Goal: Task Accomplishment & Management: Manage account settings

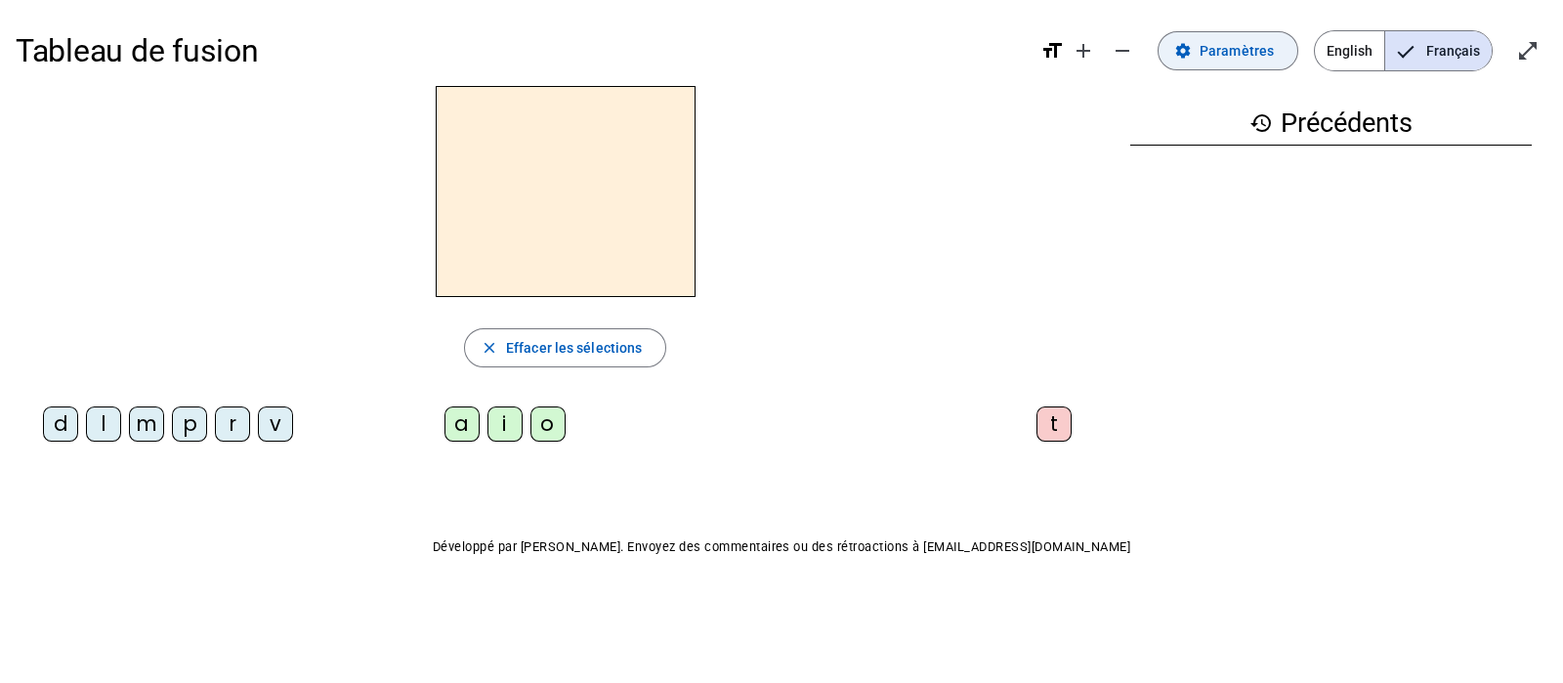
click at [1250, 46] on span "Paramètres" at bounding box center [1237, 50] width 74 height 23
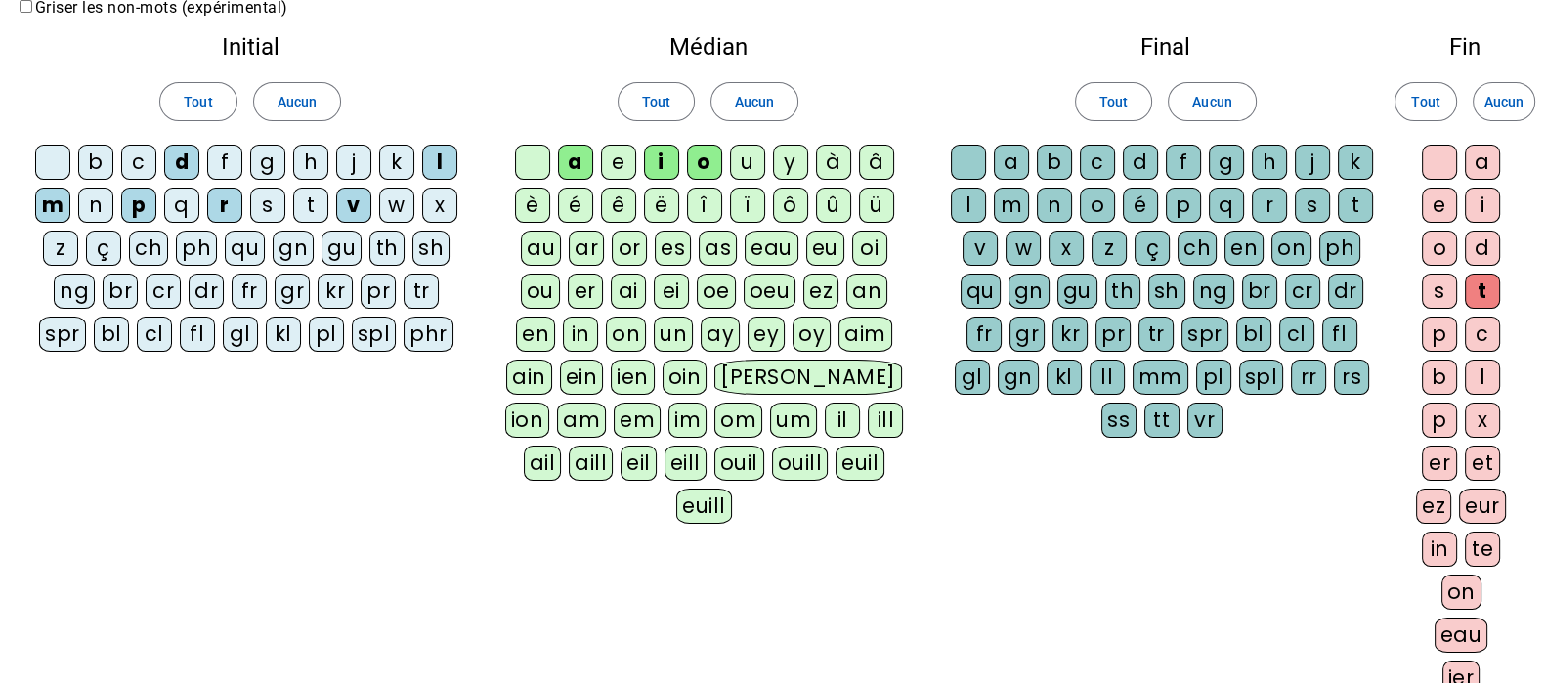
scroll to position [121, 0]
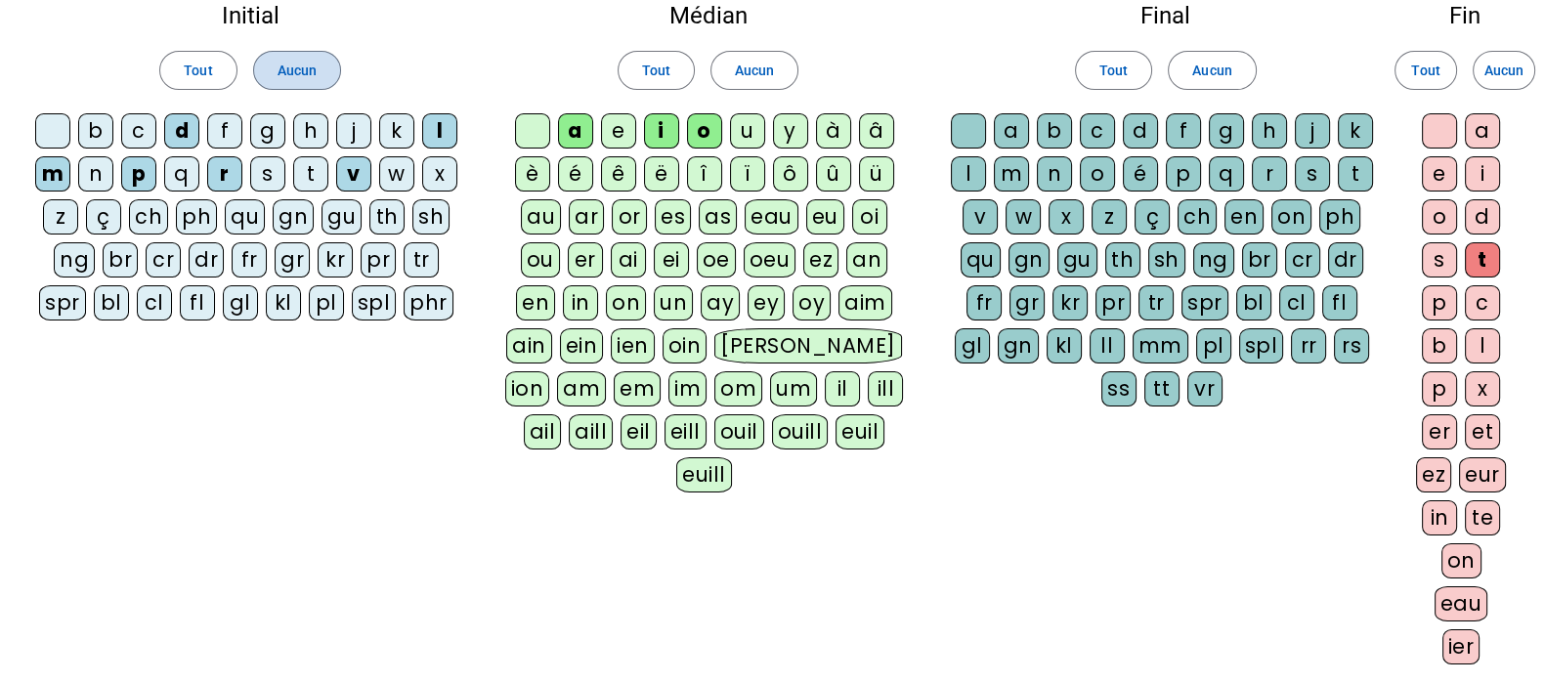
click at [310, 61] on span "Aucun" at bounding box center [296, 70] width 39 height 23
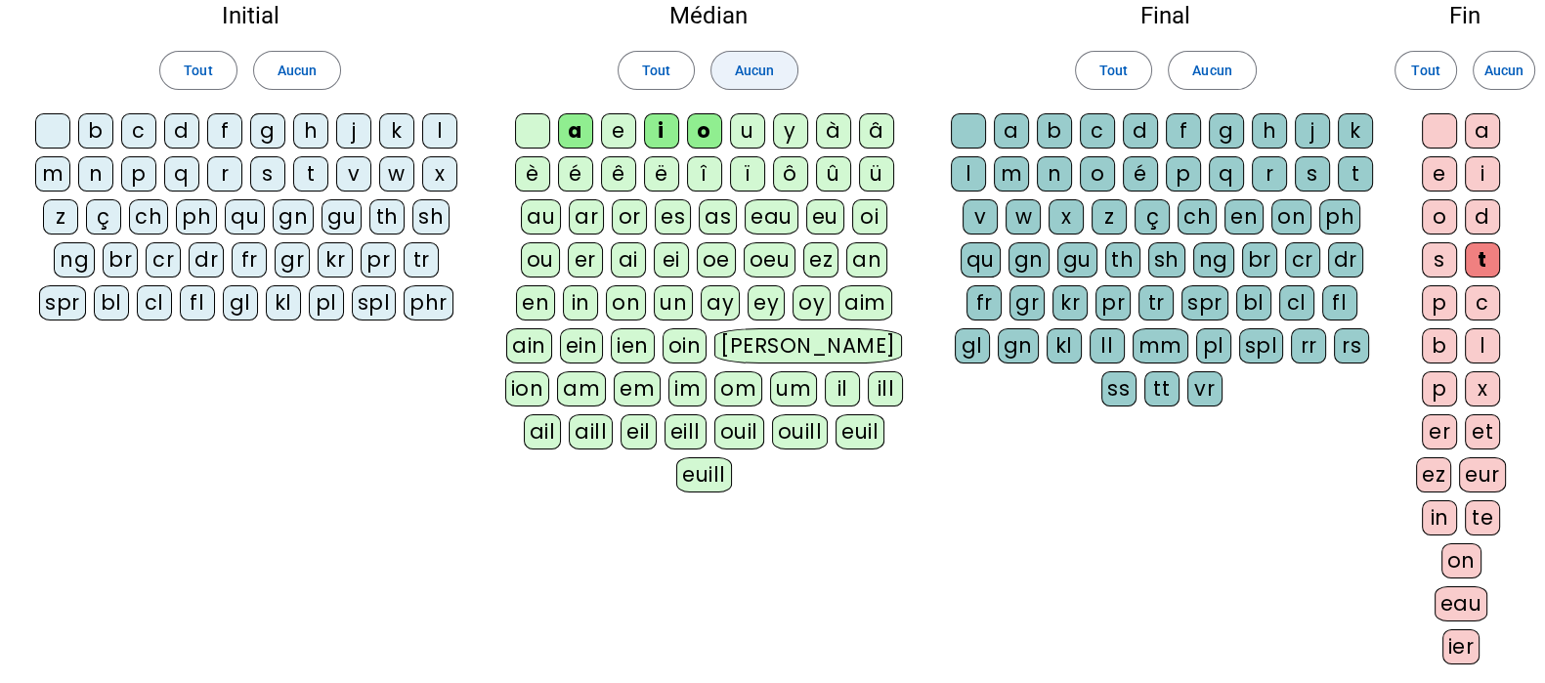
click at [763, 74] on span "Aucun" at bounding box center [754, 70] width 39 height 23
click at [1215, 67] on span "Aucun" at bounding box center [1211, 70] width 39 height 23
click at [1500, 61] on span "Aucun" at bounding box center [1503, 70] width 39 height 23
click at [98, 126] on div "b" at bounding box center [95, 130] width 35 height 35
click at [54, 171] on div "m" at bounding box center [52, 173] width 35 height 35
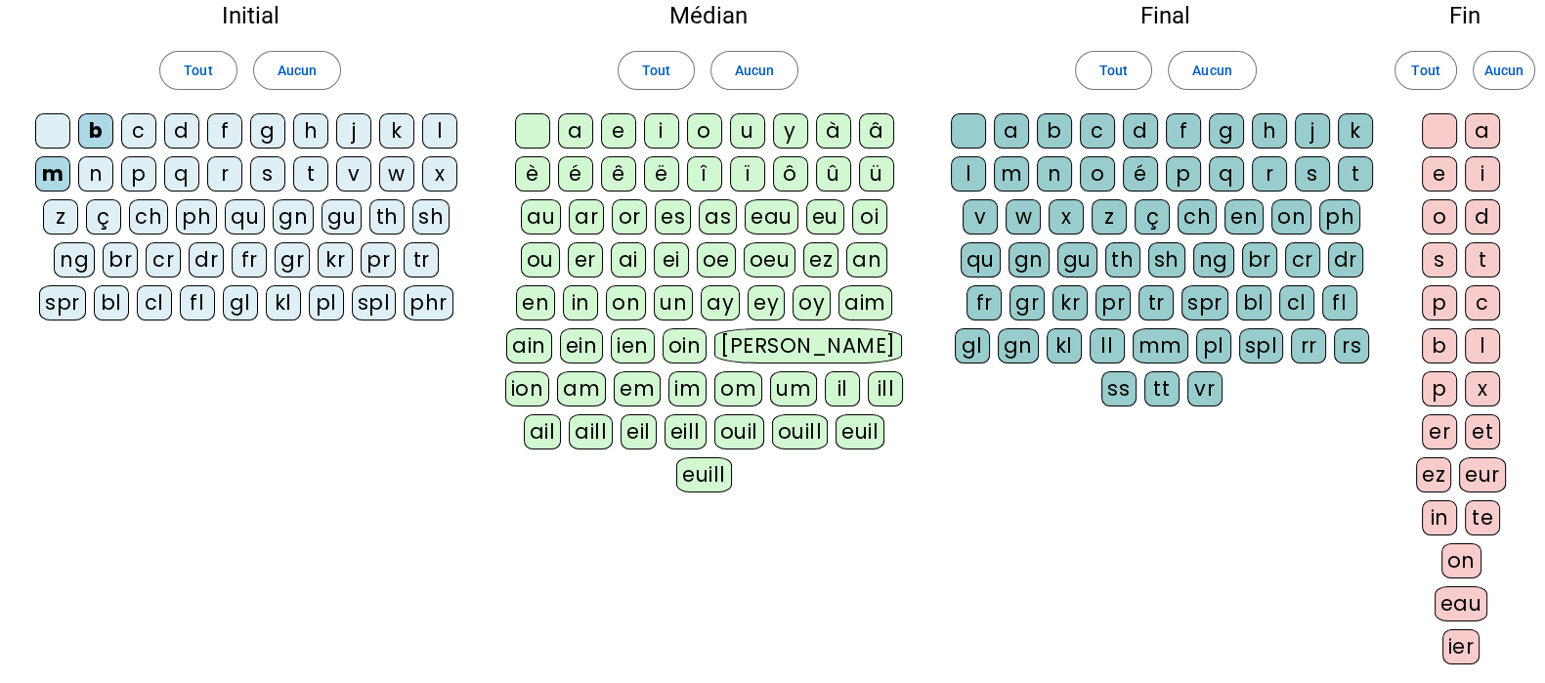
click at [136, 177] on div "p" at bounding box center [138, 173] width 35 height 35
click at [266, 173] on div "s" at bounding box center [267, 173] width 35 height 35
click at [361, 174] on div "v" at bounding box center [353, 173] width 35 height 35
click at [718, 123] on div "o" at bounding box center [704, 130] width 35 height 35
click at [781, 220] on div "eau" at bounding box center [771, 216] width 54 height 35
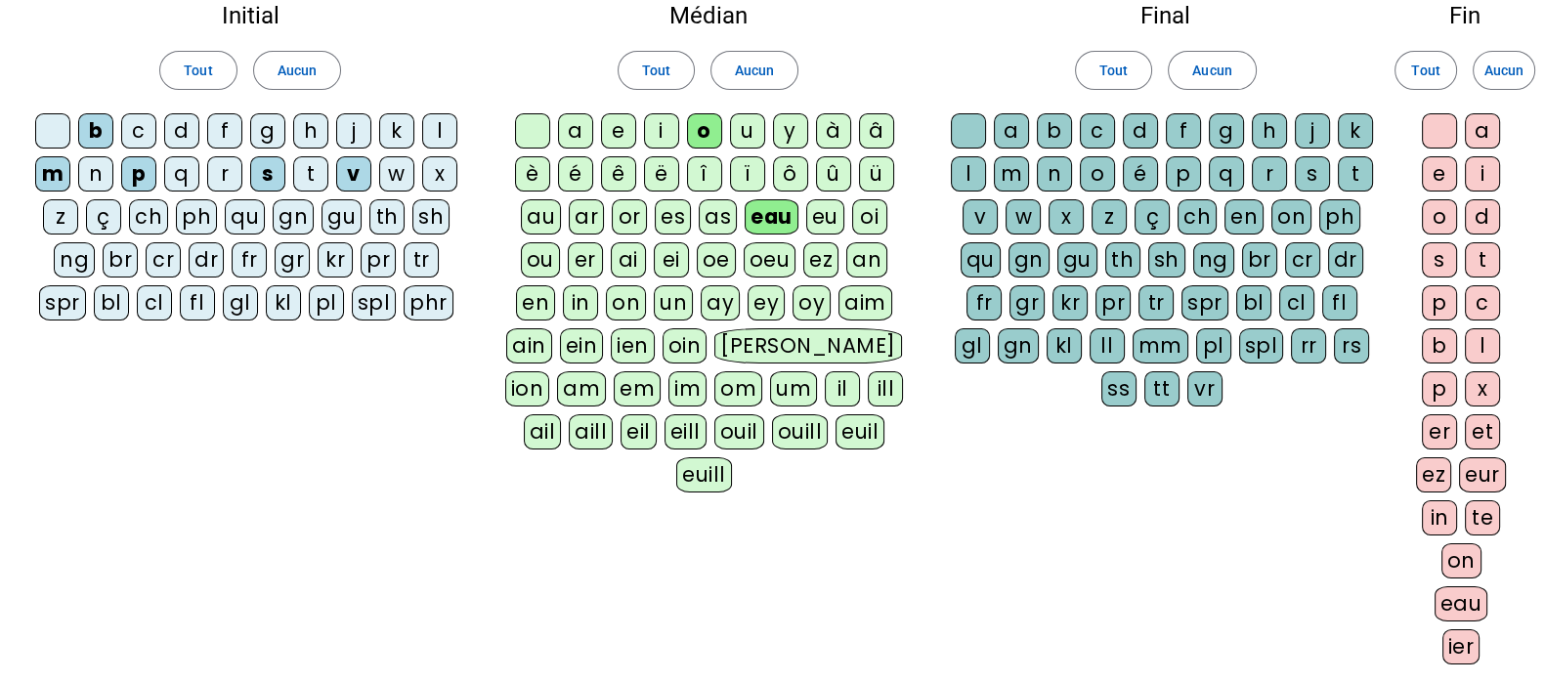
click at [623, 304] on div "on" at bounding box center [626, 302] width 40 height 35
click at [552, 343] on div "ain" at bounding box center [529, 345] width 46 height 35
click at [620, 430] on div "eil" at bounding box center [638, 431] width 36 height 35
click at [665, 432] on div "eill" at bounding box center [686, 431] width 42 height 35
click at [972, 169] on div "l" at bounding box center [968, 173] width 35 height 35
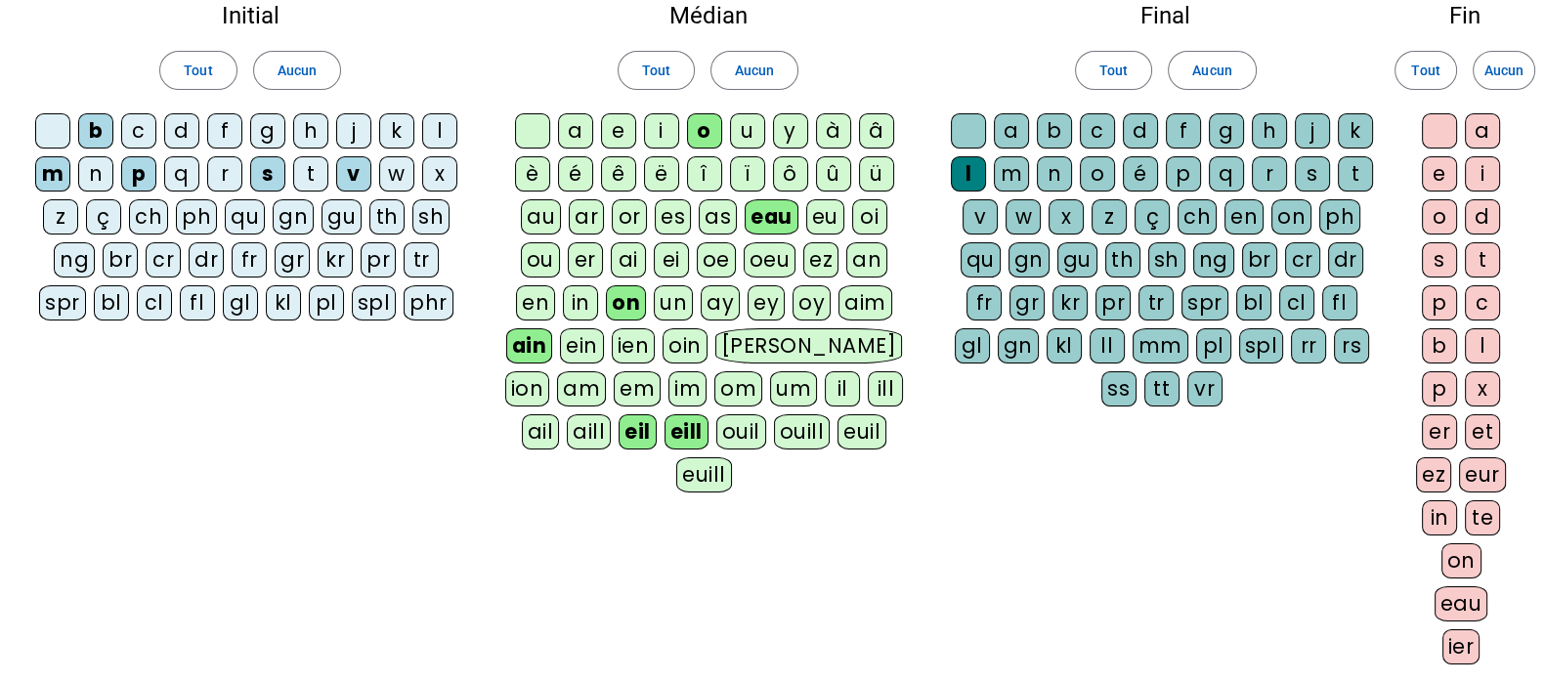
click at [1479, 426] on div "et" at bounding box center [1482, 431] width 35 height 35
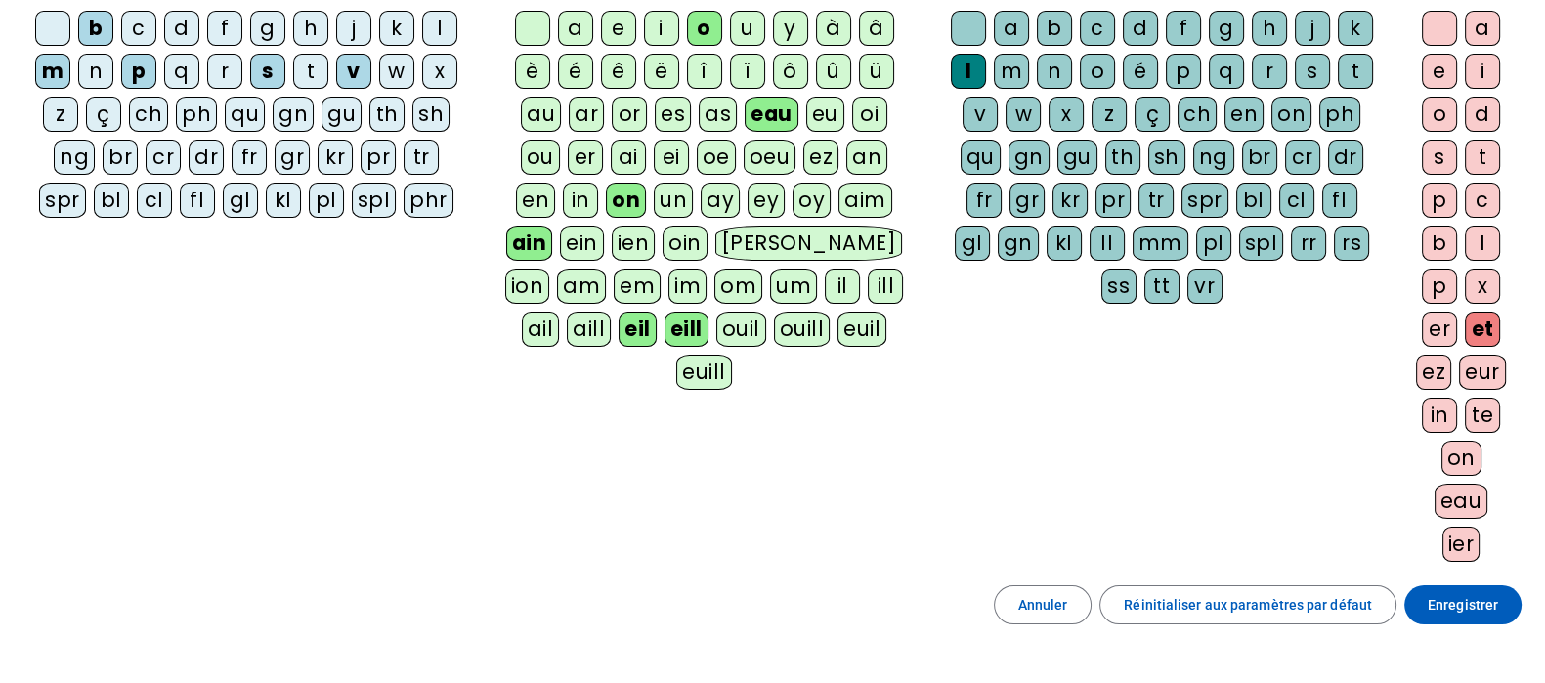
scroll to position [365, 0]
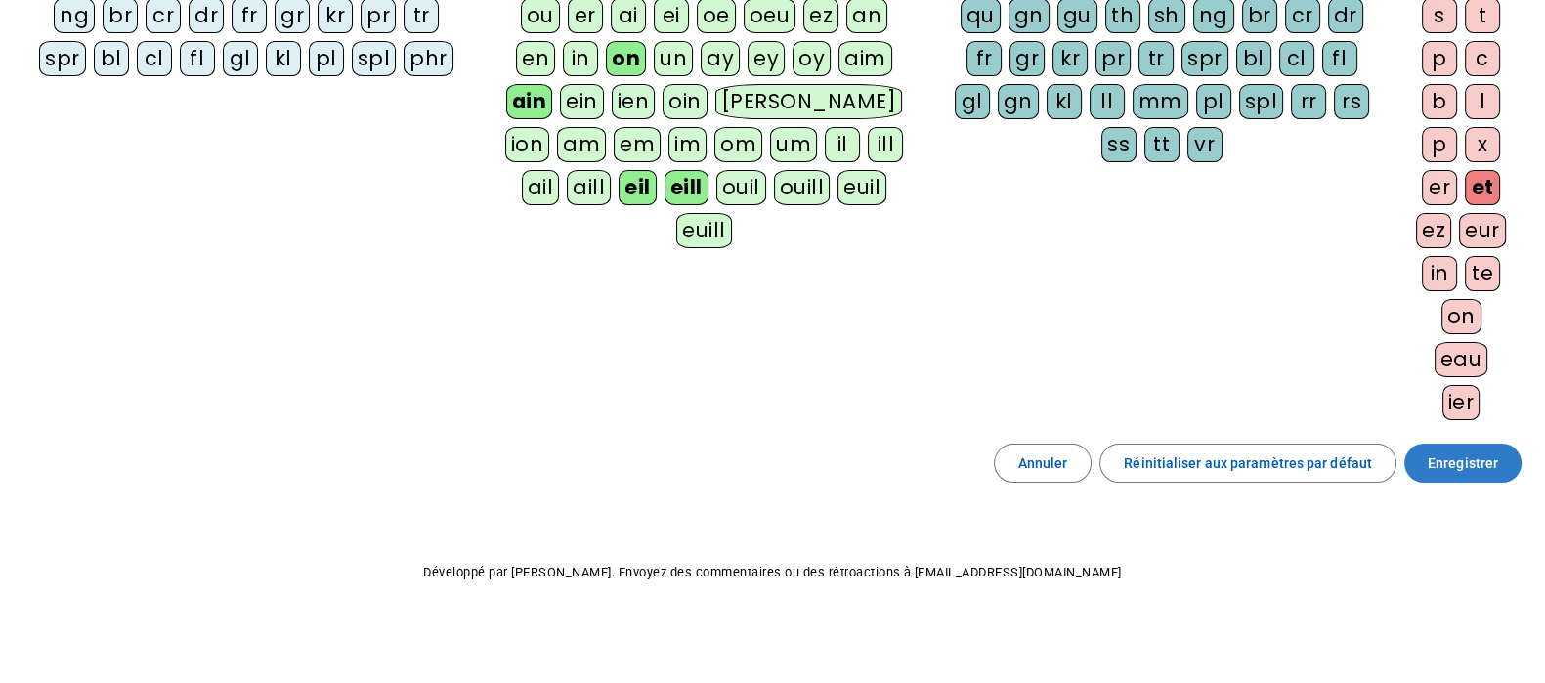
click at [1454, 453] on span "Enregistrer" at bounding box center [1462, 462] width 70 height 23
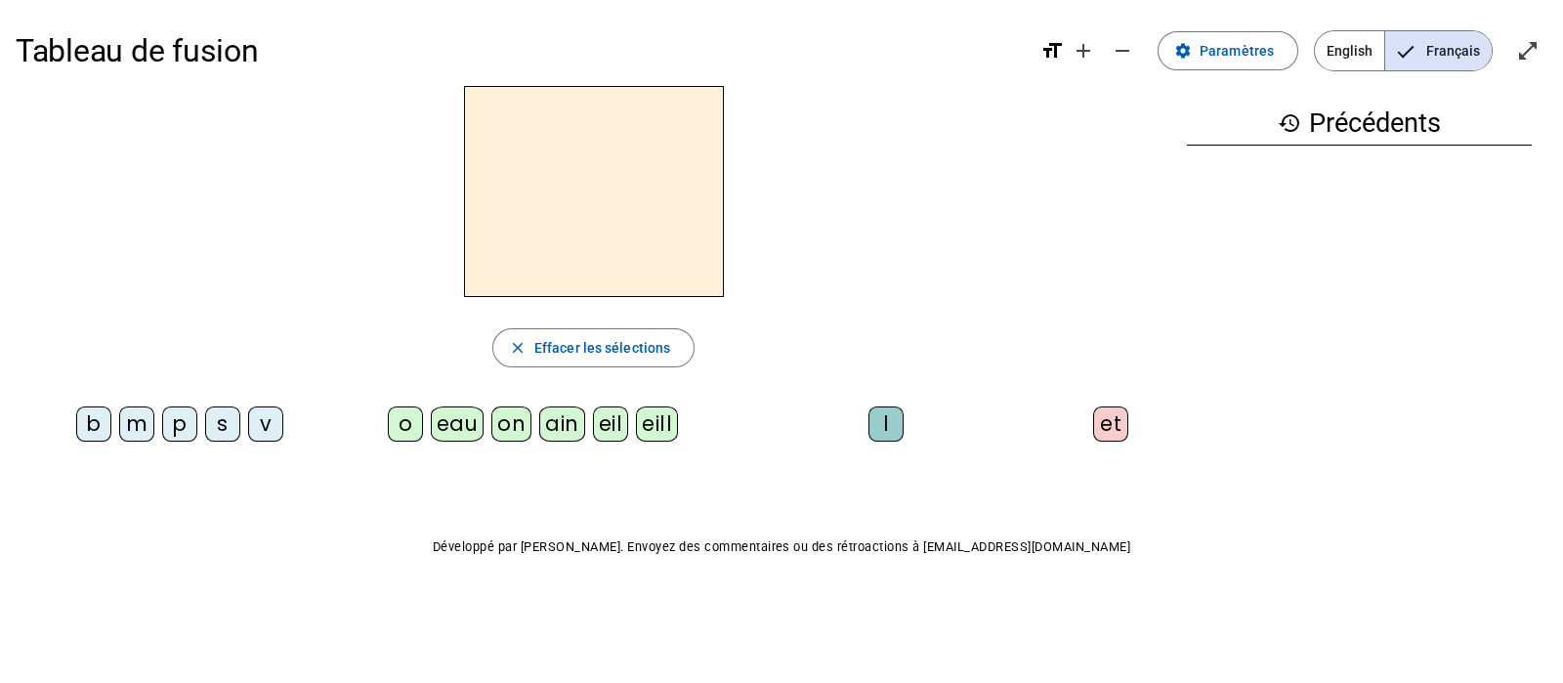
click at [269, 422] on div "v" at bounding box center [265, 423] width 35 height 35
click at [408, 415] on div "o" at bounding box center [405, 423] width 35 height 35
drag, startPoint x: 899, startPoint y: 417, endPoint x: 951, endPoint y: 417, distance: 51.8
click at [899, 417] on div "l" at bounding box center [886, 423] width 35 height 35
click at [1133, 416] on letter-bubble "et" at bounding box center [1114, 427] width 43 height 43
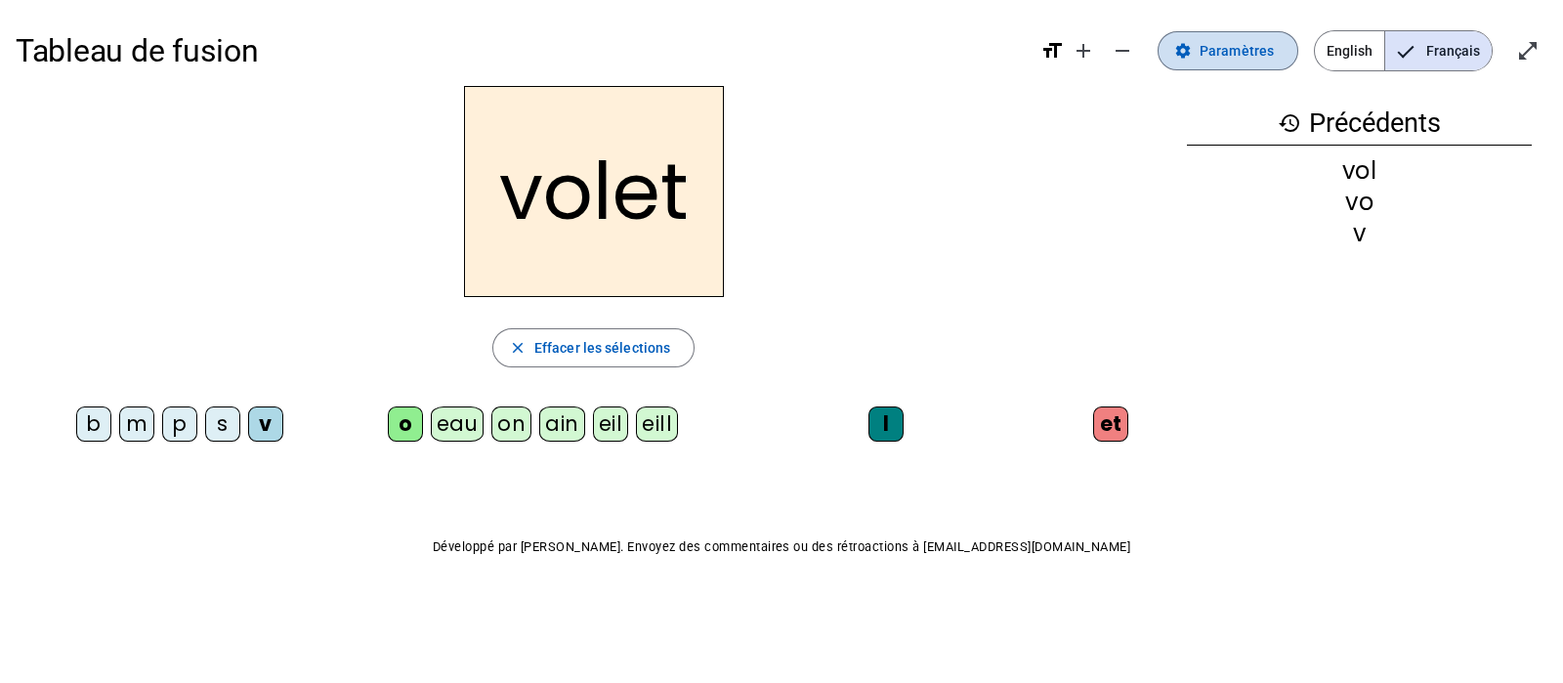
click at [1237, 47] on span "Paramètres" at bounding box center [1237, 50] width 74 height 23
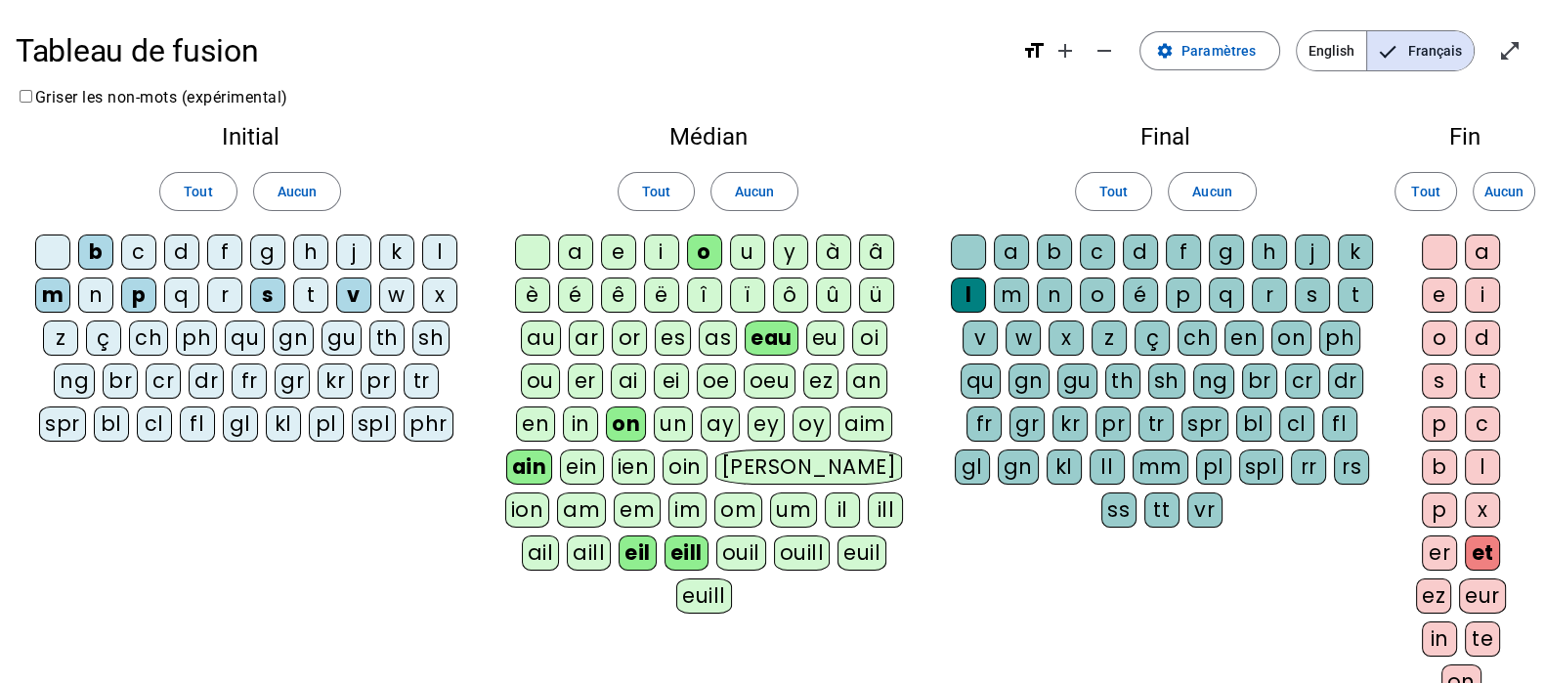
click at [1440, 280] on div "e" at bounding box center [1439, 294] width 35 height 35
click at [1440, 261] on div at bounding box center [1439, 251] width 35 height 35
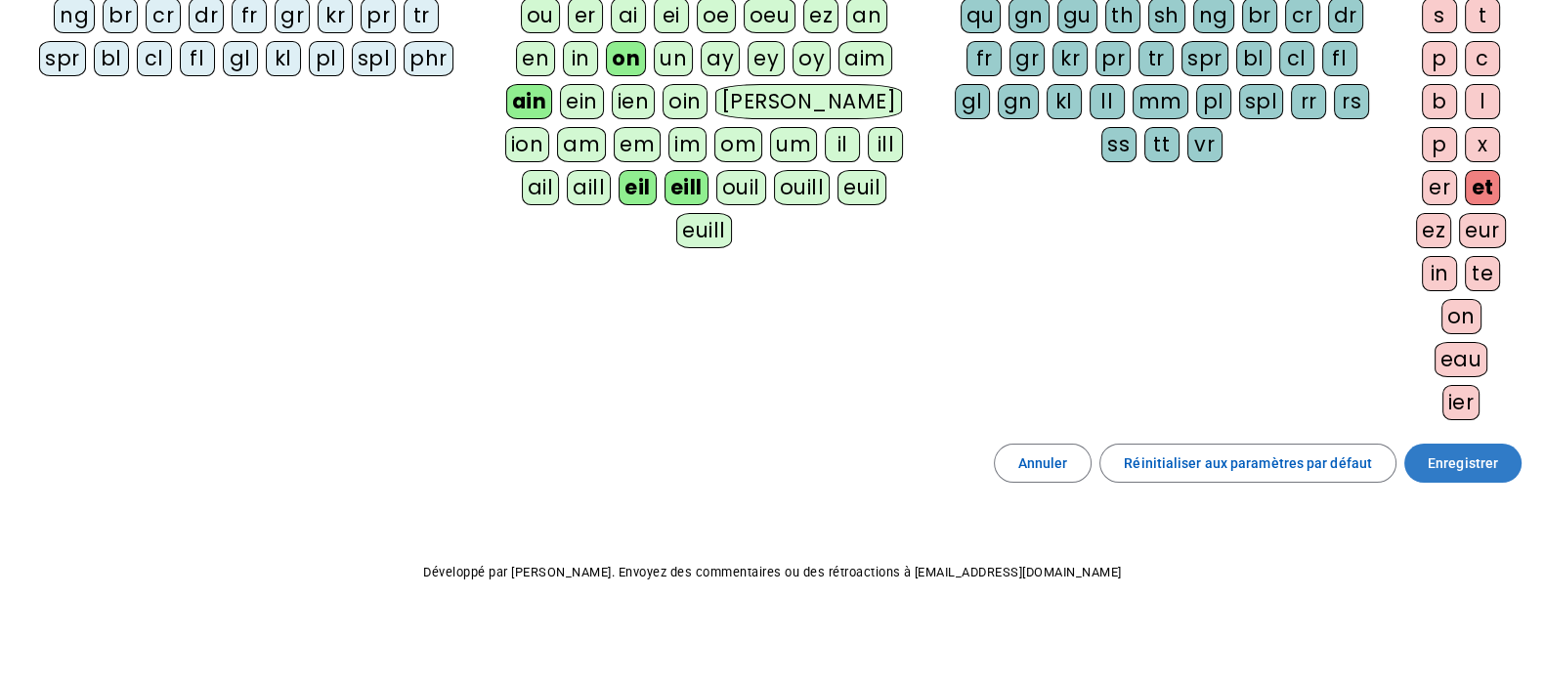
click at [1484, 455] on span "Enregistrer" at bounding box center [1462, 462] width 70 height 23
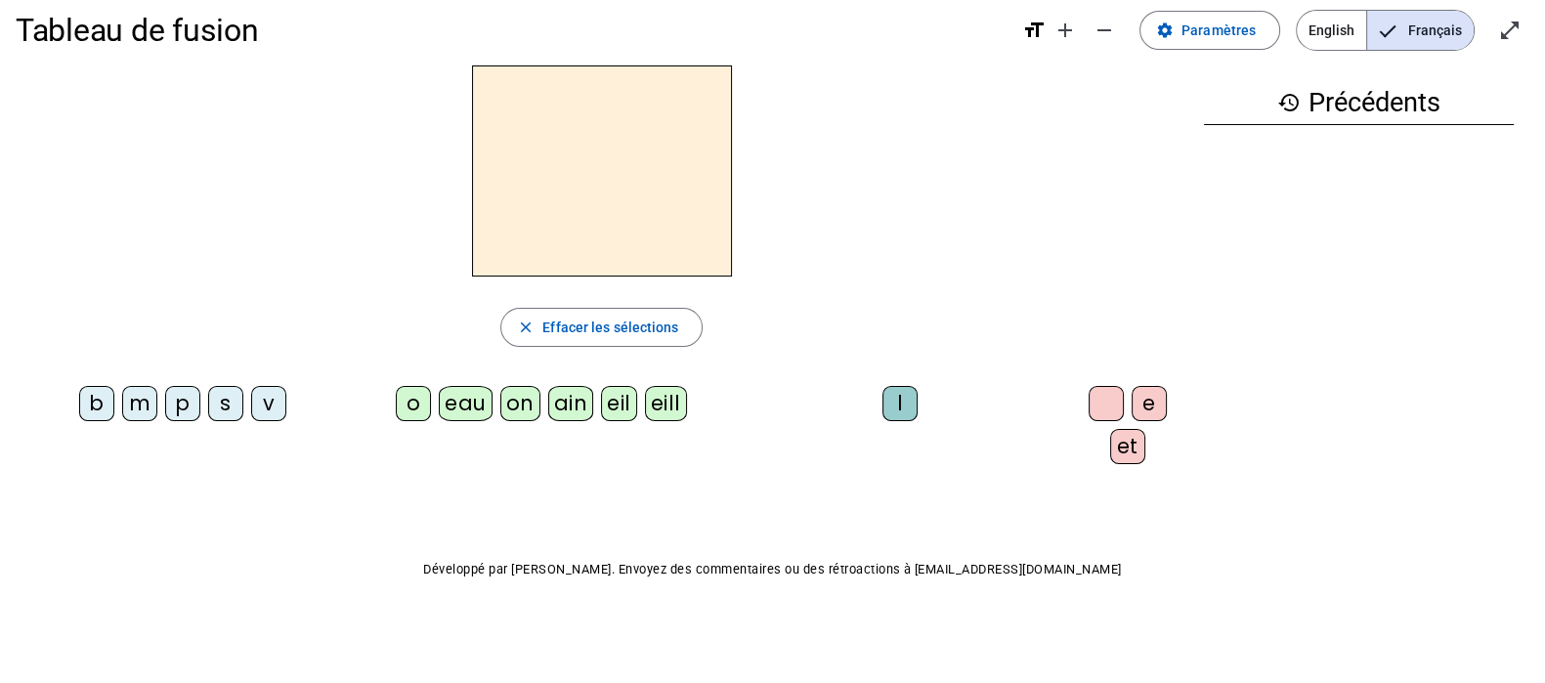
click at [257, 409] on div "v" at bounding box center [268, 403] width 35 height 35
drag, startPoint x: 411, startPoint y: 410, endPoint x: 424, endPoint y: 410, distance: 12.7
click at [414, 410] on div "o" at bounding box center [413, 403] width 35 height 35
click at [891, 395] on div "l" at bounding box center [899, 403] width 35 height 35
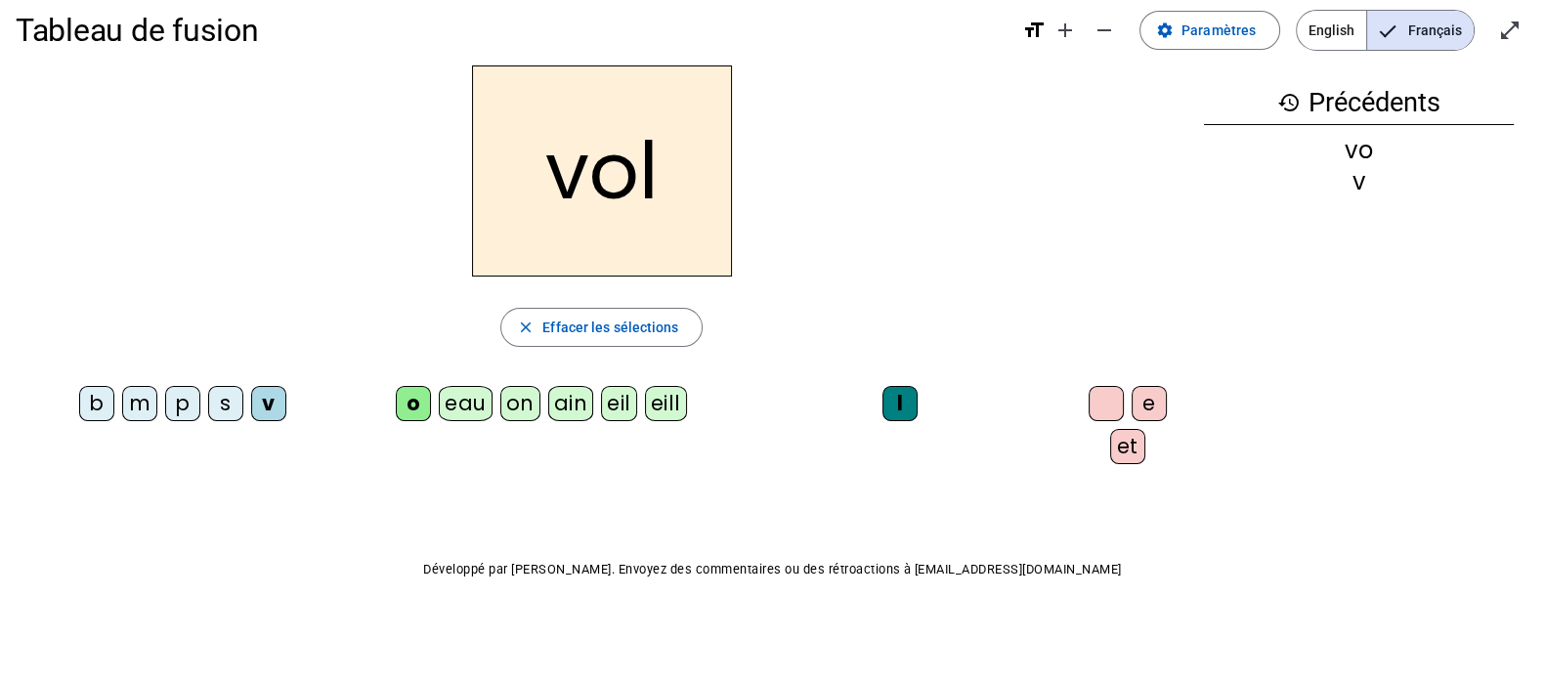
click at [1147, 398] on div "e" at bounding box center [1148, 403] width 35 height 35
click at [647, 406] on div "eill" at bounding box center [666, 403] width 42 height 35
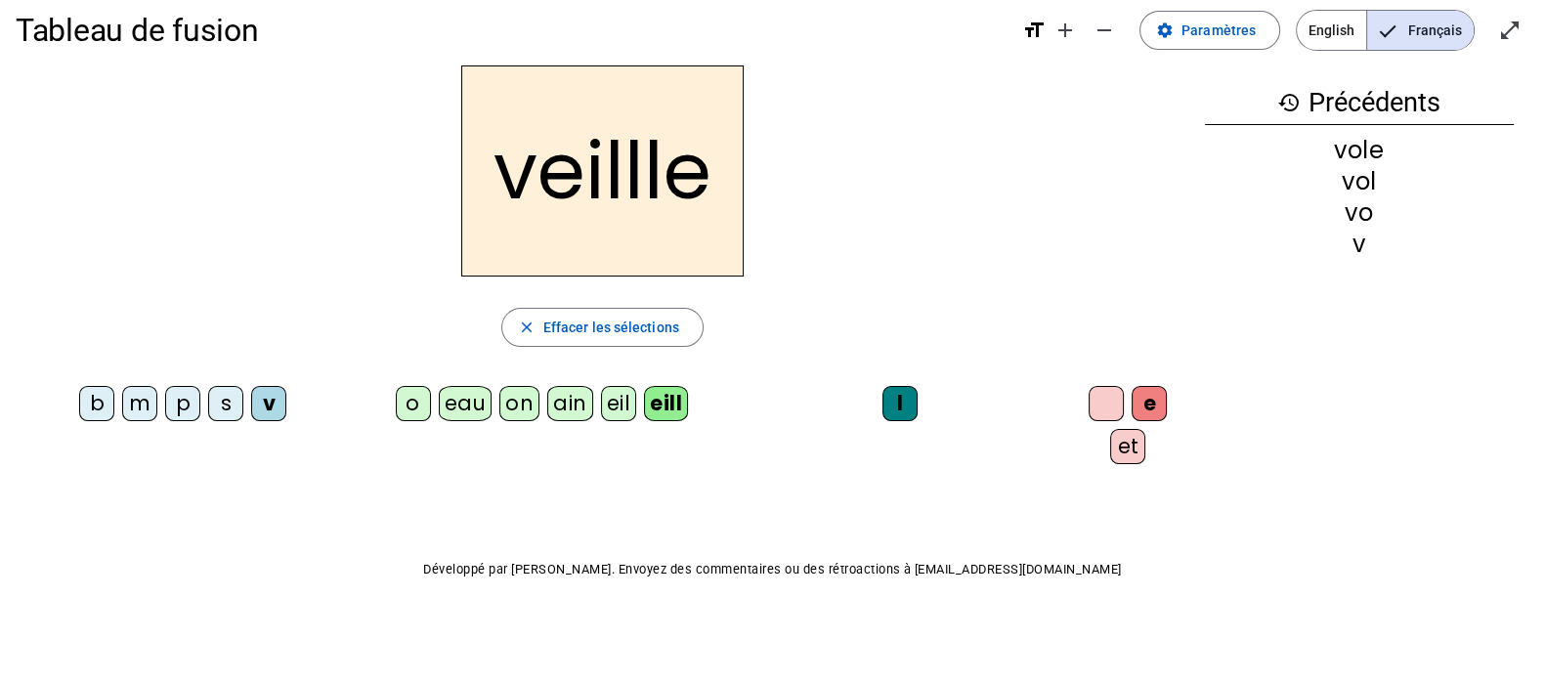
click at [620, 401] on div "eil" at bounding box center [619, 403] width 36 height 35
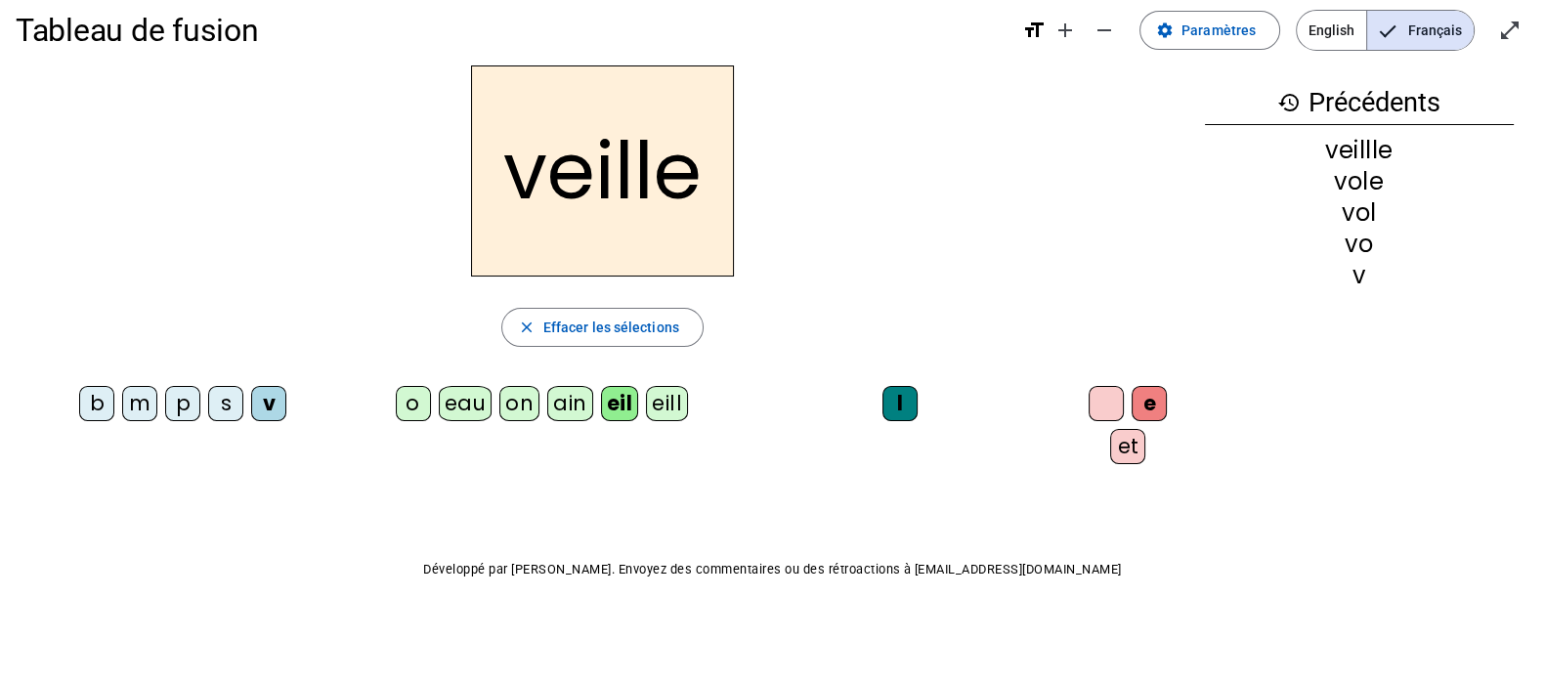
click at [1088, 407] on div at bounding box center [1105, 403] width 35 height 35
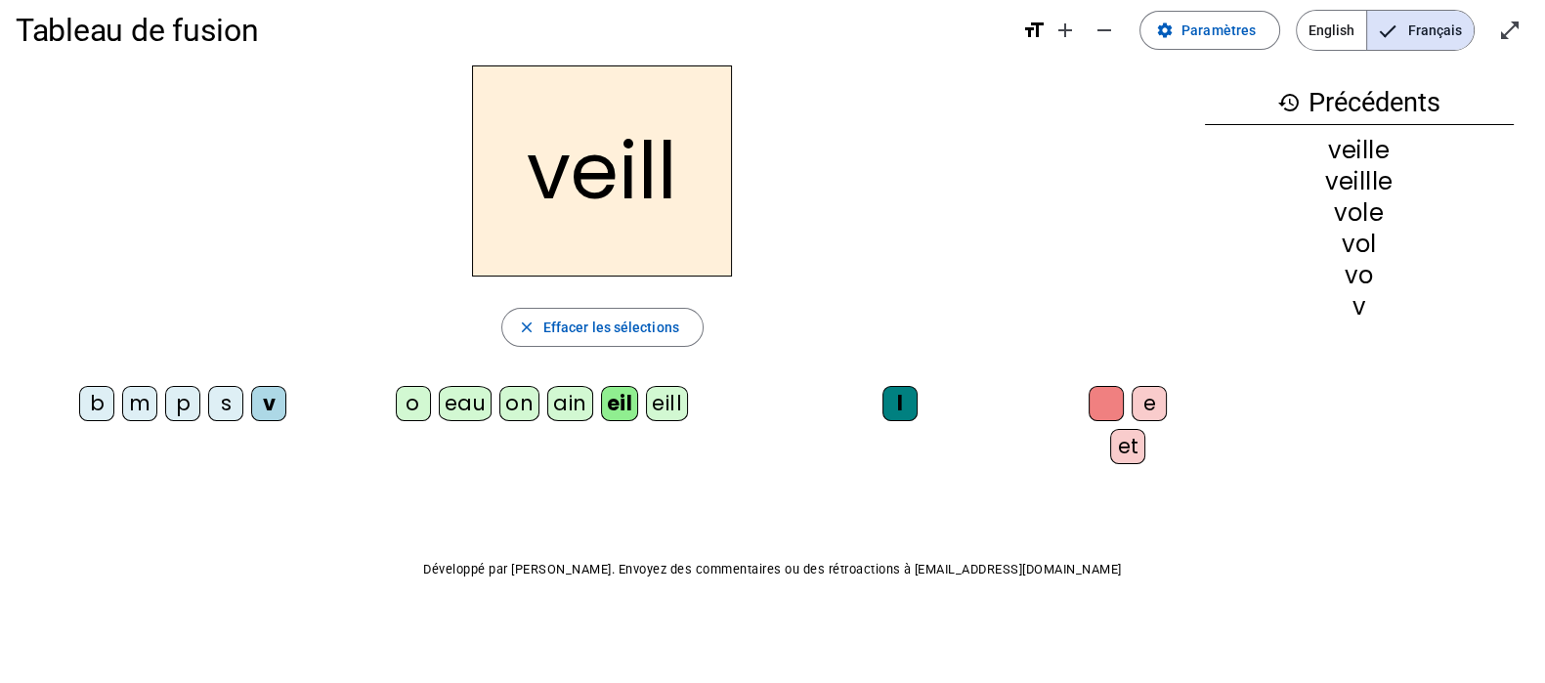
click at [601, 416] on div "eil" at bounding box center [620, 403] width 38 height 35
click at [899, 409] on div "l" at bounding box center [899, 403] width 35 height 35
click at [889, 409] on div "l" at bounding box center [899, 403] width 35 height 35
click at [622, 406] on div "eil" at bounding box center [620, 403] width 38 height 35
click at [646, 408] on div "eill" at bounding box center [667, 403] width 42 height 35
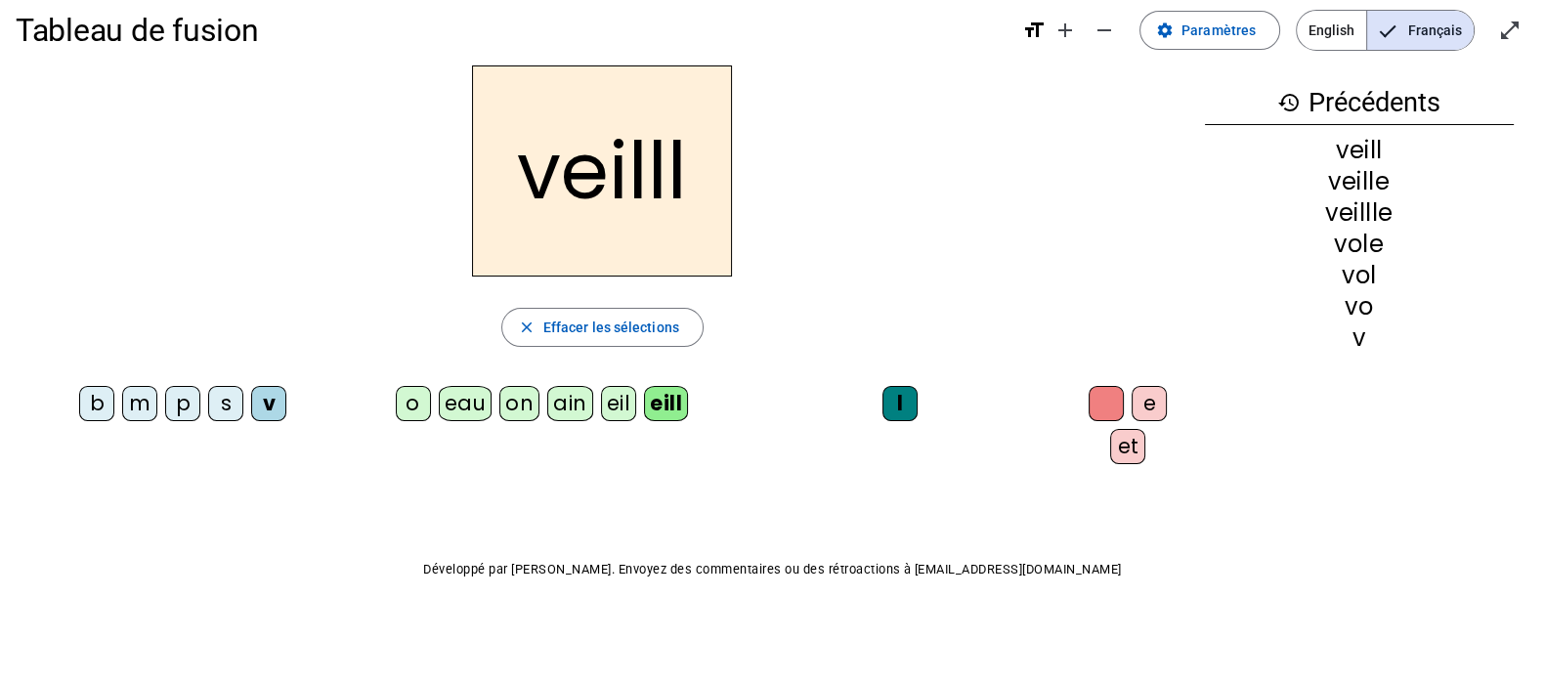
click at [622, 401] on div "eil" at bounding box center [619, 403] width 36 height 35
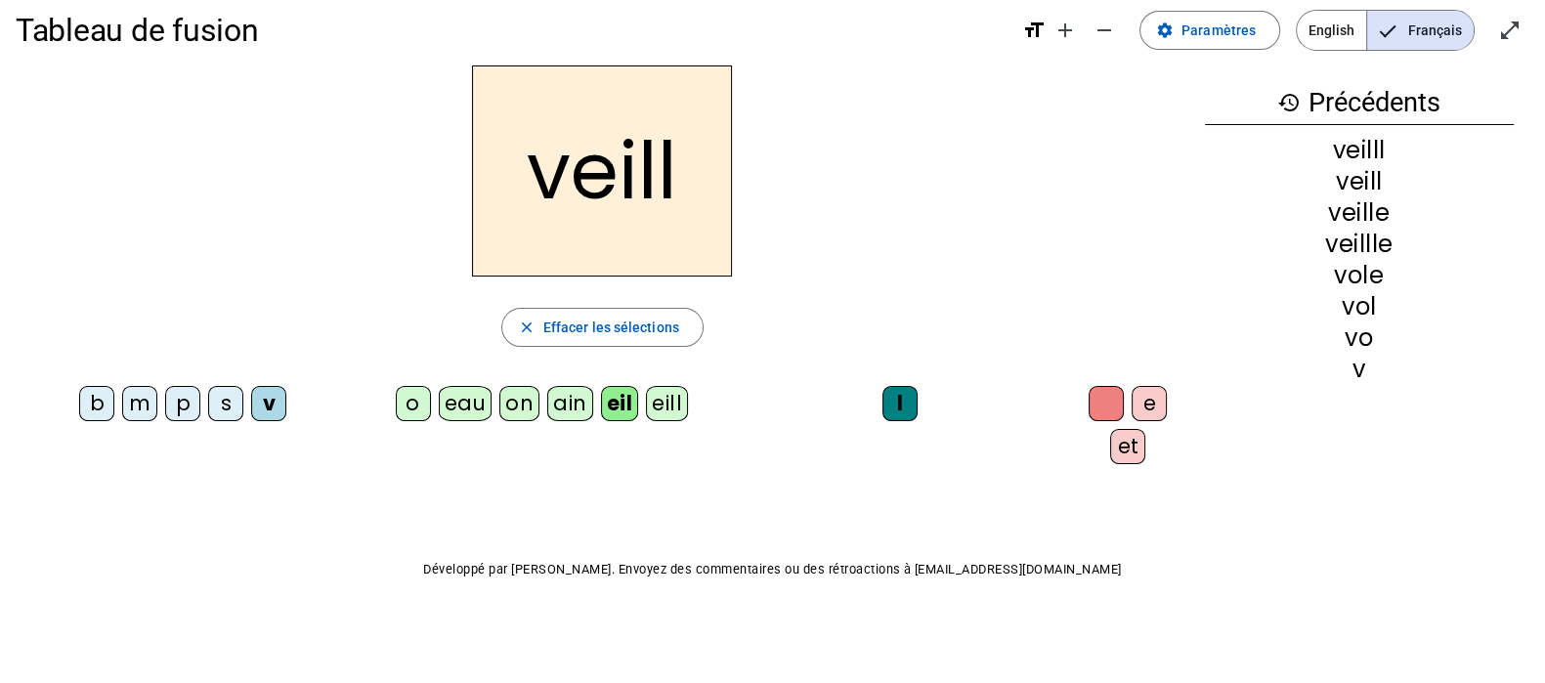
click at [1136, 398] on div "e" at bounding box center [1148, 403] width 35 height 35
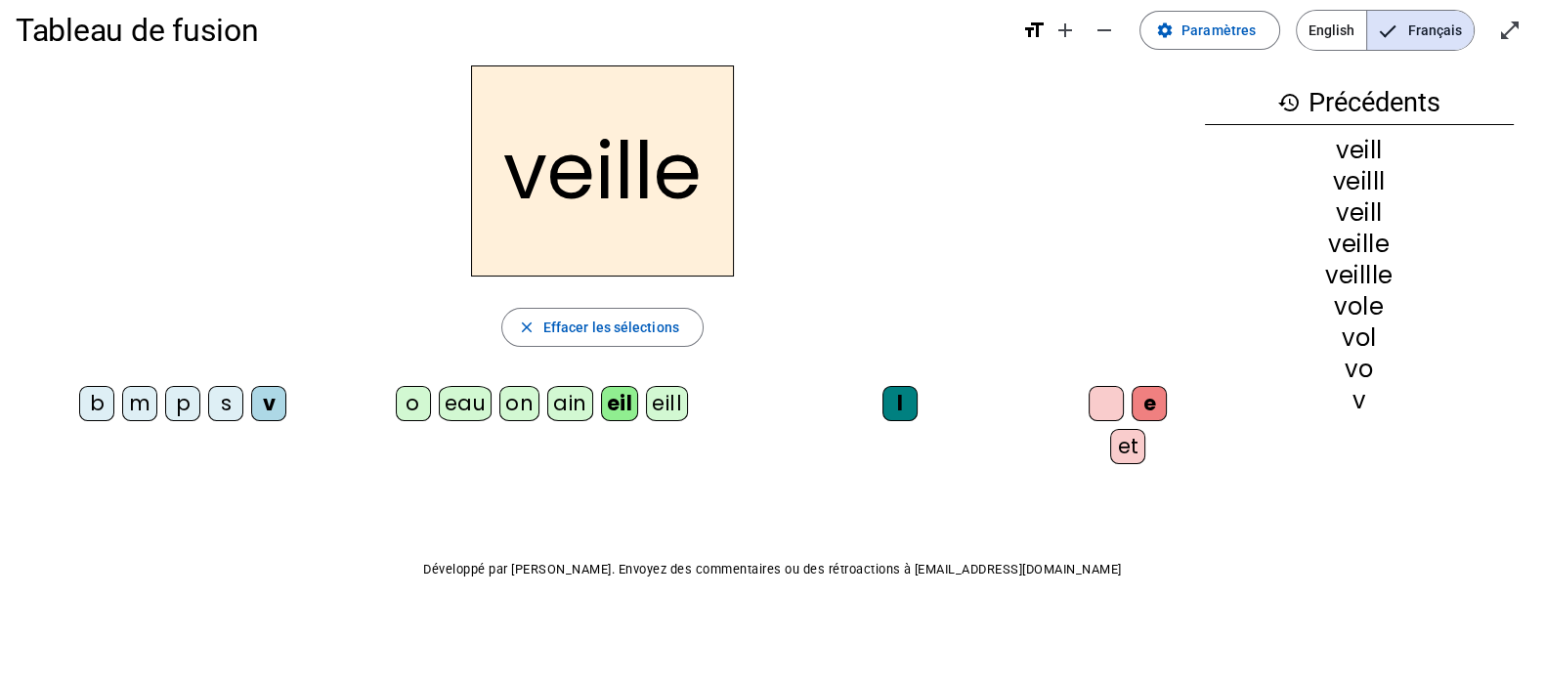
click at [1088, 403] on div at bounding box center [1105, 403] width 35 height 35
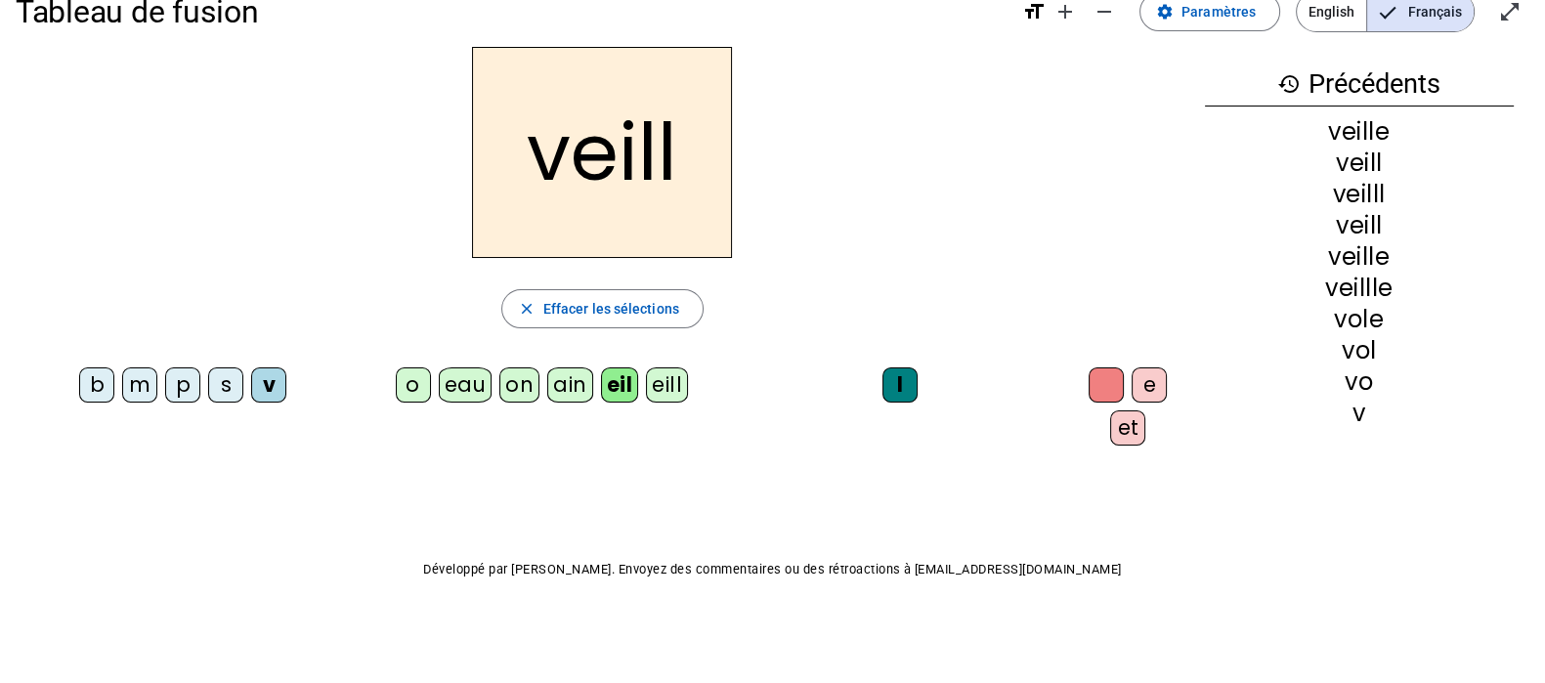
click at [619, 383] on div "eil" at bounding box center [620, 384] width 38 height 35
click at [884, 387] on div "l" at bounding box center [899, 384] width 35 height 35
click at [884, 392] on div "l" at bounding box center [899, 384] width 35 height 35
click at [617, 383] on div "eil" at bounding box center [620, 384] width 38 height 35
click at [276, 388] on div "v" at bounding box center [268, 384] width 35 height 35
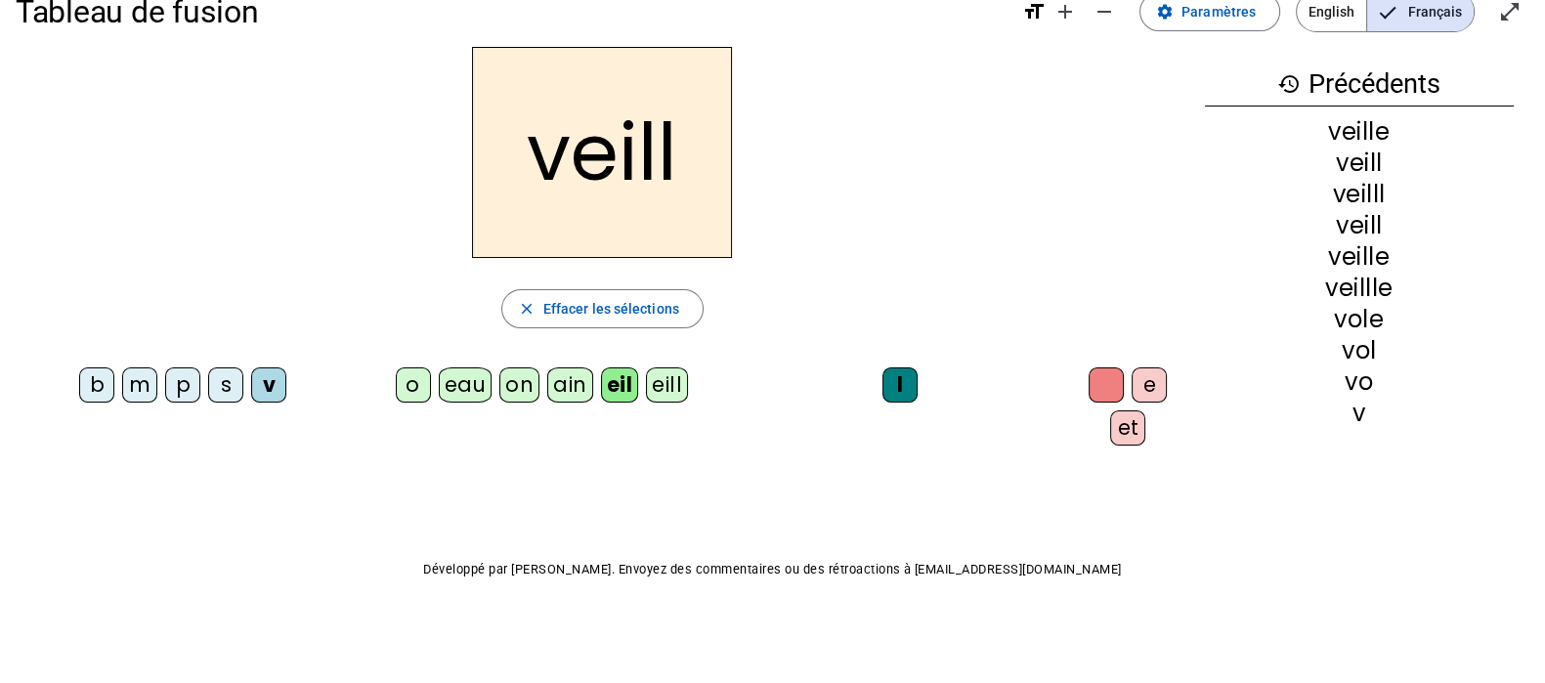
click at [896, 382] on div "l" at bounding box center [899, 384] width 35 height 35
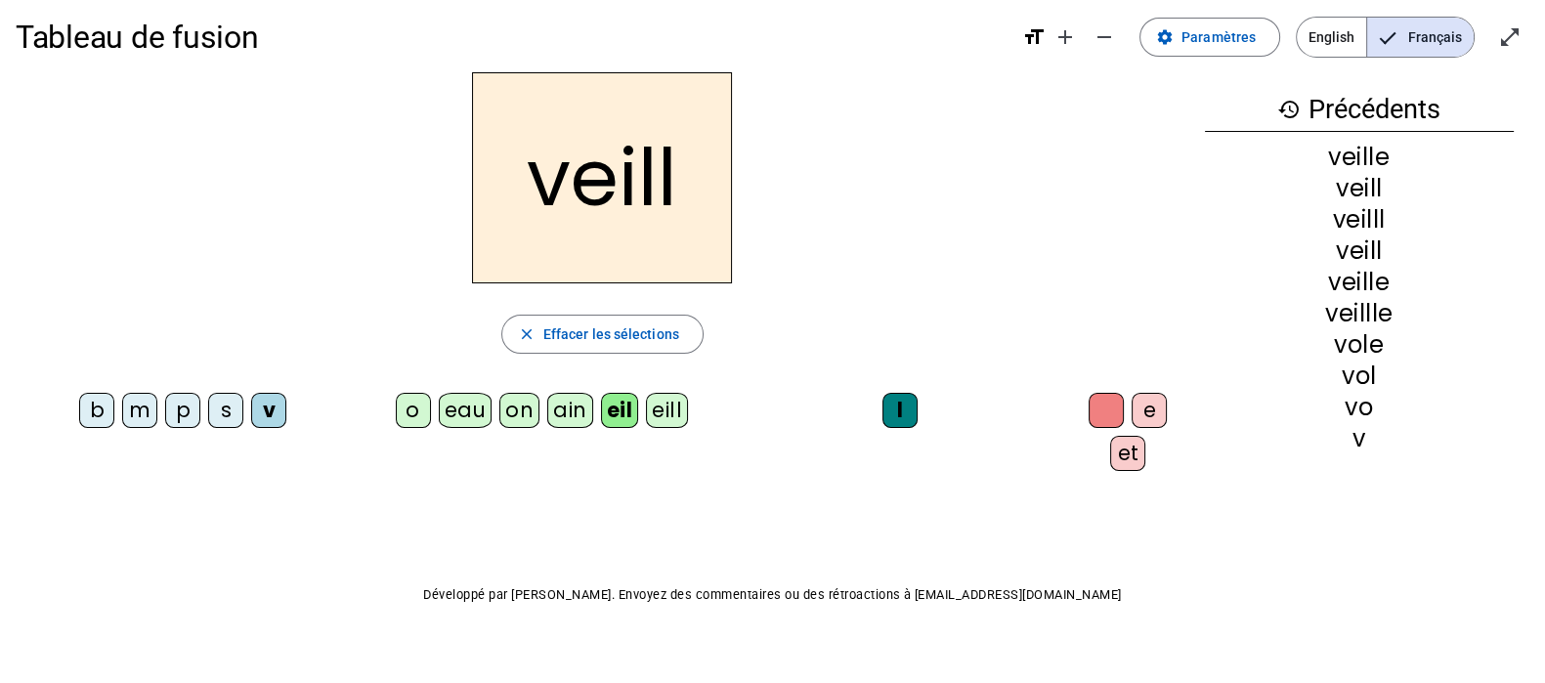
scroll to position [0, 0]
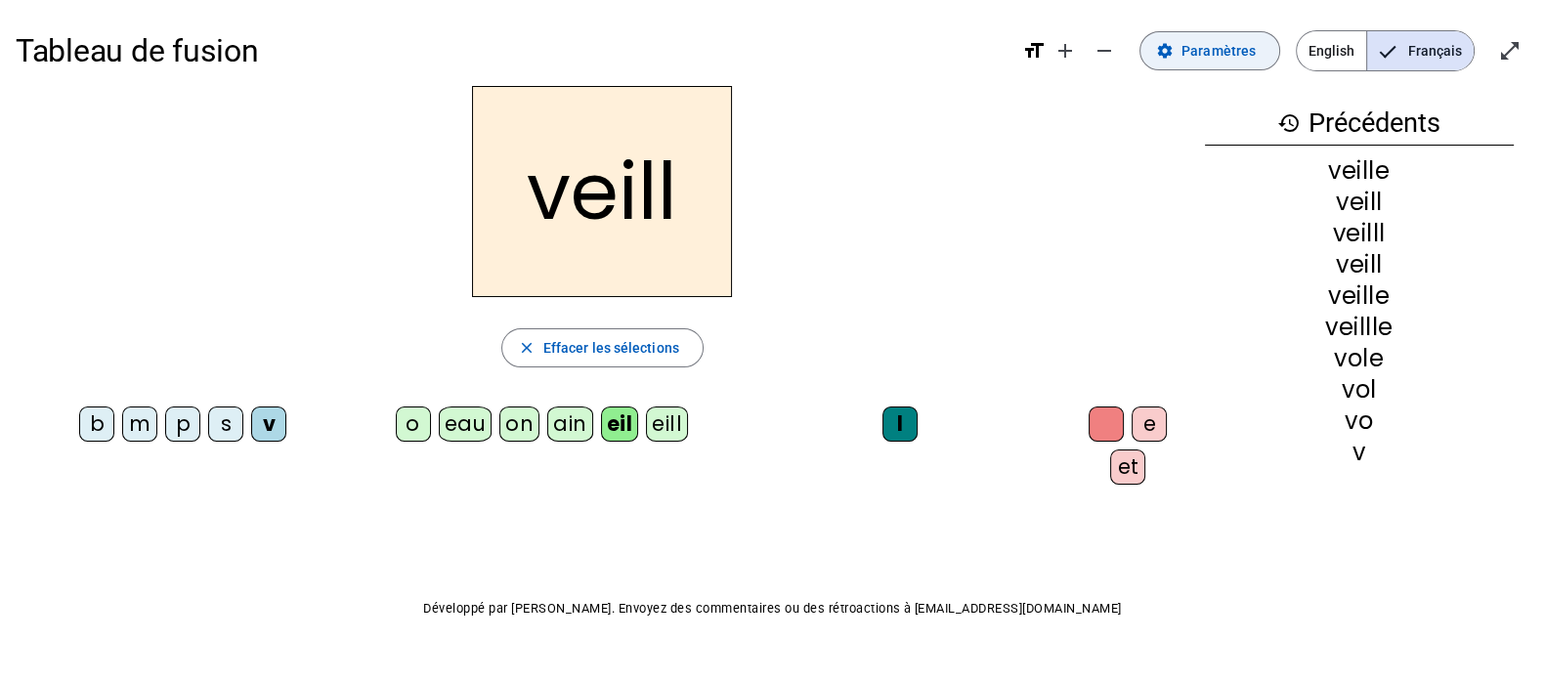
click at [1207, 51] on span "Paramètres" at bounding box center [1218, 50] width 74 height 23
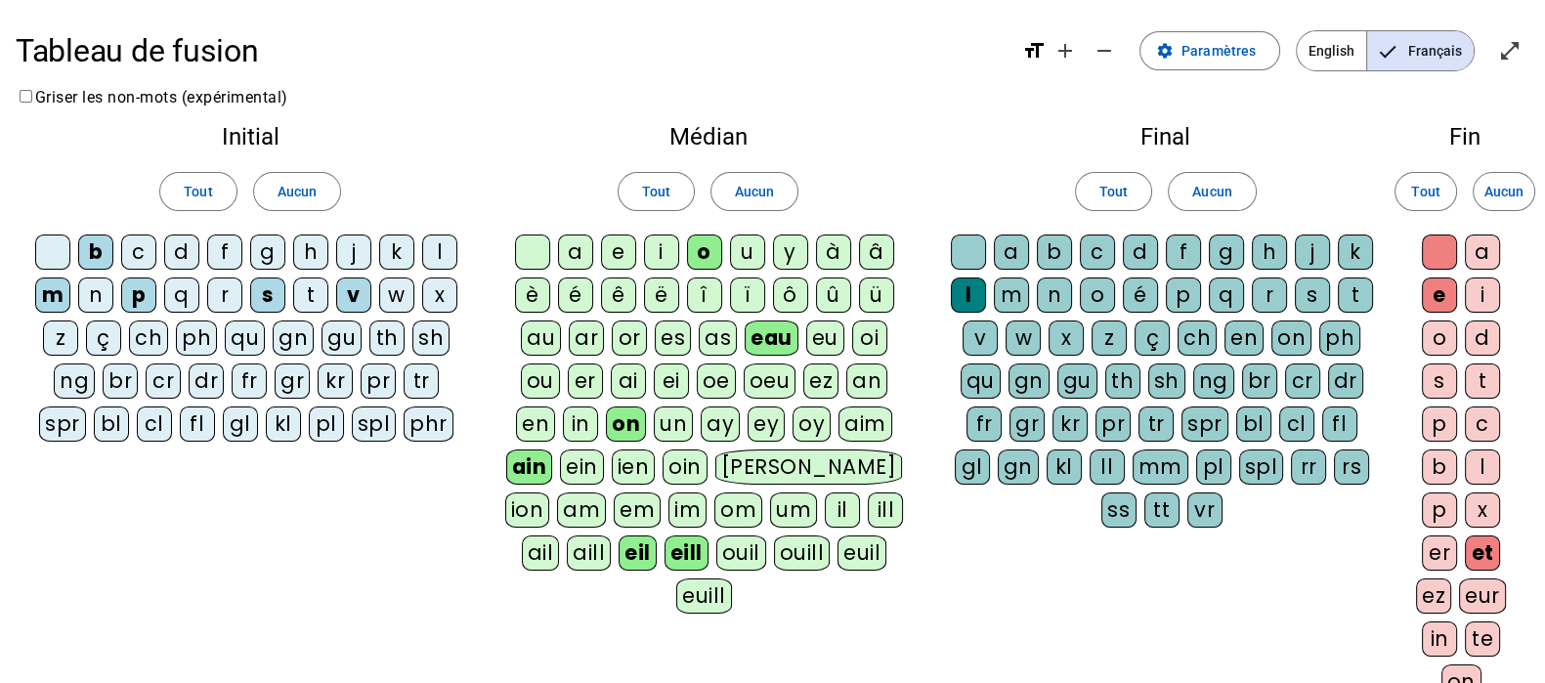
click at [975, 245] on div at bounding box center [968, 251] width 35 height 35
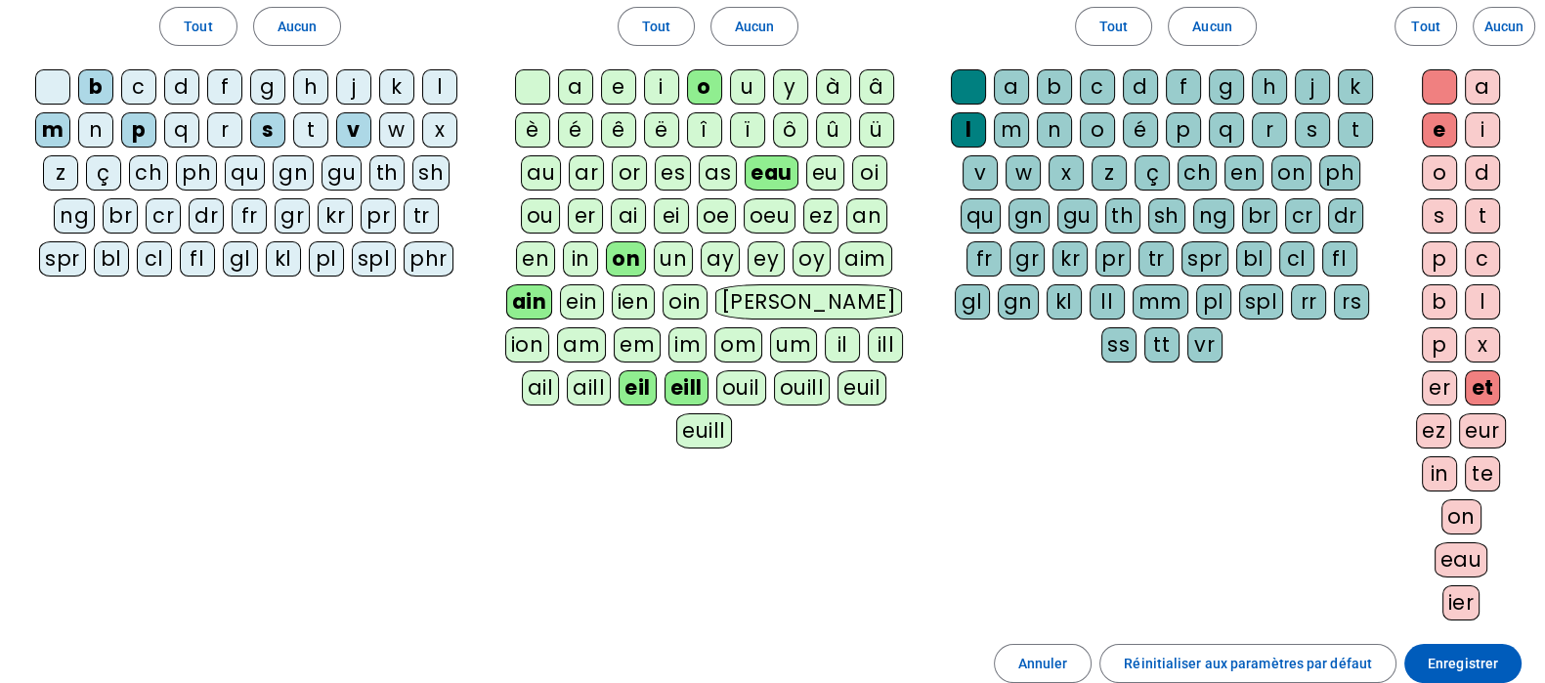
scroll to position [243, 0]
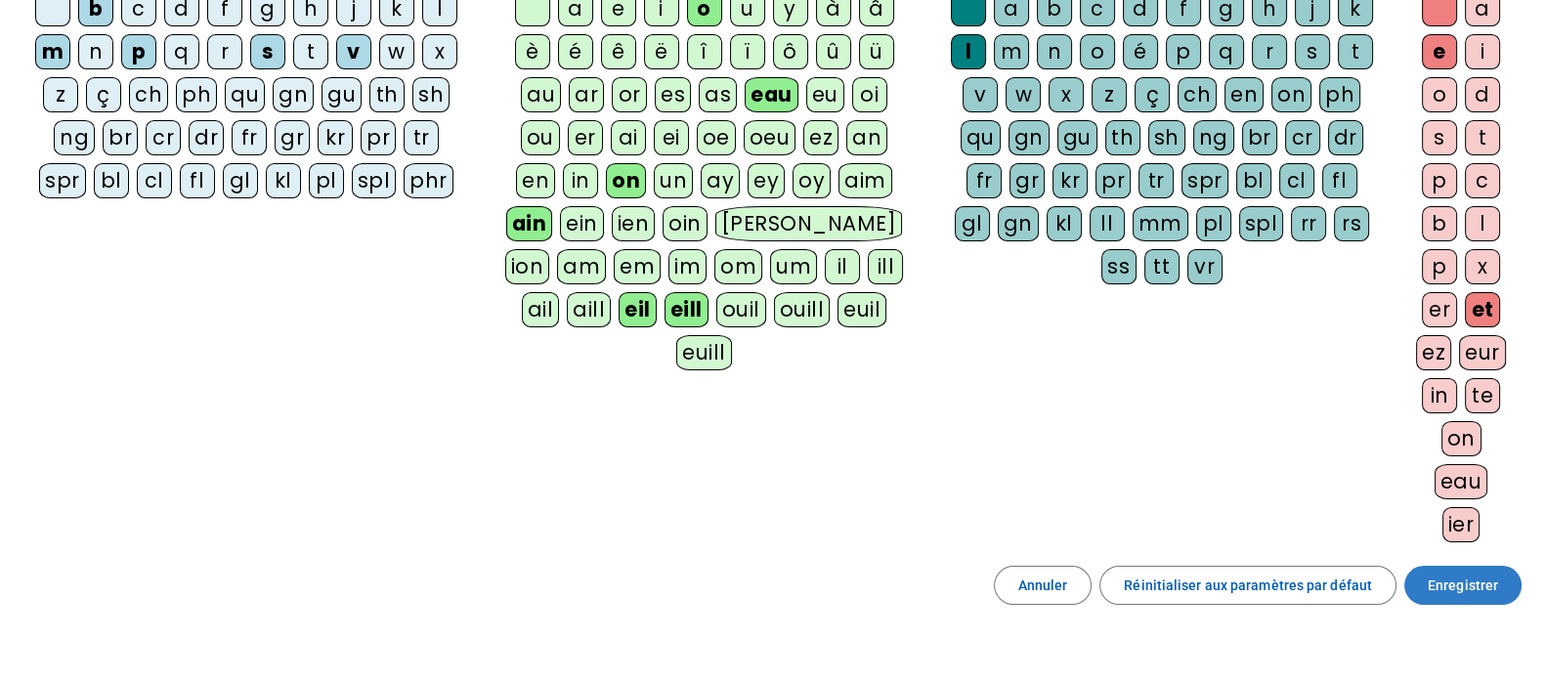
click at [1449, 577] on span "Enregistrer" at bounding box center [1462, 584] width 70 height 23
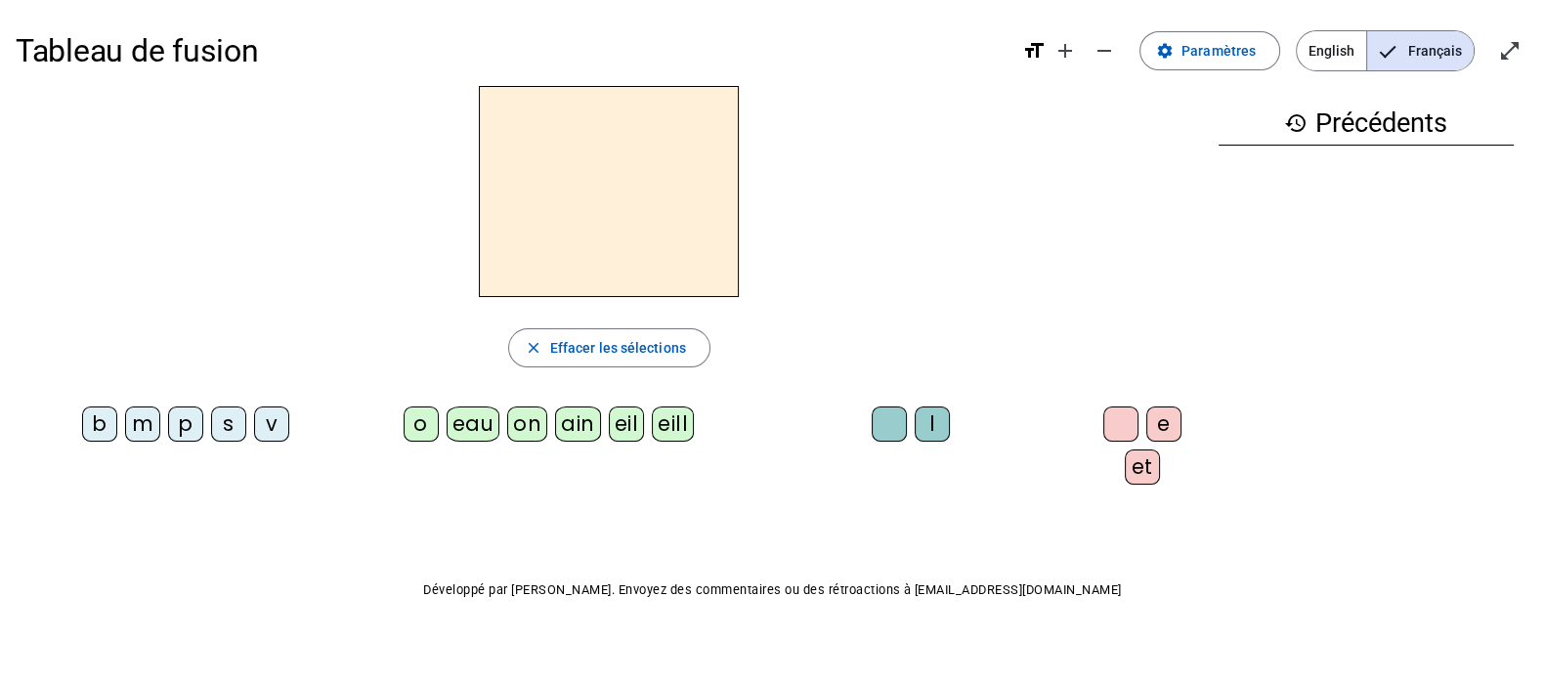
click at [275, 426] on div "v" at bounding box center [271, 423] width 35 height 35
drag, startPoint x: 421, startPoint y: 419, endPoint x: 431, endPoint y: 422, distance: 10.2
click at [422, 419] on div "o" at bounding box center [420, 423] width 35 height 35
drag, startPoint x: 913, startPoint y: 421, endPoint x: 1044, endPoint y: 427, distance: 131.0
click at [914, 421] on div "l" at bounding box center [931, 423] width 35 height 35
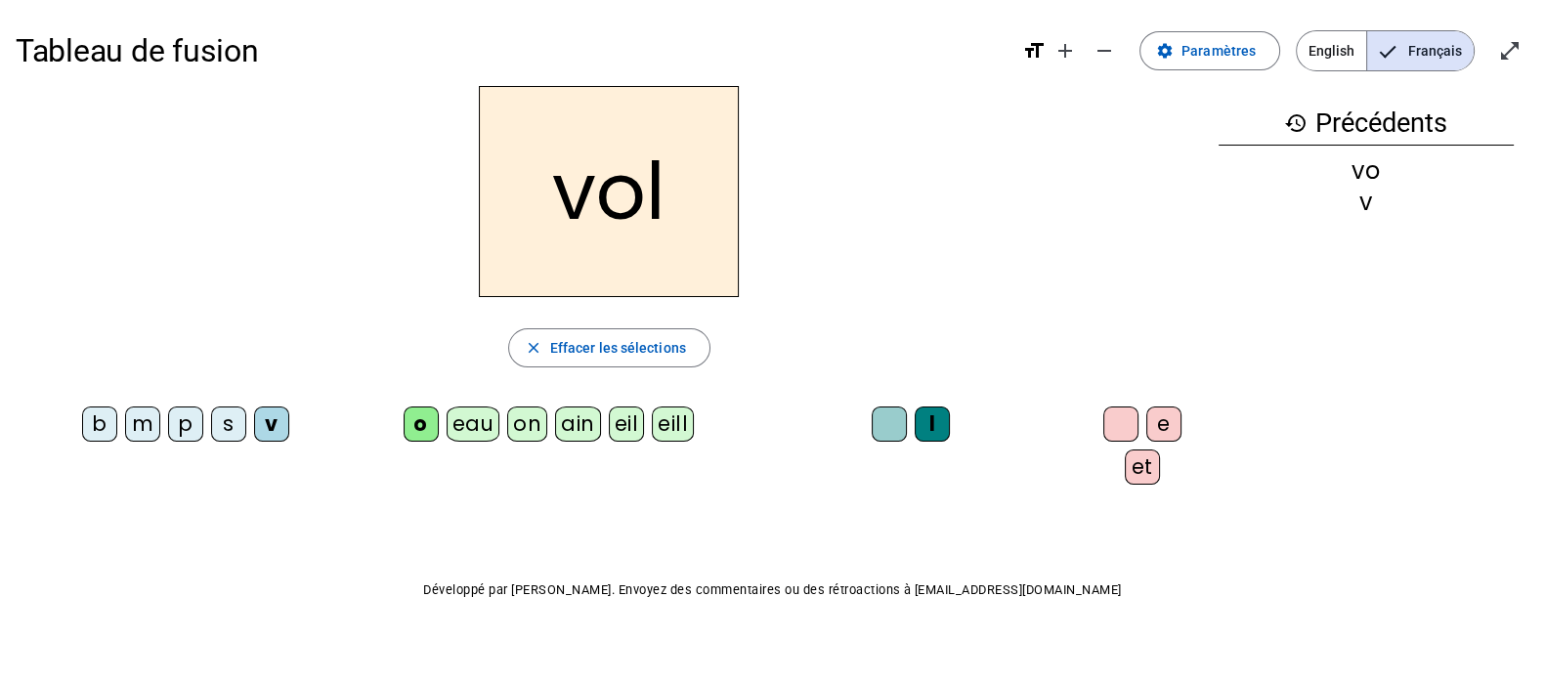
click at [1148, 421] on div "e" at bounding box center [1163, 423] width 35 height 35
click at [664, 422] on div "eill" at bounding box center [673, 423] width 42 height 35
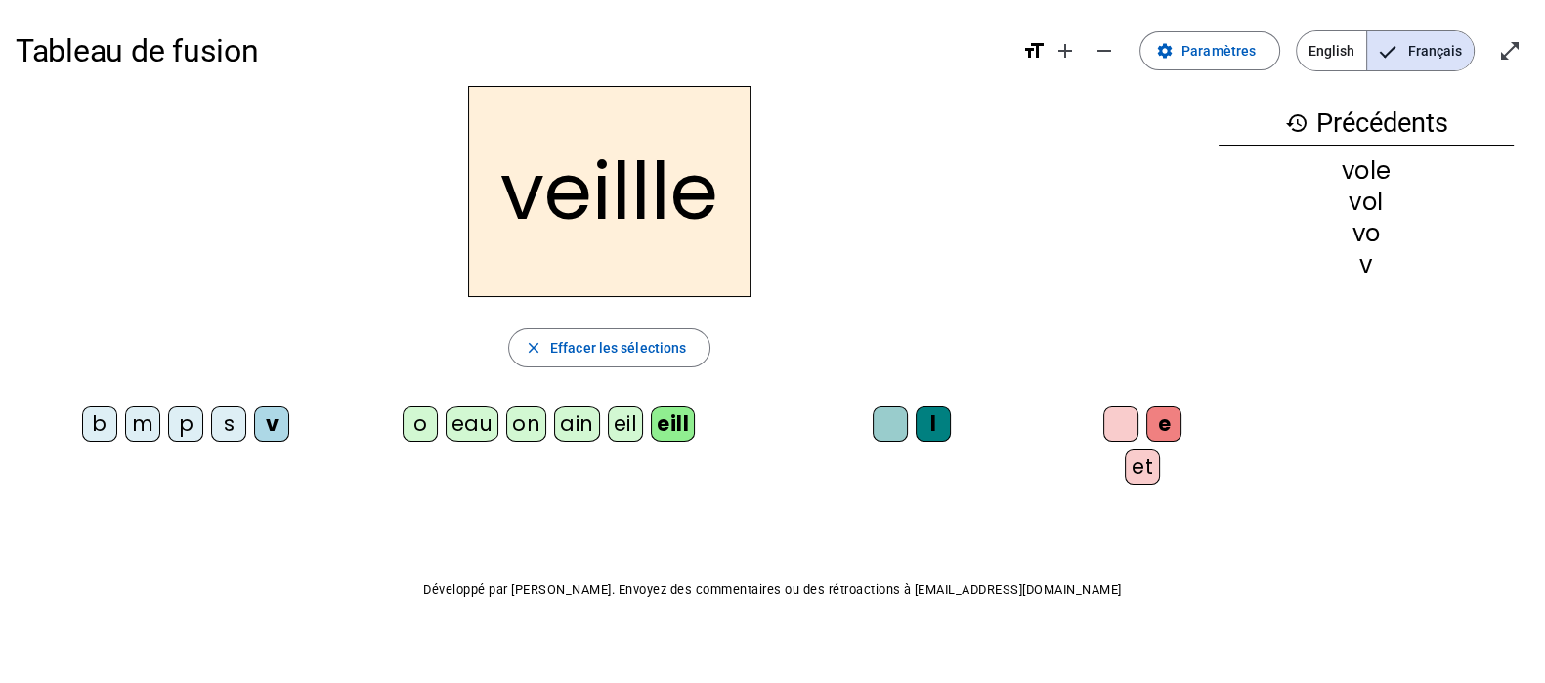
click at [610, 425] on div "eil" at bounding box center [626, 423] width 36 height 35
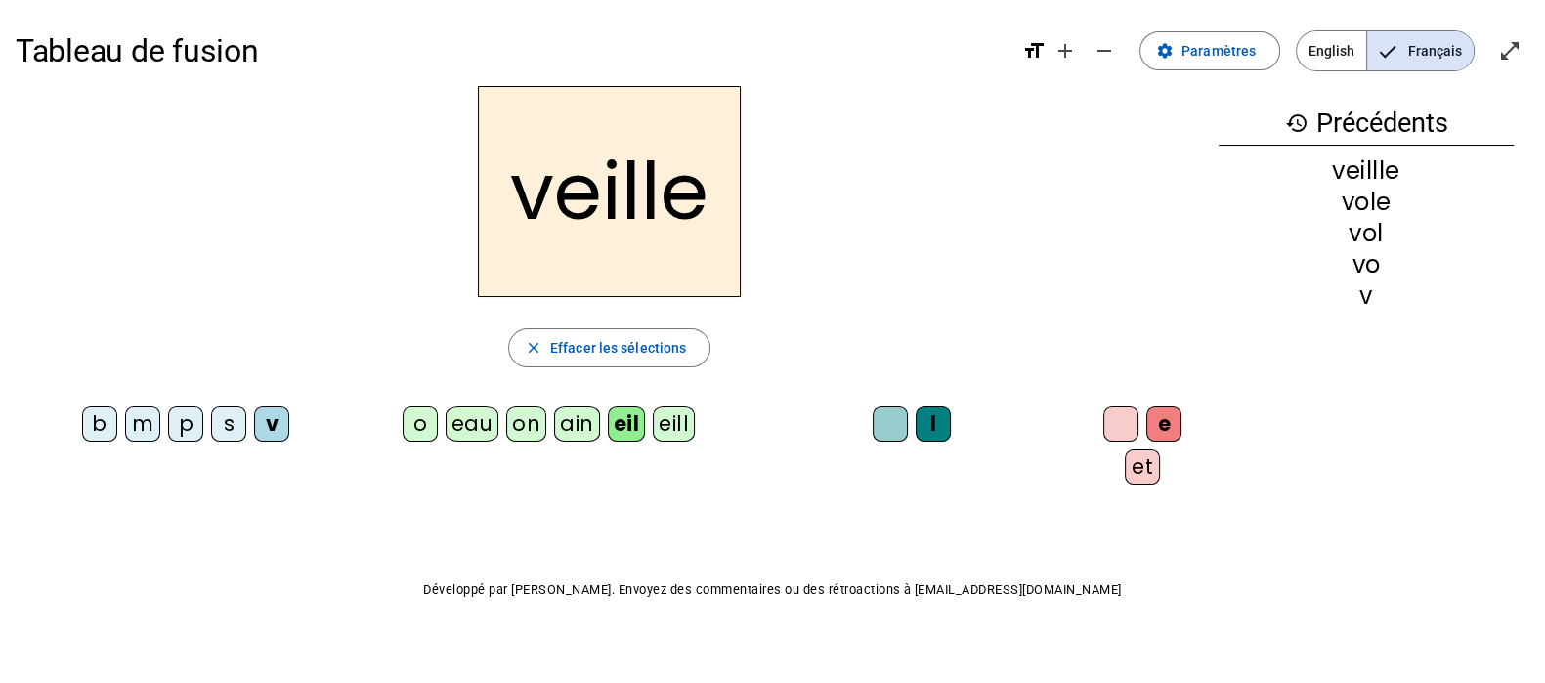
click at [927, 427] on div "l" at bounding box center [932, 423] width 35 height 35
click at [1103, 422] on div at bounding box center [1120, 423] width 35 height 35
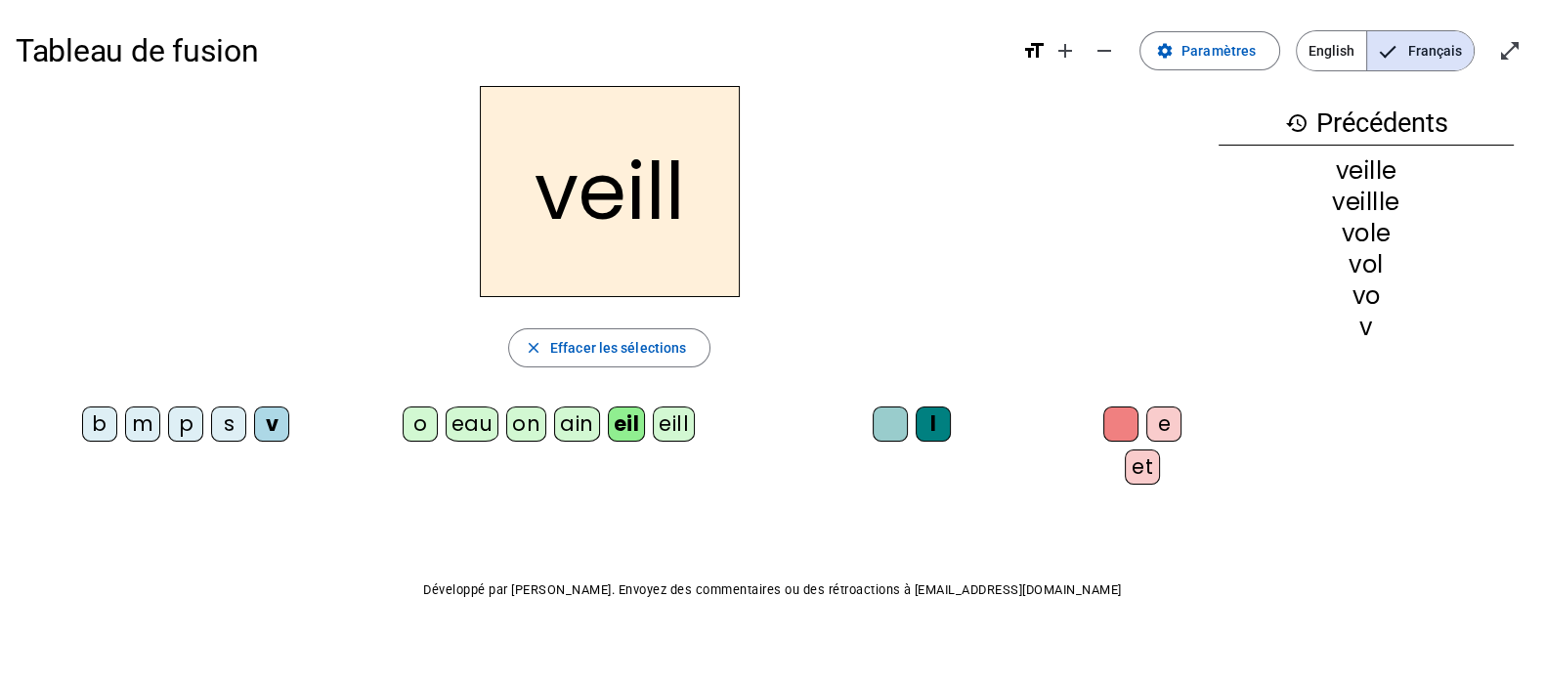
click at [885, 425] on div at bounding box center [889, 423] width 35 height 35
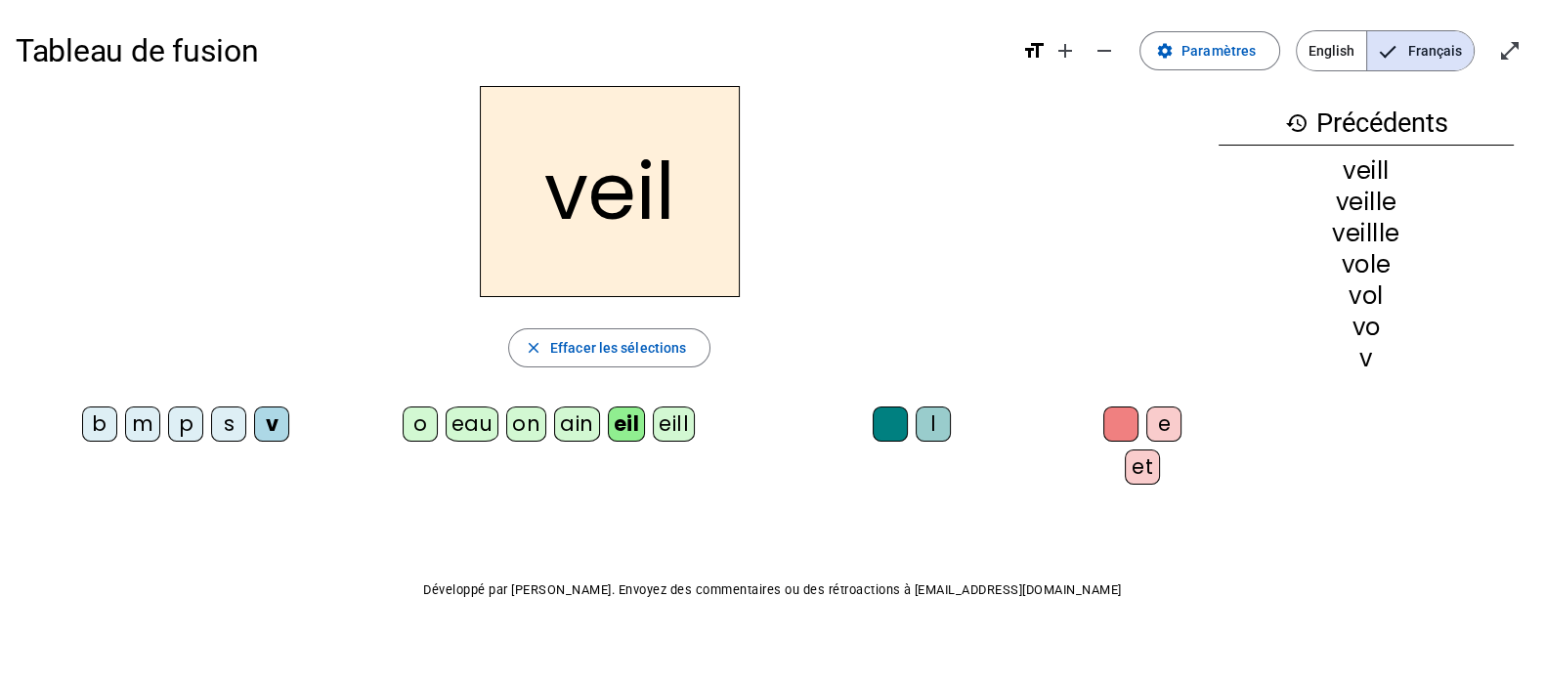
click at [459, 423] on div "eau" at bounding box center [473, 423] width 54 height 35
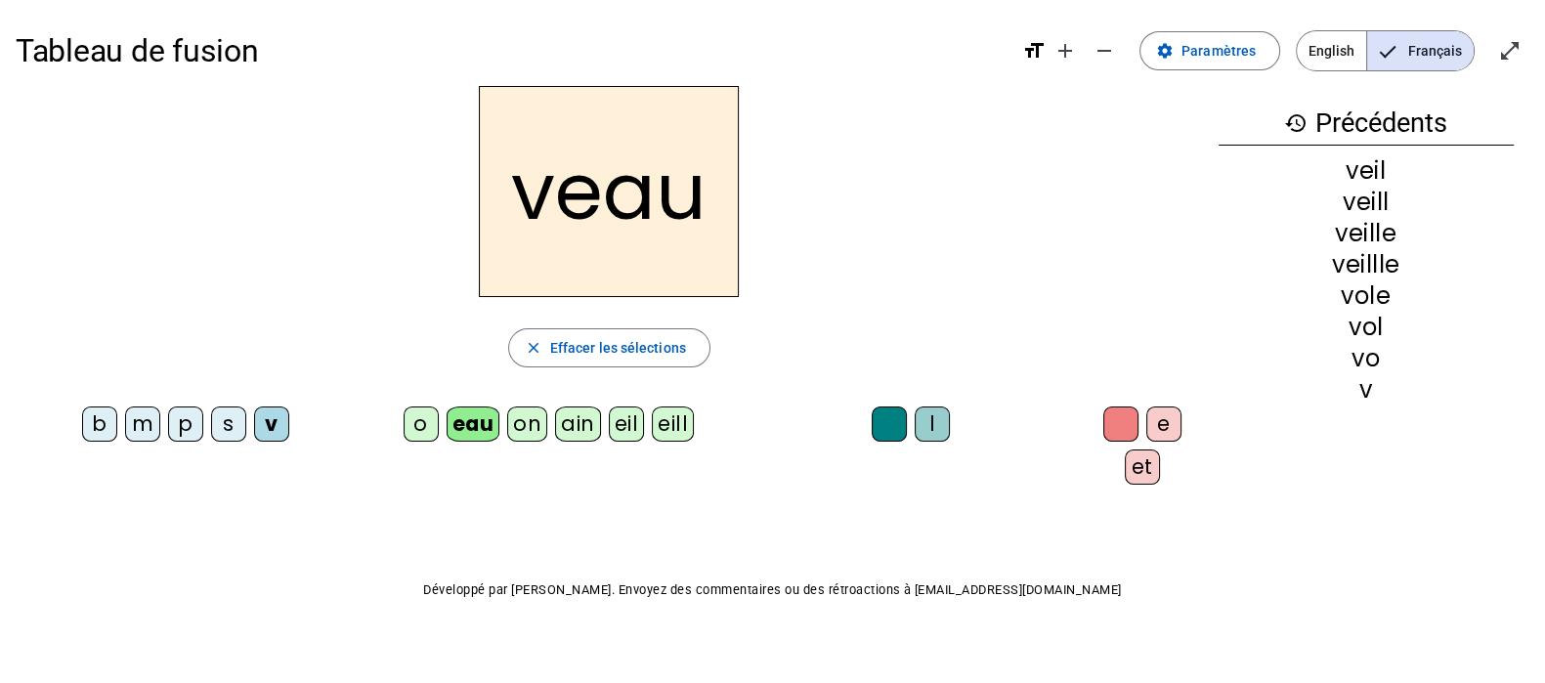
click at [191, 418] on div "p" at bounding box center [185, 423] width 35 height 35
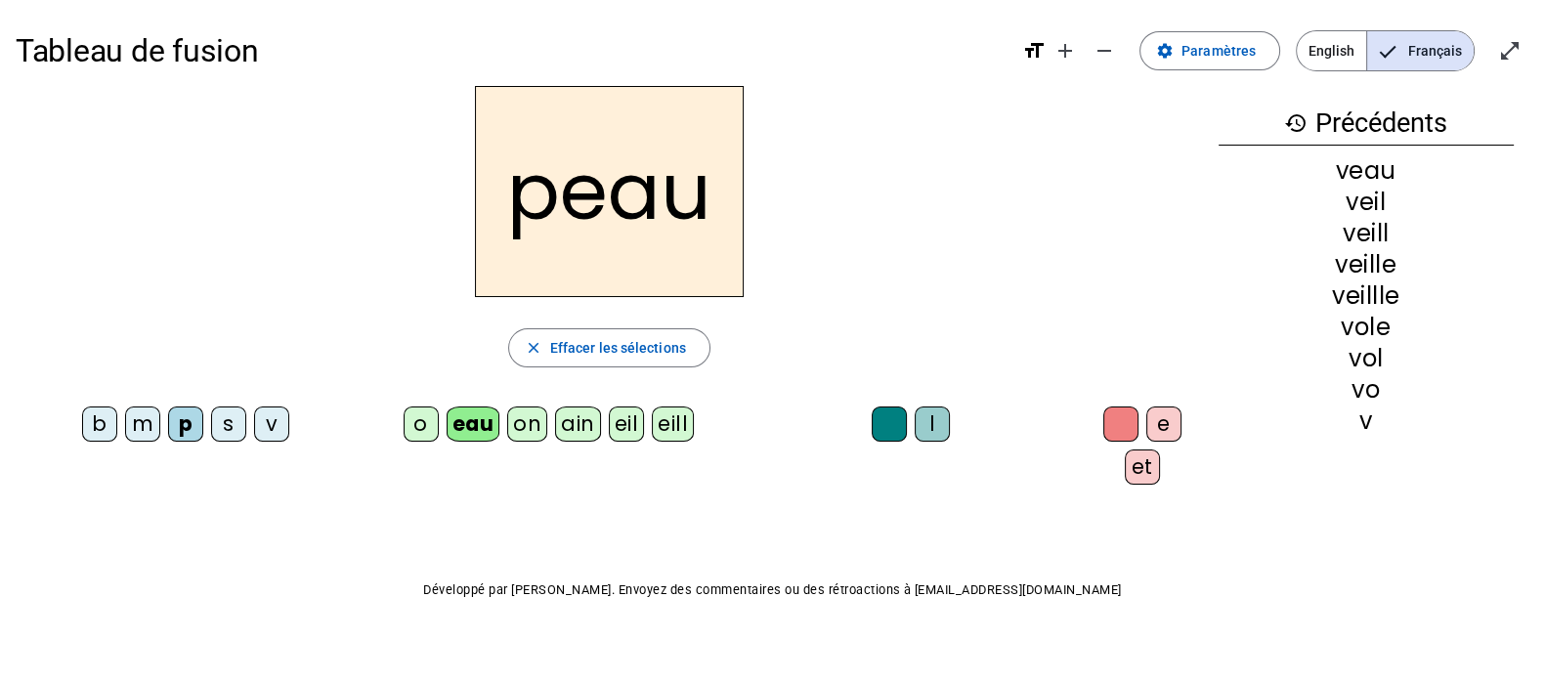
click at [224, 421] on div "s" at bounding box center [228, 423] width 35 height 35
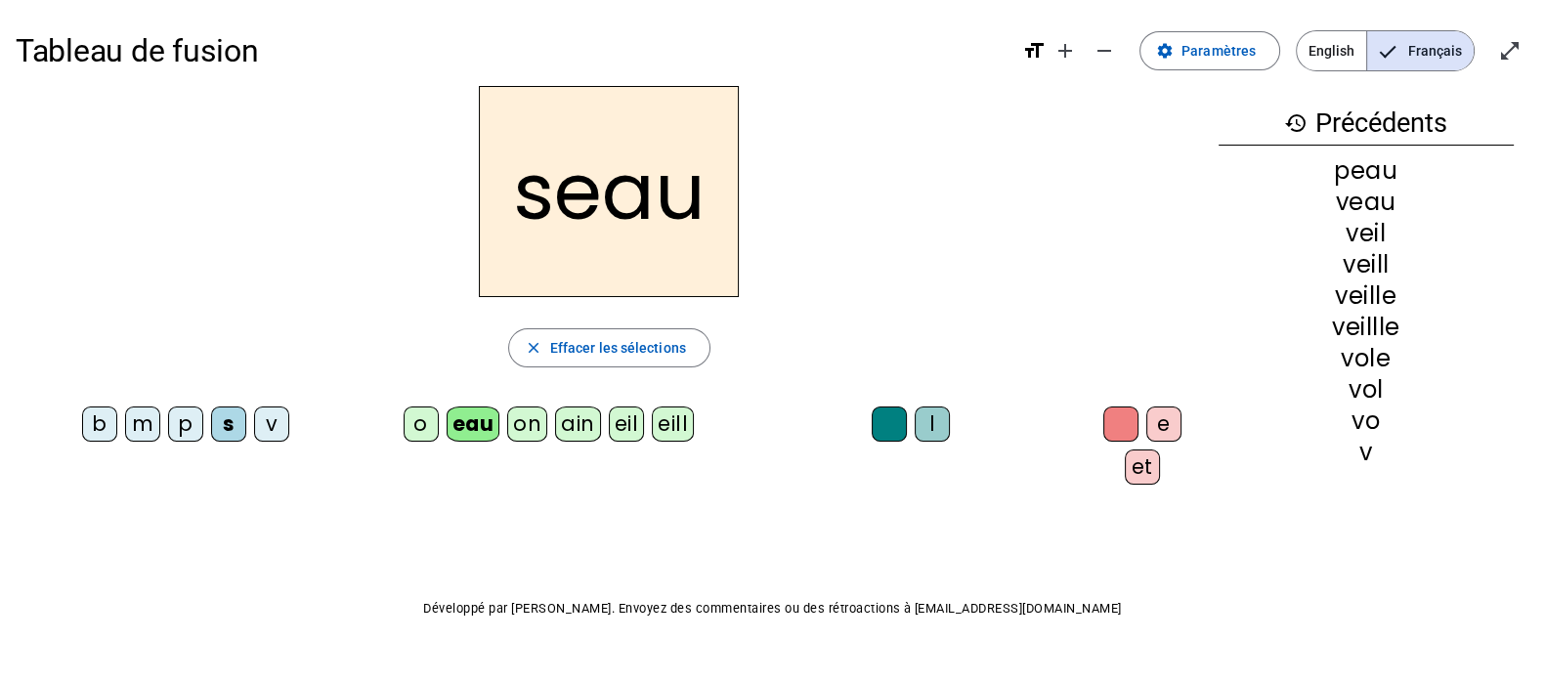
click at [526, 423] on div "on" at bounding box center [527, 423] width 40 height 35
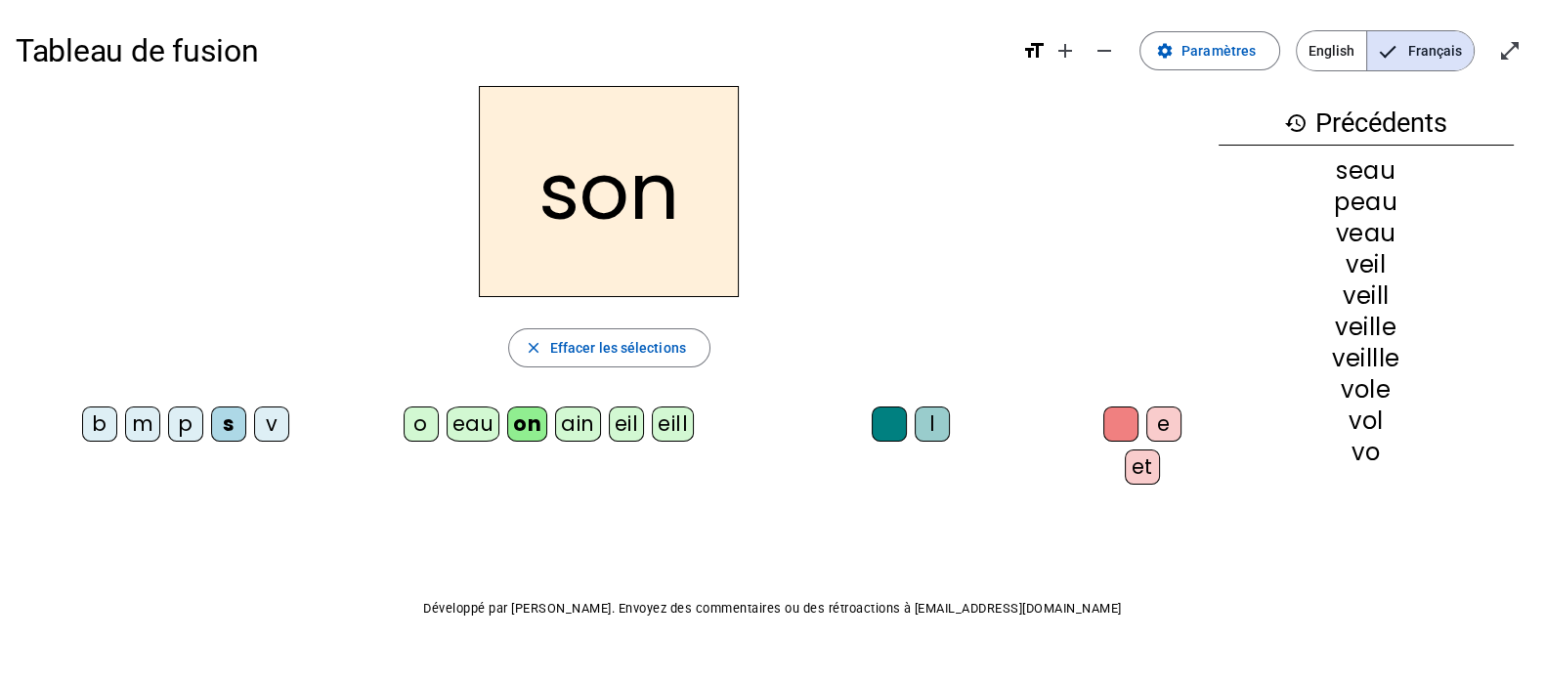
click at [94, 426] on div "b" at bounding box center [99, 423] width 35 height 35
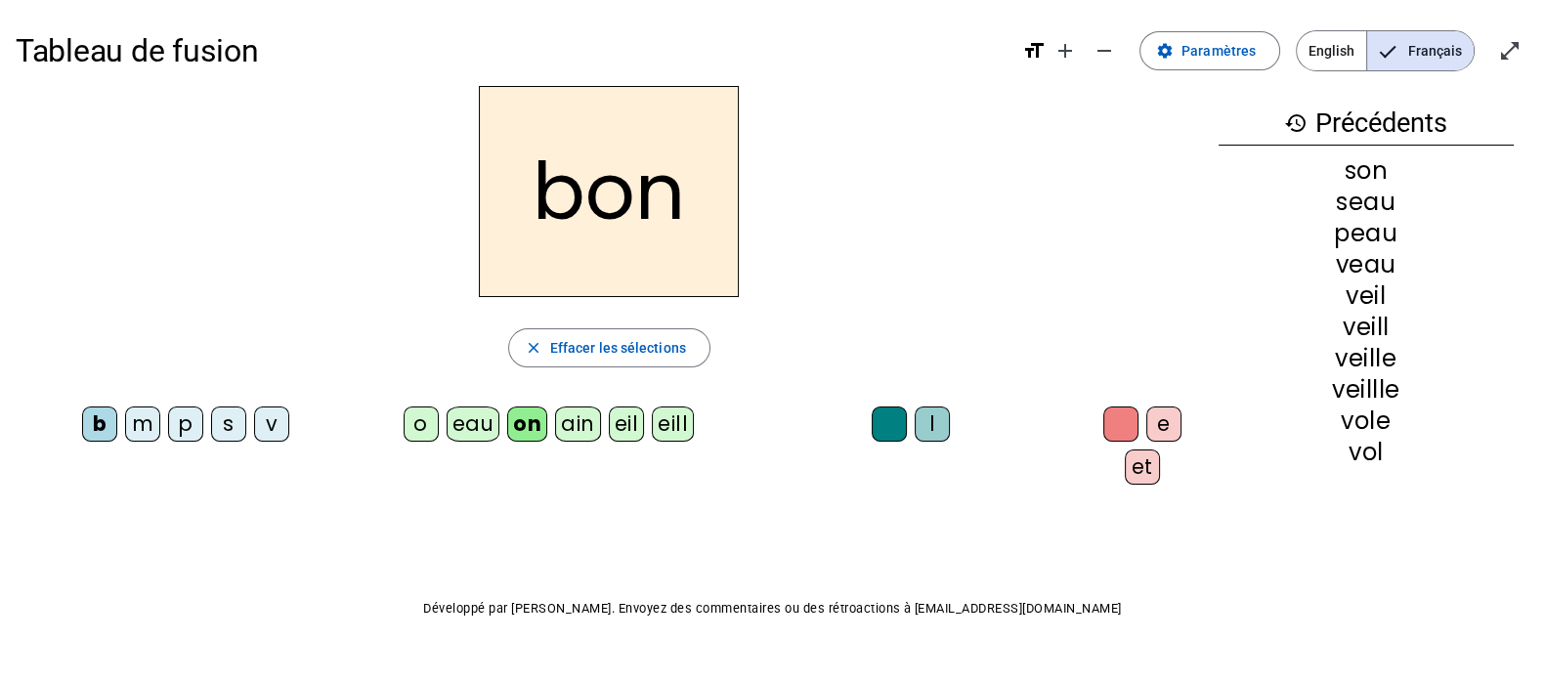
click at [562, 431] on div "ain" at bounding box center [578, 423] width 46 height 35
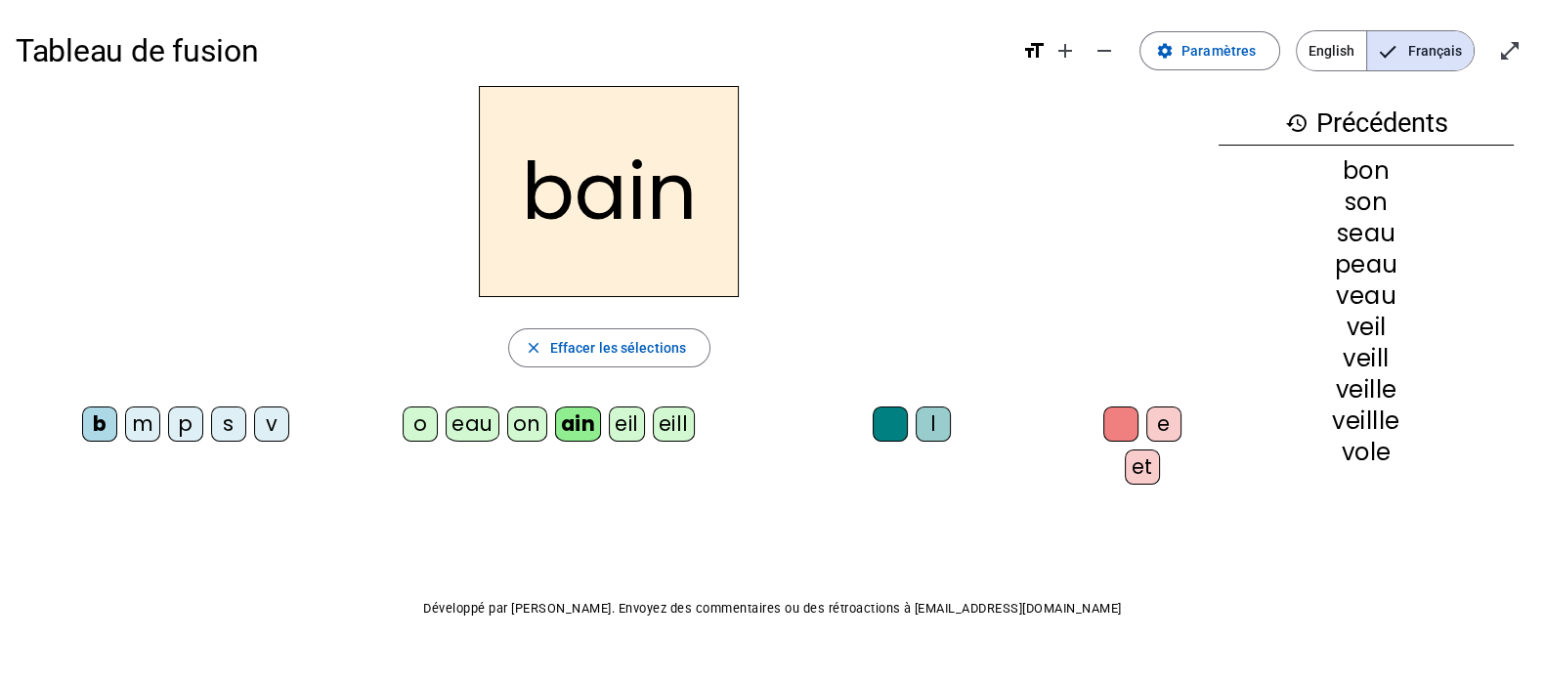
click at [153, 425] on div "m" at bounding box center [142, 423] width 35 height 35
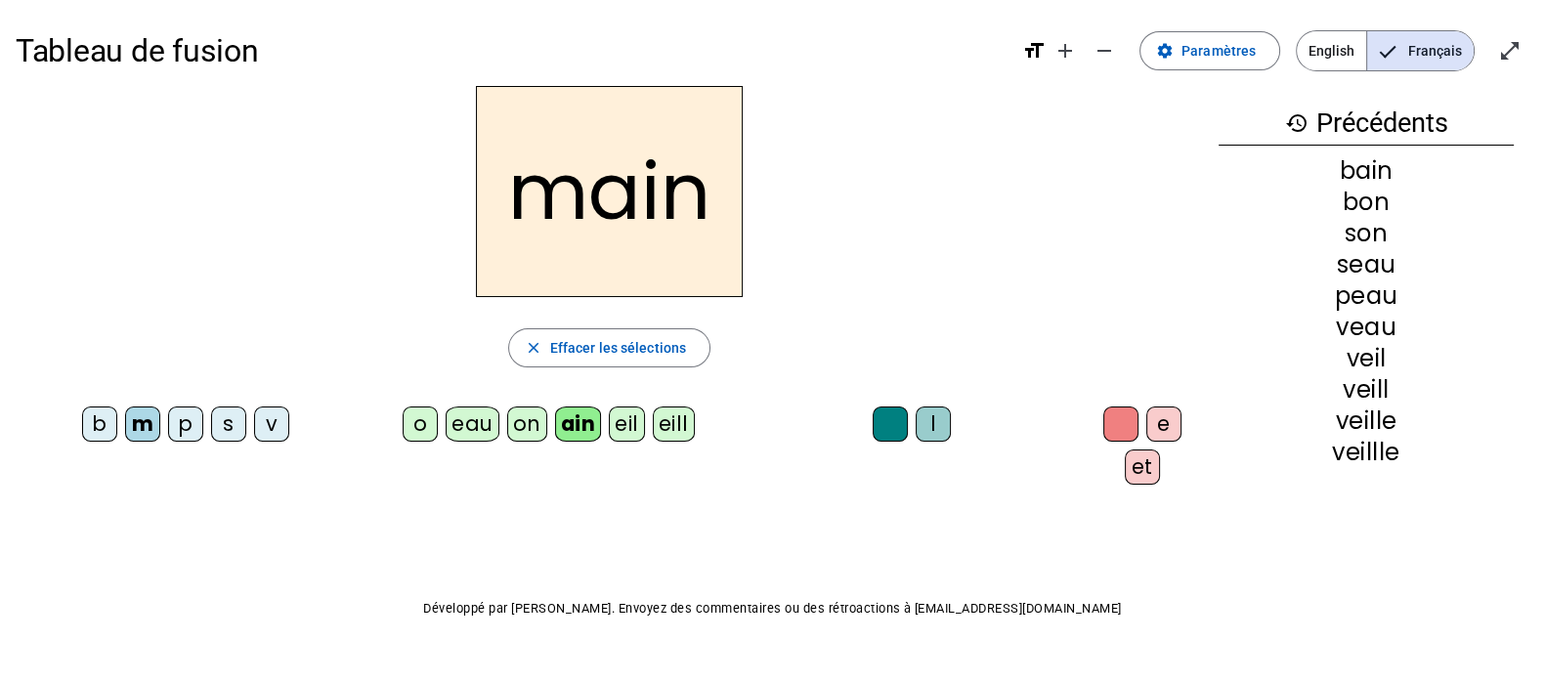
click at [175, 424] on div "p" at bounding box center [185, 423] width 35 height 35
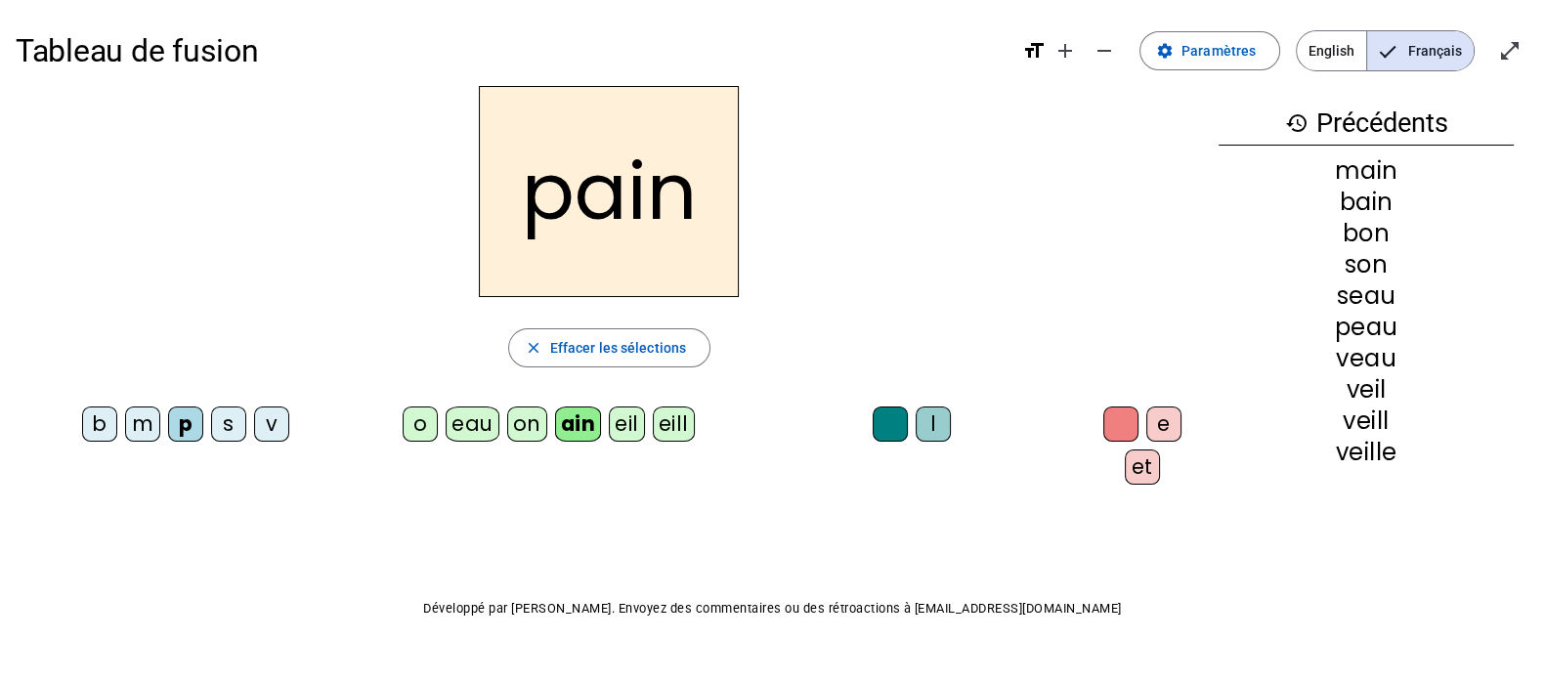
click at [259, 426] on div "v" at bounding box center [271, 423] width 35 height 35
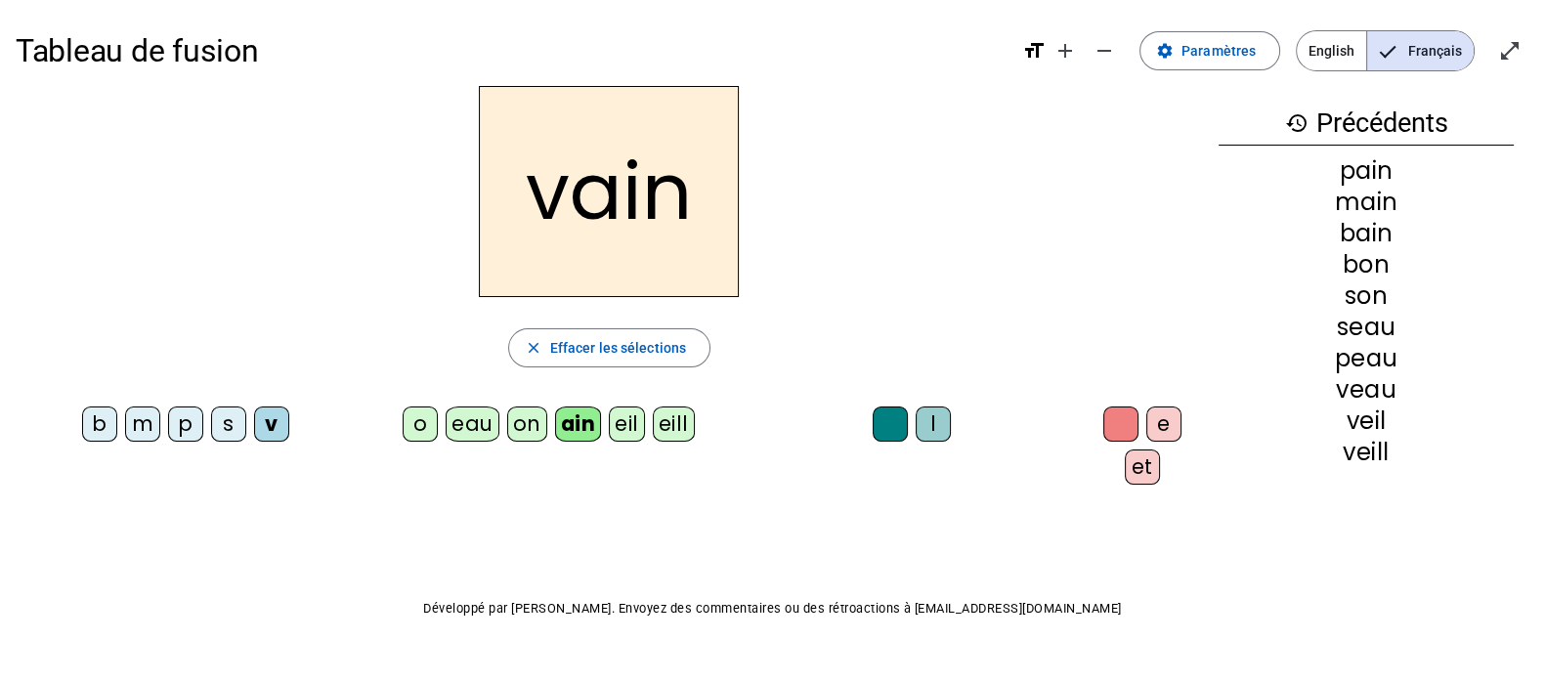
click at [405, 425] on div "o" at bounding box center [420, 423] width 35 height 35
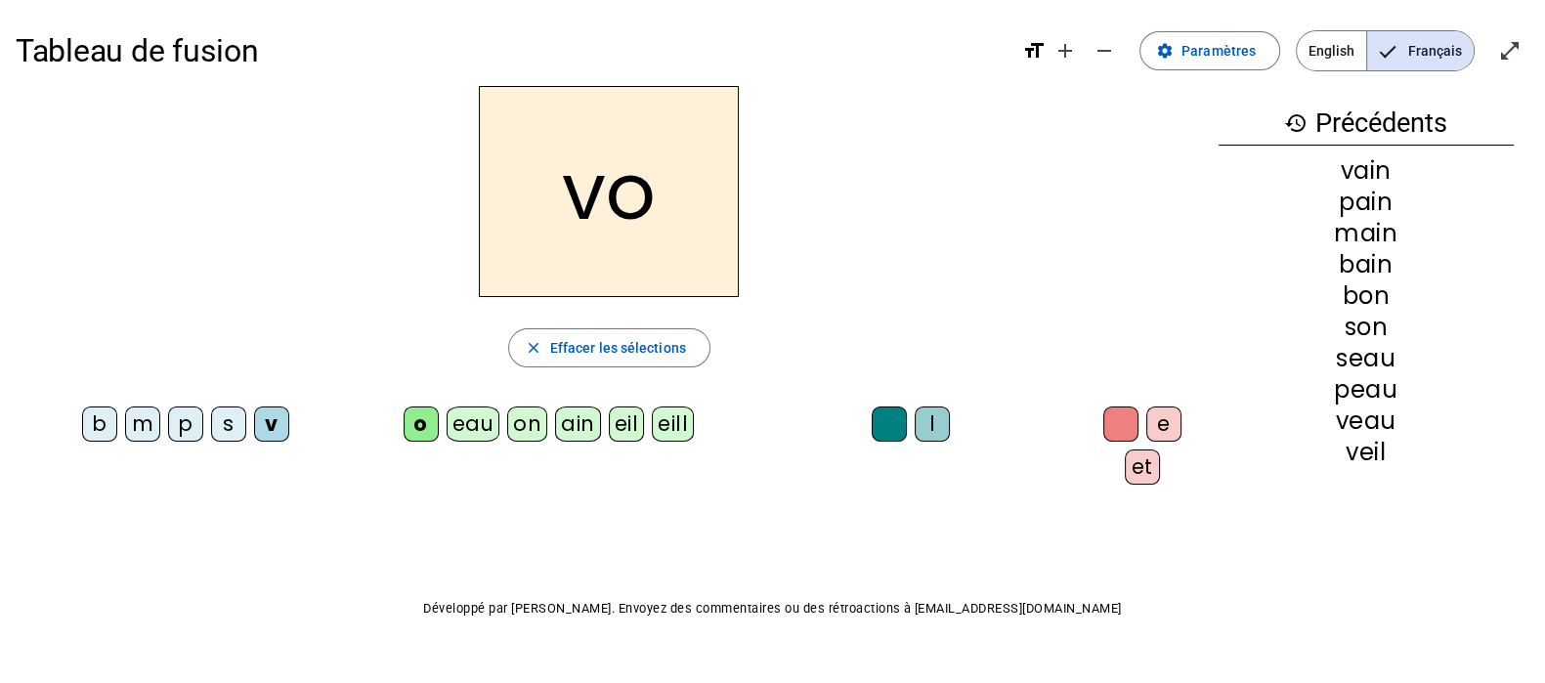
click at [918, 414] on div "l" at bounding box center [931, 423] width 35 height 35
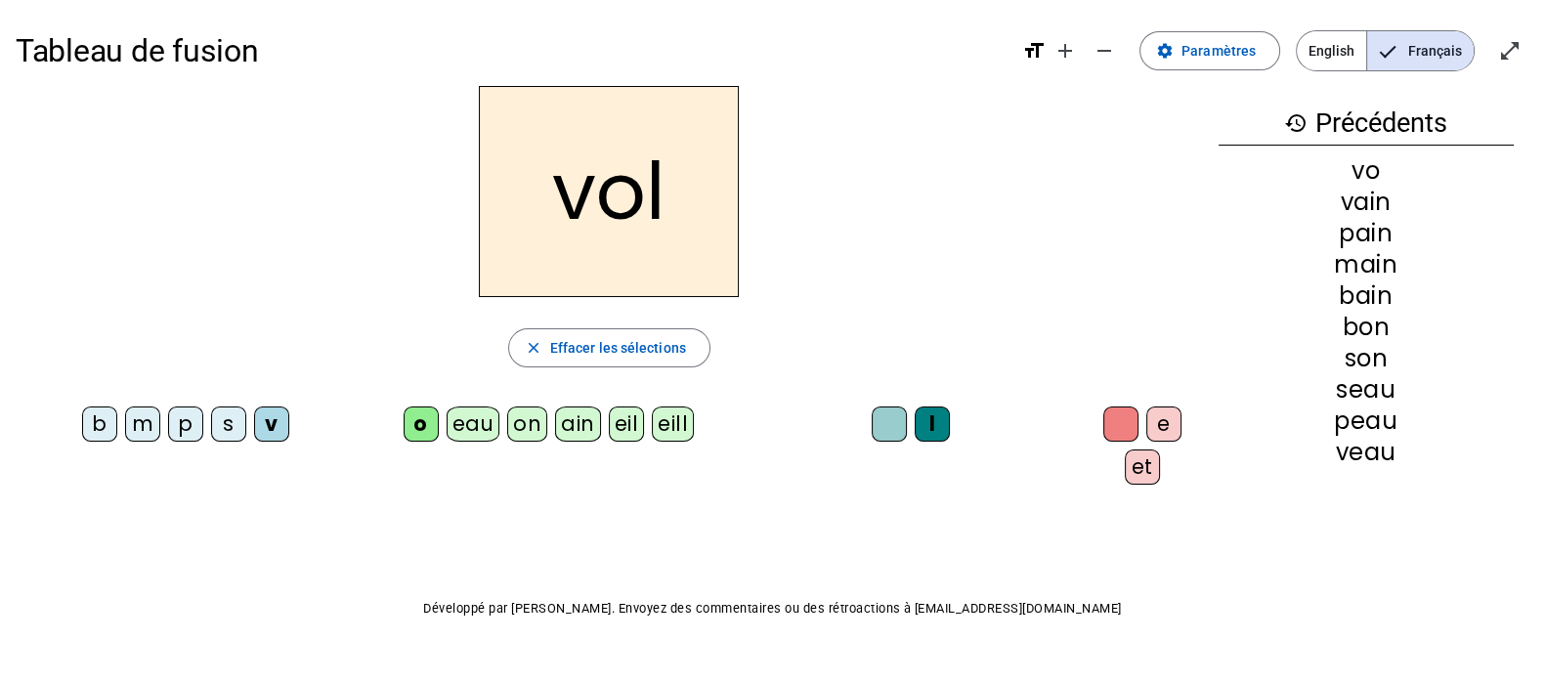
click at [1131, 466] on div "et" at bounding box center [1142, 466] width 35 height 35
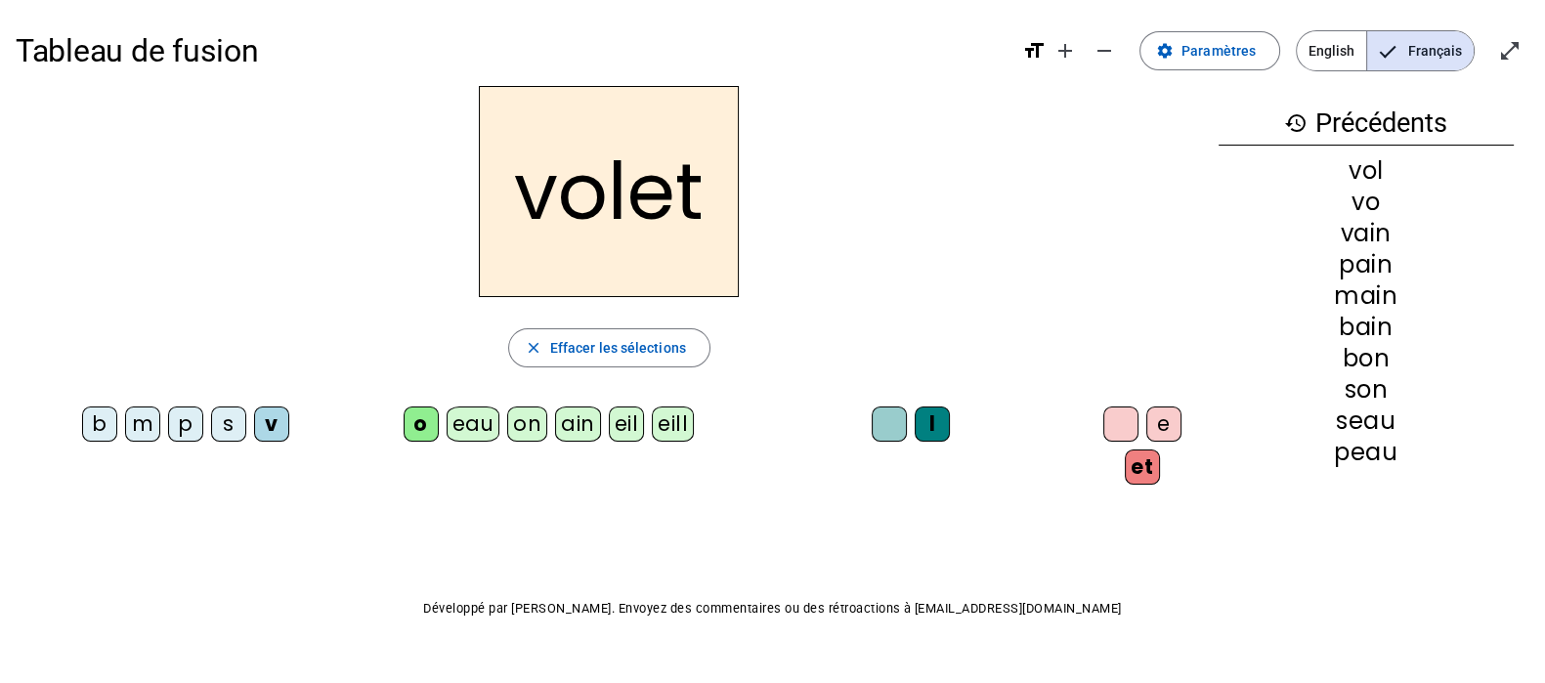
click at [1147, 422] on div "e" at bounding box center [1163, 423] width 35 height 35
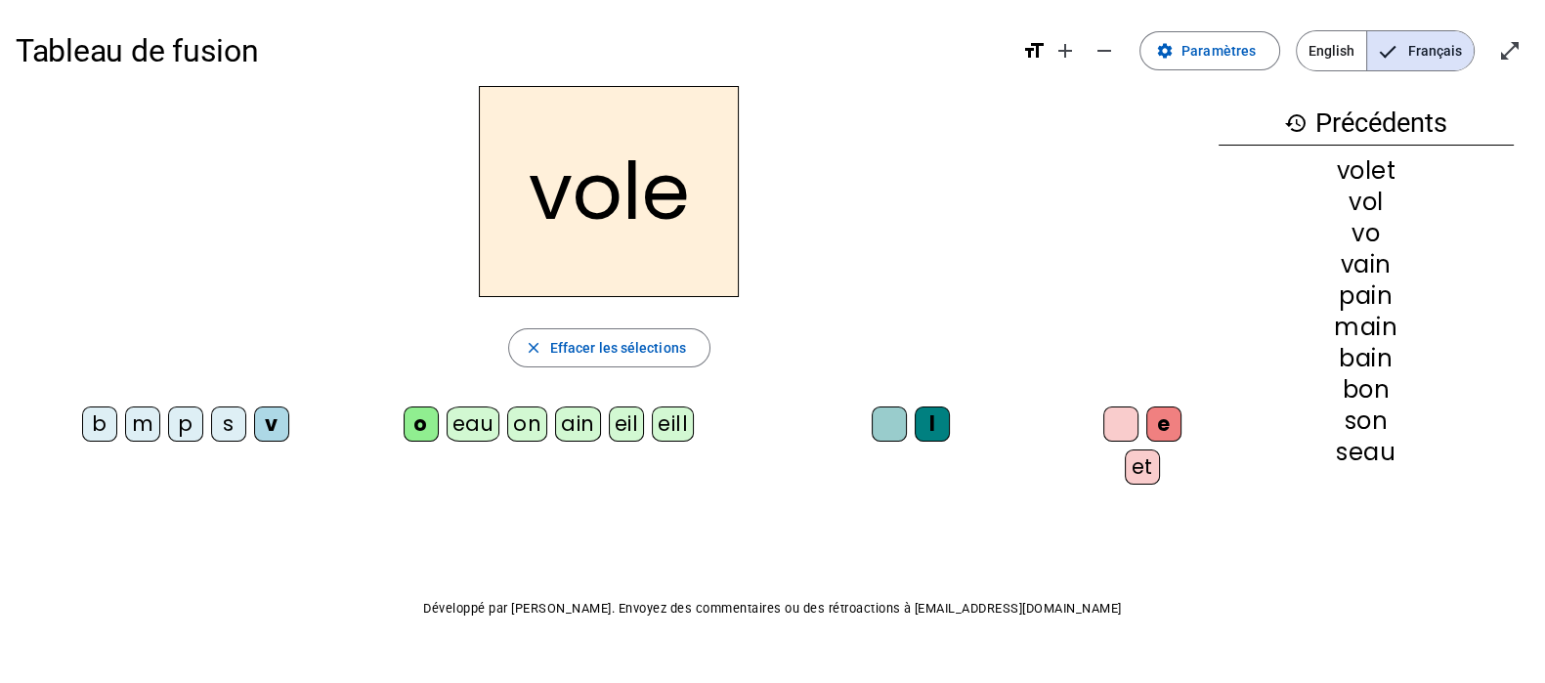
click at [658, 424] on div "eill" at bounding box center [673, 423] width 42 height 35
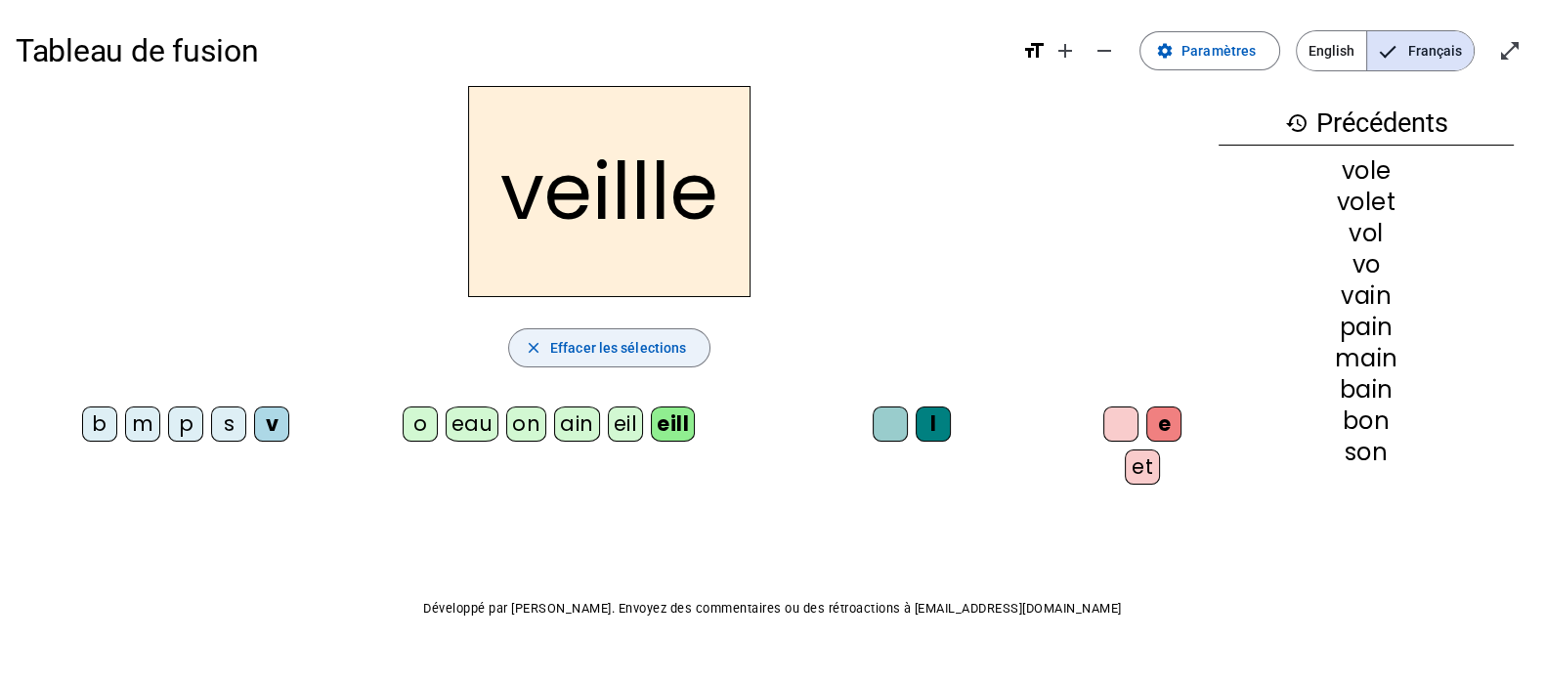
click at [621, 351] on span "Effacer les sélections" at bounding box center [618, 347] width 136 height 23
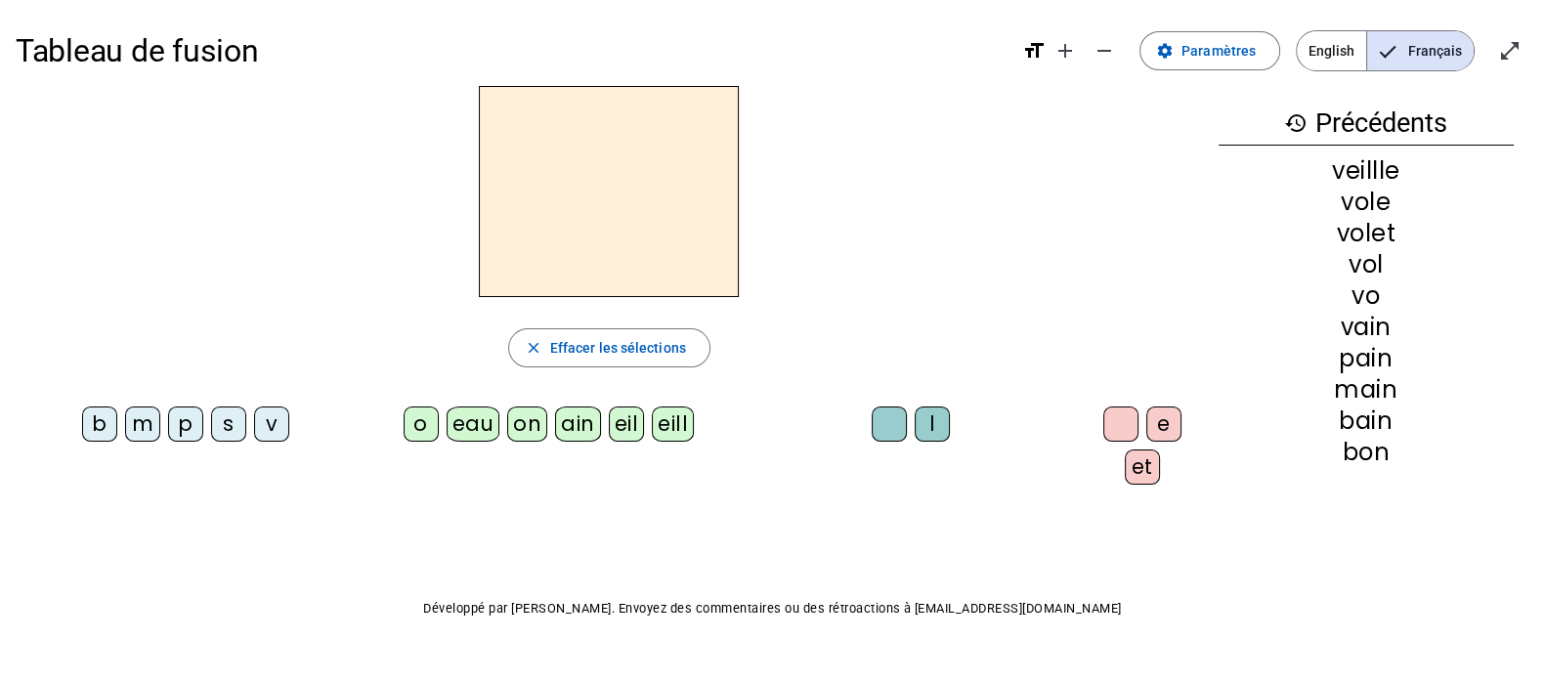
click at [269, 422] on div "v" at bounding box center [271, 423] width 35 height 35
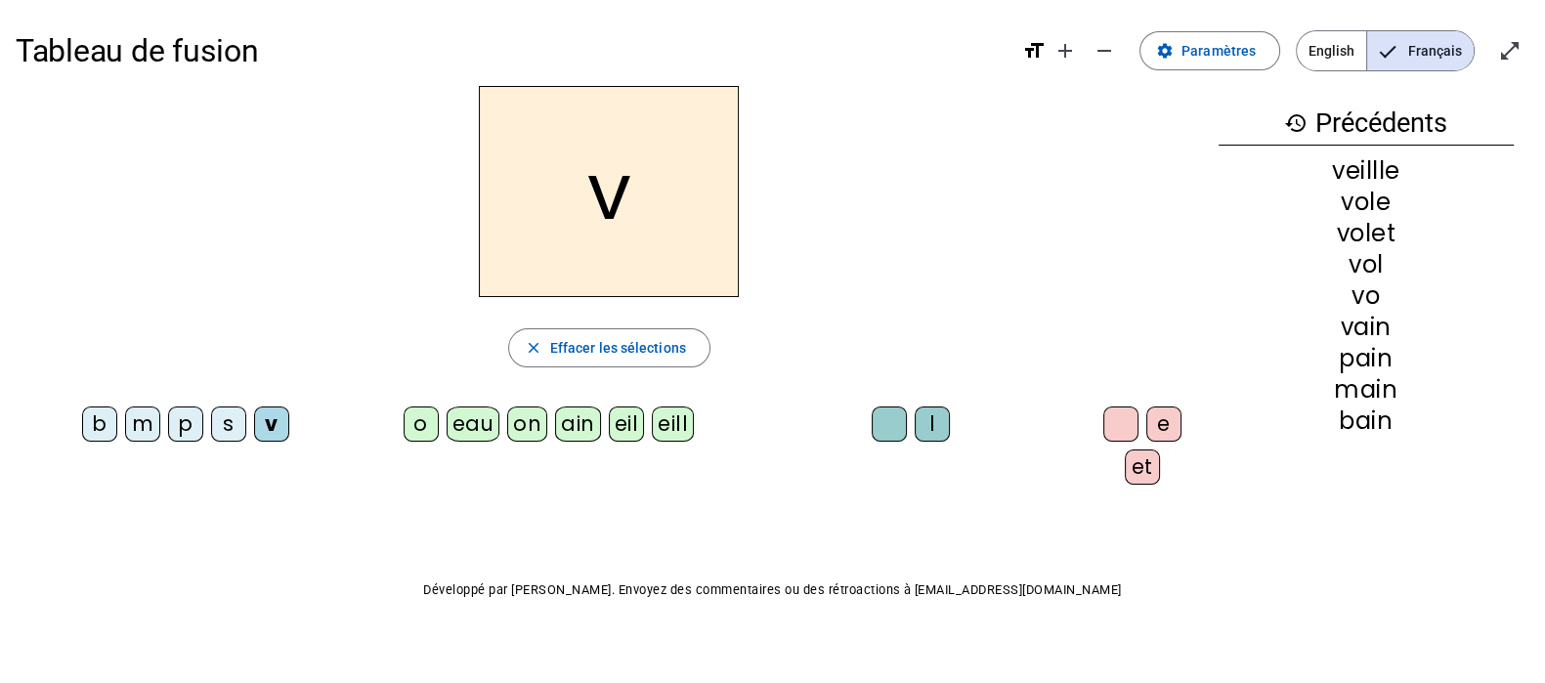
click at [425, 427] on div "o" at bounding box center [420, 423] width 35 height 35
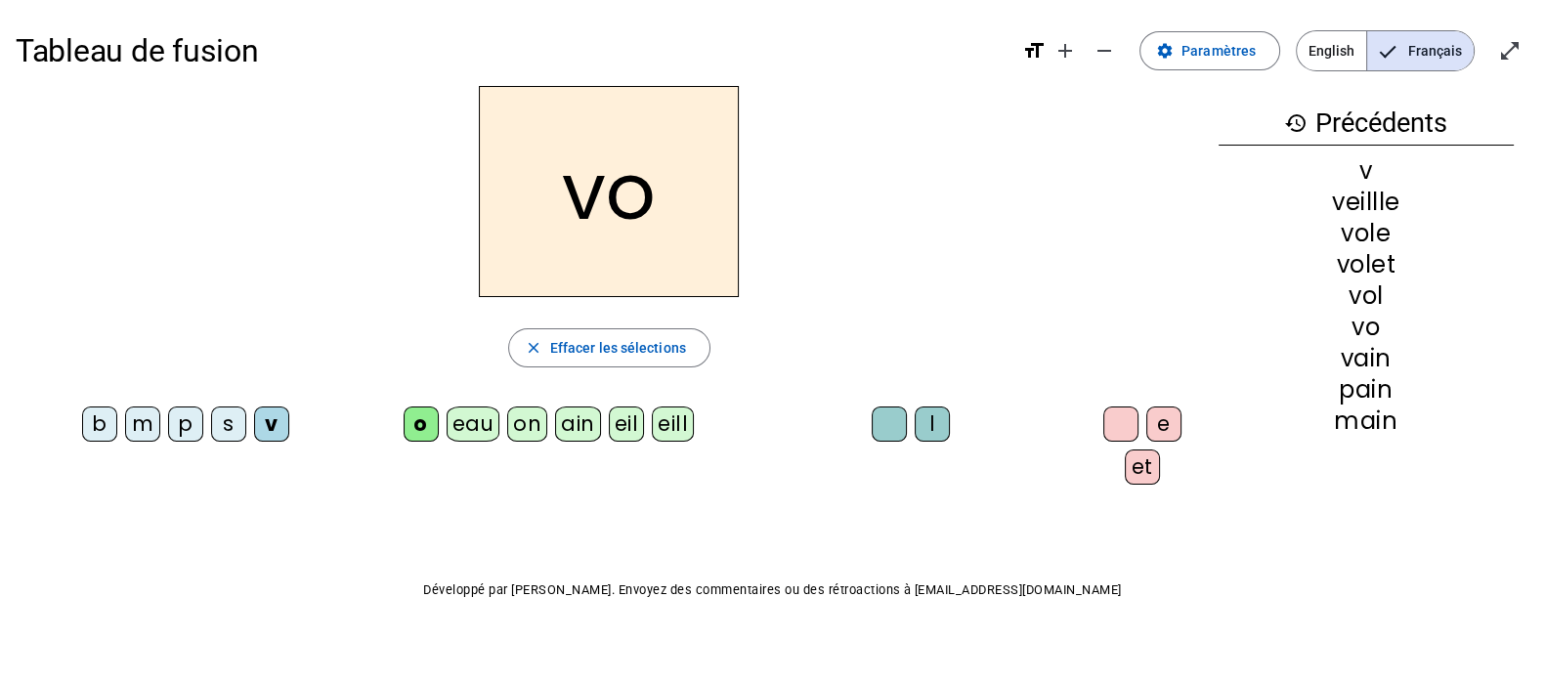
click at [923, 423] on div "l" at bounding box center [931, 423] width 35 height 35
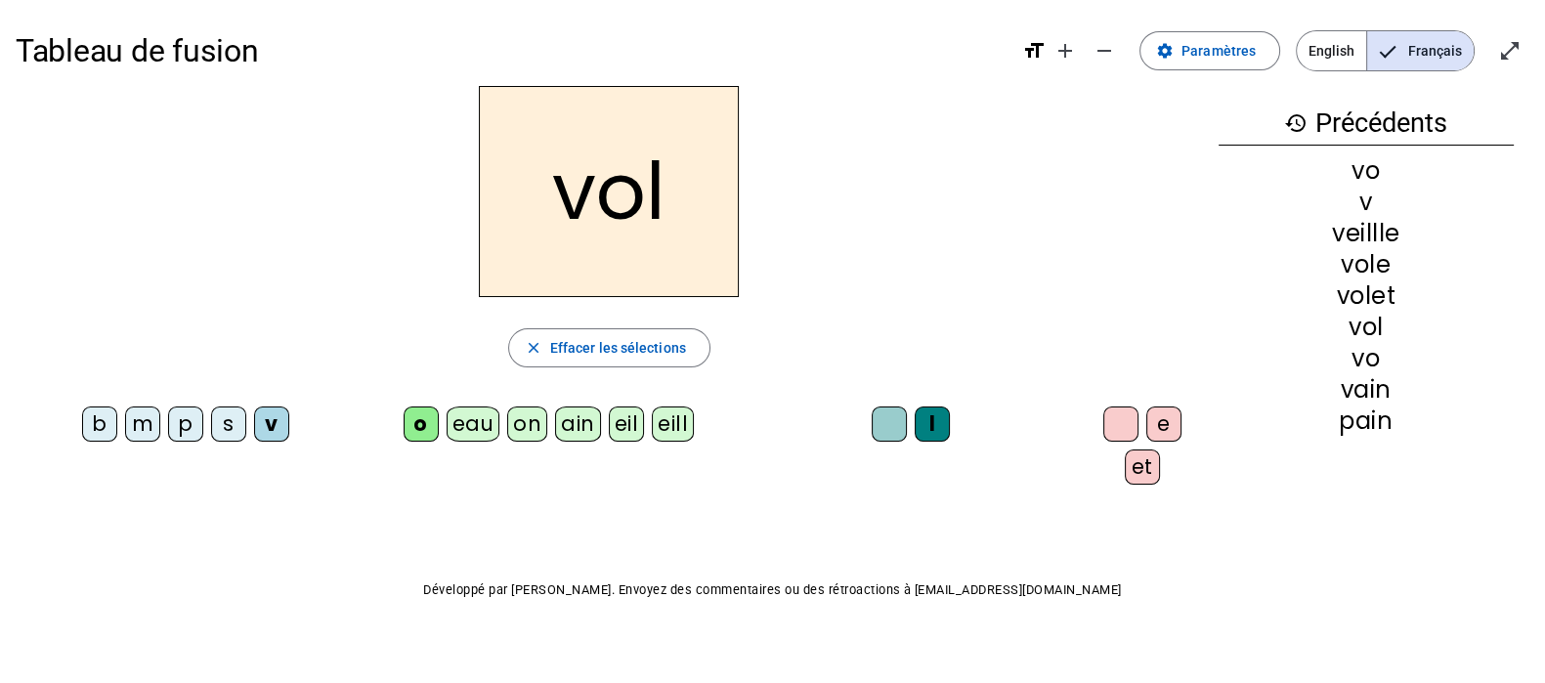
click at [1146, 419] on div "e" at bounding box center [1163, 423] width 35 height 35
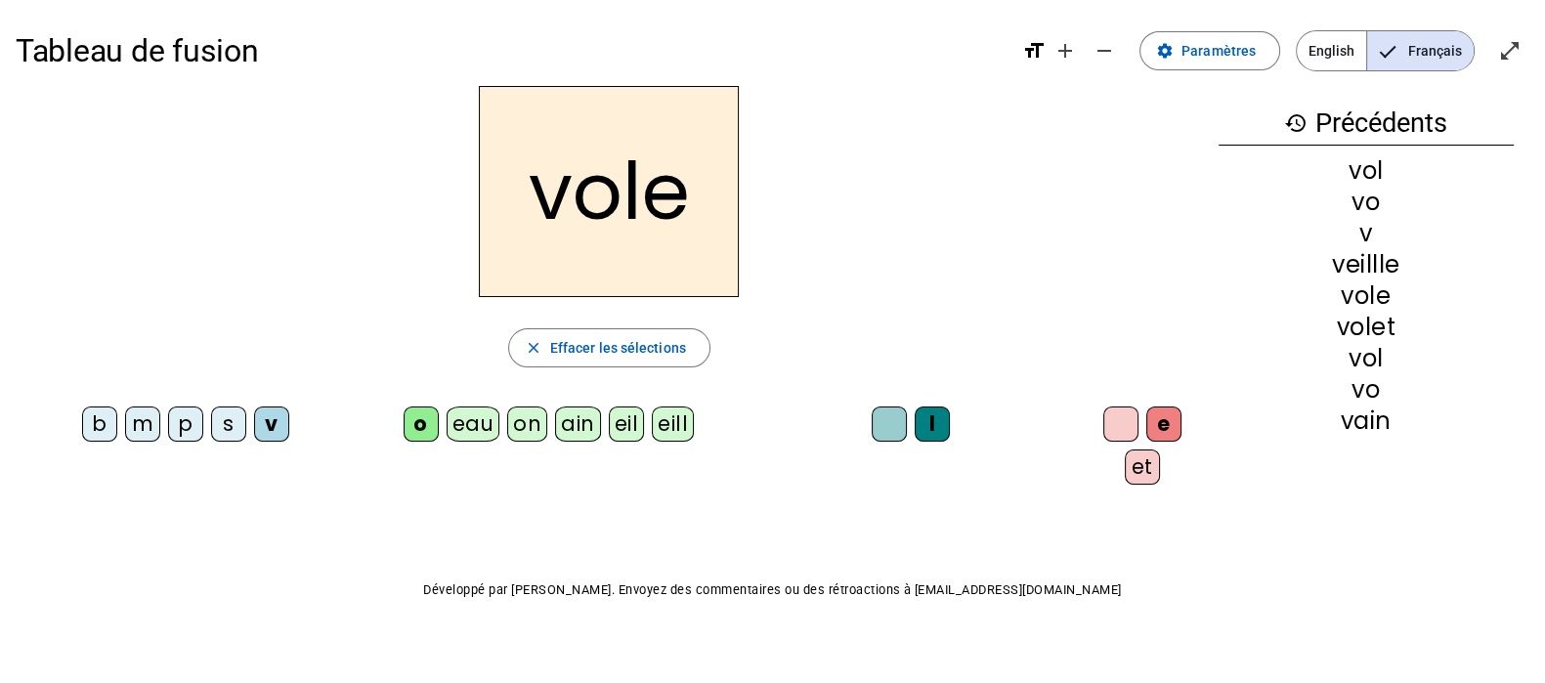
click at [622, 427] on div "eil" at bounding box center [627, 423] width 36 height 35
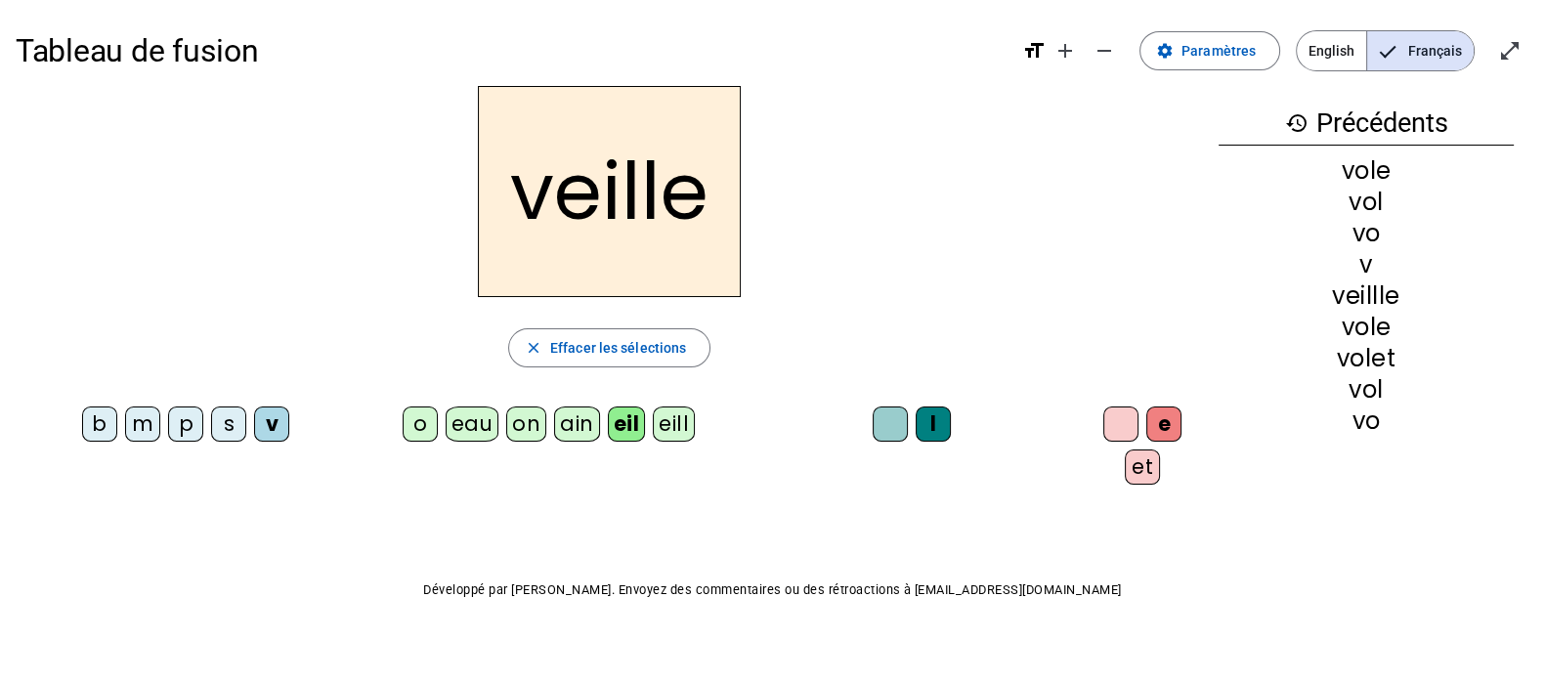
click at [879, 430] on div at bounding box center [889, 423] width 35 height 35
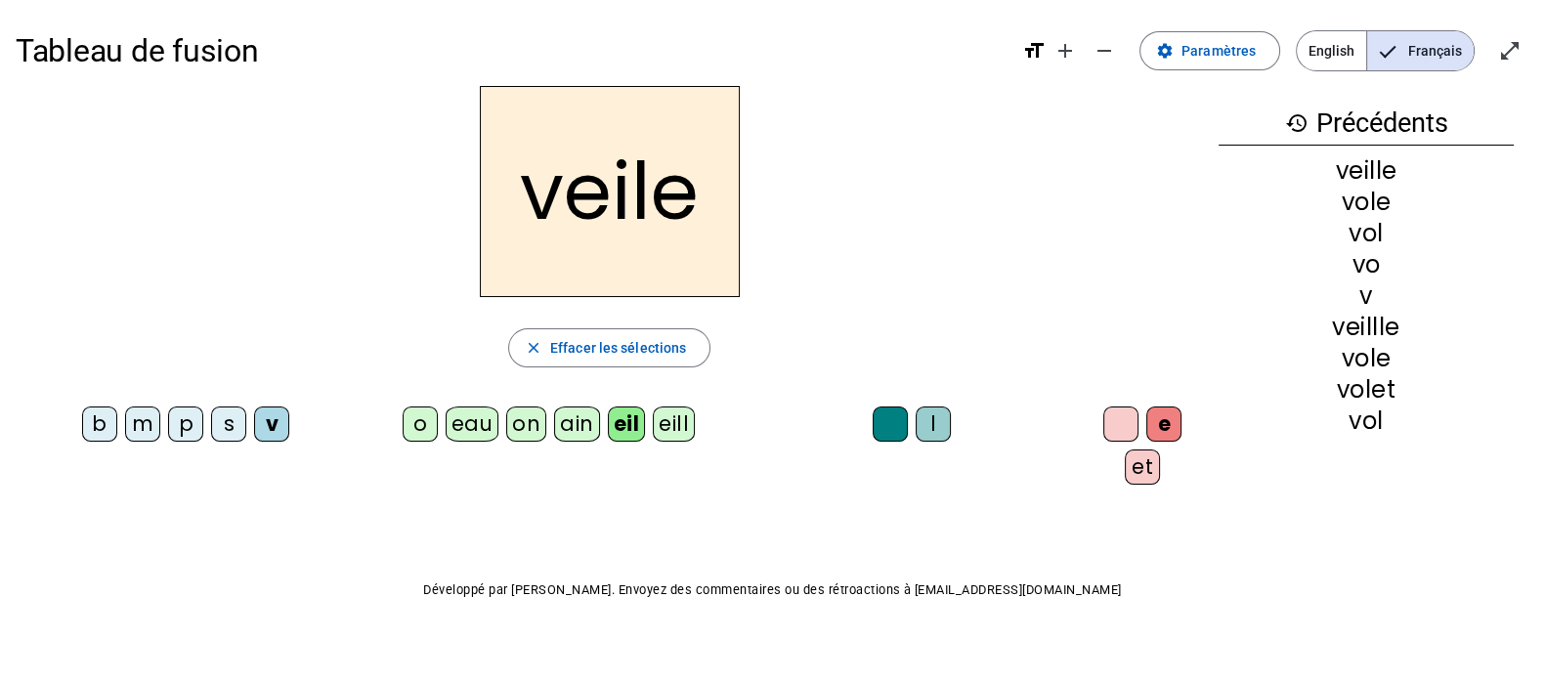
click at [1103, 430] on div at bounding box center [1120, 423] width 35 height 35
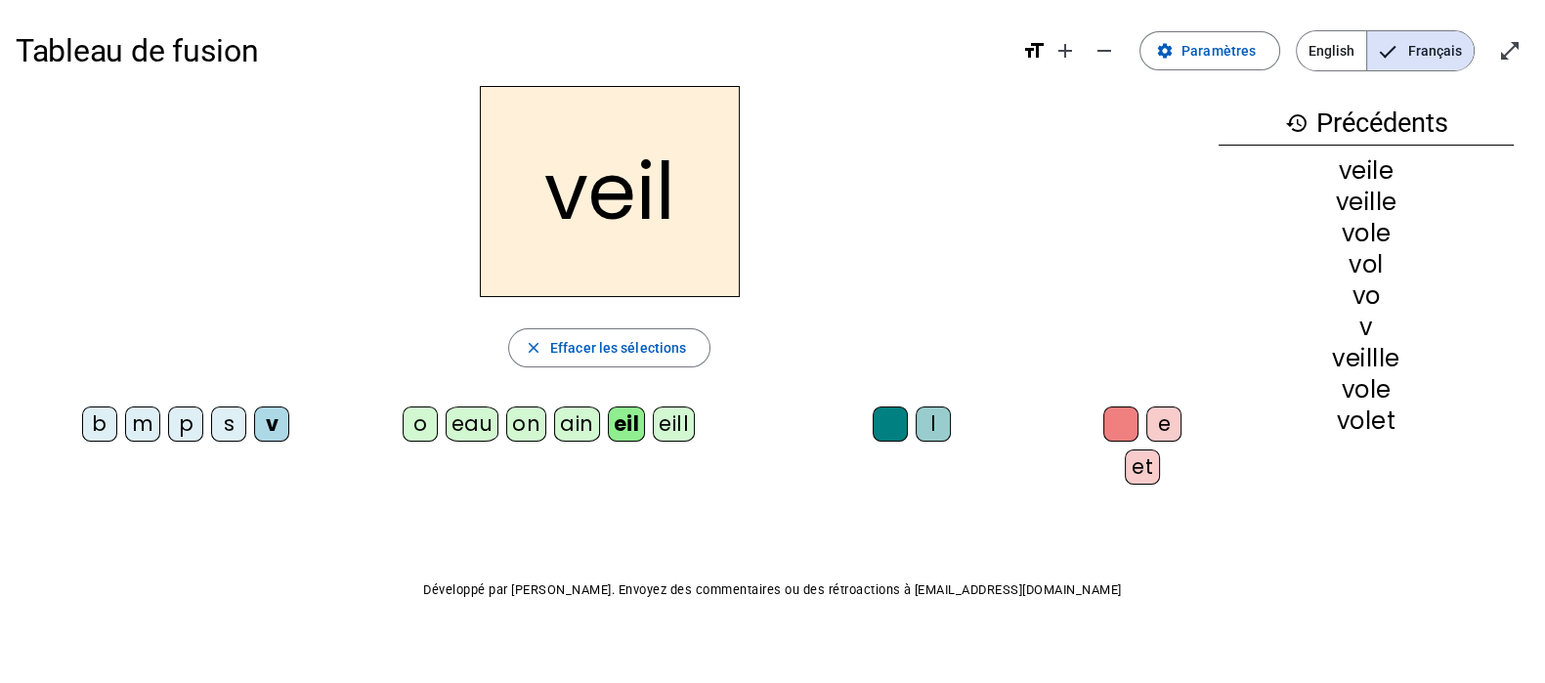
click at [475, 434] on div "eau" at bounding box center [473, 423] width 54 height 35
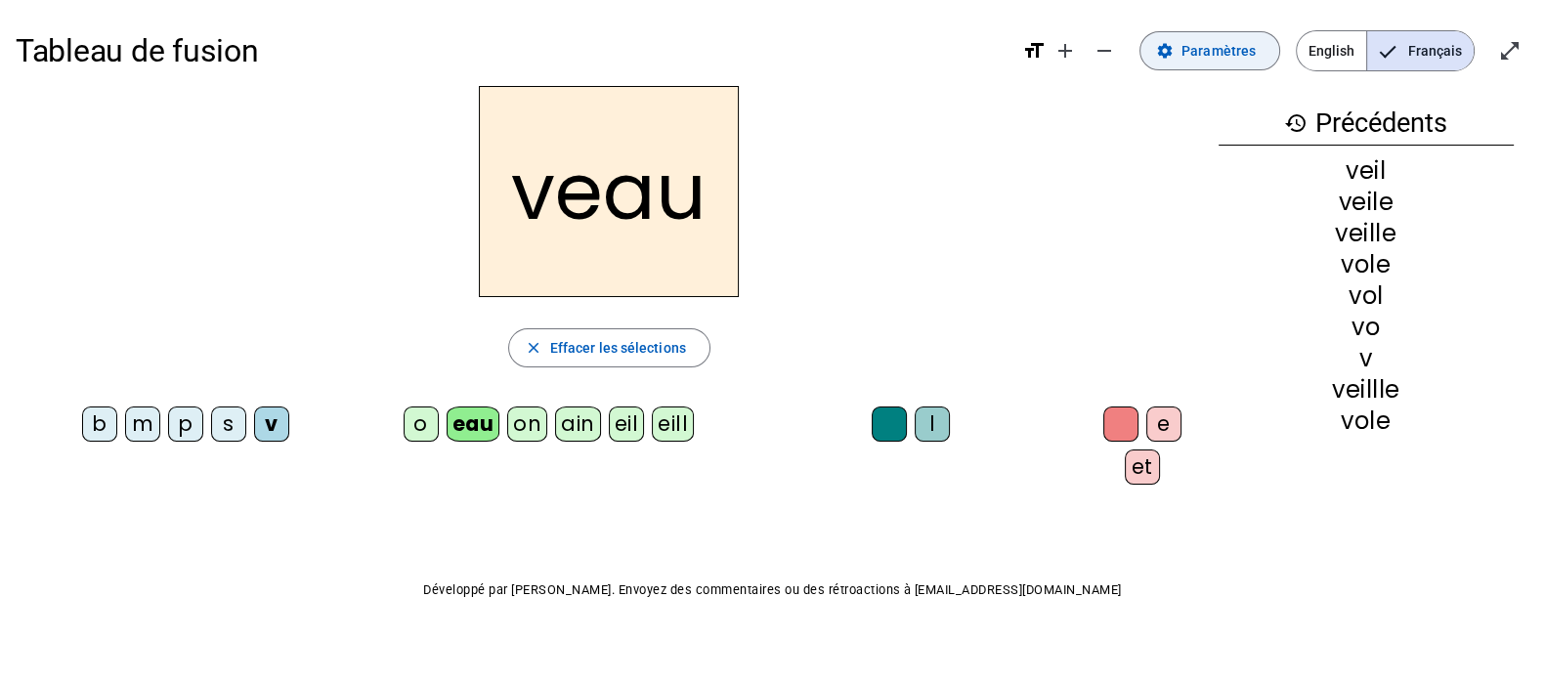
click at [1236, 53] on span "Paramètres" at bounding box center [1218, 50] width 74 height 23
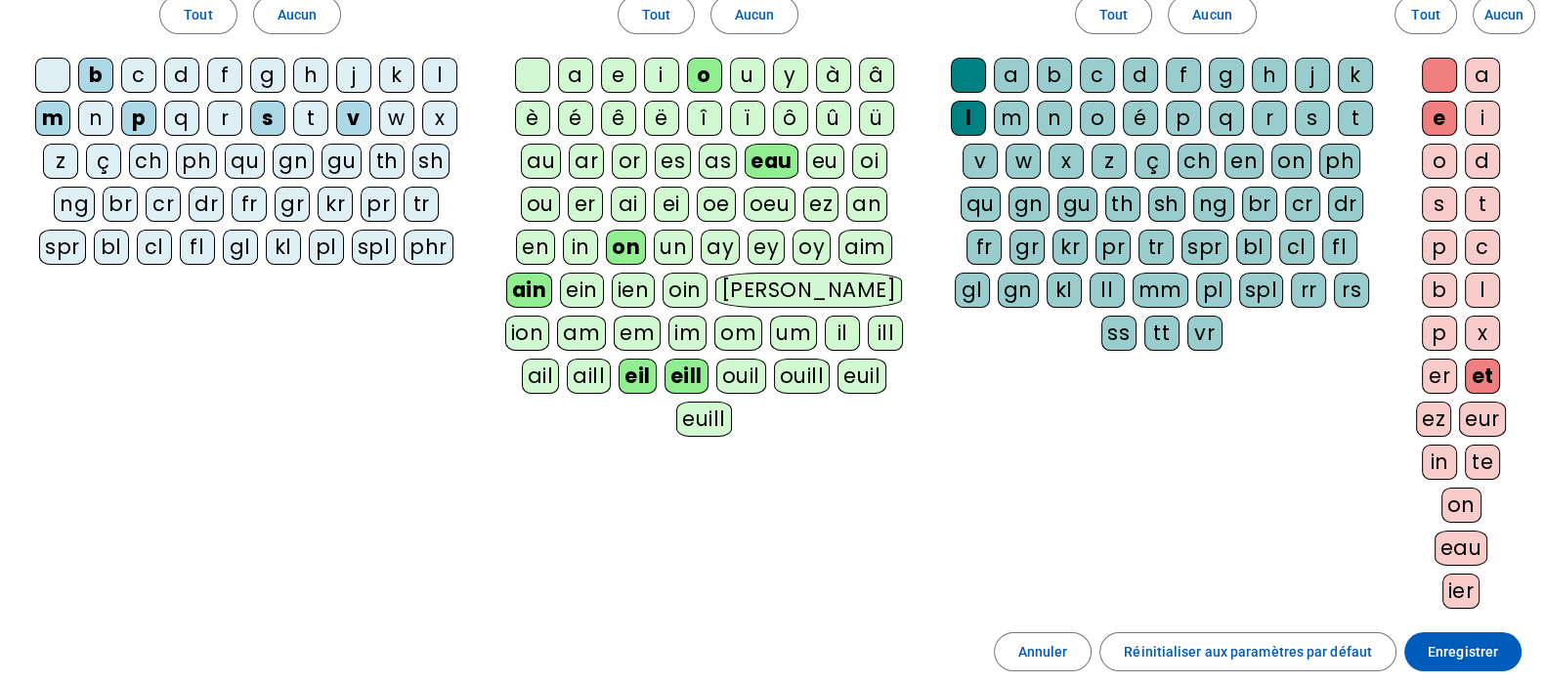
scroll to position [121, 0]
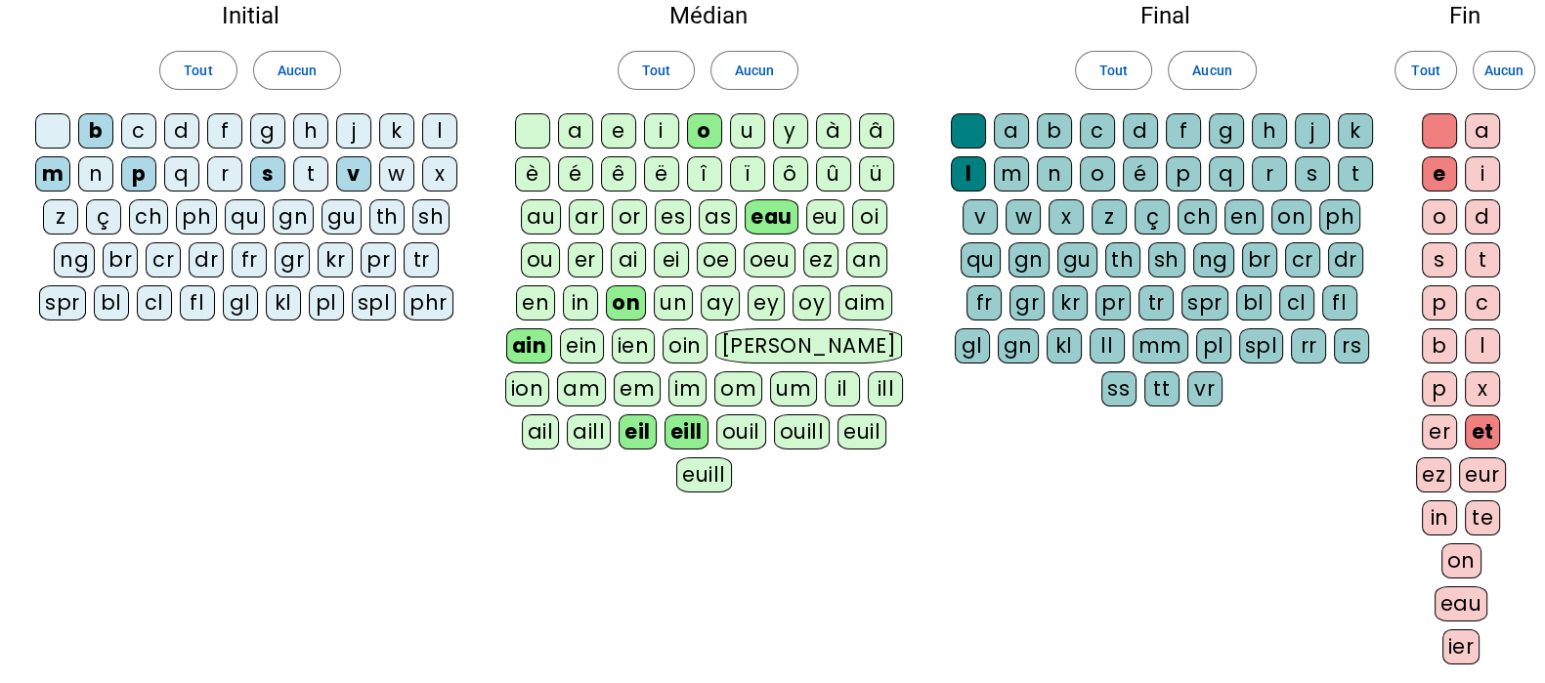
drag, startPoint x: 278, startPoint y: 70, endPoint x: 378, endPoint y: 70, distance: 99.7
click at [278, 70] on span "Aucun" at bounding box center [296, 70] width 39 height 23
click at [746, 74] on span "Aucun" at bounding box center [754, 70] width 39 height 23
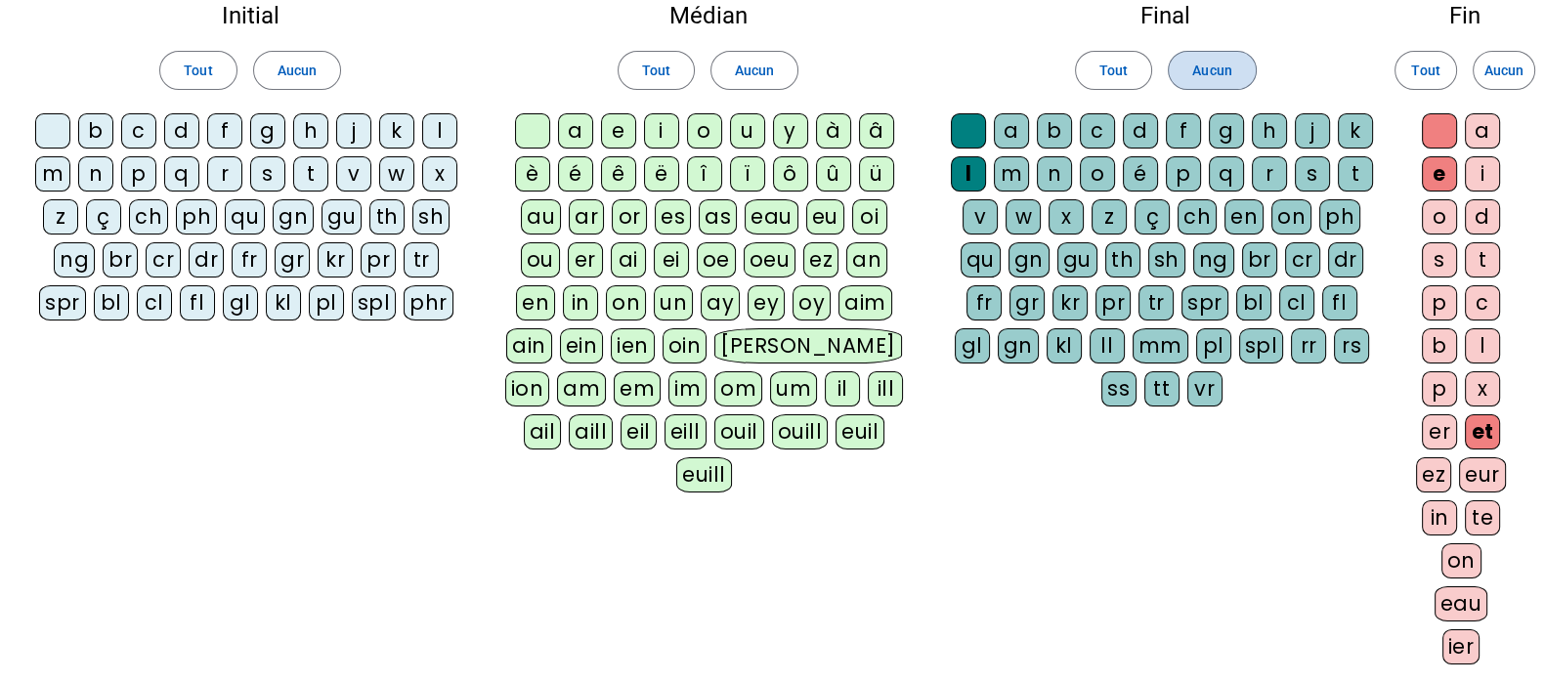
click at [1227, 67] on span "Aucun" at bounding box center [1211, 70] width 39 height 23
click at [1505, 67] on span "Aucun" at bounding box center [1503, 70] width 39 height 23
click at [87, 137] on div "b" at bounding box center [95, 130] width 35 height 35
click at [142, 137] on div "c" at bounding box center [138, 130] width 35 height 35
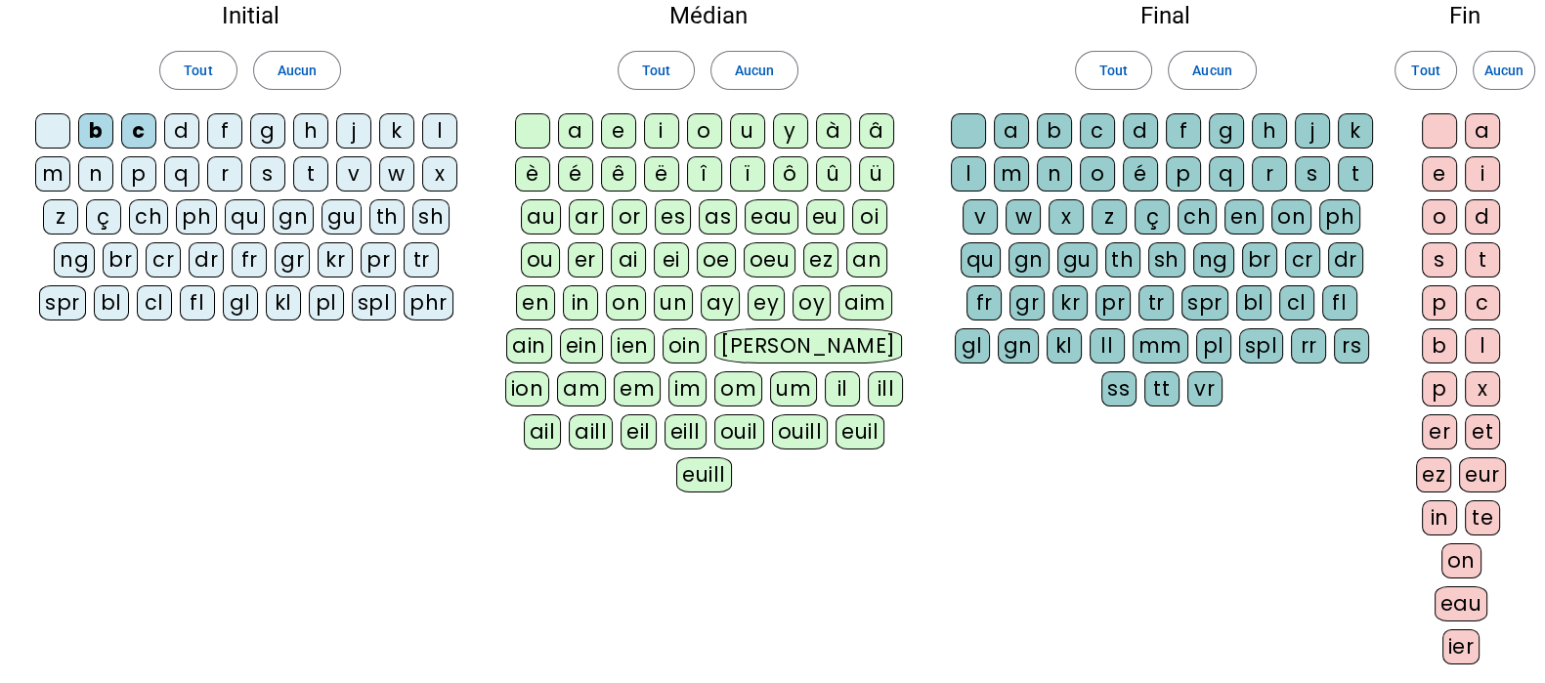
click at [225, 135] on div "f" at bounding box center [224, 130] width 35 height 35
click at [149, 173] on div "p" at bounding box center [138, 173] width 35 height 35
click at [562, 414] on div "ail" at bounding box center [543, 431] width 38 height 35
click at [714, 420] on div "ouil" at bounding box center [739, 431] width 50 height 35
click at [837, 429] on div "euil" at bounding box center [861, 431] width 49 height 35
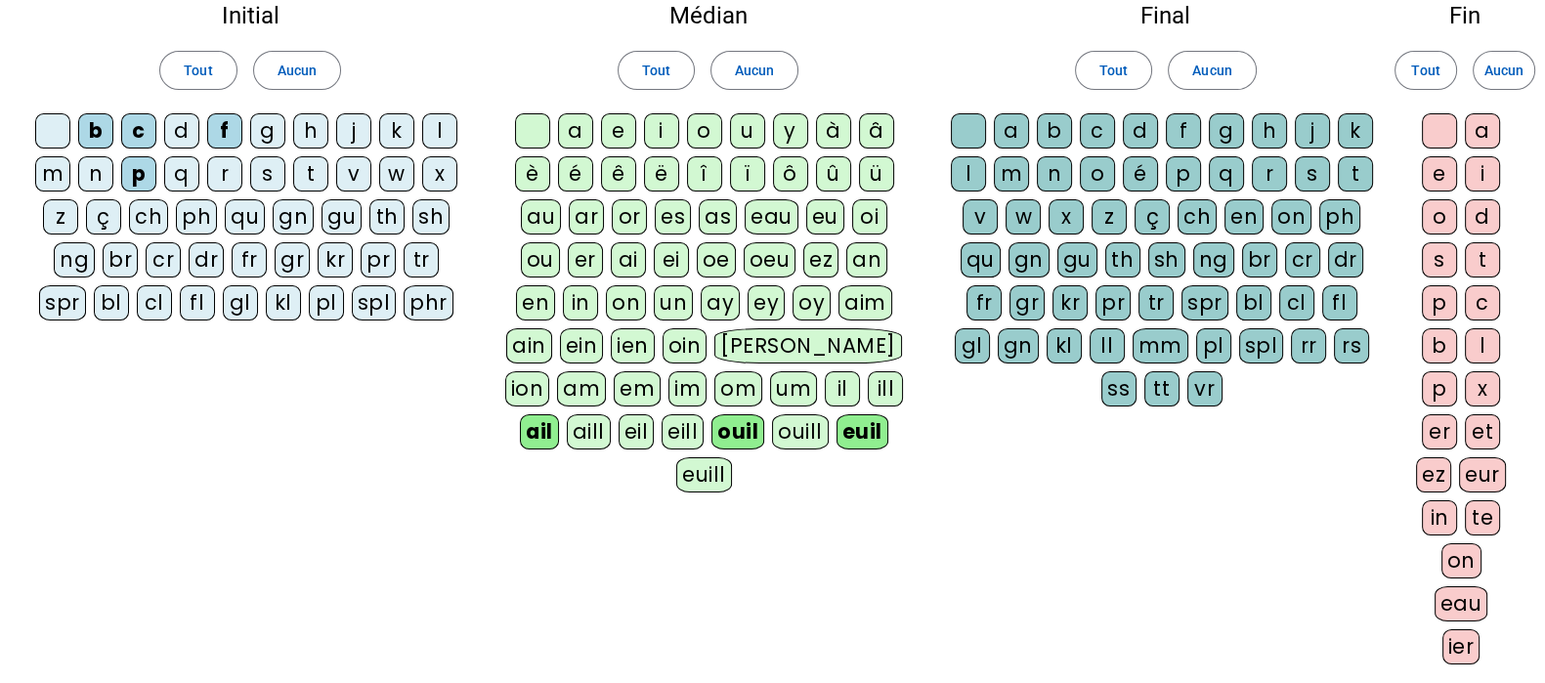
click at [958, 170] on div "l" at bounding box center [968, 173] width 35 height 35
click at [1441, 173] on div "e" at bounding box center [1439, 173] width 35 height 35
click at [1485, 420] on div "et" at bounding box center [1482, 431] width 35 height 35
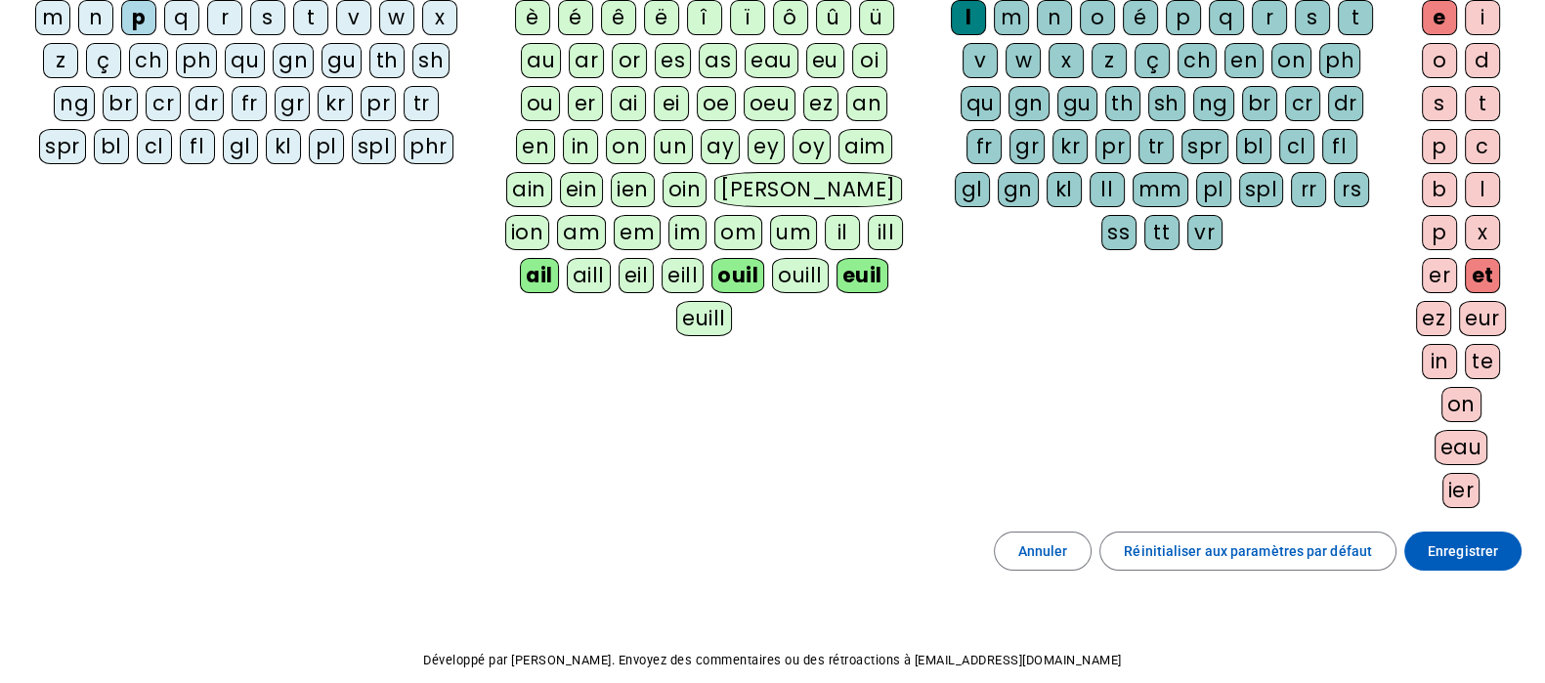
scroll to position [365, 0]
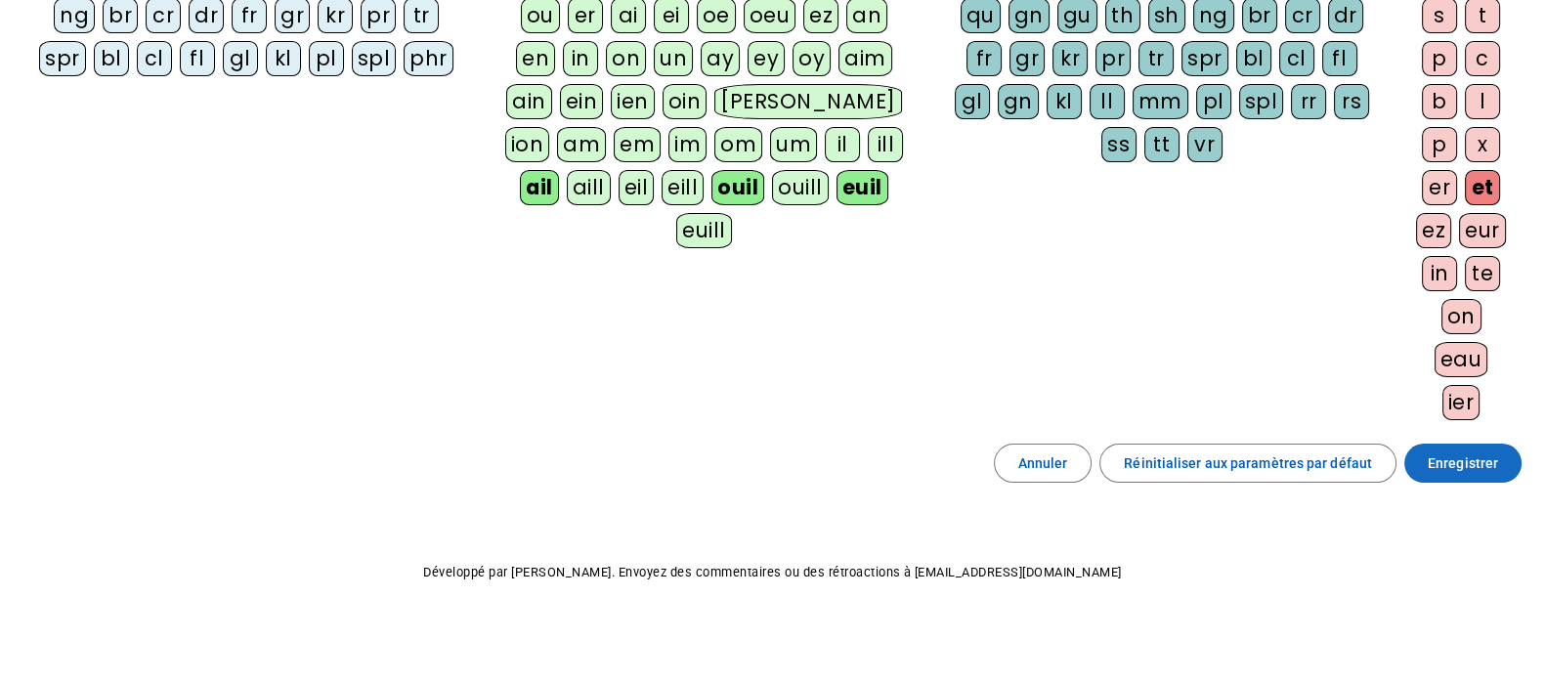
click at [1442, 456] on span "Enregistrer" at bounding box center [1462, 462] width 70 height 23
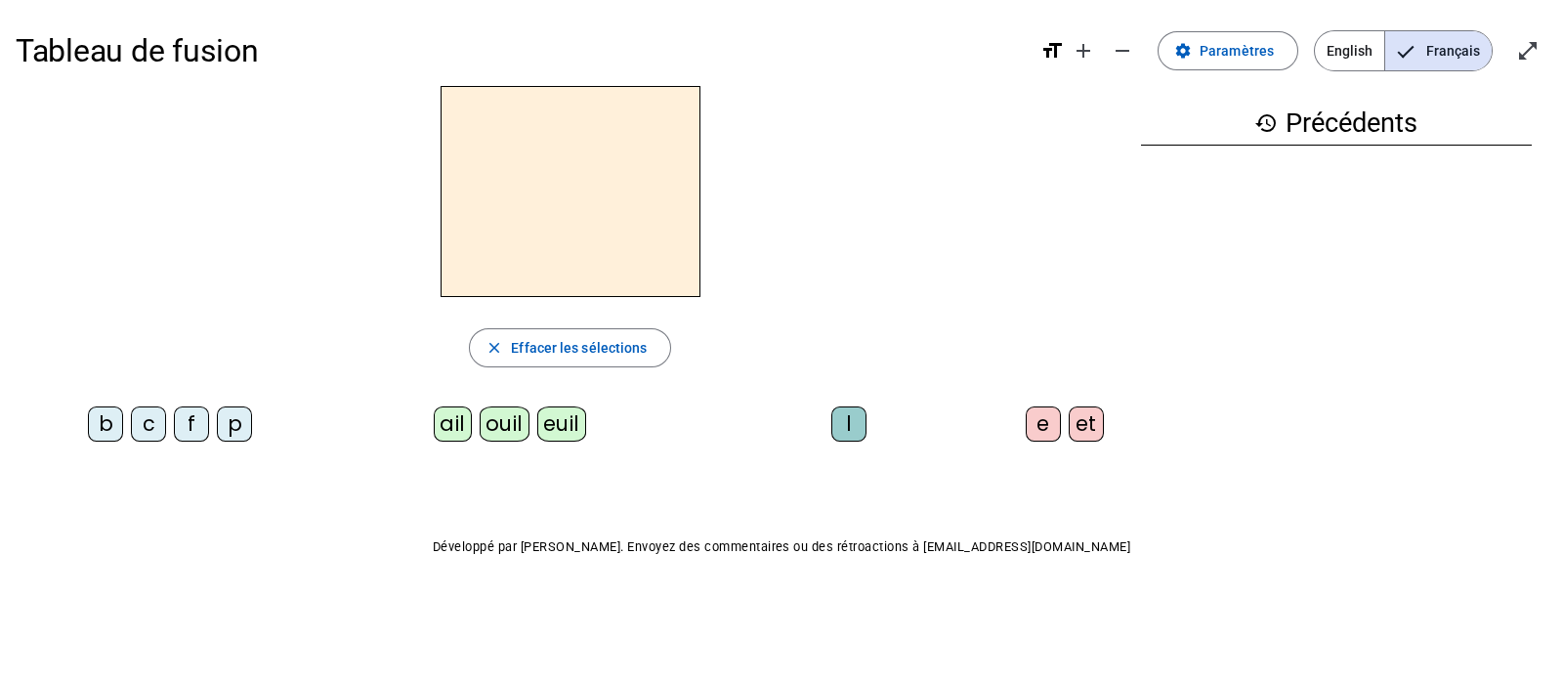
click at [191, 423] on div "f" at bounding box center [191, 423] width 35 height 35
click at [562, 424] on div "euil" at bounding box center [561, 423] width 49 height 35
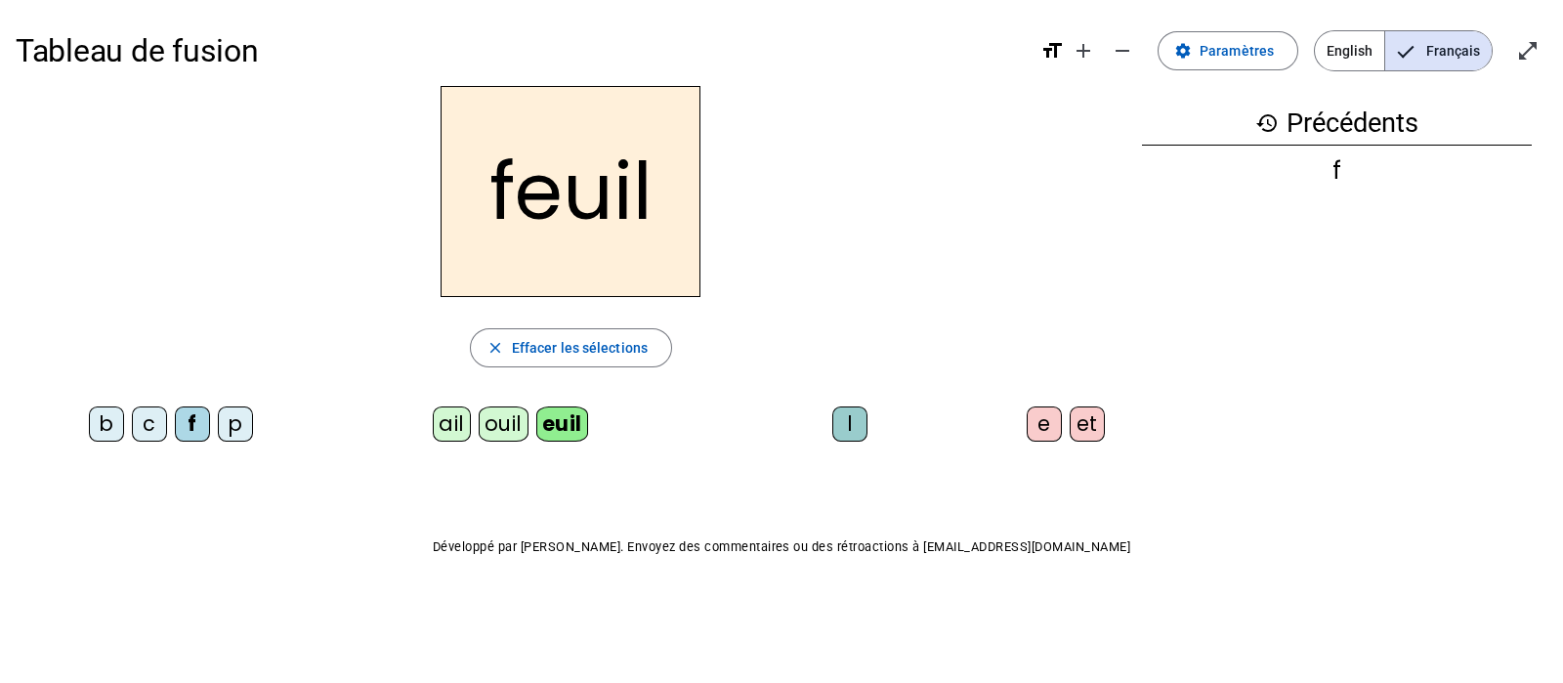
click at [847, 427] on div "l" at bounding box center [849, 423] width 35 height 35
click at [1094, 426] on div "et" at bounding box center [1087, 423] width 35 height 35
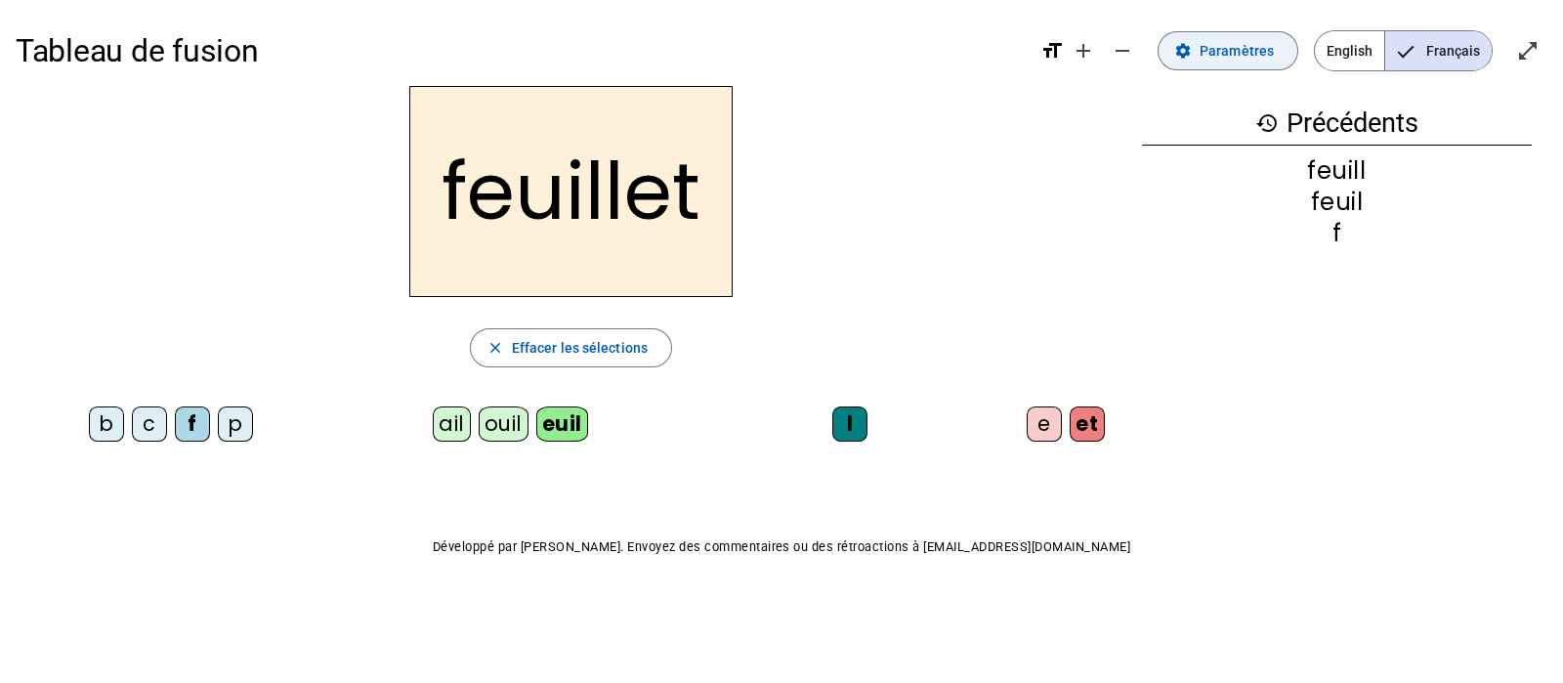
click at [1260, 47] on span "Paramètres" at bounding box center [1237, 50] width 74 height 23
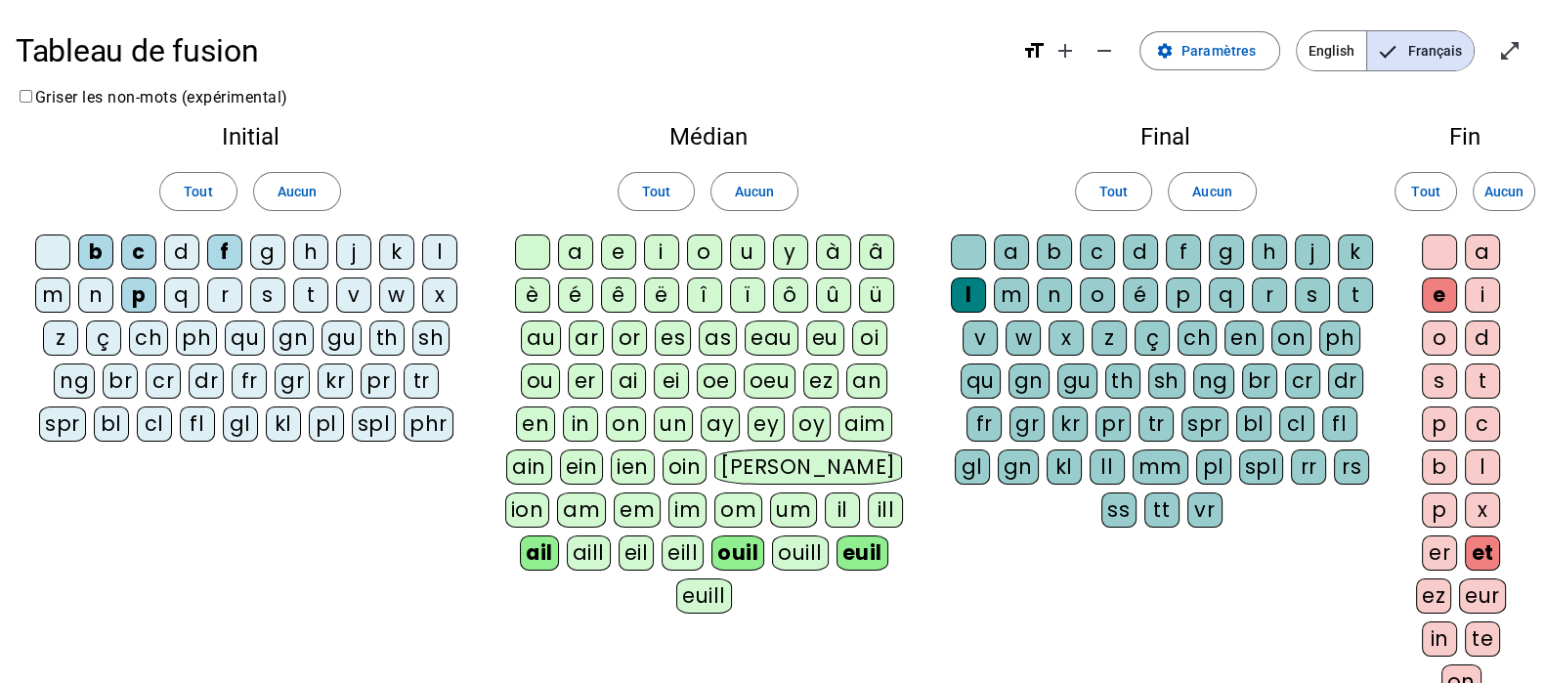
click at [1436, 541] on div "er" at bounding box center [1439, 552] width 35 height 35
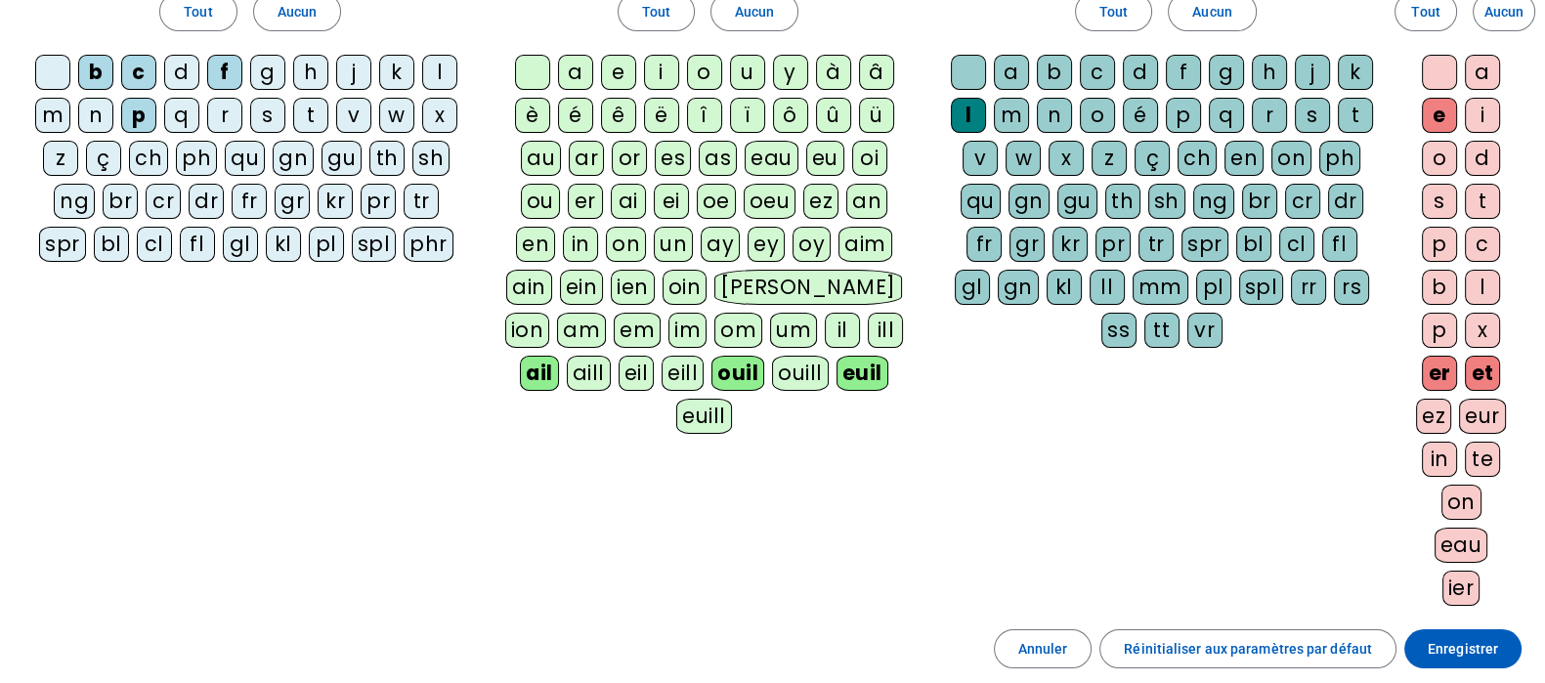
scroll to position [365, 0]
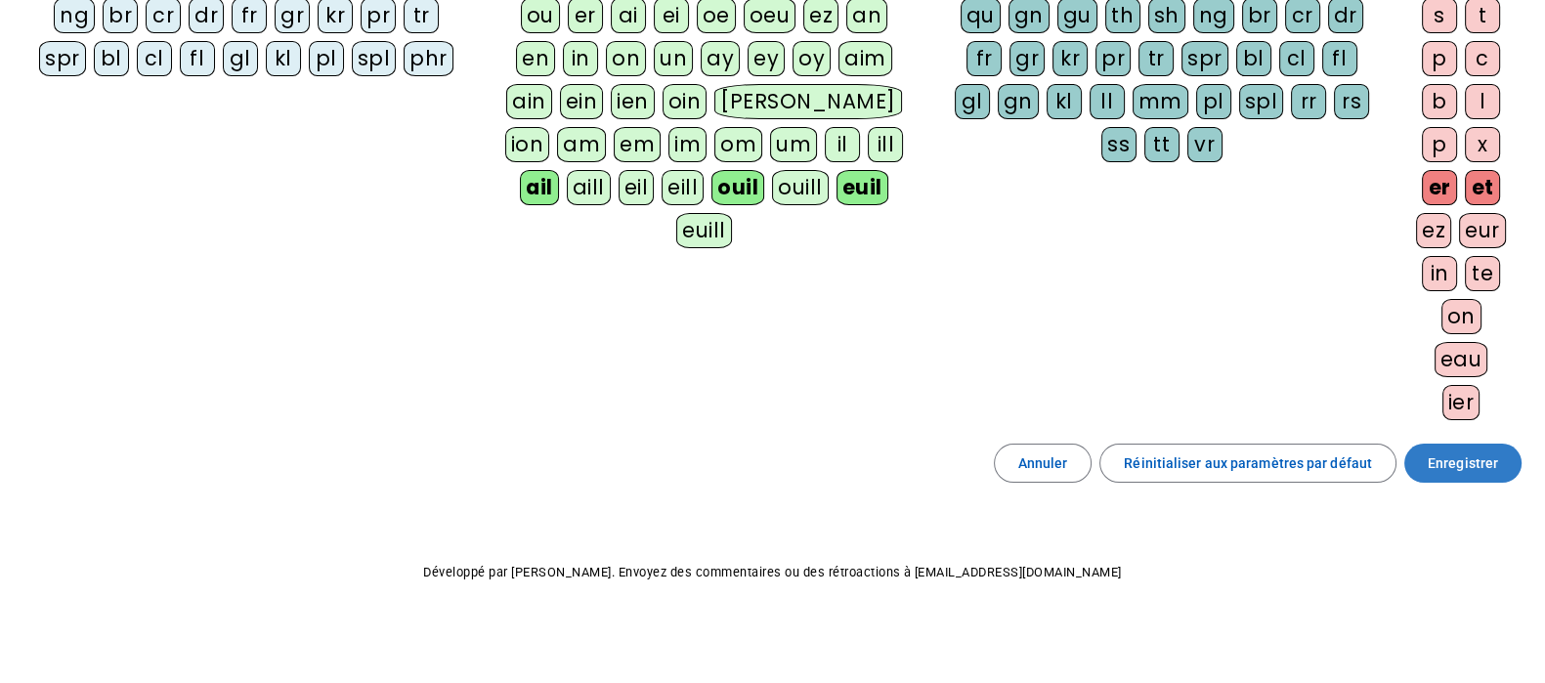
click at [1481, 462] on span "Enregistrer" at bounding box center [1462, 462] width 70 height 23
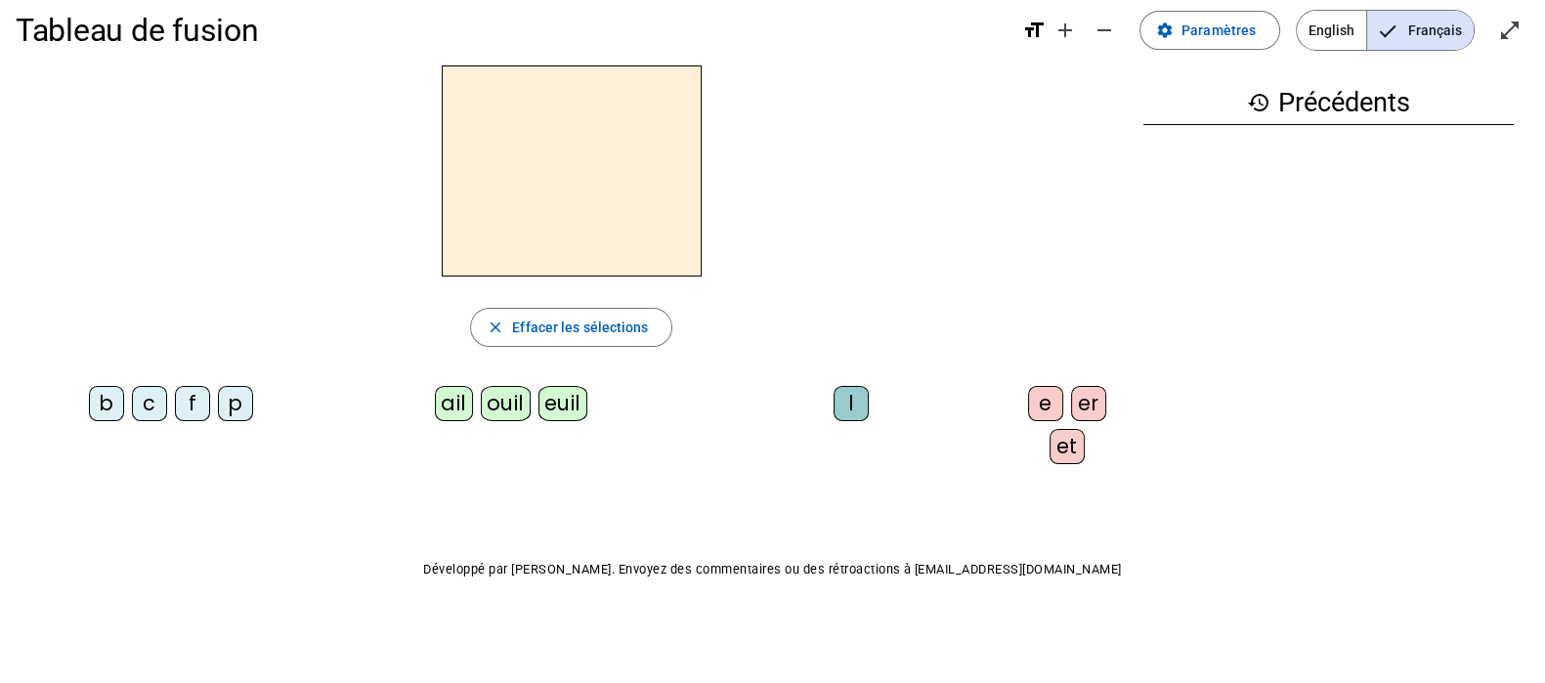
click at [191, 396] on div "f" at bounding box center [192, 403] width 35 height 35
click at [554, 402] on div "euil" at bounding box center [562, 403] width 49 height 35
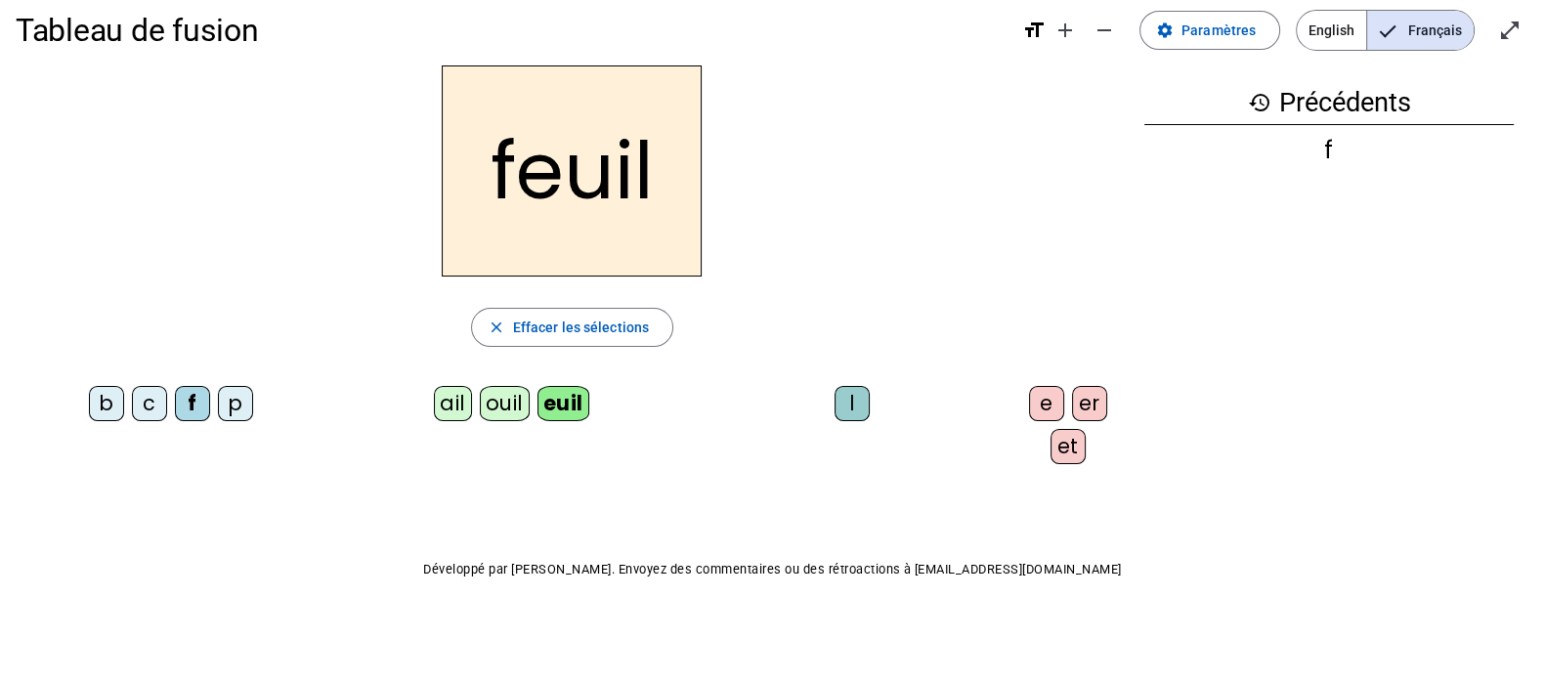
drag, startPoint x: 843, startPoint y: 398, endPoint x: 975, endPoint y: 405, distance: 132.1
click at [843, 398] on div "l" at bounding box center [851, 403] width 35 height 35
click at [1070, 446] on div "et" at bounding box center [1067, 446] width 35 height 35
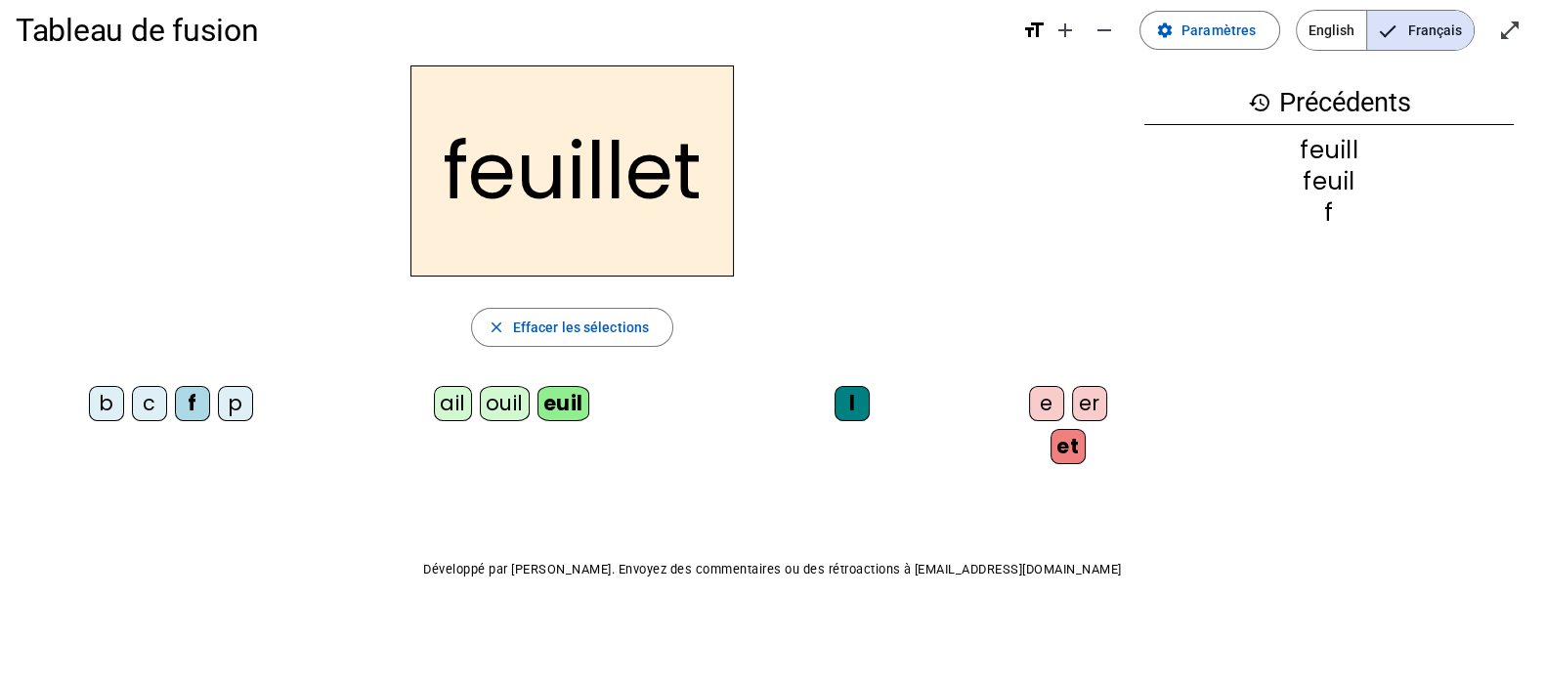
click at [1078, 407] on div "er" at bounding box center [1089, 403] width 35 height 35
click at [1043, 402] on div "e" at bounding box center [1046, 403] width 35 height 35
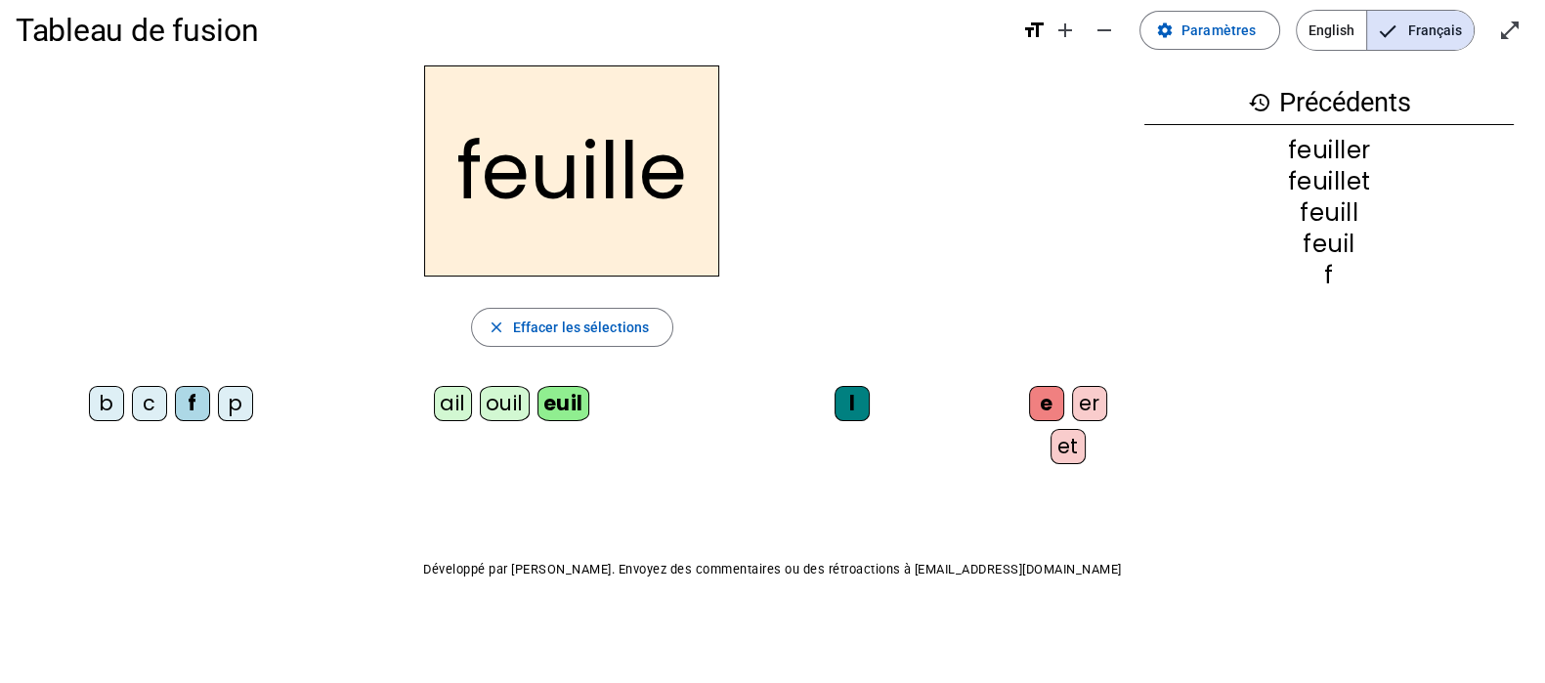
click at [518, 402] on div "ouil" at bounding box center [505, 403] width 50 height 35
click at [110, 404] on div "b" at bounding box center [106, 403] width 35 height 35
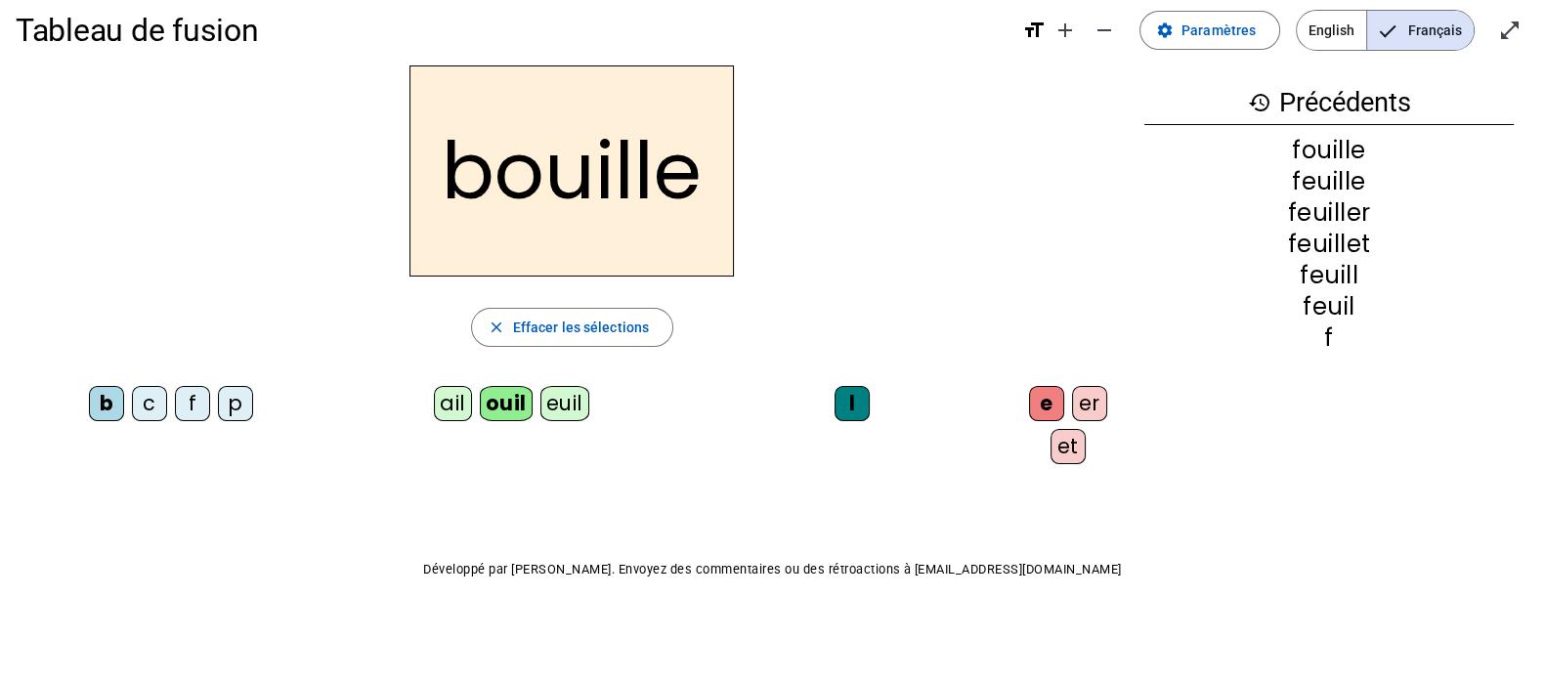
click at [440, 391] on div "ail" at bounding box center [453, 403] width 38 height 35
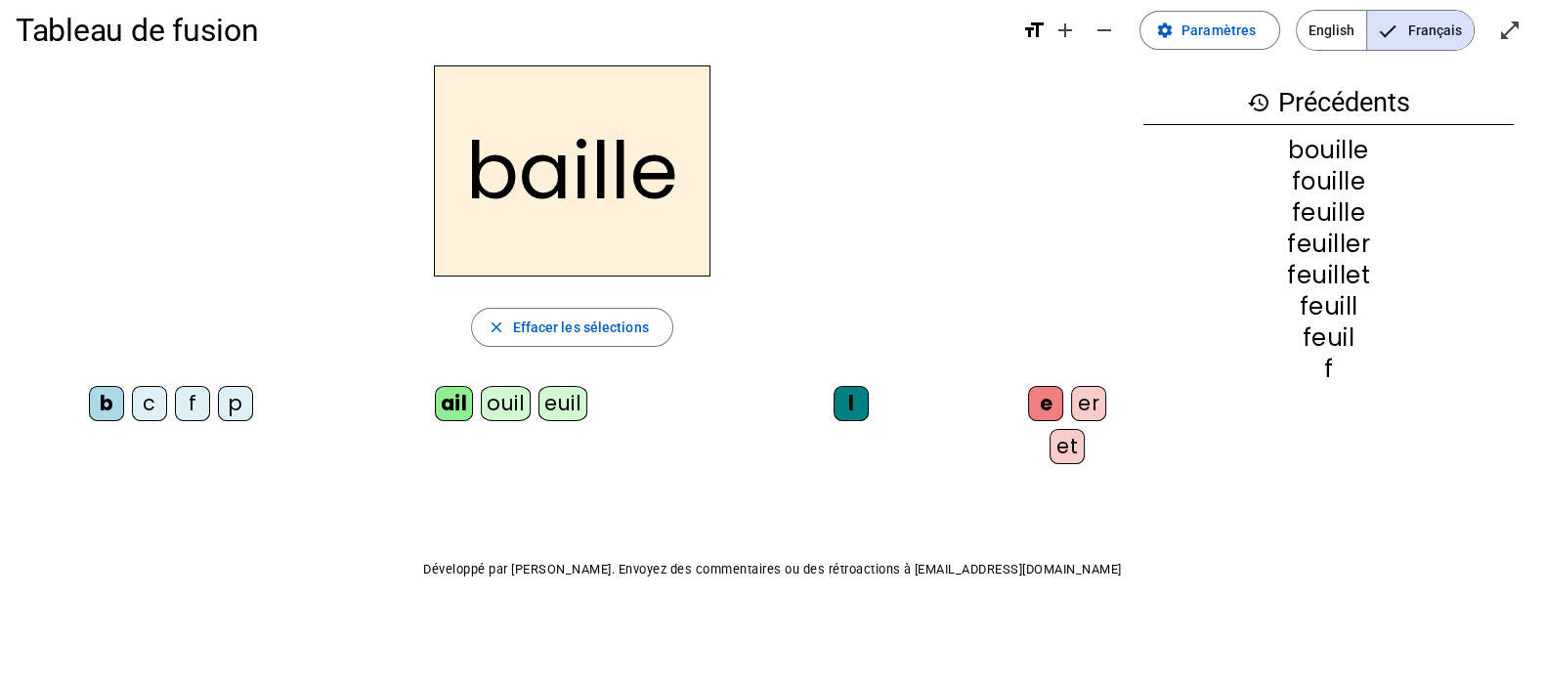
click at [144, 404] on div "c" at bounding box center [149, 403] width 35 height 35
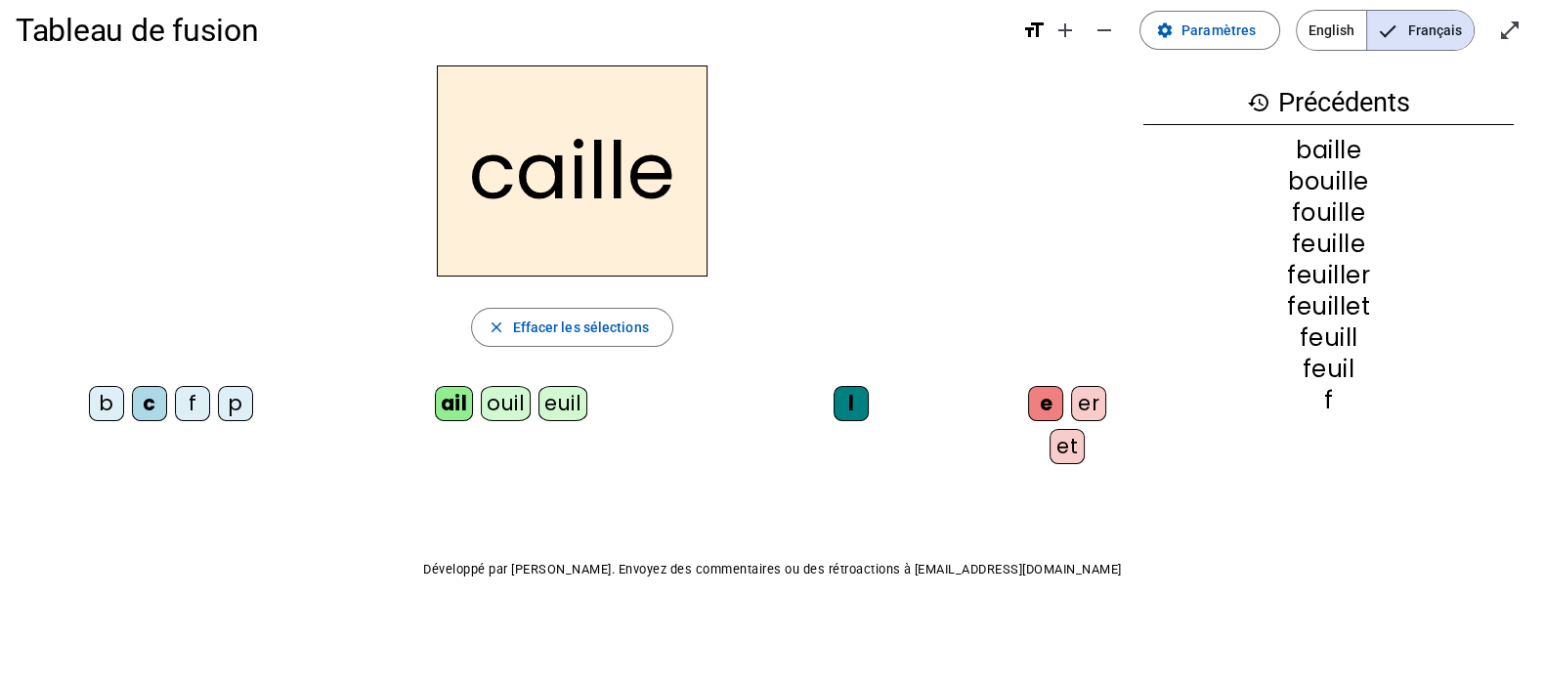
click at [220, 412] on div "p" at bounding box center [235, 403] width 35 height 35
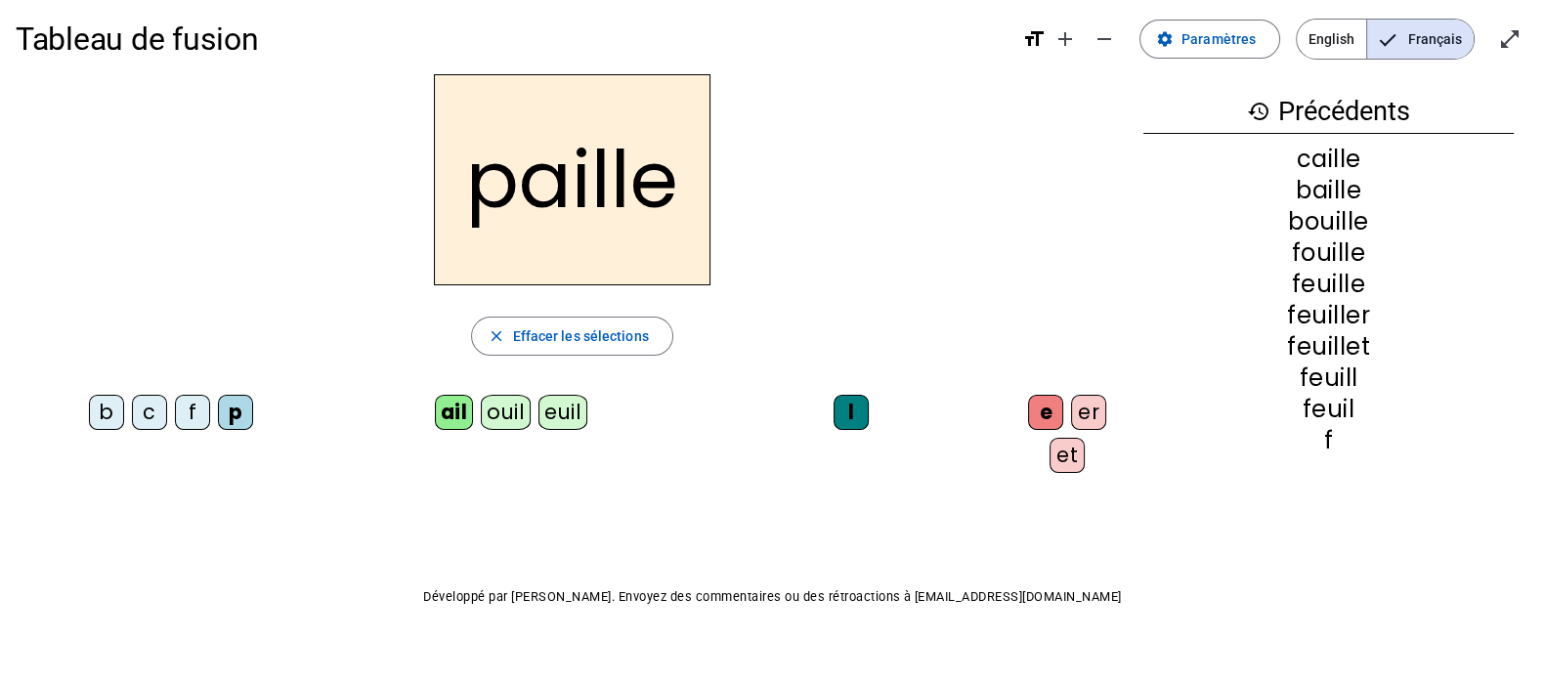
scroll to position [0, 0]
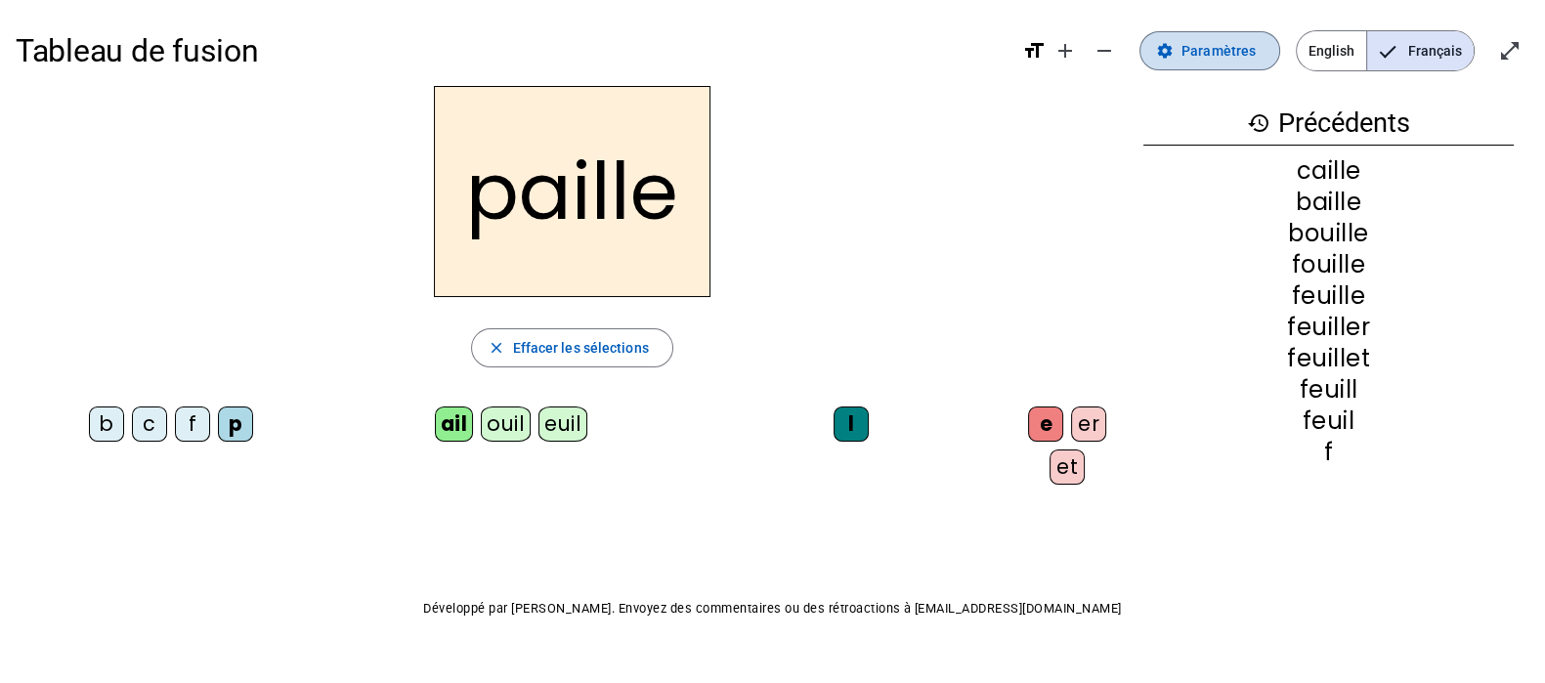
click at [1208, 55] on span "Paramètres" at bounding box center [1218, 50] width 74 height 23
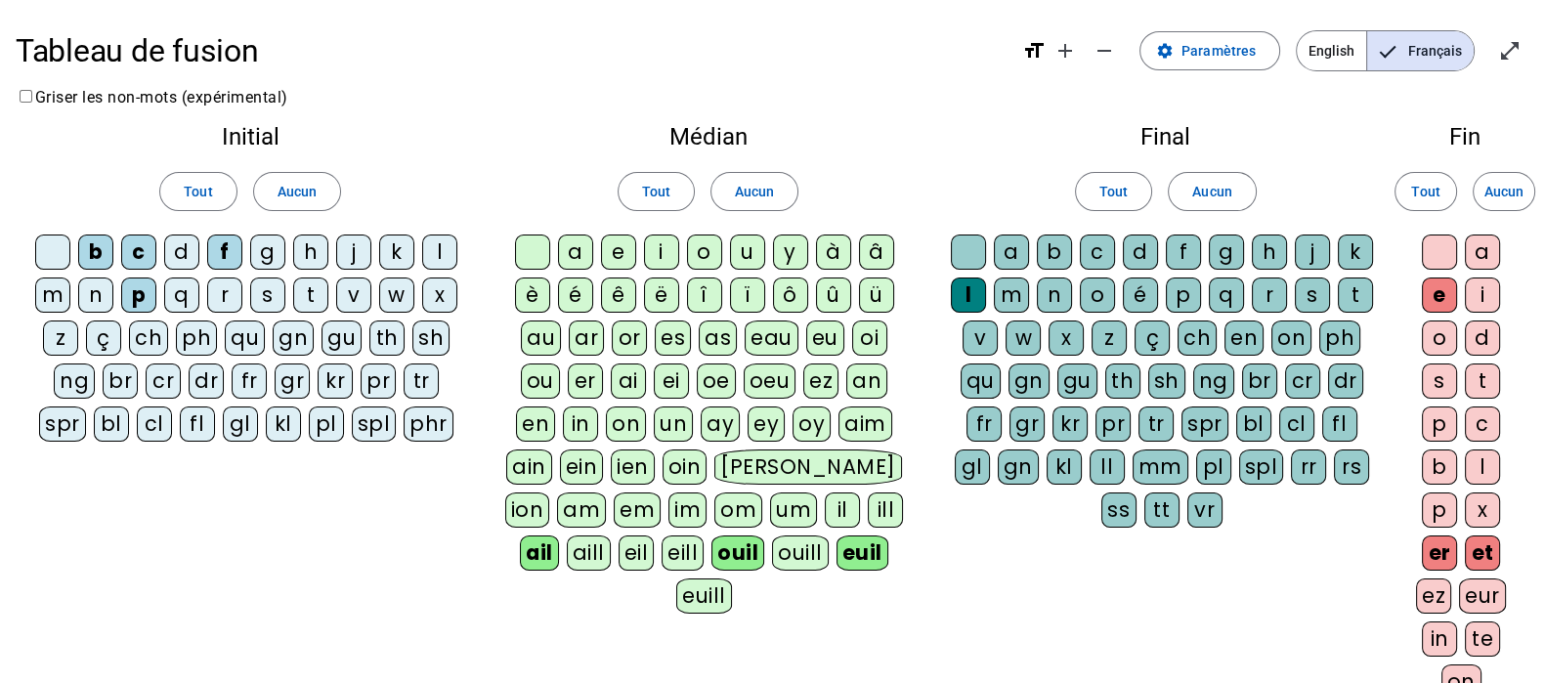
scroll to position [121, 0]
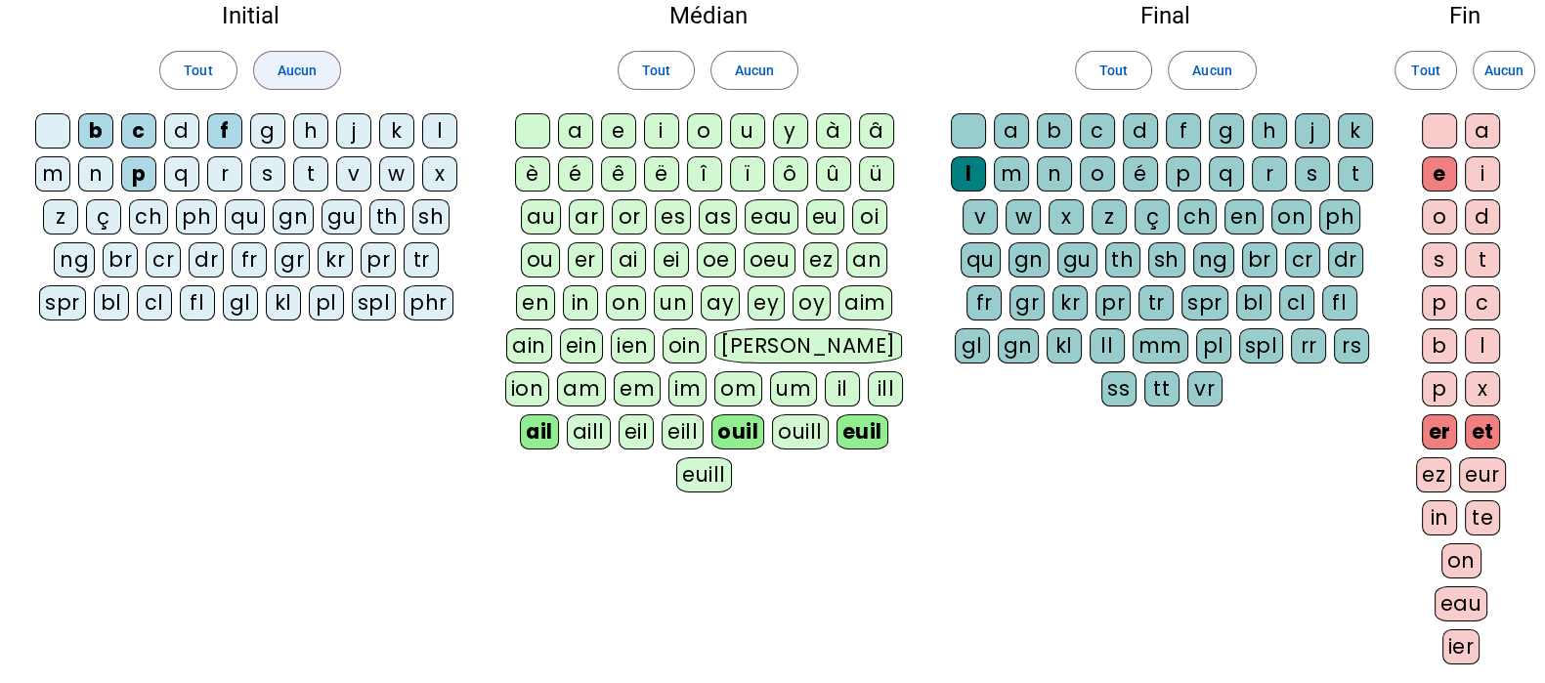
click at [321, 71] on span at bounding box center [297, 70] width 86 height 47
click at [765, 75] on span "Aucun" at bounding box center [754, 70] width 39 height 23
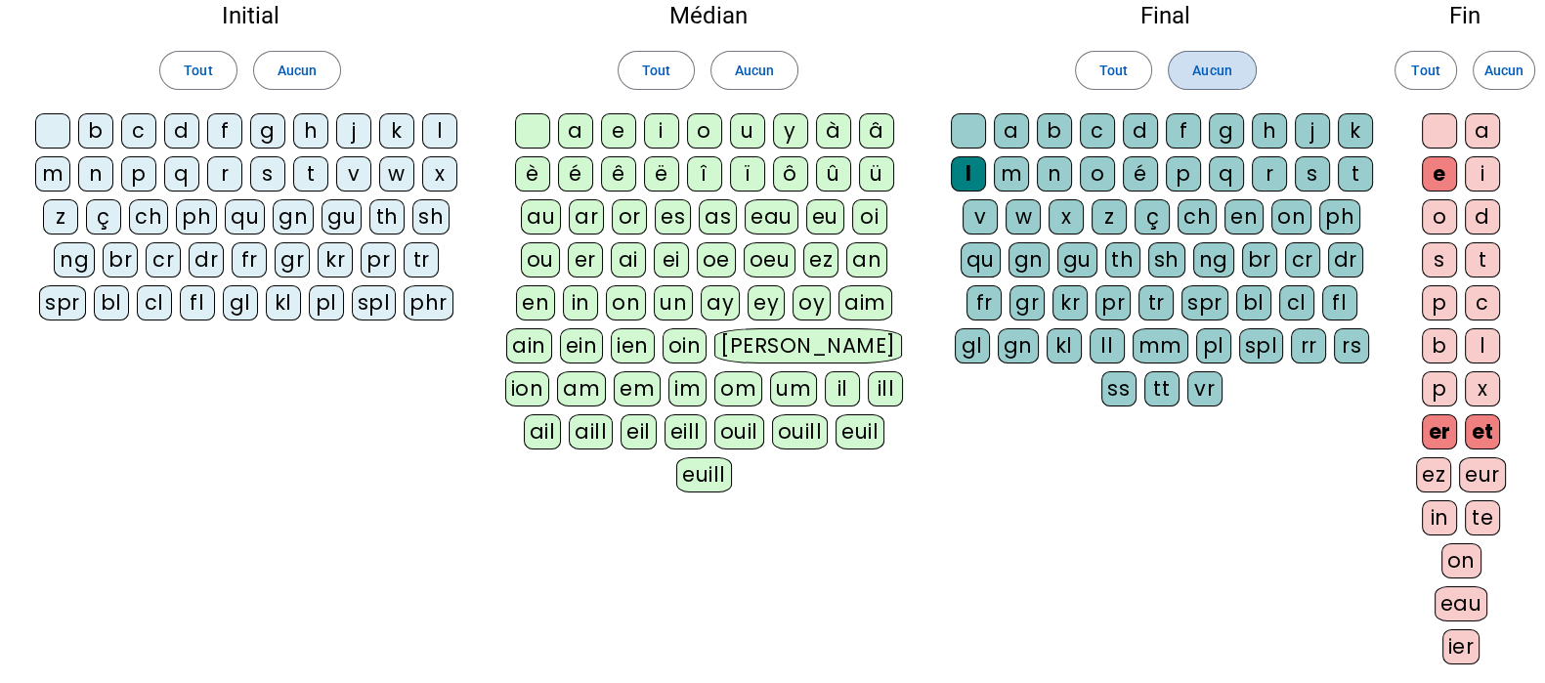
click at [1222, 68] on span "Aucun" at bounding box center [1211, 70] width 39 height 23
click at [1485, 70] on span "Aucun" at bounding box center [1503, 70] width 39 height 23
drag, startPoint x: 102, startPoint y: 131, endPoint x: 116, endPoint y: 138, distance: 16.2
click at [102, 131] on div "b" at bounding box center [95, 130] width 35 height 35
click at [182, 129] on div "d" at bounding box center [181, 130] width 35 height 35
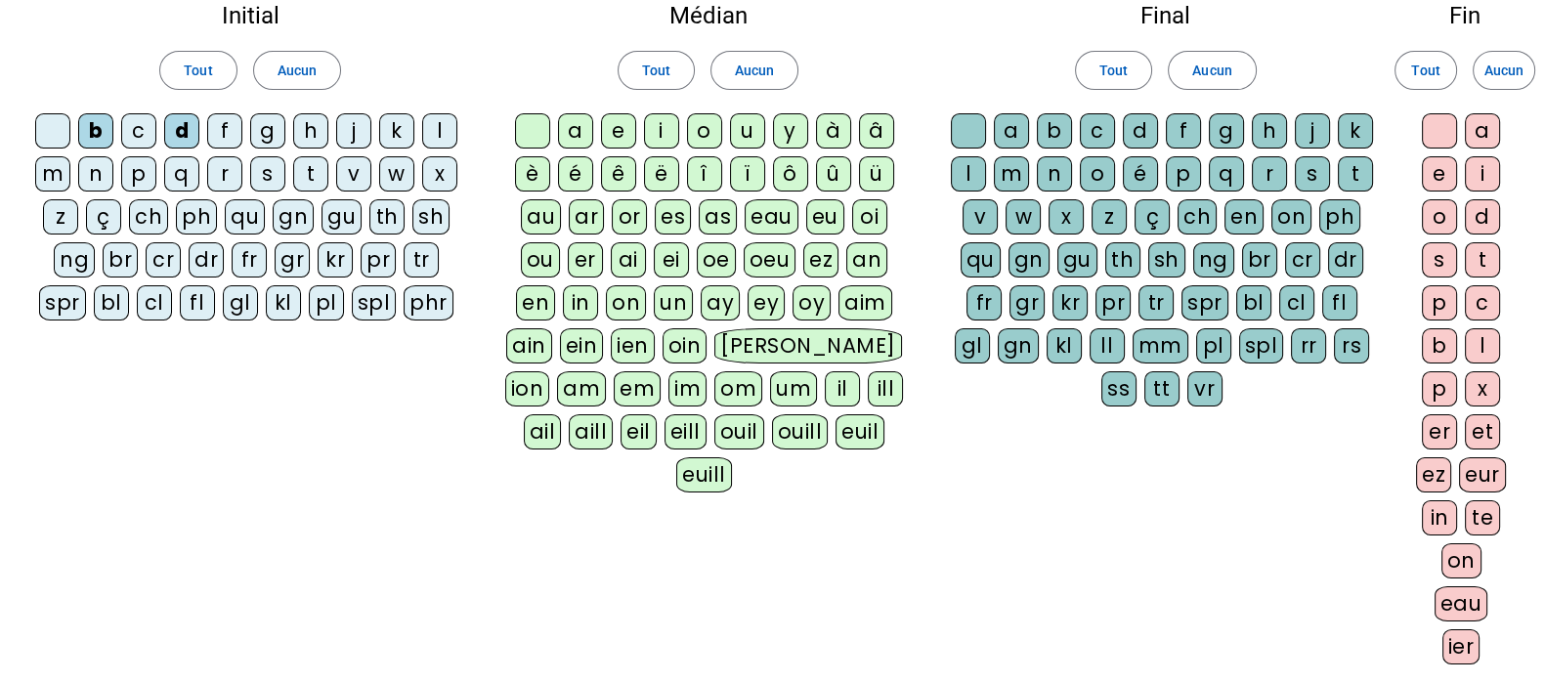
click at [226, 129] on div "f" at bounding box center [224, 130] width 35 height 35
click at [64, 168] on div "m" at bounding box center [52, 173] width 35 height 35
click at [99, 170] on div "n" at bounding box center [95, 173] width 35 height 35
click at [562, 414] on div "ail" at bounding box center [543, 431] width 38 height 35
click at [714, 422] on div "ouil" at bounding box center [739, 431] width 50 height 35
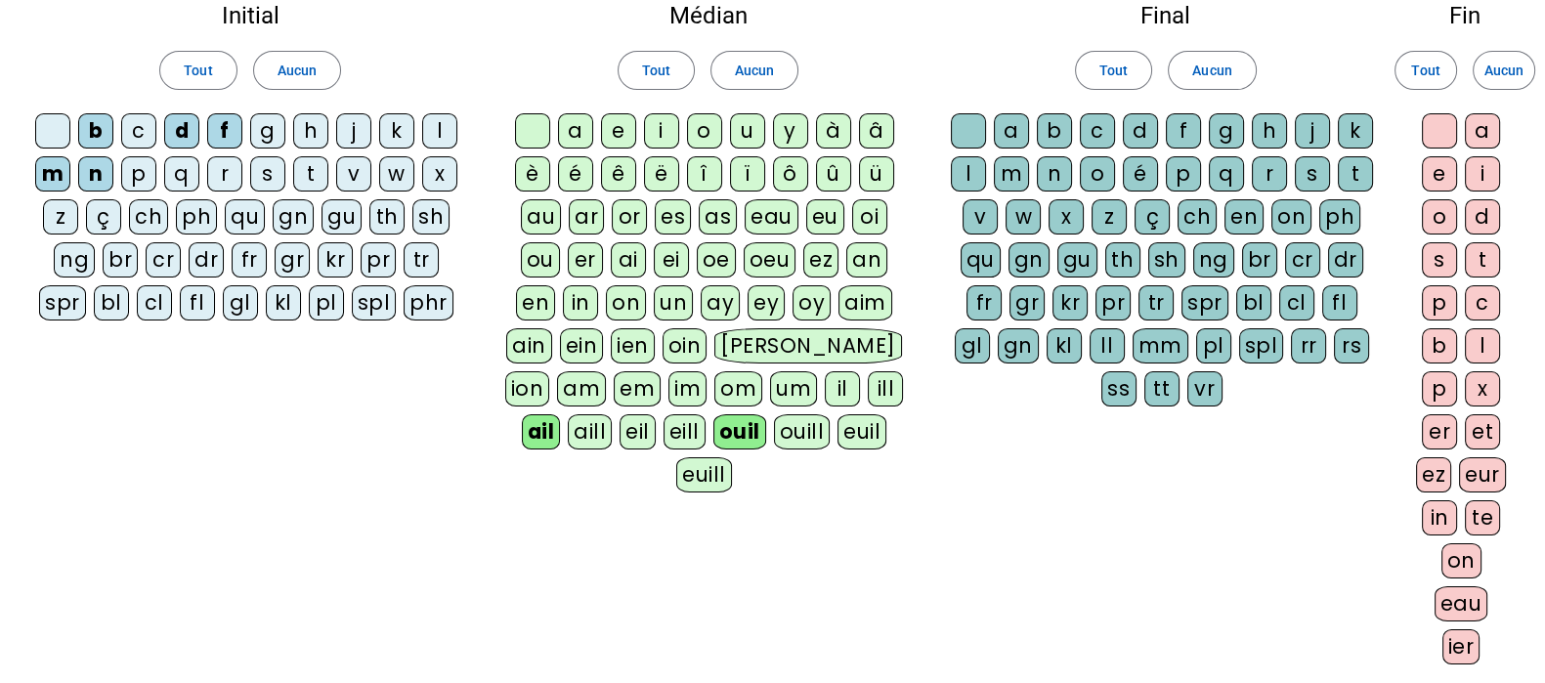
click at [837, 433] on div "euil" at bounding box center [861, 431] width 49 height 35
click at [960, 168] on div "l" at bounding box center [968, 173] width 35 height 35
click at [1431, 173] on div "e" at bounding box center [1439, 173] width 35 height 35
click at [1428, 432] on div "er" at bounding box center [1439, 431] width 35 height 35
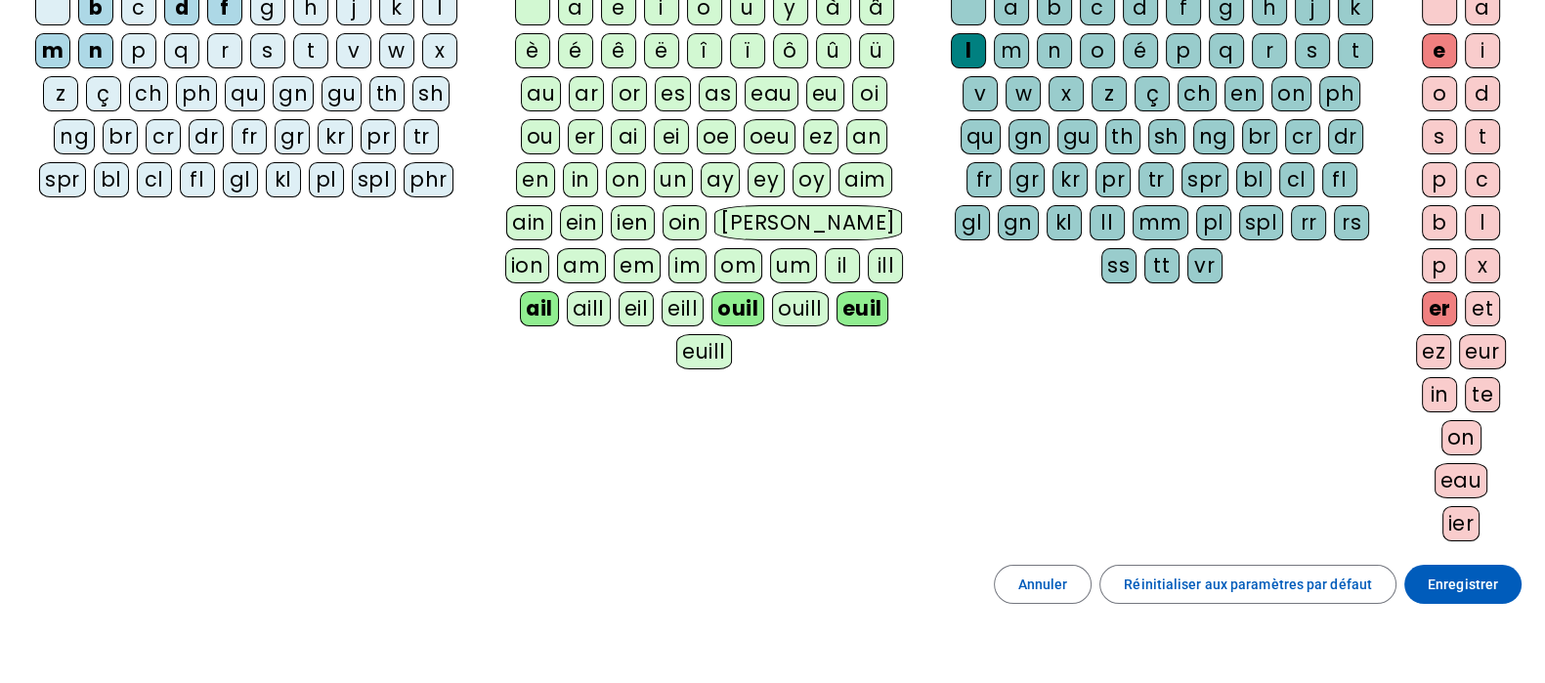
scroll to position [365, 0]
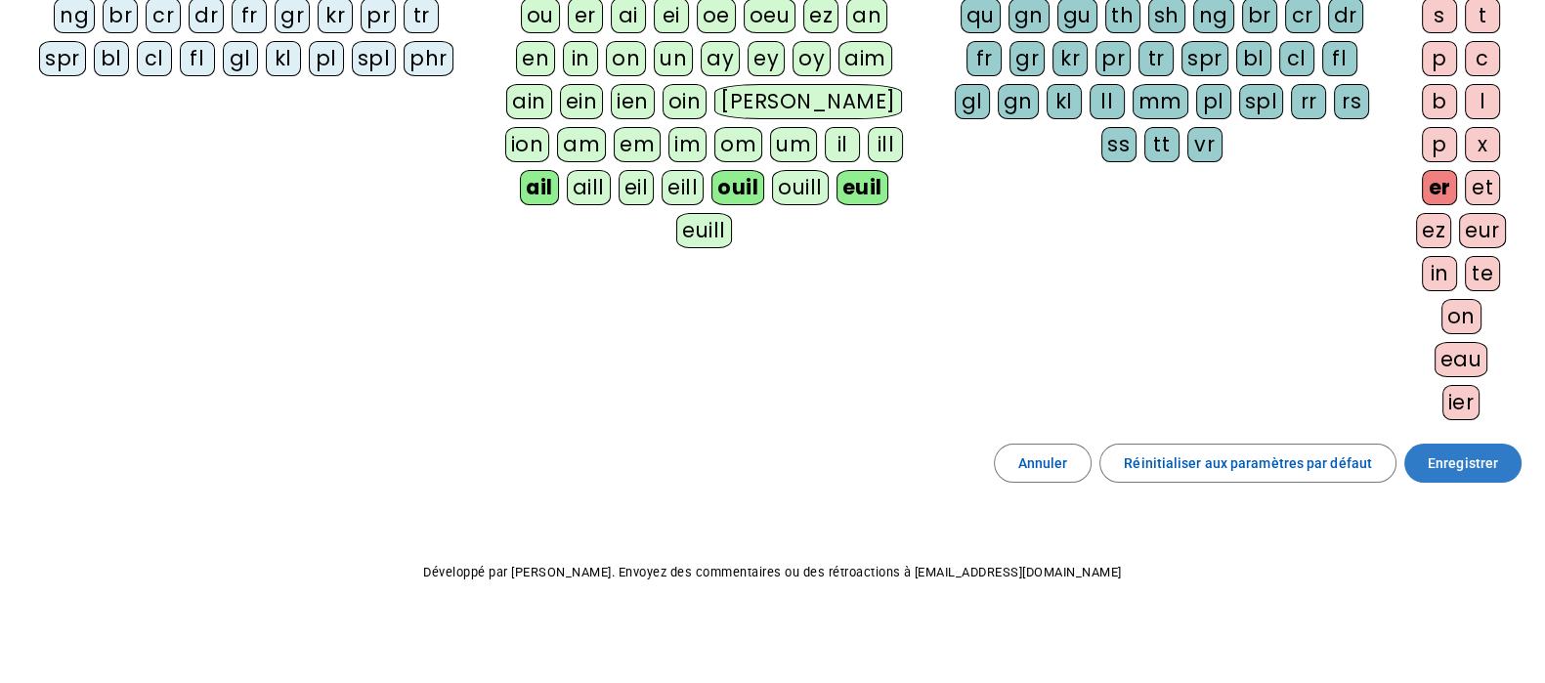
click at [1457, 451] on span "Enregistrer" at bounding box center [1462, 462] width 70 height 23
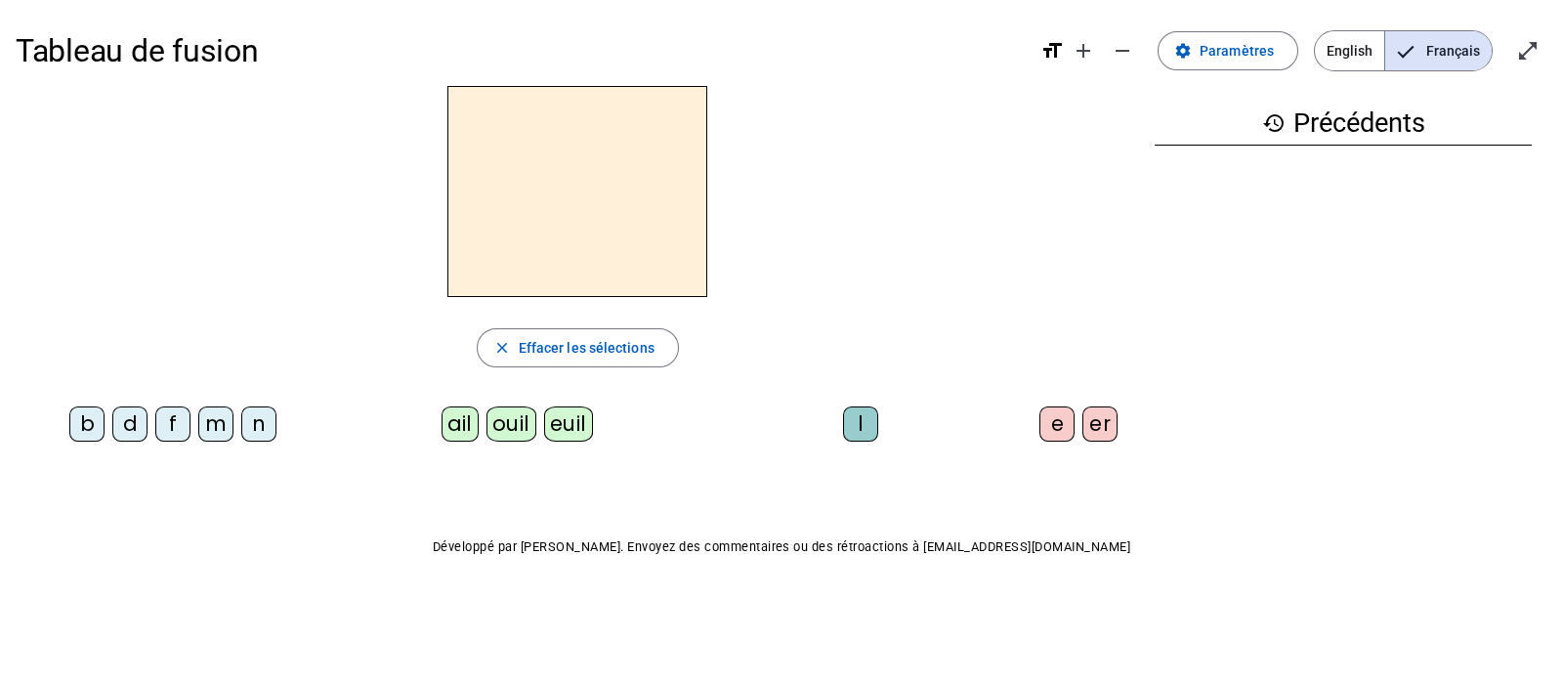
click at [99, 417] on div "b" at bounding box center [86, 423] width 35 height 35
drag, startPoint x: 444, startPoint y: 428, endPoint x: 486, endPoint y: 430, distance: 42.1
click at [445, 428] on div "ail" at bounding box center [461, 423] width 38 height 35
drag, startPoint x: 850, startPoint y: 428, endPoint x: 1118, endPoint y: 432, distance: 267.7
click at [850, 427] on div "l" at bounding box center [860, 423] width 35 height 35
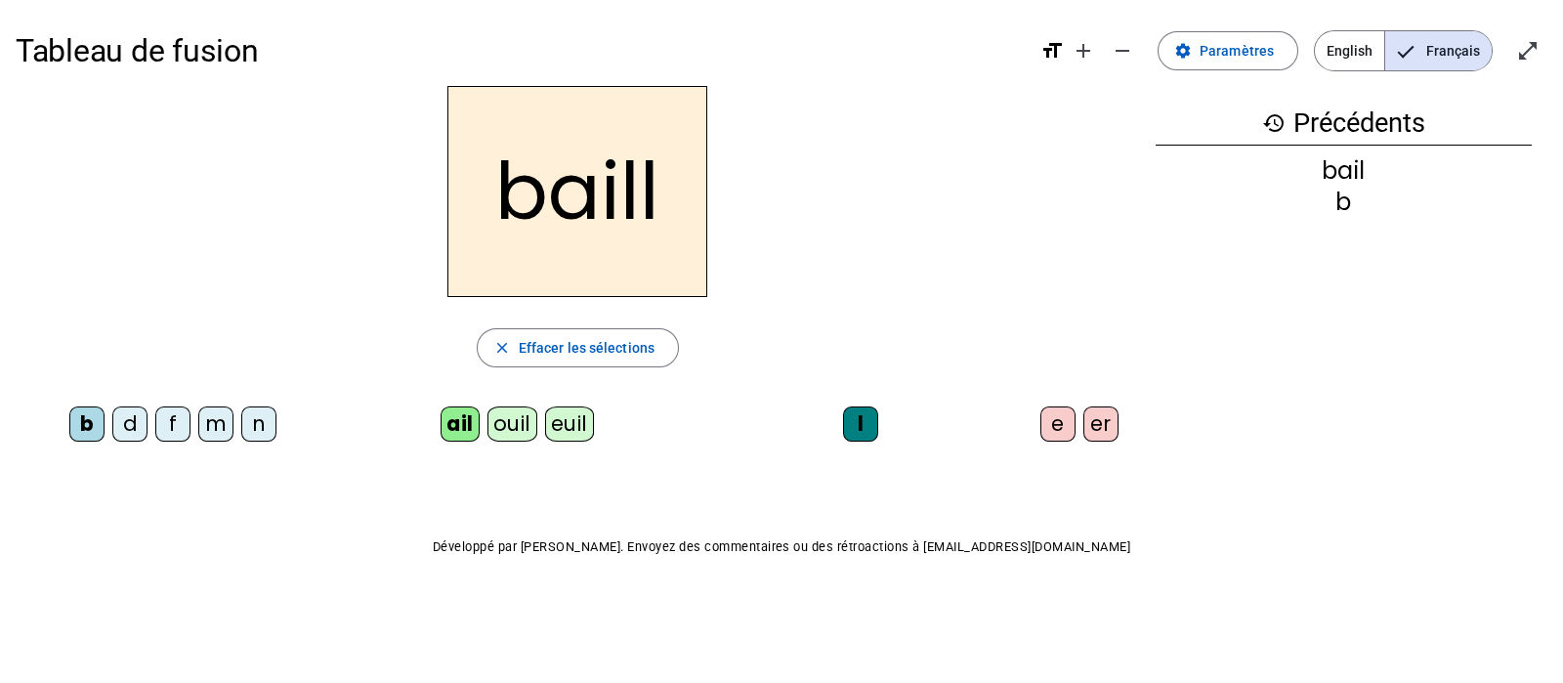
click at [1052, 426] on div "e" at bounding box center [1058, 423] width 35 height 35
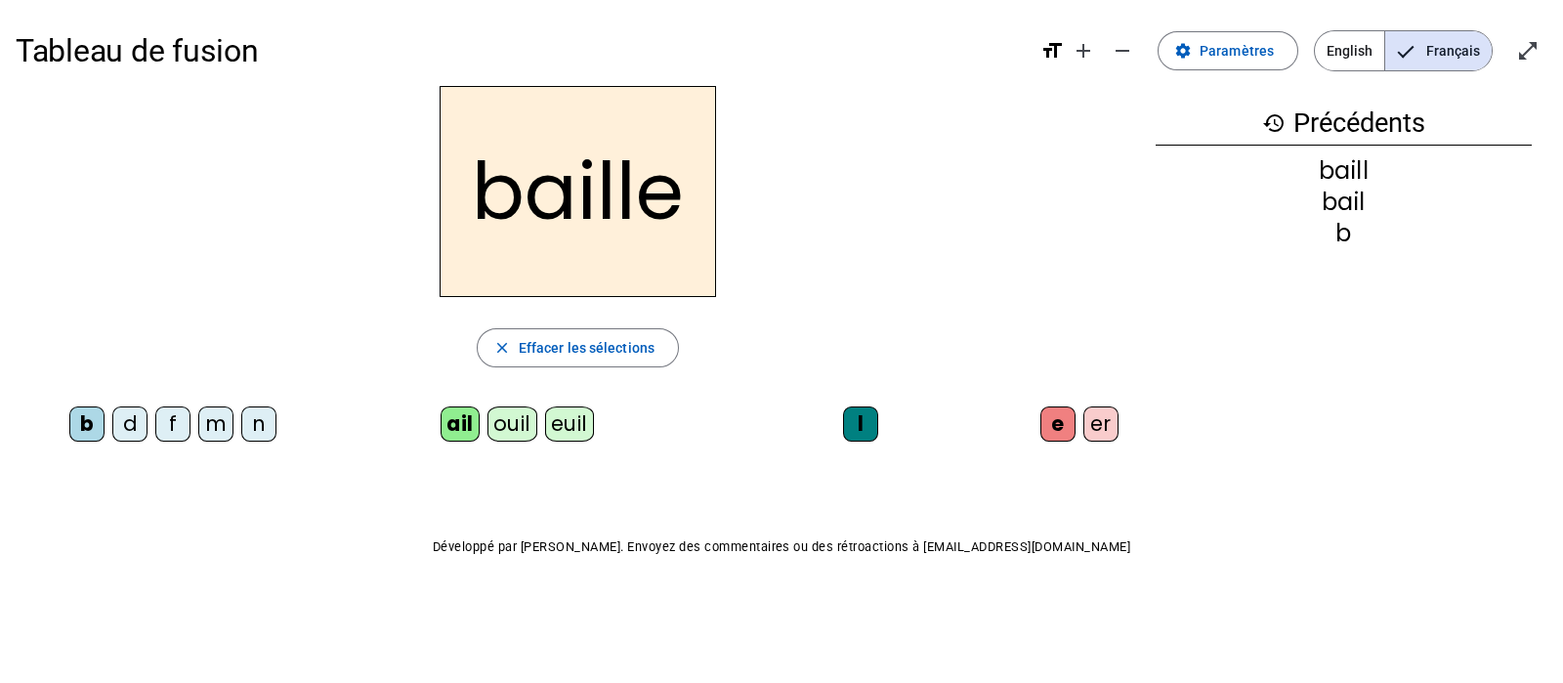
click at [528, 429] on div "ouil" at bounding box center [513, 423] width 50 height 35
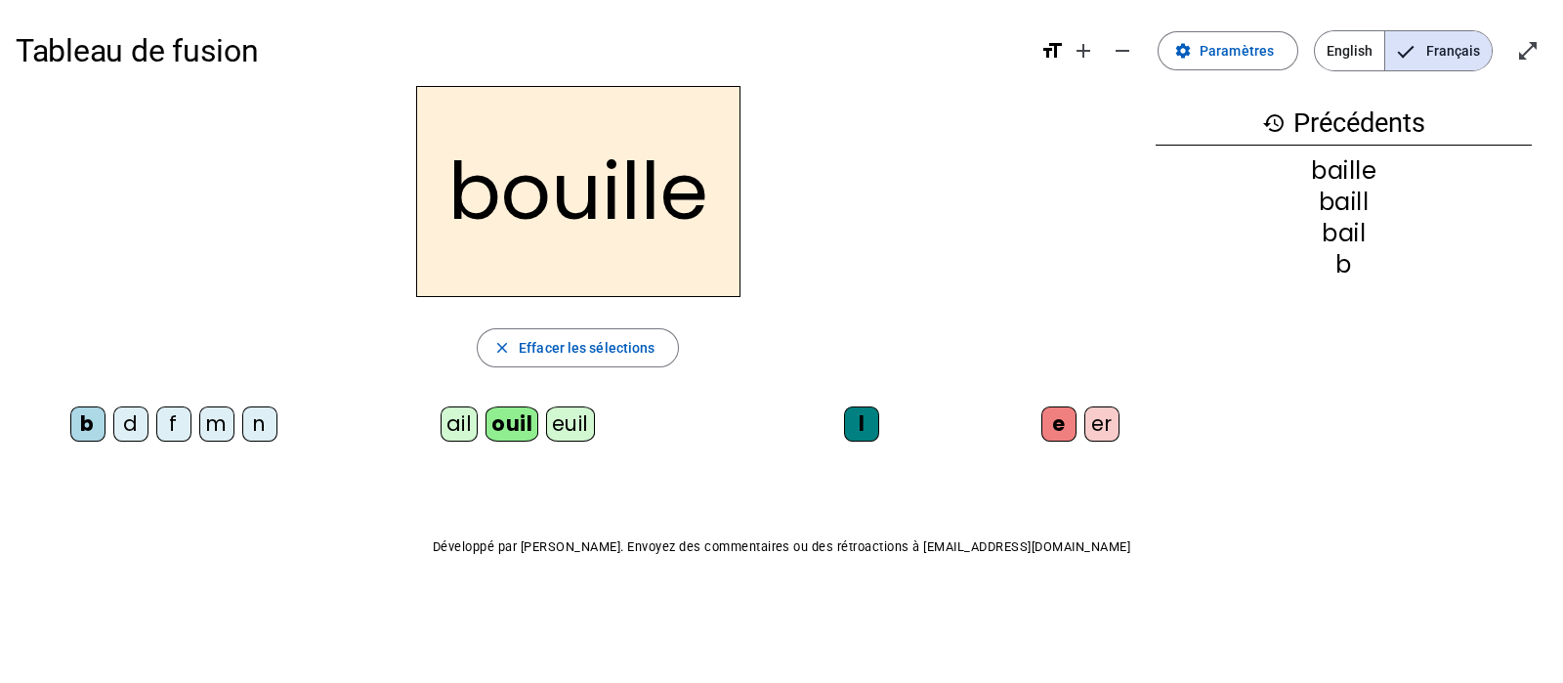
click at [246, 429] on div "n" at bounding box center [259, 423] width 35 height 35
click at [171, 429] on div "f" at bounding box center [173, 423] width 35 height 35
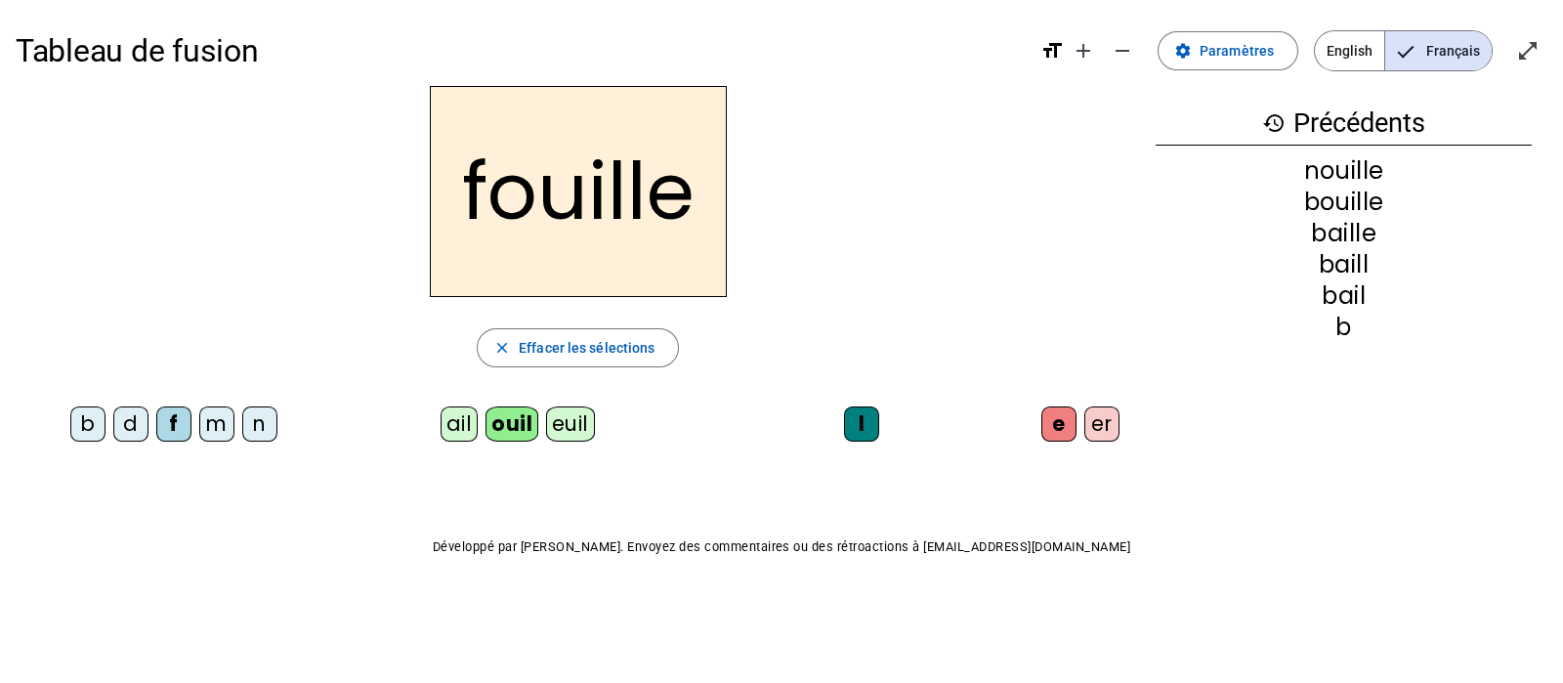
click at [221, 426] on div "m" at bounding box center [216, 423] width 35 height 35
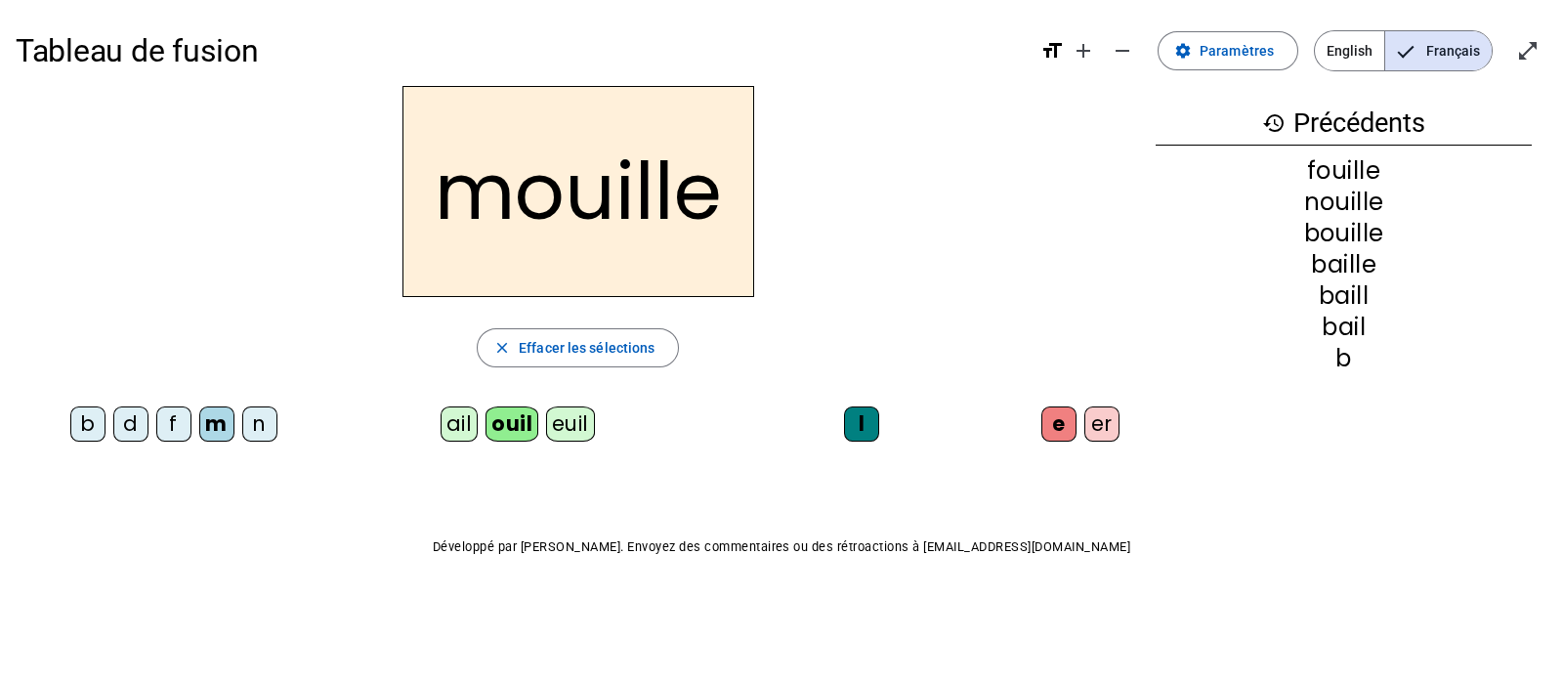
click at [1099, 427] on div "er" at bounding box center [1101, 423] width 35 height 35
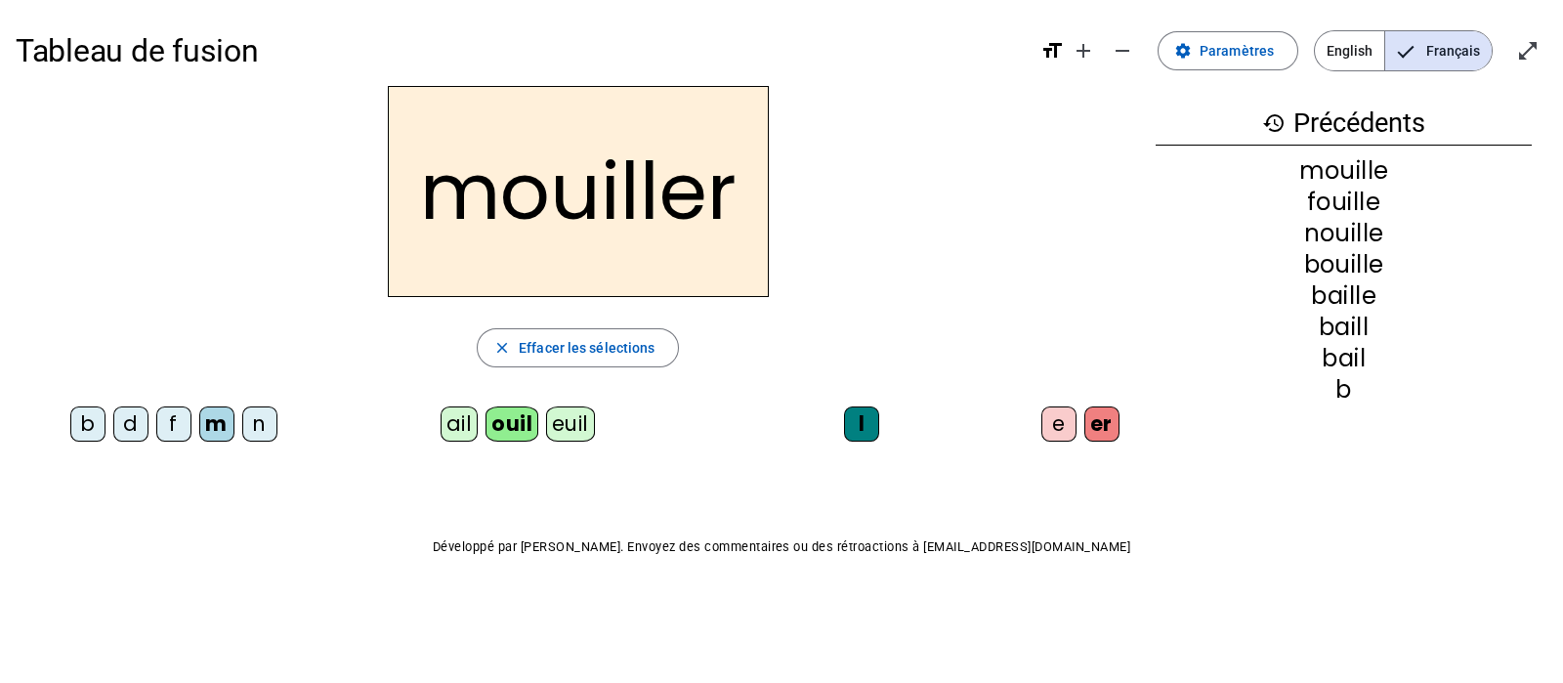
click at [160, 424] on div "f" at bounding box center [173, 423] width 35 height 35
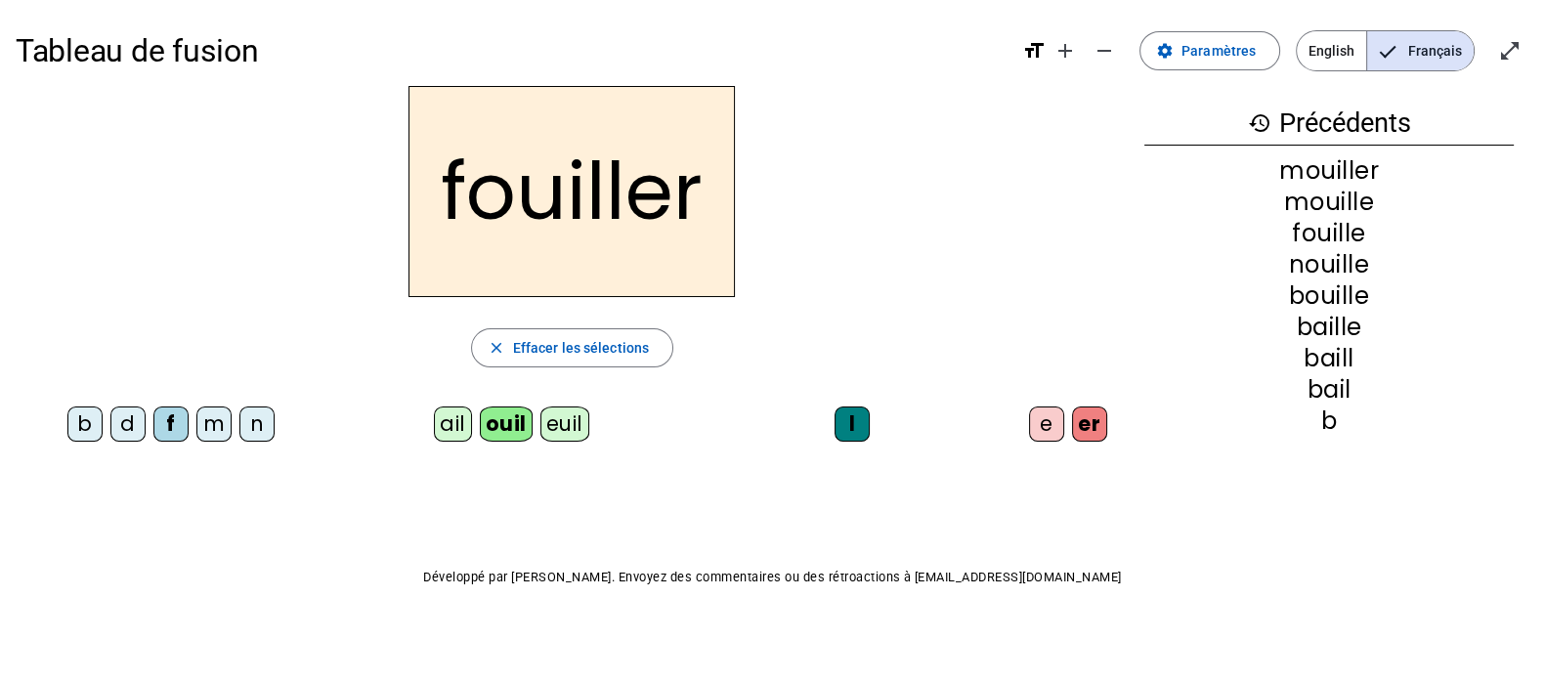
click at [570, 432] on div "euil" at bounding box center [564, 423] width 49 height 35
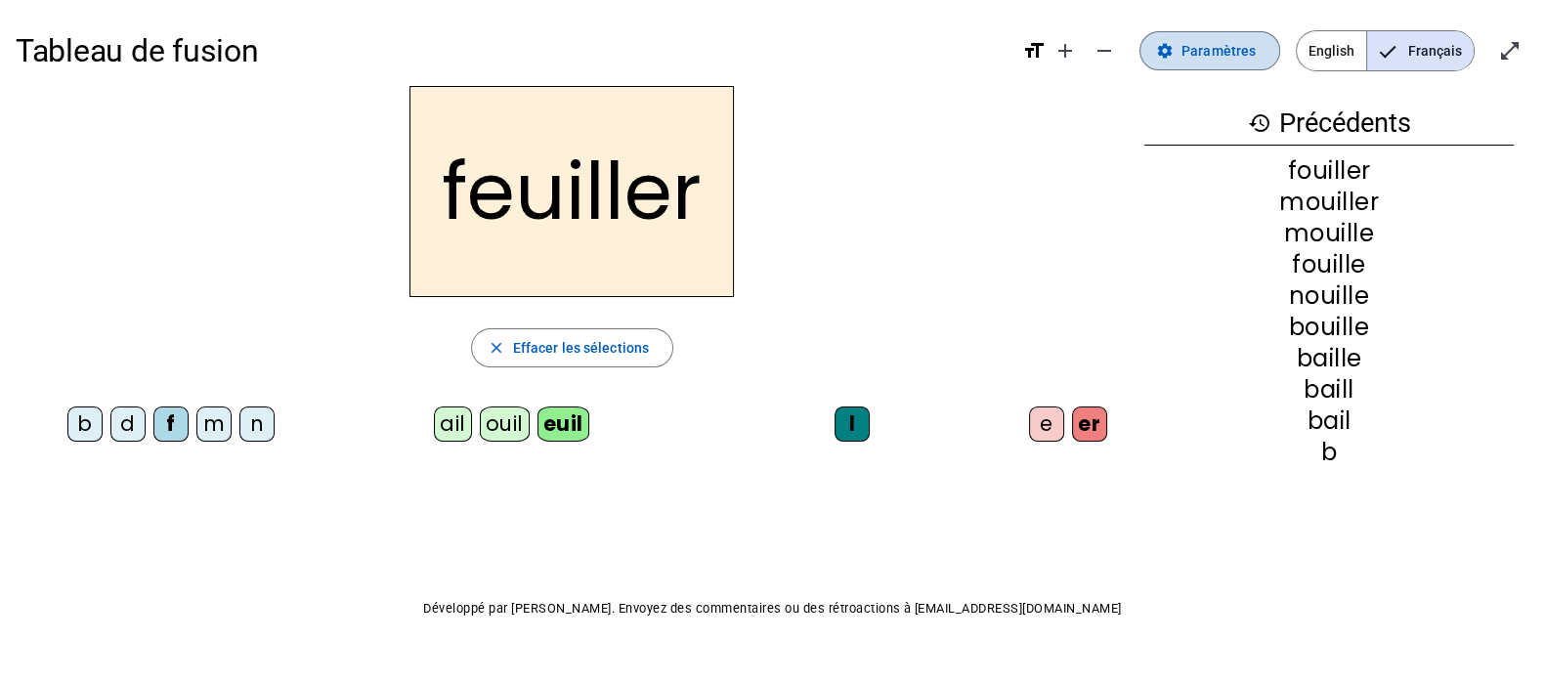
click at [1239, 49] on span "Paramètres" at bounding box center [1218, 50] width 74 height 23
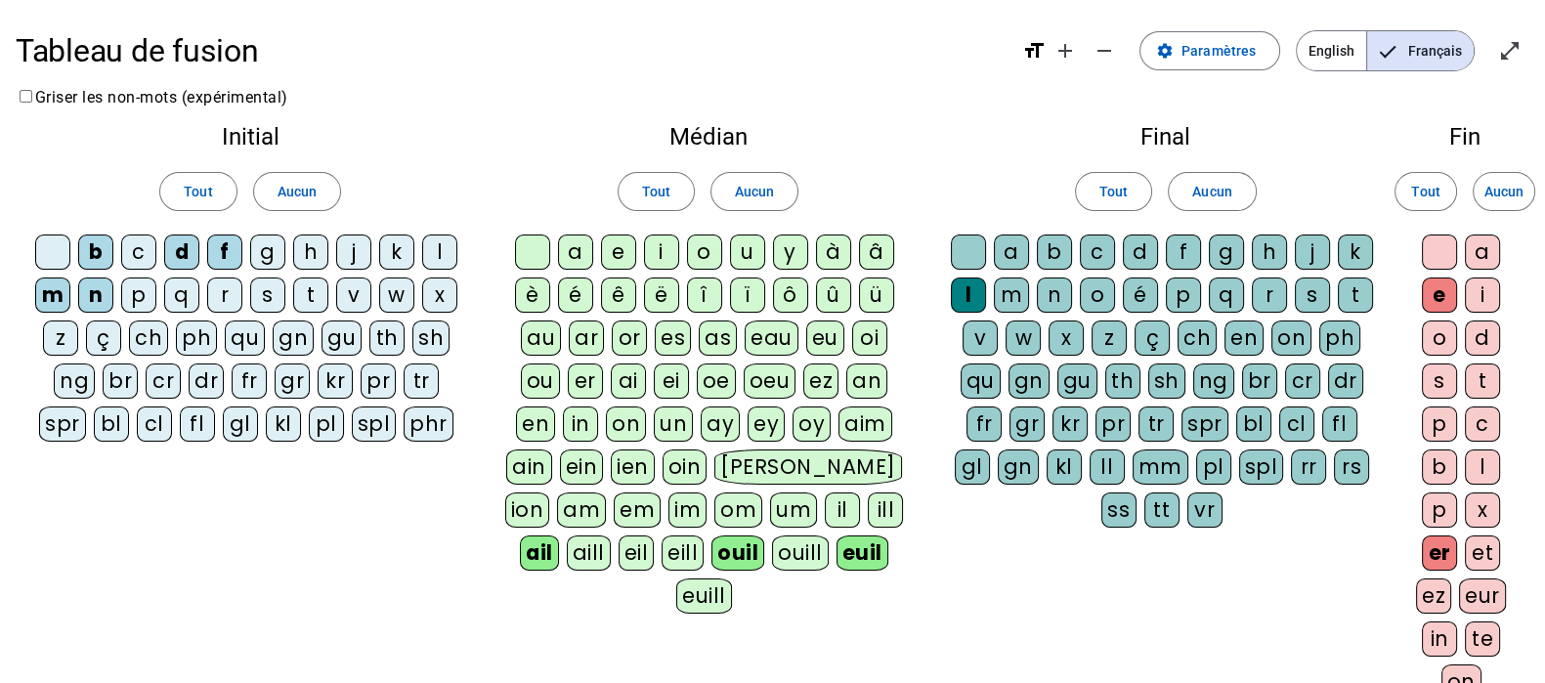
click at [1496, 554] on div "et" at bounding box center [1482, 552] width 35 height 35
drag, startPoint x: 278, startPoint y: 181, endPoint x: 401, endPoint y: 191, distance: 122.6
click at [278, 181] on span "Aucun" at bounding box center [296, 191] width 39 height 23
click at [757, 199] on span "Aucun" at bounding box center [754, 191] width 39 height 23
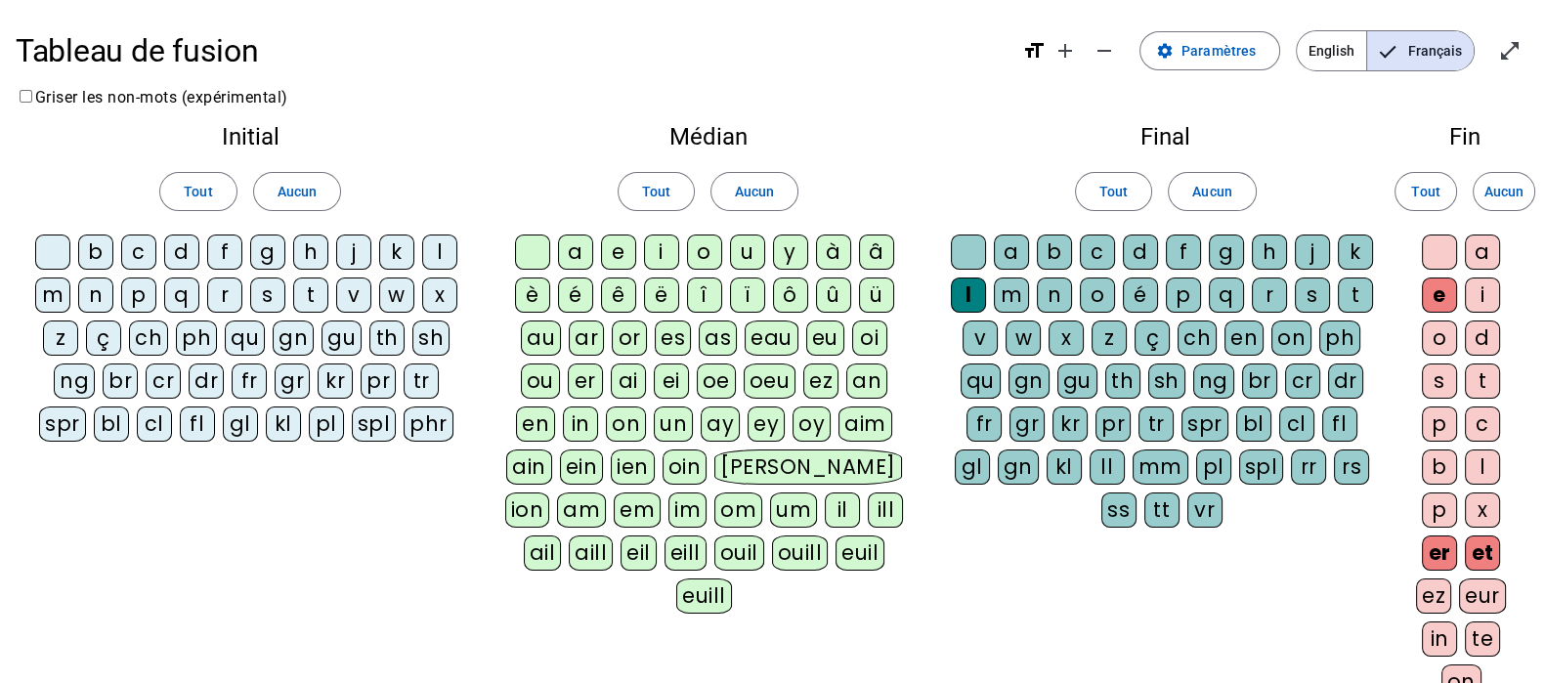
click at [1254, 175] on div "Tout Aucun" at bounding box center [1166, 191] width 438 height 55
click at [1232, 185] on span at bounding box center [1211, 191] width 86 height 47
click at [1505, 189] on span "Aucun" at bounding box center [1503, 191] width 39 height 23
click at [158, 332] on div "ch" at bounding box center [148, 337] width 39 height 35
click at [144, 247] on div "c" at bounding box center [138, 251] width 35 height 35
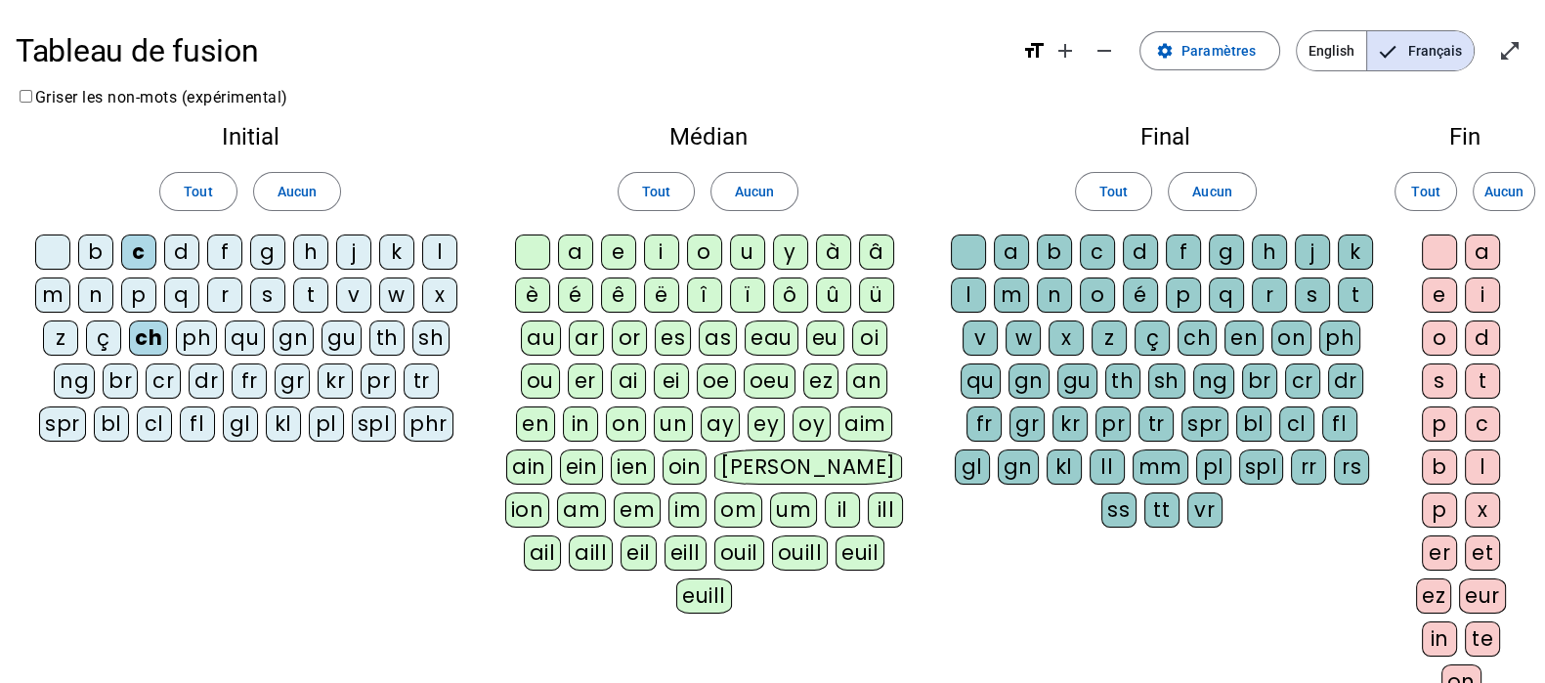
click at [313, 251] on div "h" at bounding box center [310, 251] width 35 height 35
click at [449, 253] on div "l" at bounding box center [439, 251] width 35 height 35
click at [228, 301] on div "r" at bounding box center [224, 294] width 35 height 35
click at [606, 492] on div "am" at bounding box center [581, 509] width 49 height 35
click at [1190, 303] on div "p" at bounding box center [1183, 294] width 35 height 35
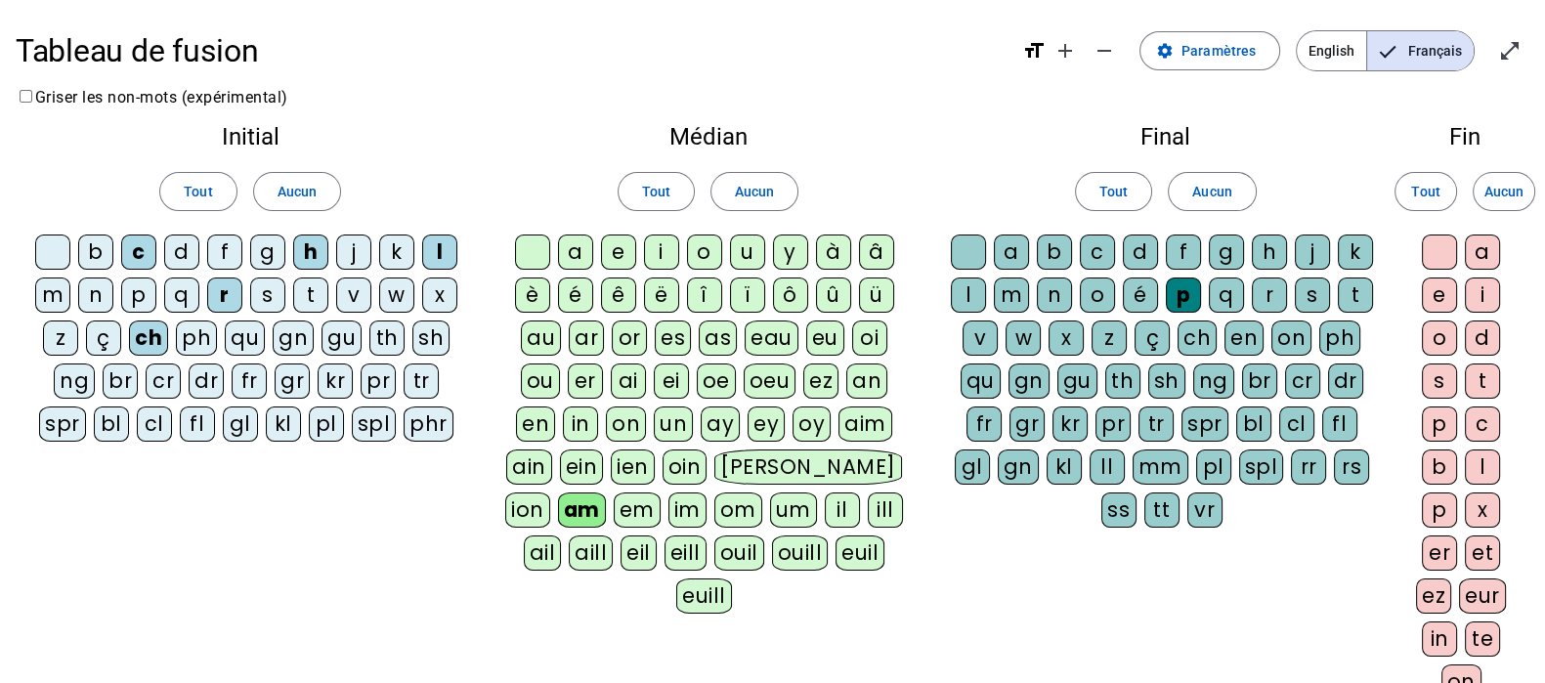
click at [1454, 300] on div "e" at bounding box center [1439, 294] width 35 height 35
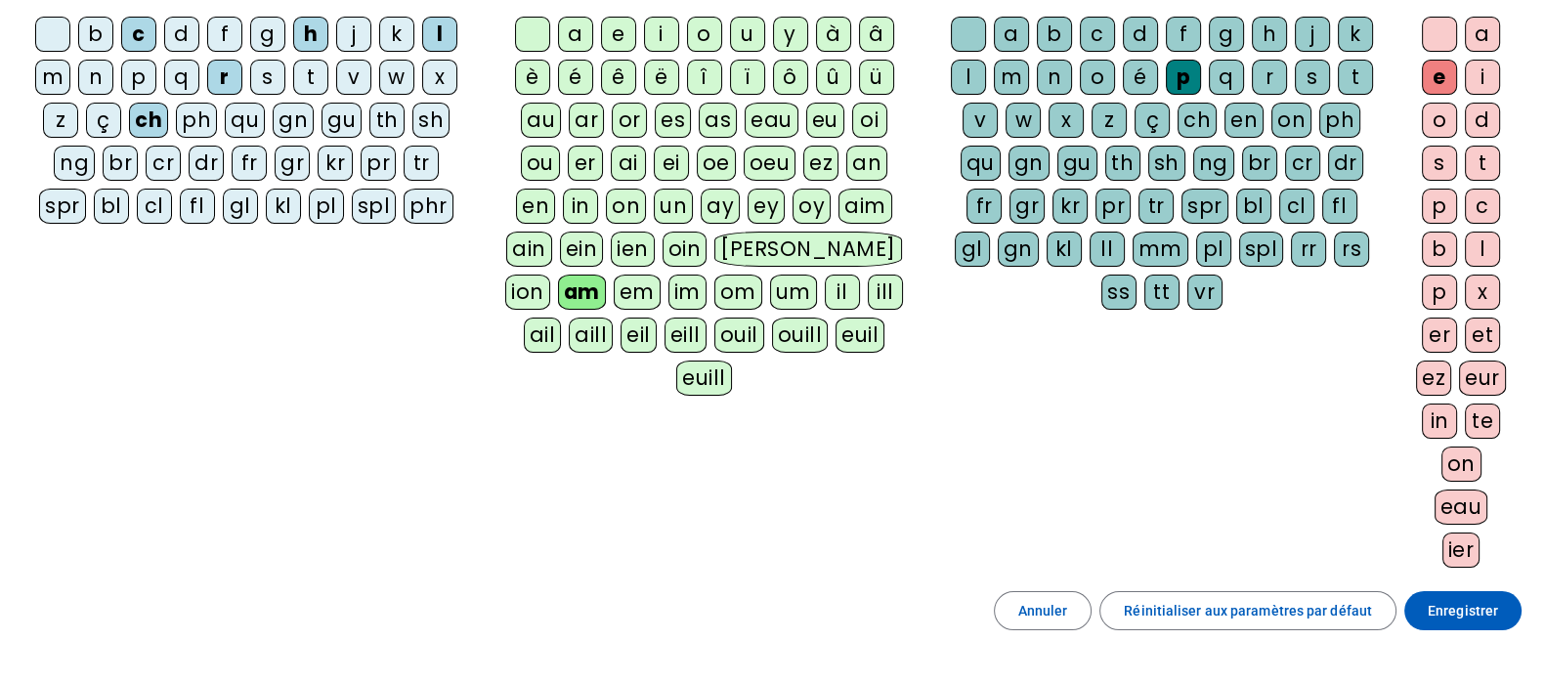
scroll to position [243, 0]
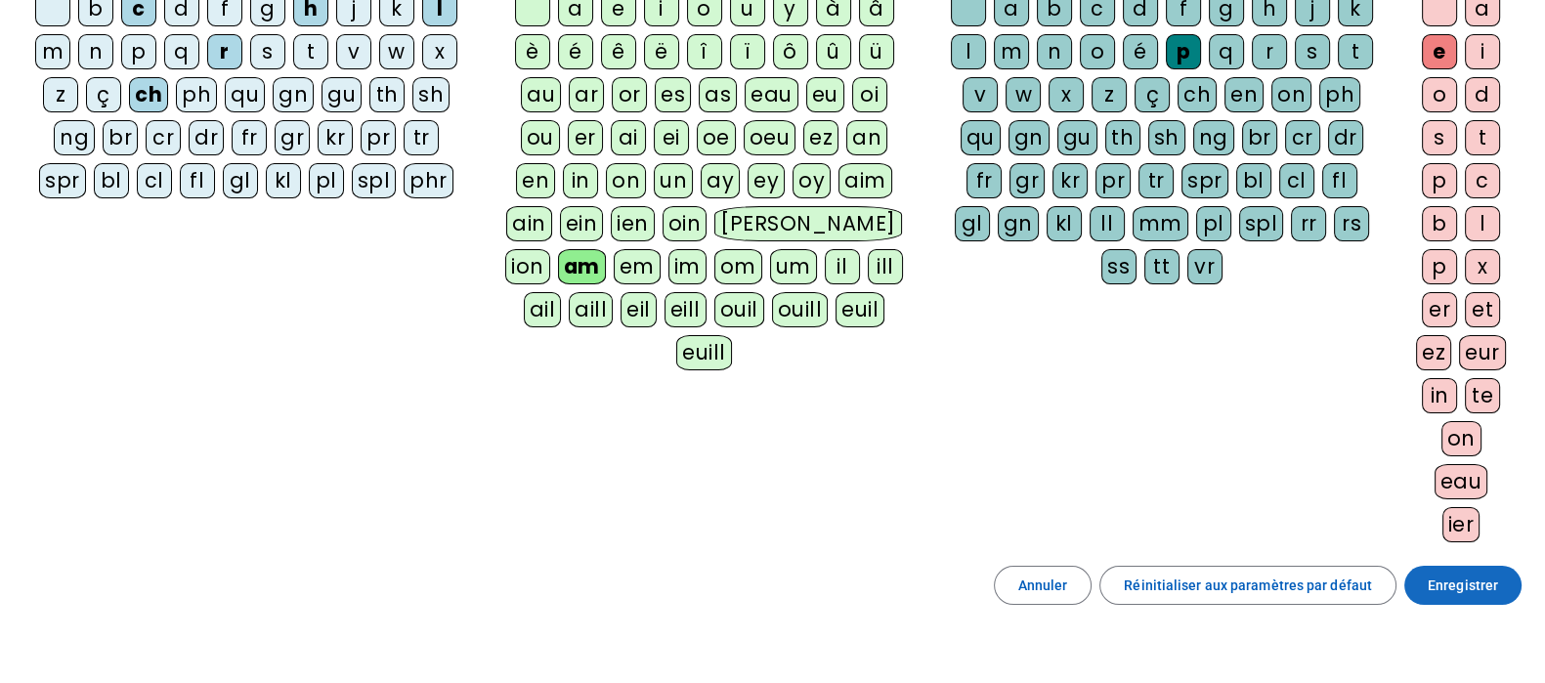
click at [1464, 584] on span "Enregistrer" at bounding box center [1462, 584] width 70 height 23
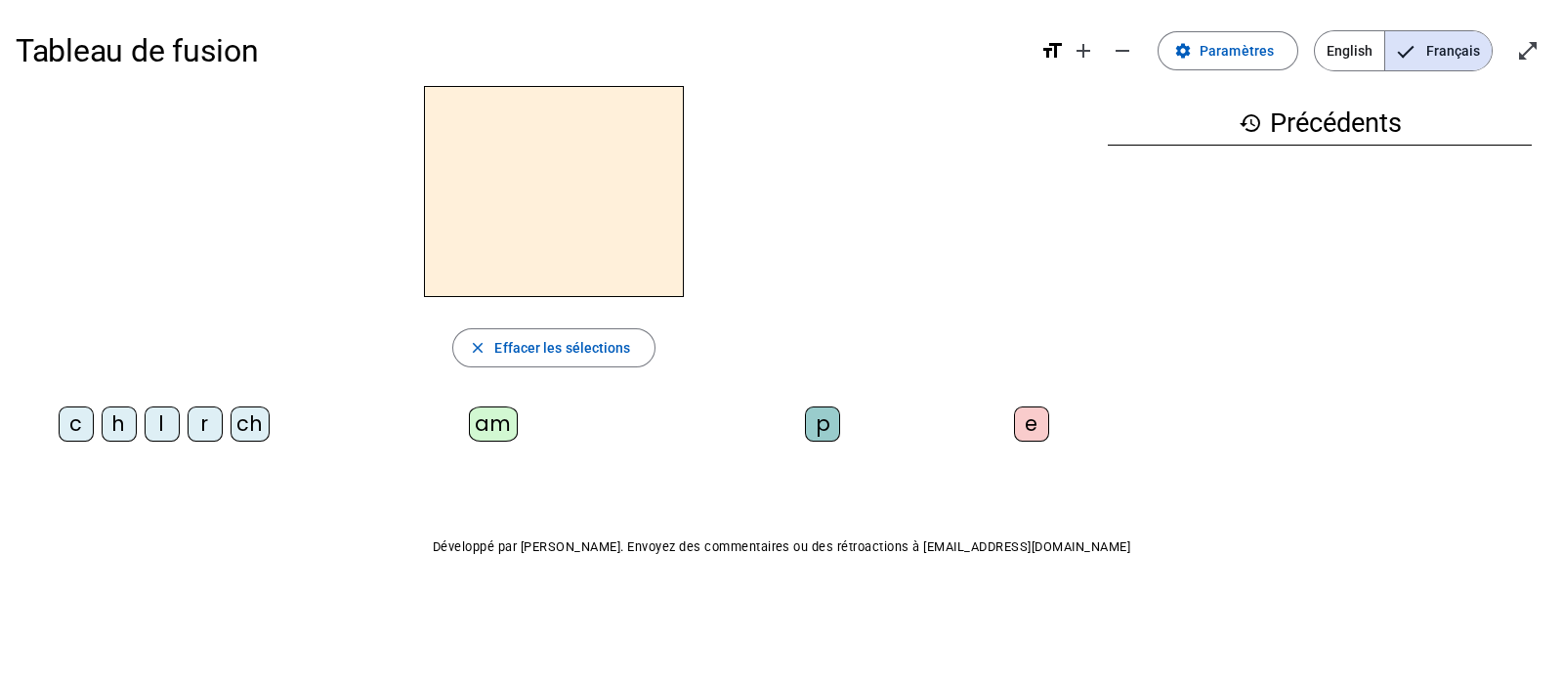
click at [248, 424] on div "ch" at bounding box center [250, 423] width 39 height 35
click at [496, 432] on div "am" at bounding box center [493, 423] width 49 height 35
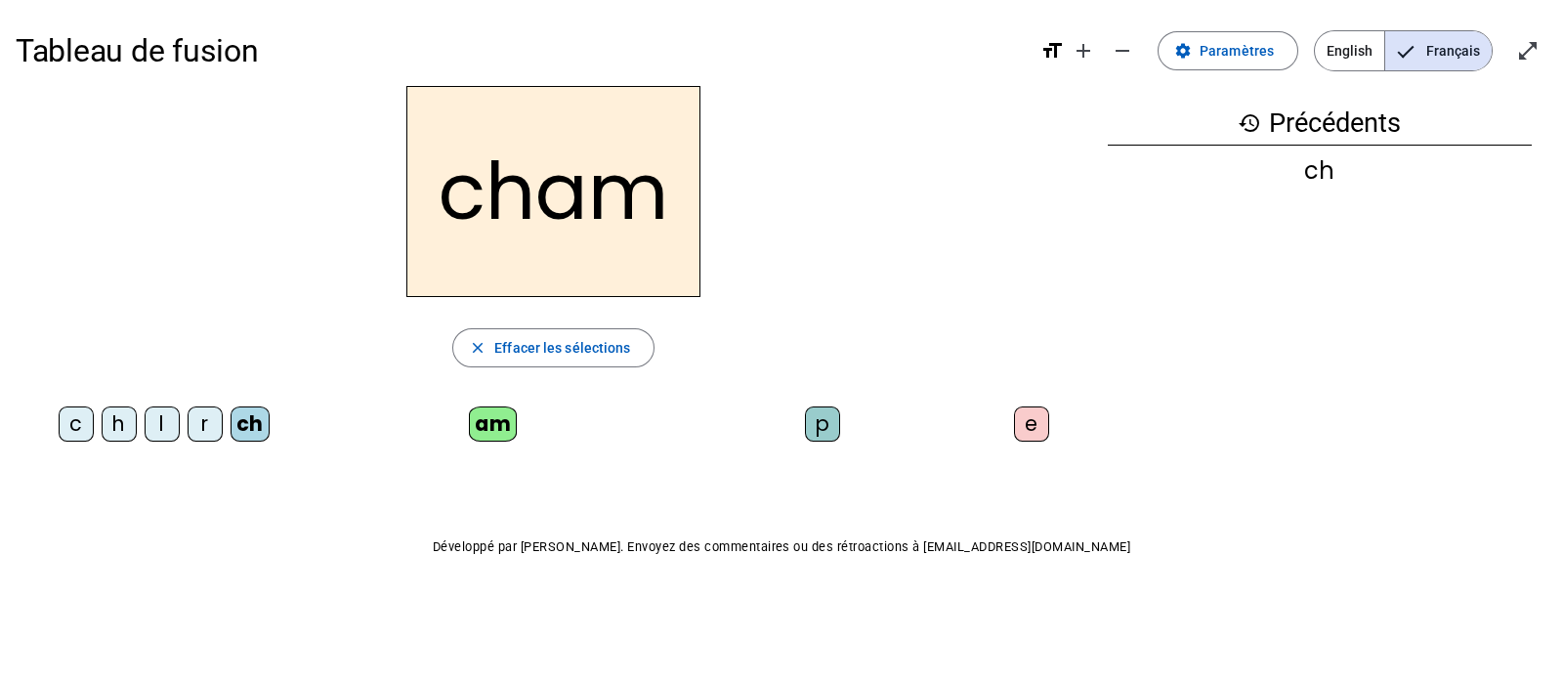
click at [826, 424] on div "p" at bounding box center [822, 423] width 35 height 35
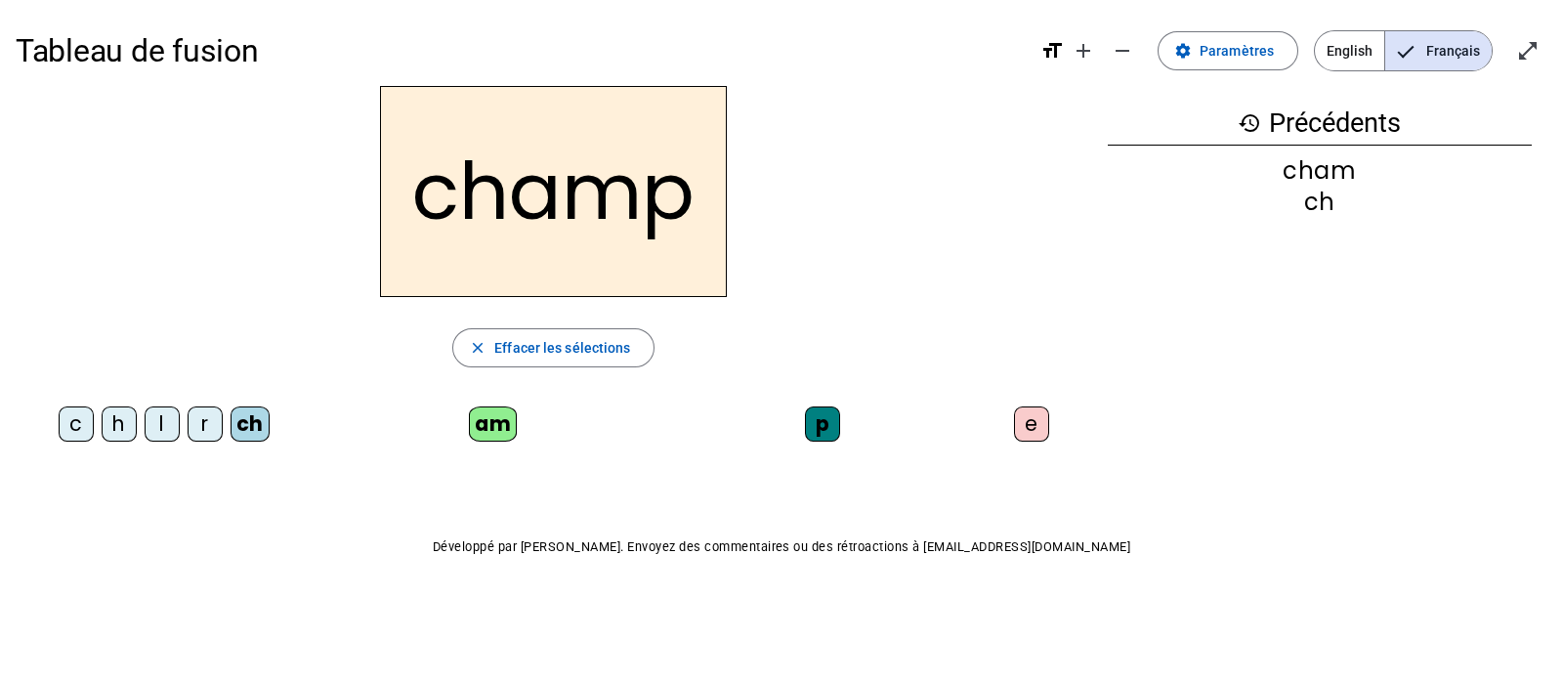
click at [78, 421] on div "c" at bounding box center [76, 423] width 35 height 35
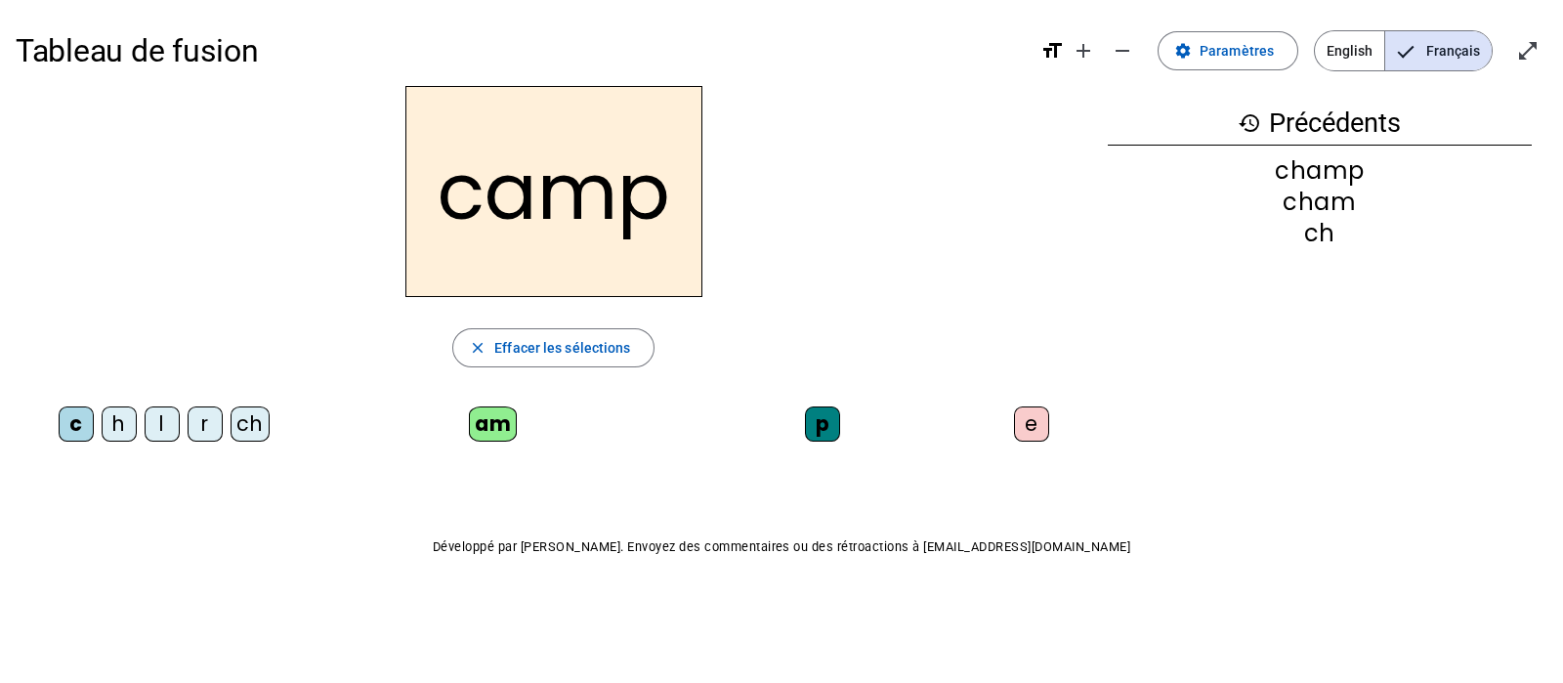
click at [1032, 422] on div "e" at bounding box center [1031, 423] width 35 height 35
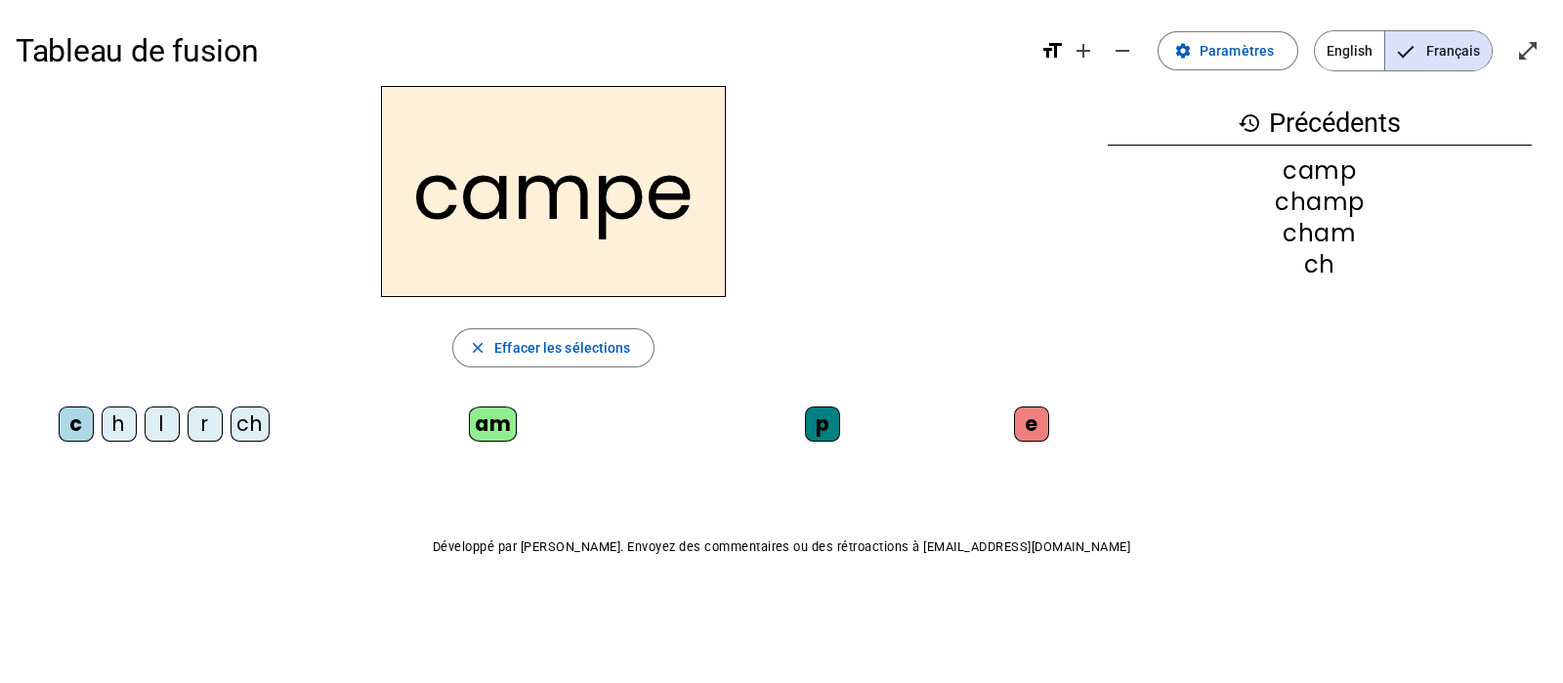
click at [149, 434] on div "l" at bounding box center [162, 423] width 35 height 35
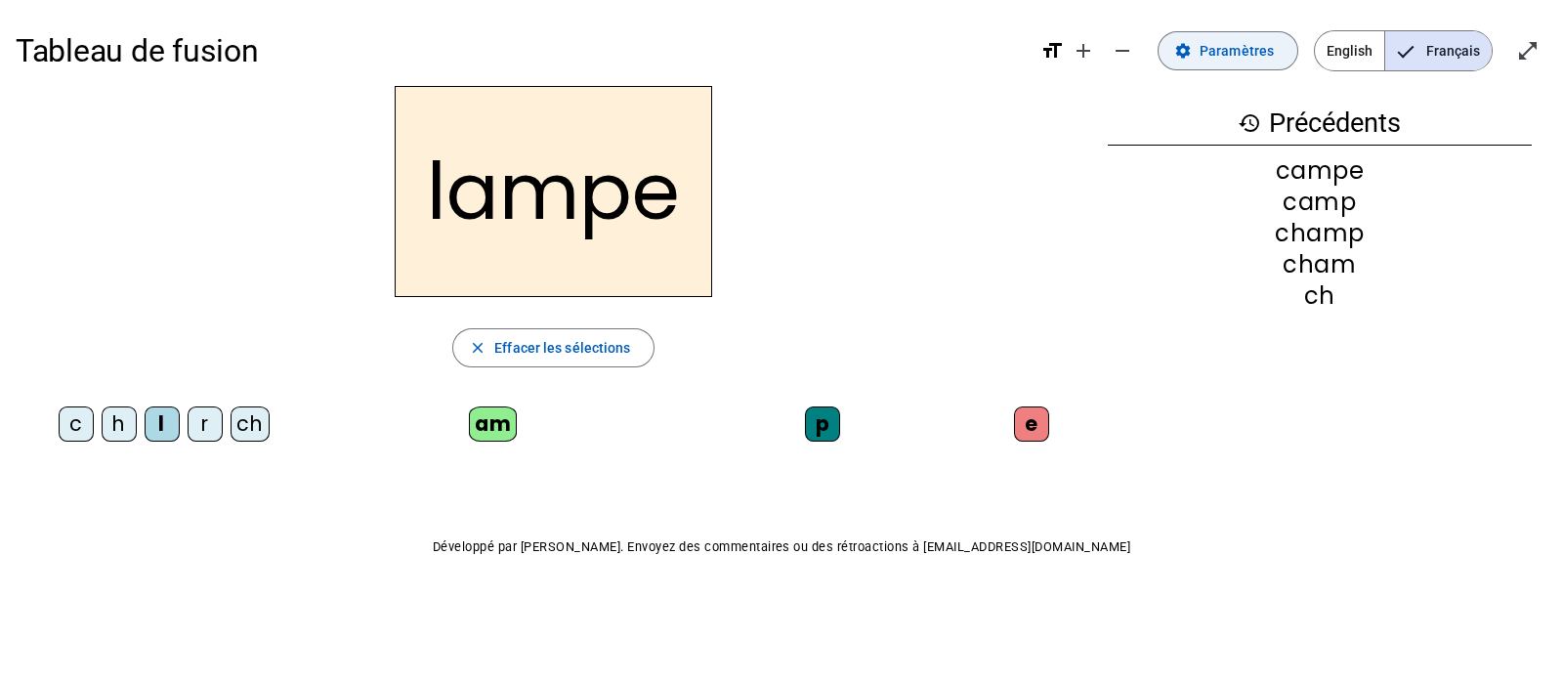
click at [1240, 51] on span "Paramètres" at bounding box center [1237, 50] width 74 height 23
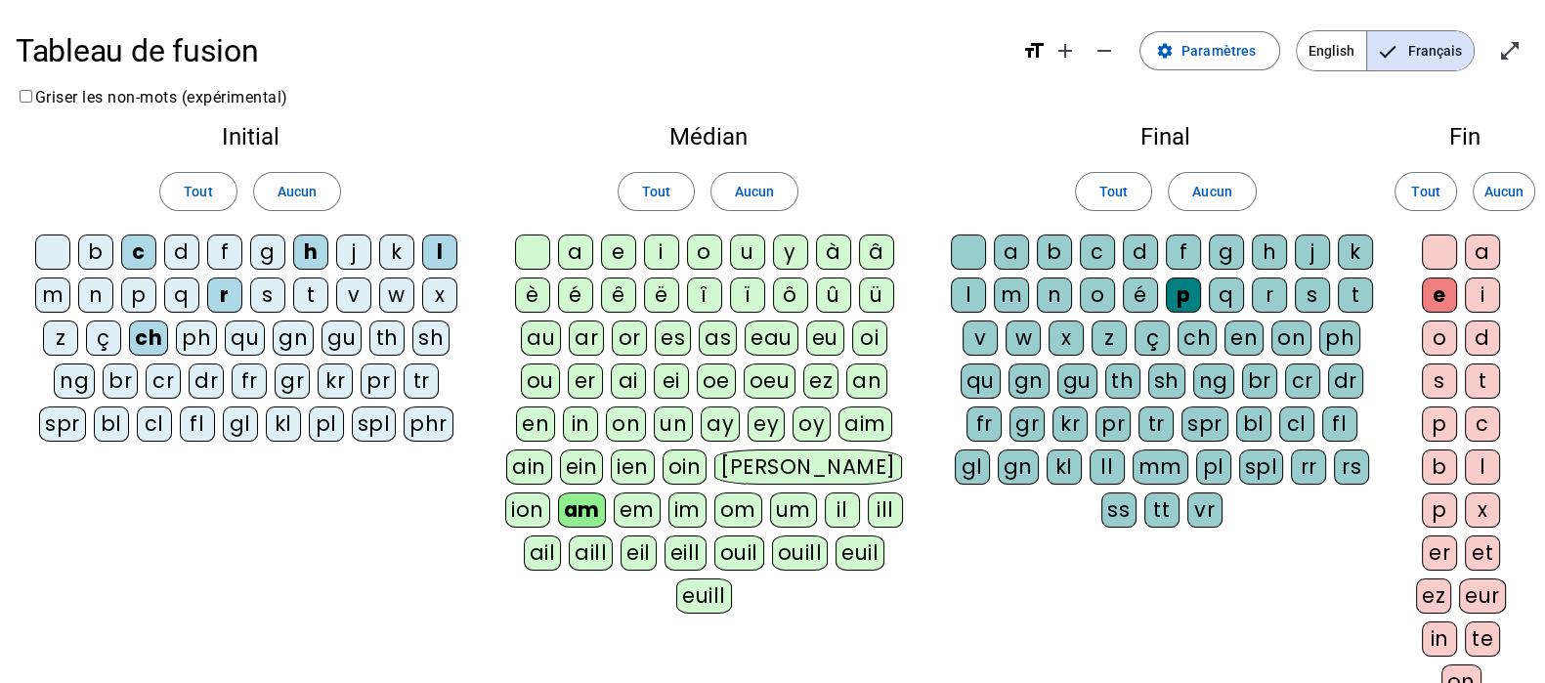
click at [530, 381] on div "ou" at bounding box center [540, 380] width 39 height 35
click at [1443, 539] on div "er" at bounding box center [1439, 552] width 35 height 35
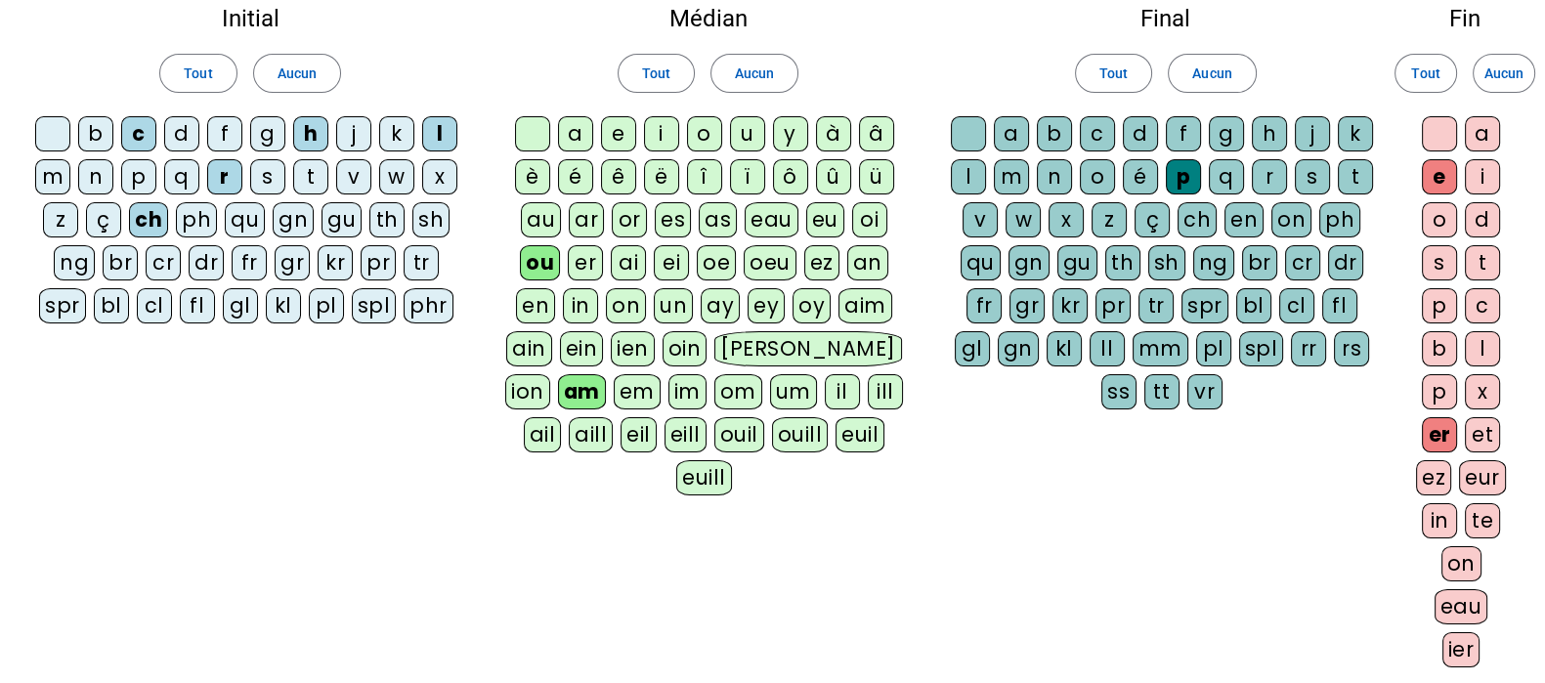
scroll to position [243, 0]
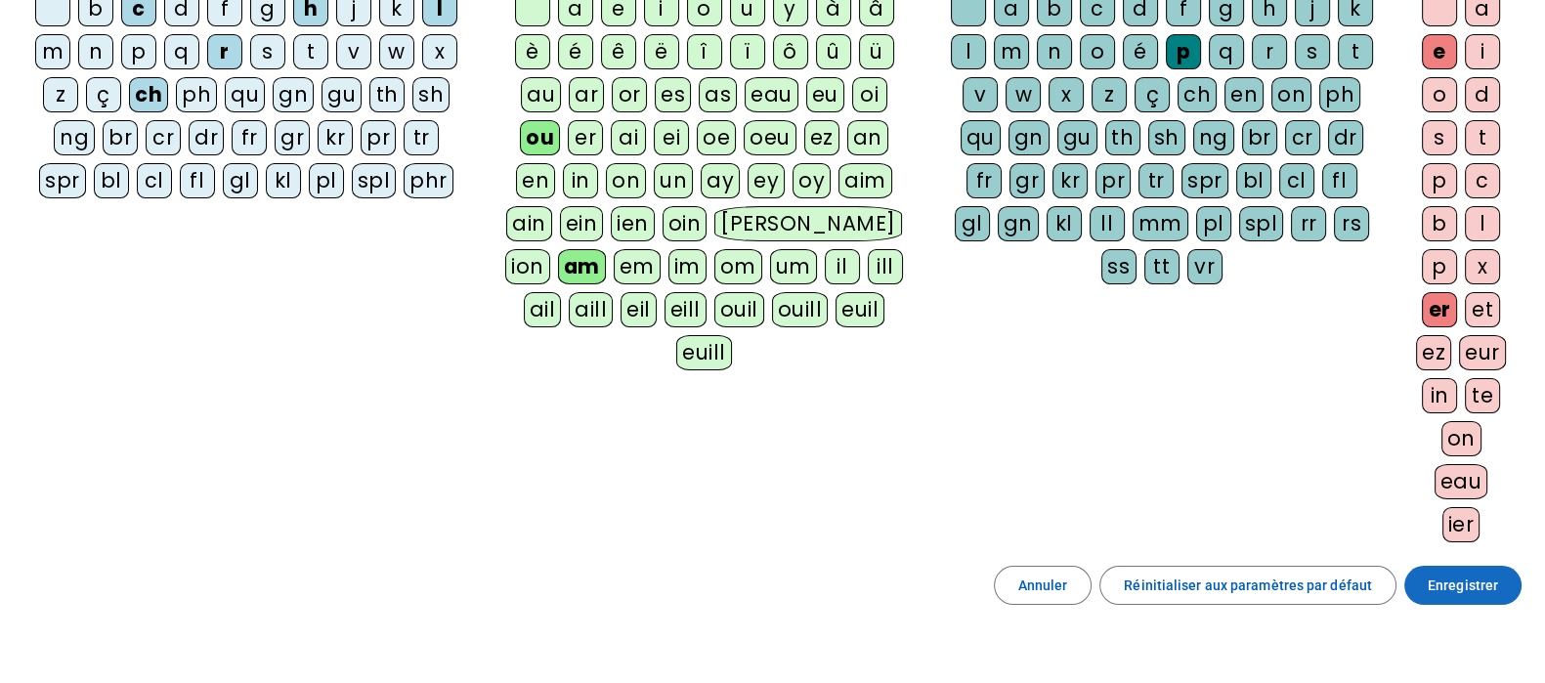
click at [1474, 573] on span "Enregistrer" at bounding box center [1462, 584] width 70 height 23
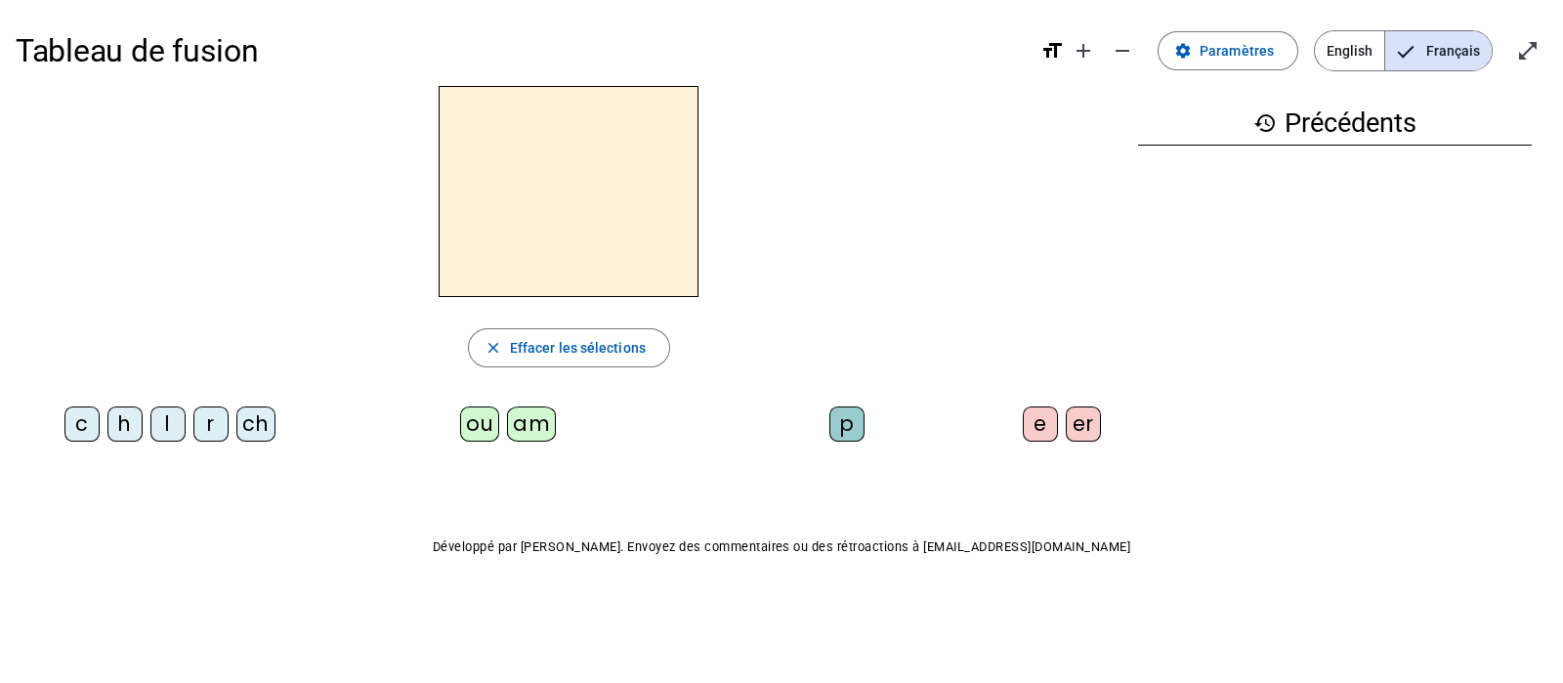
click at [258, 421] on div "ch" at bounding box center [255, 423] width 39 height 35
click at [526, 429] on div "am" at bounding box center [531, 423] width 49 height 35
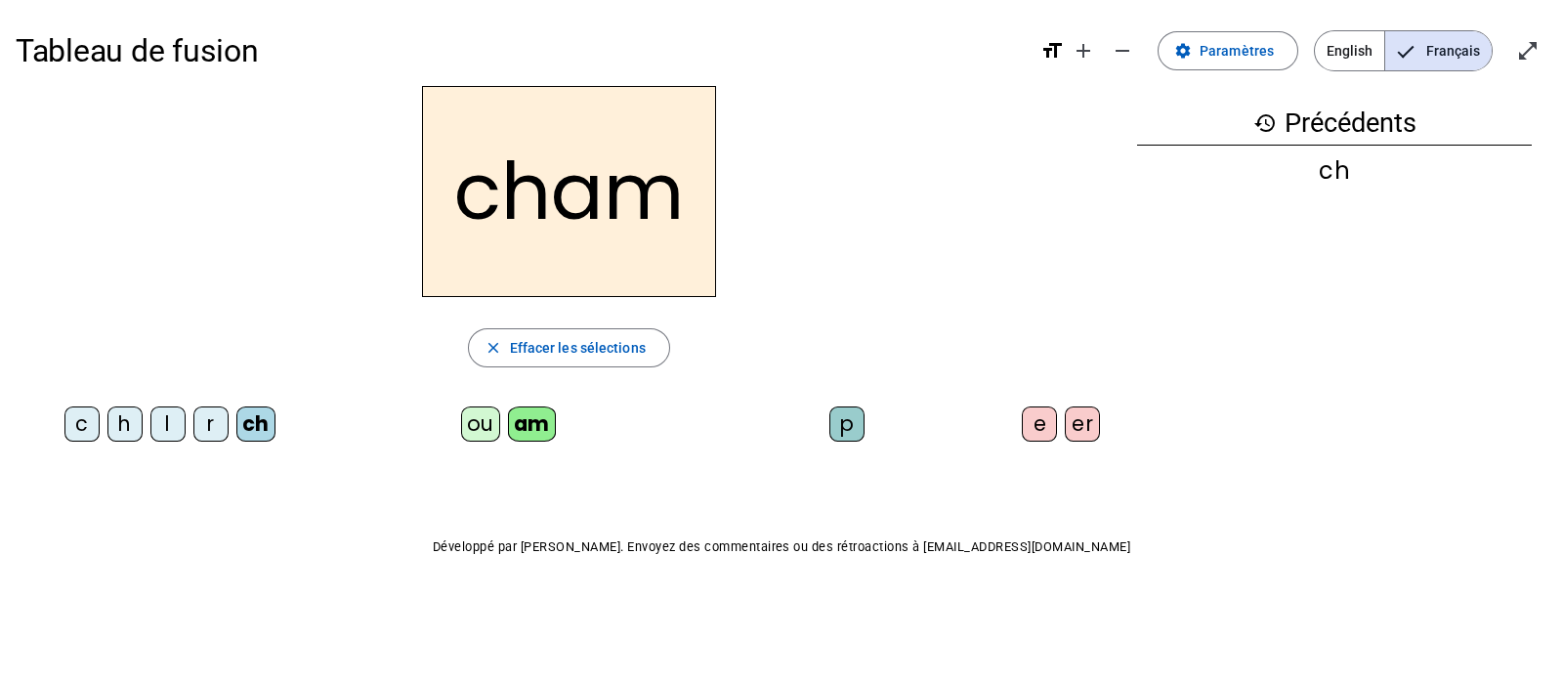
click at [853, 417] on div "p" at bounding box center [846, 423] width 35 height 35
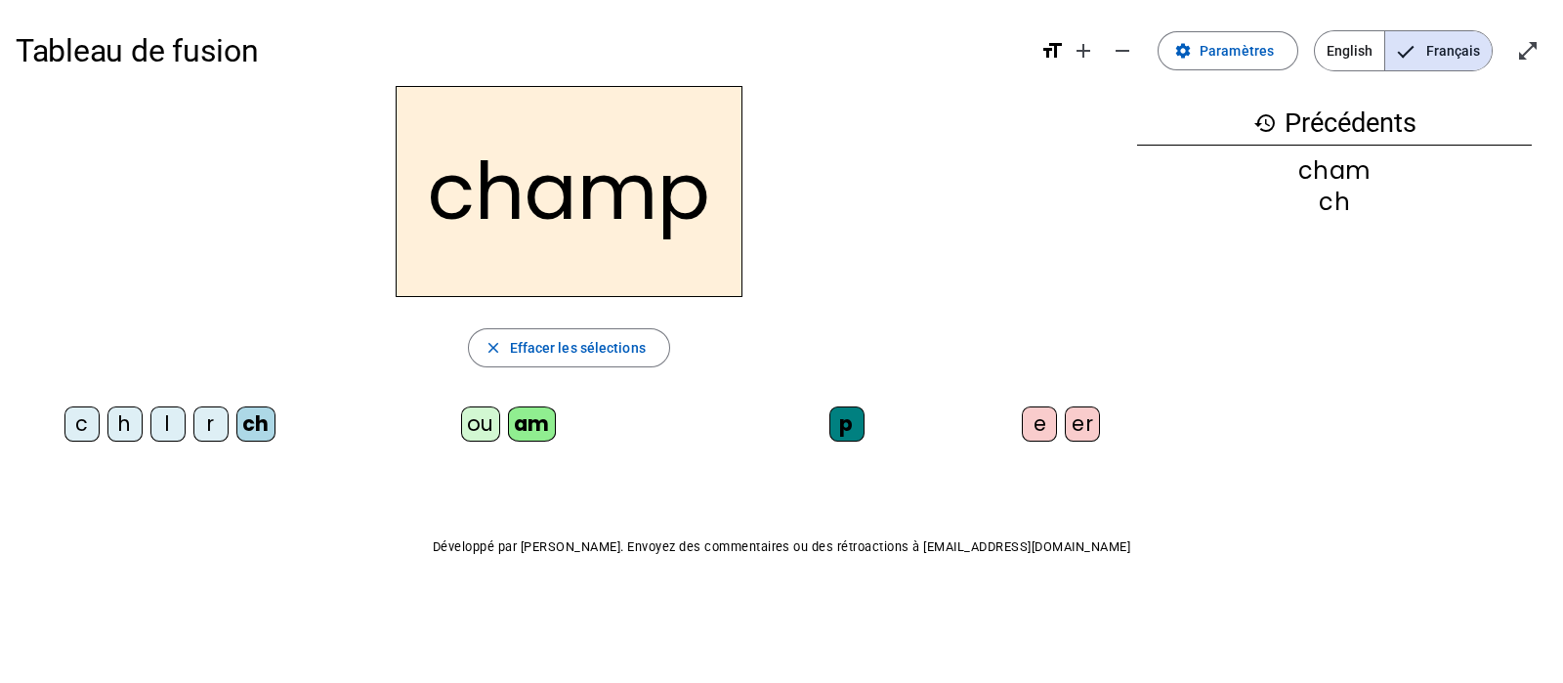
click at [83, 424] on div "c" at bounding box center [81, 423] width 35 height 35
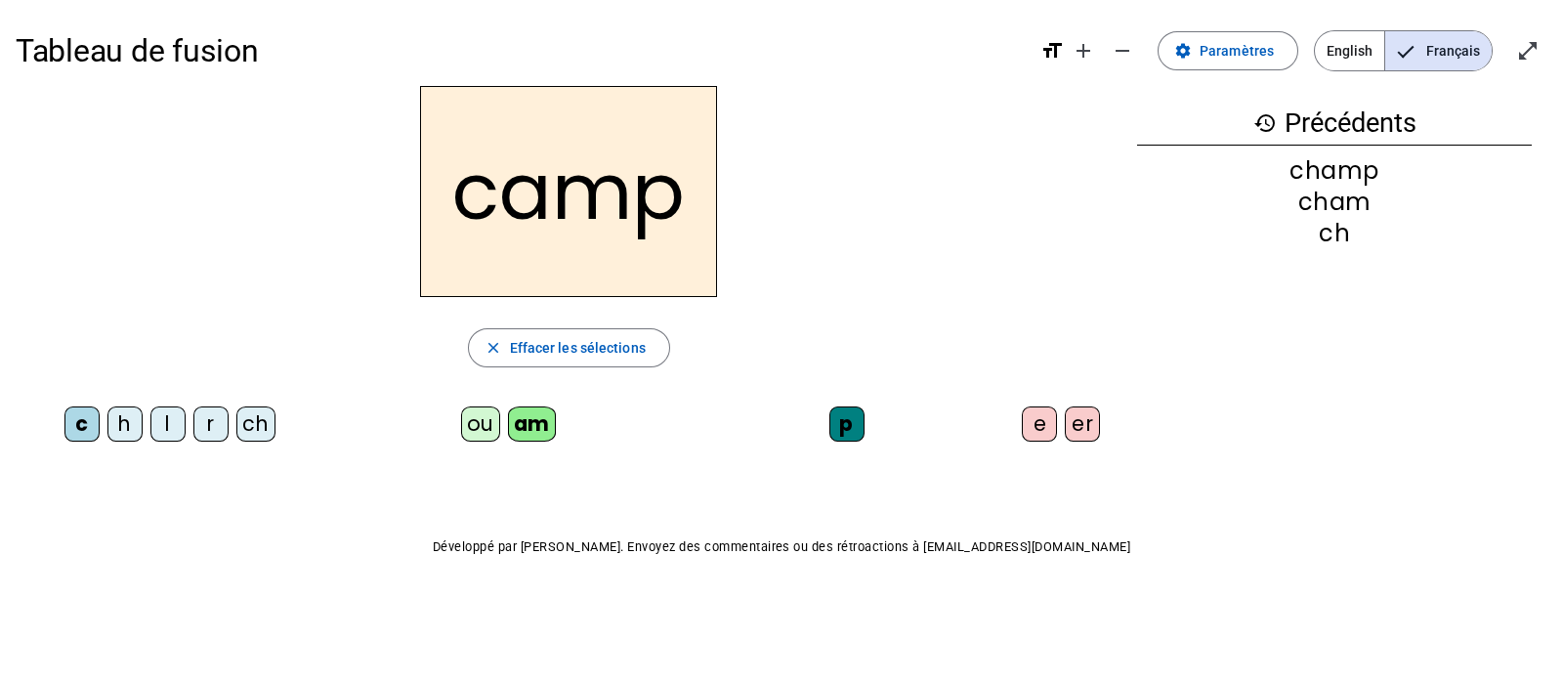
click at [1027, 423] on div "e" at bounding box center [1039, 423] width 35 height 35
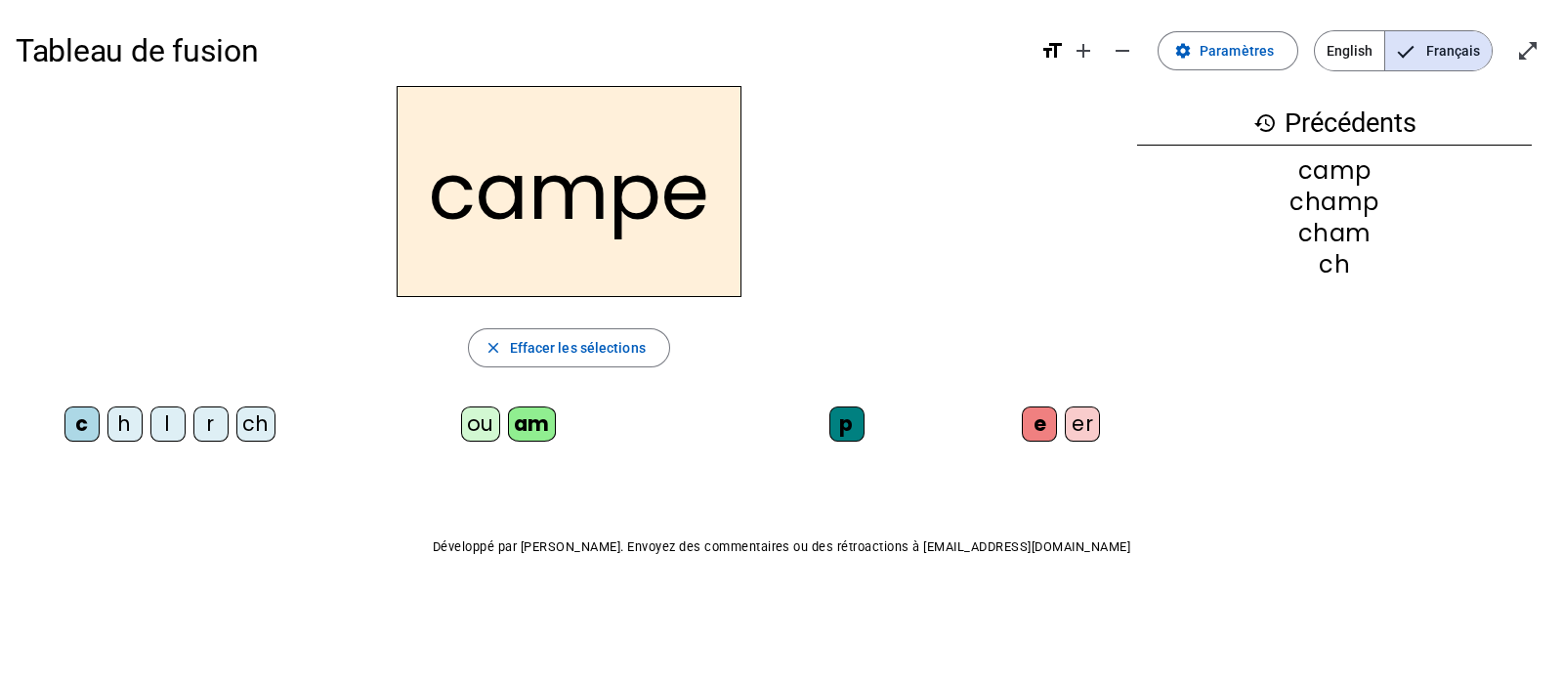
click at [126, 422] on div "h" at bounding box center [124, 423] width 35 height 35
click at [210, 418] on div "r" at bounding box center [210, 423] width 35 height 35
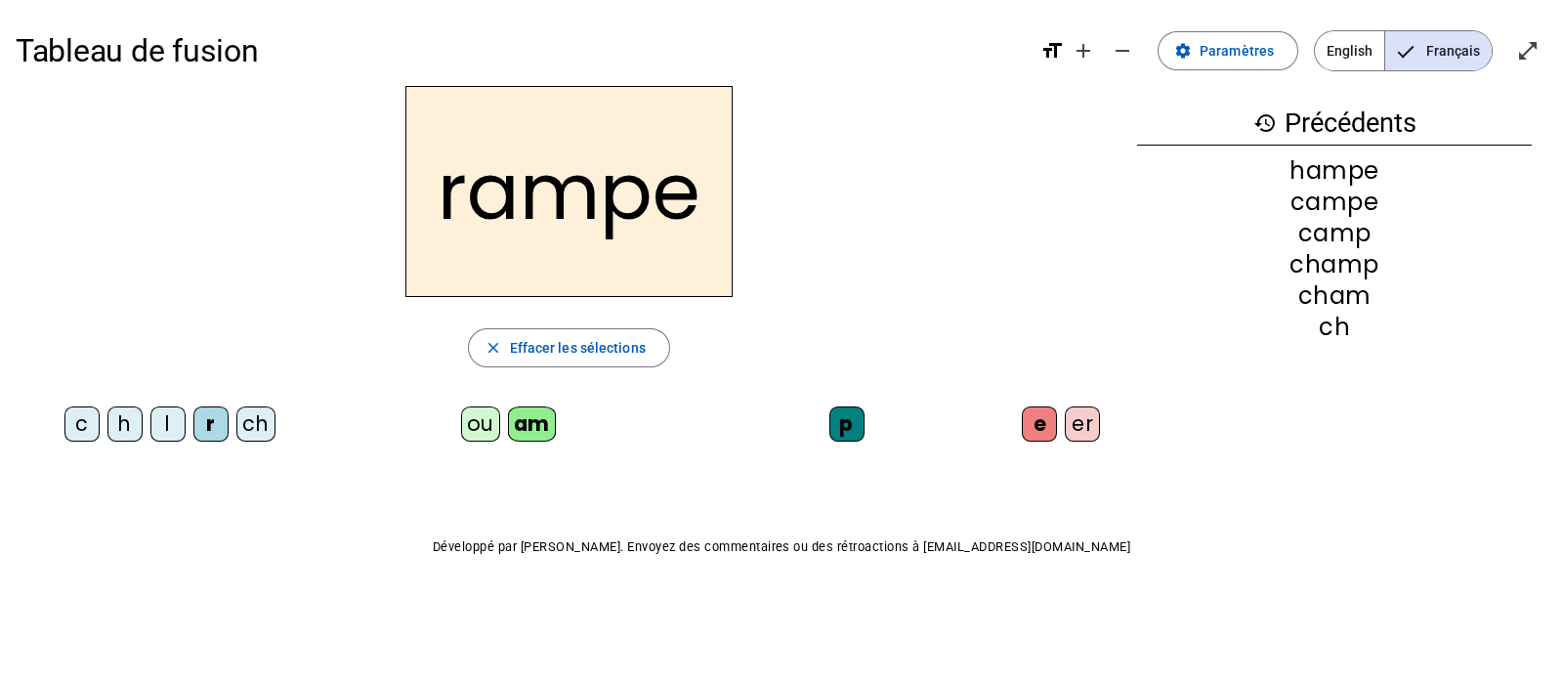
click at [170, 416] on div "l" at bounding box center [167, 423] width 35 height 35
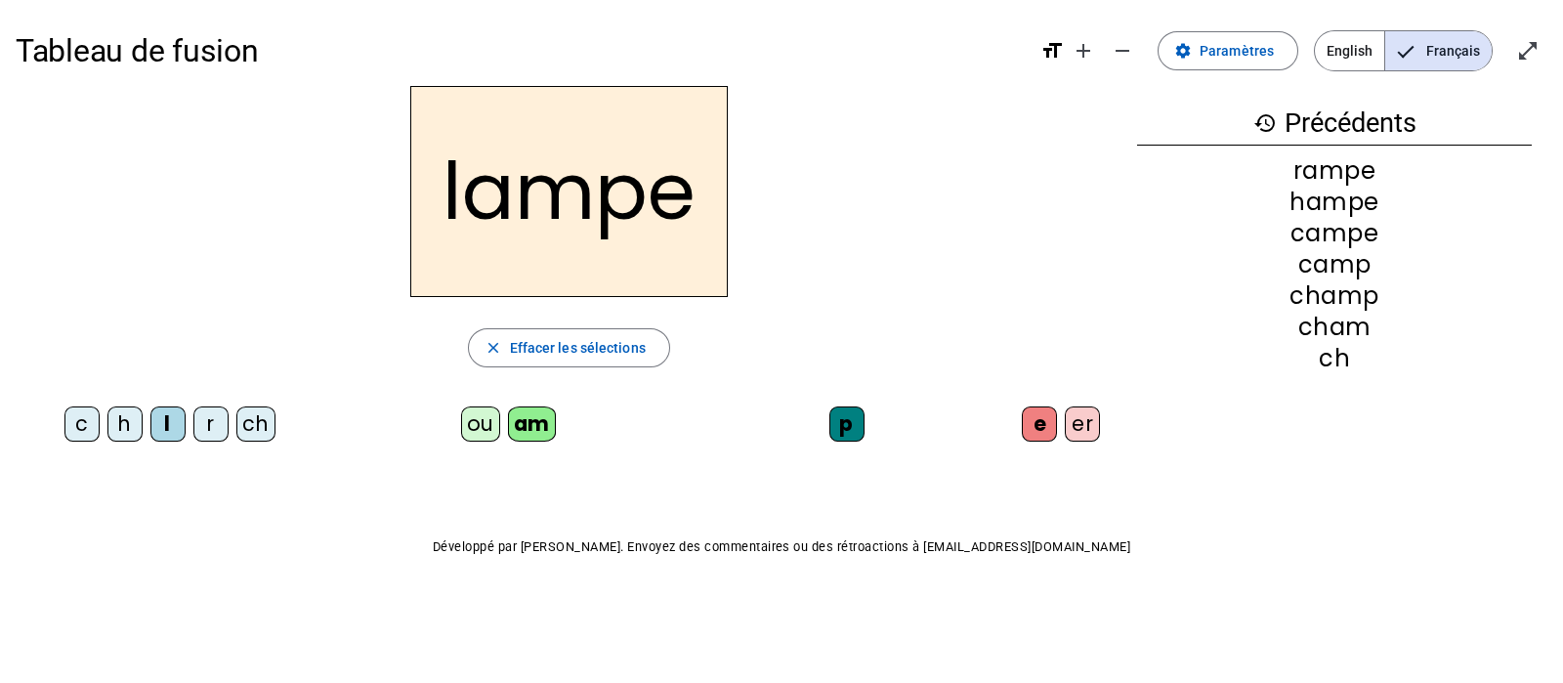
click at [477, 421] on div "ou" at bounding box center [480, 423] width 39 height 35
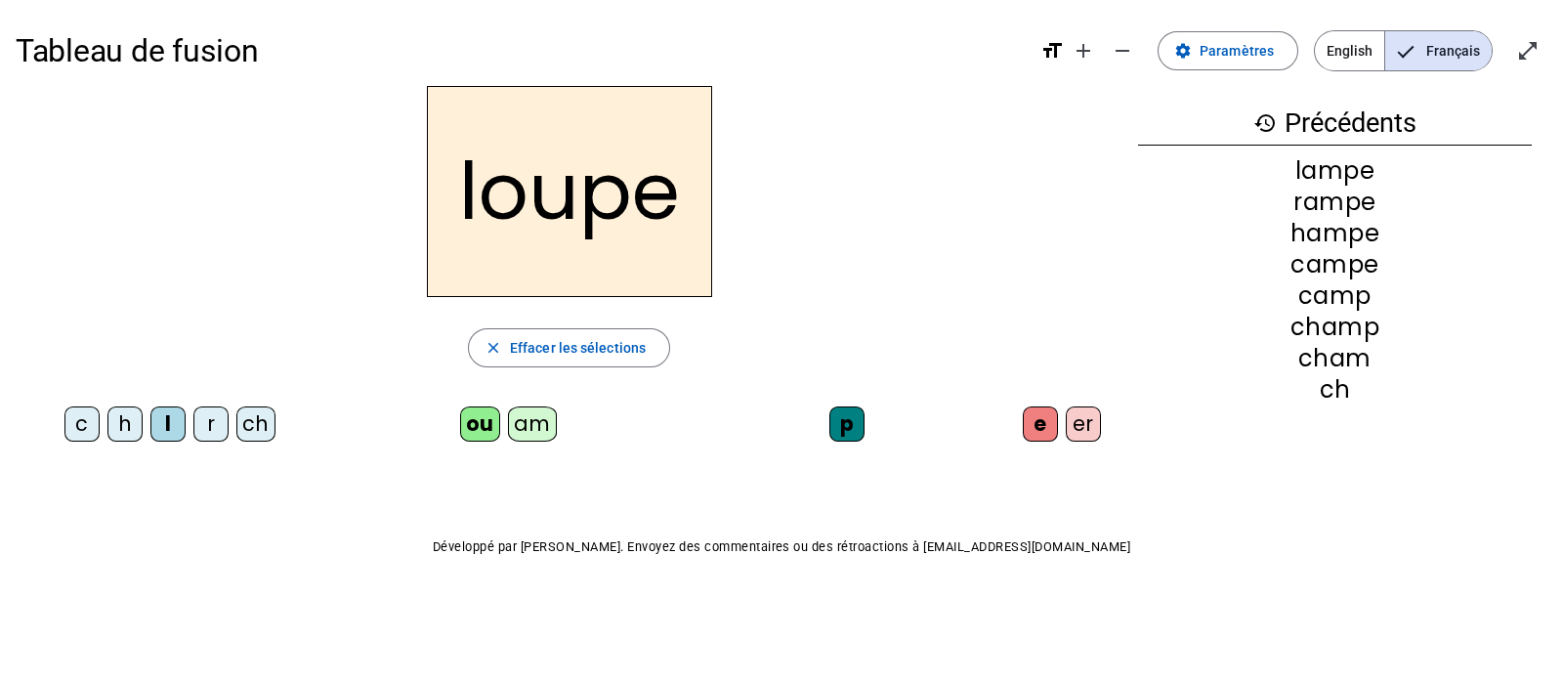
drag, startPoint x: 99, startPoint y: 417, endPoint x: 89, endPoint y: 418, distance: 9.8
click at [93, 417] on div "c" at bounding box center [81, 423] width 35 height 35
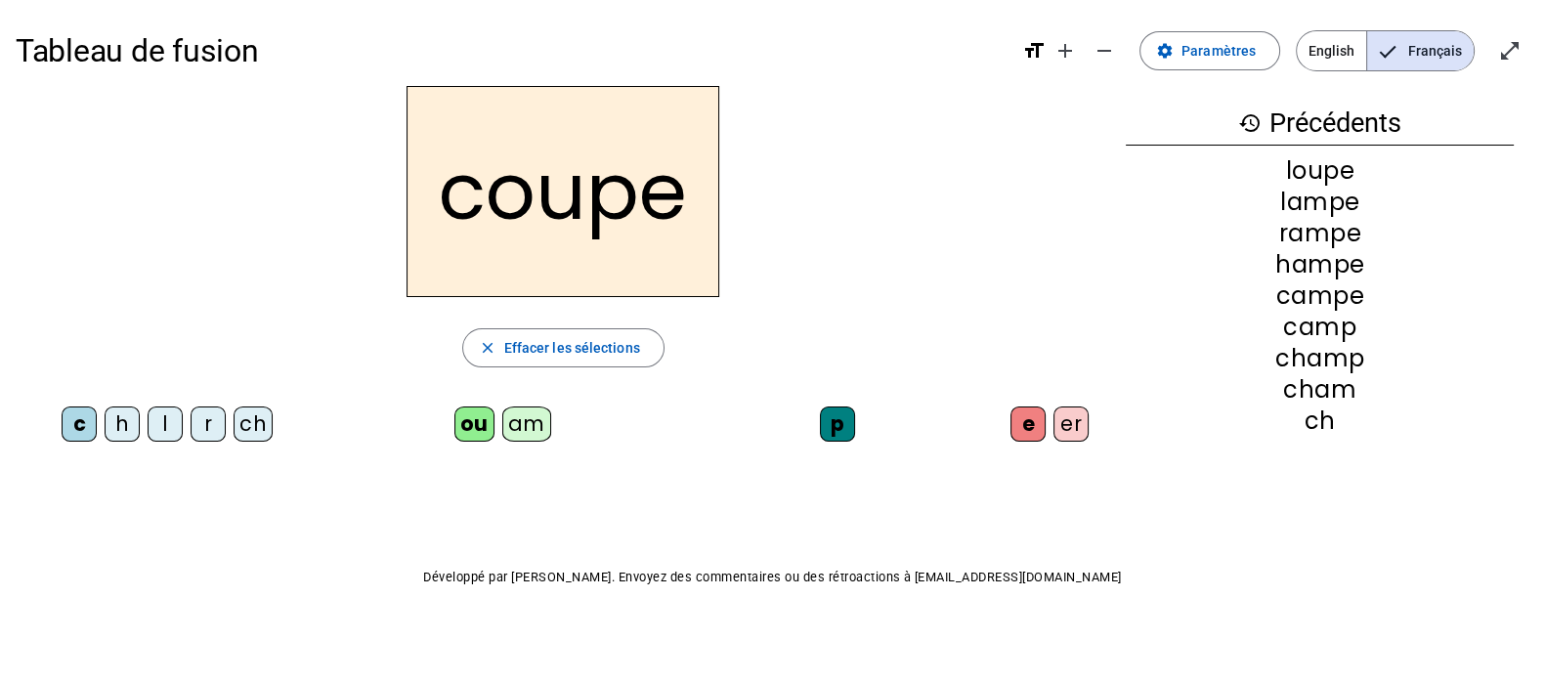
click at [1061, 427] on div "er" at bounding box center [1070, 423] width 35 height 35
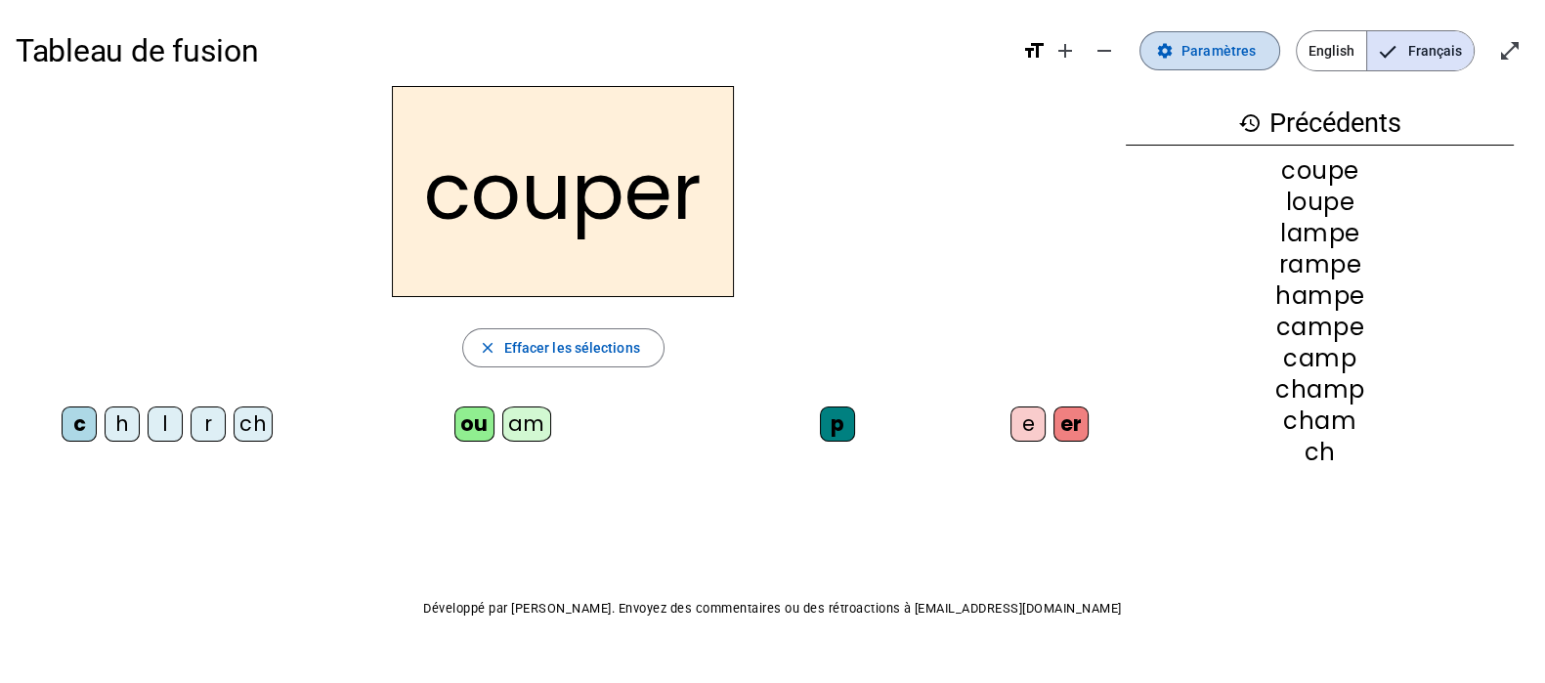
click at [1202, 36] on span at bounding box center [1209, 50] width 139 height 47
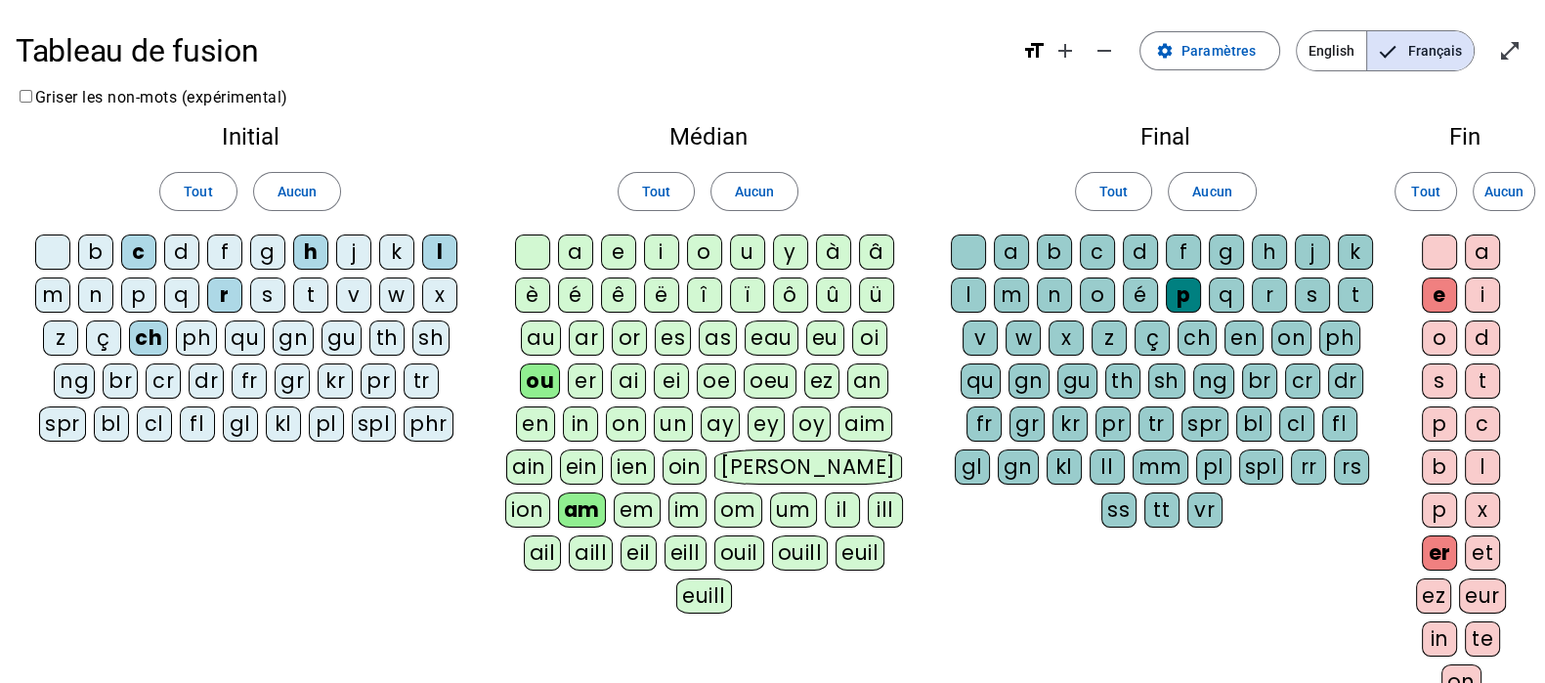
drag, startPoint x: 291, startPoint y: 184, endPoint x: 424, endPoint y: 184, distance: 132.9
click at [291, 184] on span "Aucun" at bounding box center [296, 191] width 39 height 23
click at [766, 183] on span "Aucun" at bounding box center [754, 191] width 39 height 23
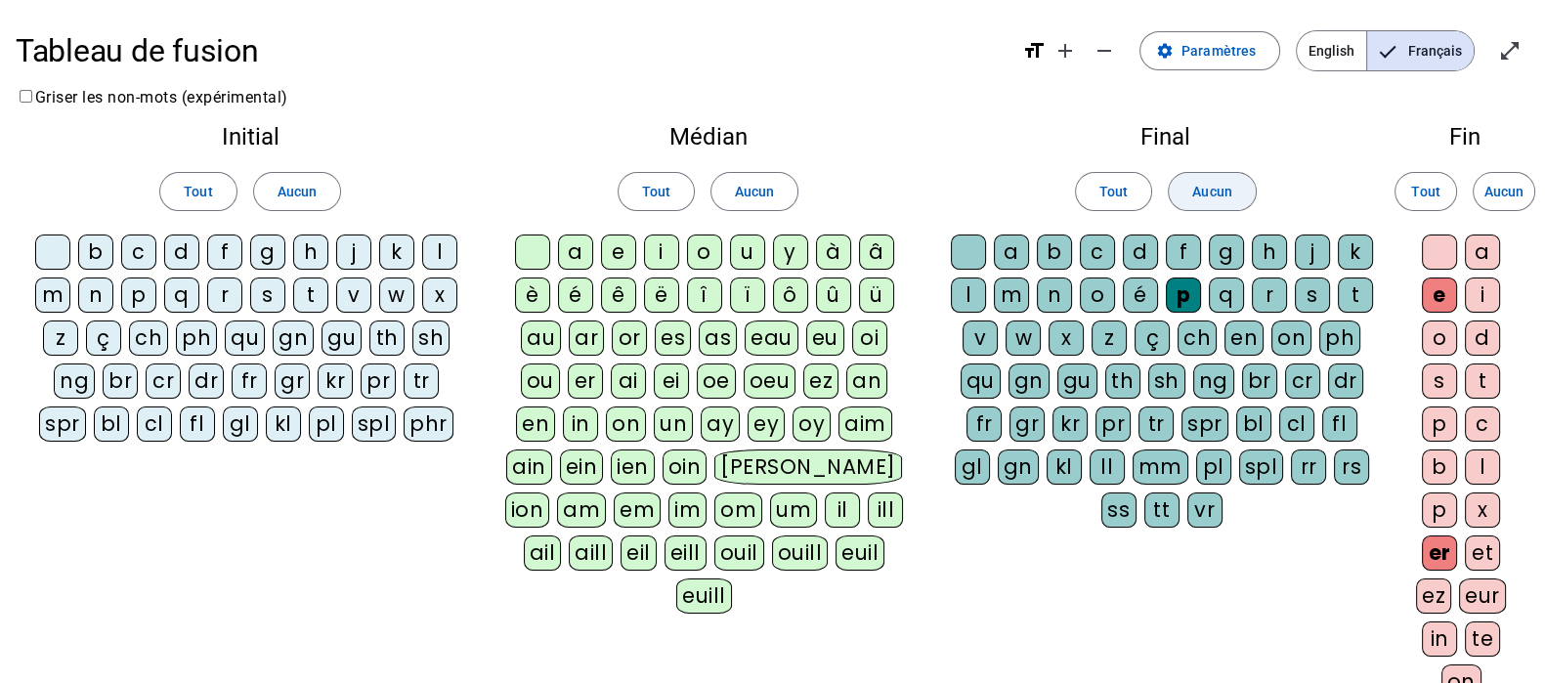
click at [1192, 196] on span "Aucun" at bounding box center [1211, 191] width 39 height 23
click at [1514, 187] on span "Aucun" at bounding box center [1503, 191] width 39 height 23
click at [44, 299] on div "m" at bounding box center [52, 294] width 35 height 35
click at [575, 247] on div "a" at bounding box center [575, 251] width 35 height 35
click at [754, 295] on div "ï" at bounding box center [747, 294] width 35 height 35
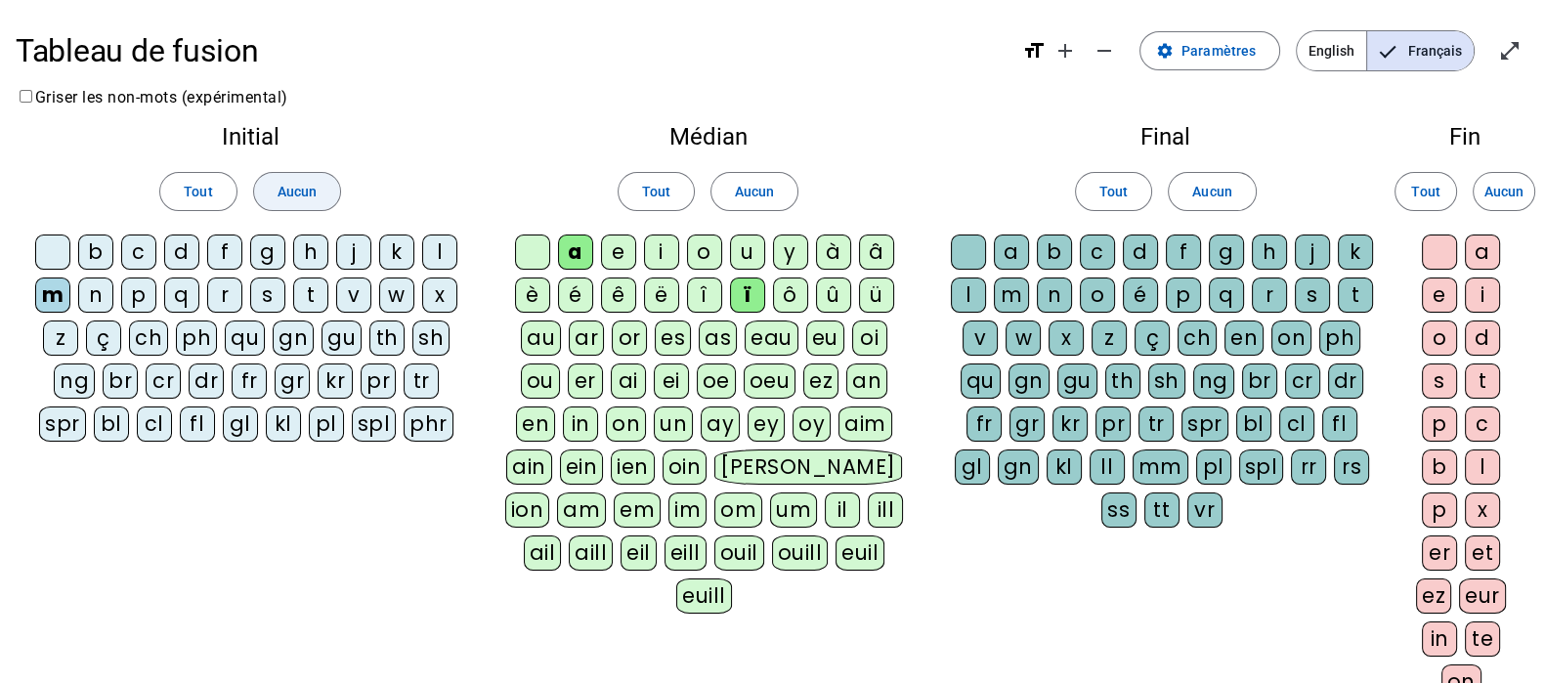
click at [321, 191] on span at bounding box center [297, 191] width 86 height 47
click at [772, 192] on span "Aucun" at bounding box center [754, 191] width 39 height 23
click at [1215, 188] on span "Aucun" at bounding box center [1211, 191] width 39 height 23
click at [1496, 188] on span "Aucun" at bounding box center [1503, 191] width 39 height 23
click at [53, 293] on div "m" at bounding box center [52, 294] width 35 height 35
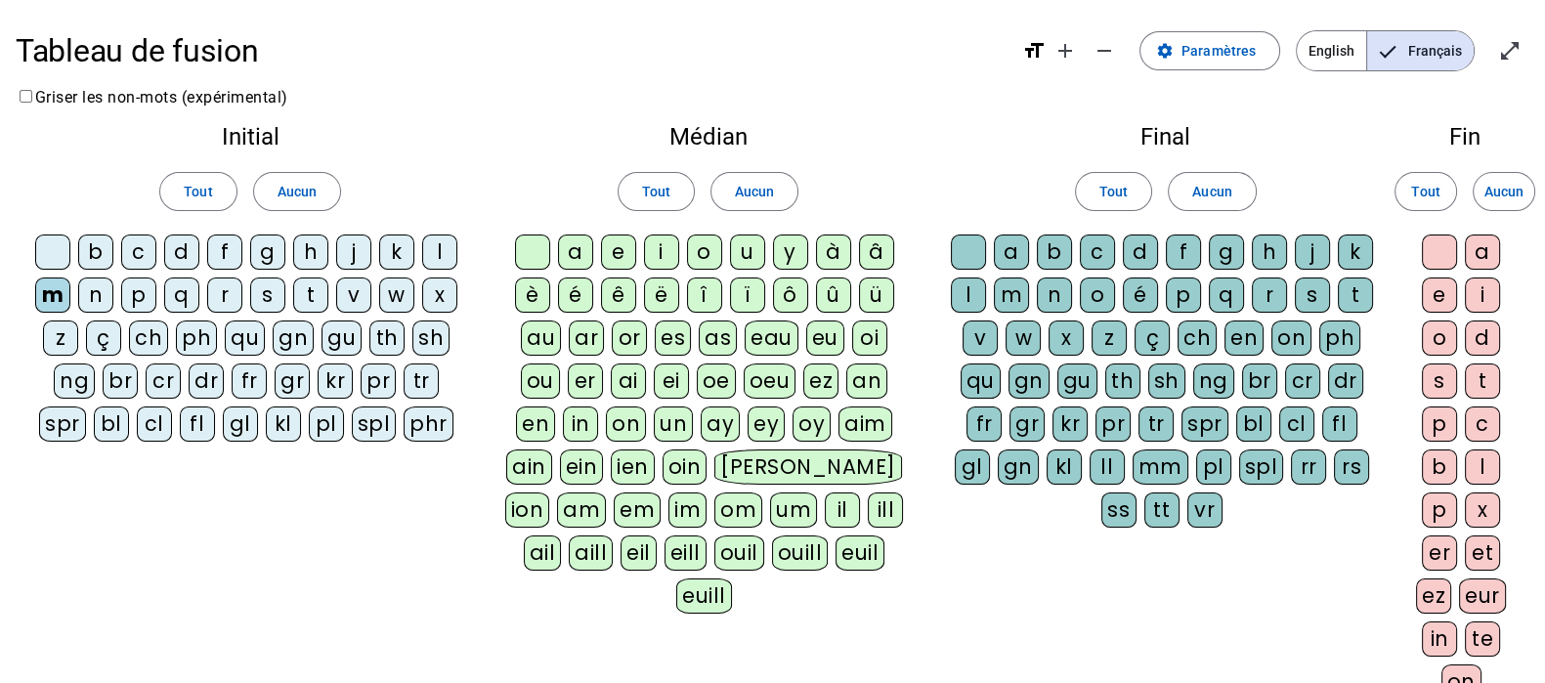
drag, startPoint x: 139, startPoint y: 290, endPoint x: 182, endPoint y: 289, distance: 43.0
click at [141, 290] on div "p" at bounding box center [138, 294] width 35 height 35
click at [222, 288] on div "r" at bounding box center [224, 294] width 35 height 35
click at [311, 290] on div "t" at bounding box center [310, 294] width 35 height 35
click at [158, 335] on div "ch" at bounding box center [148, 337] width 39 height 35
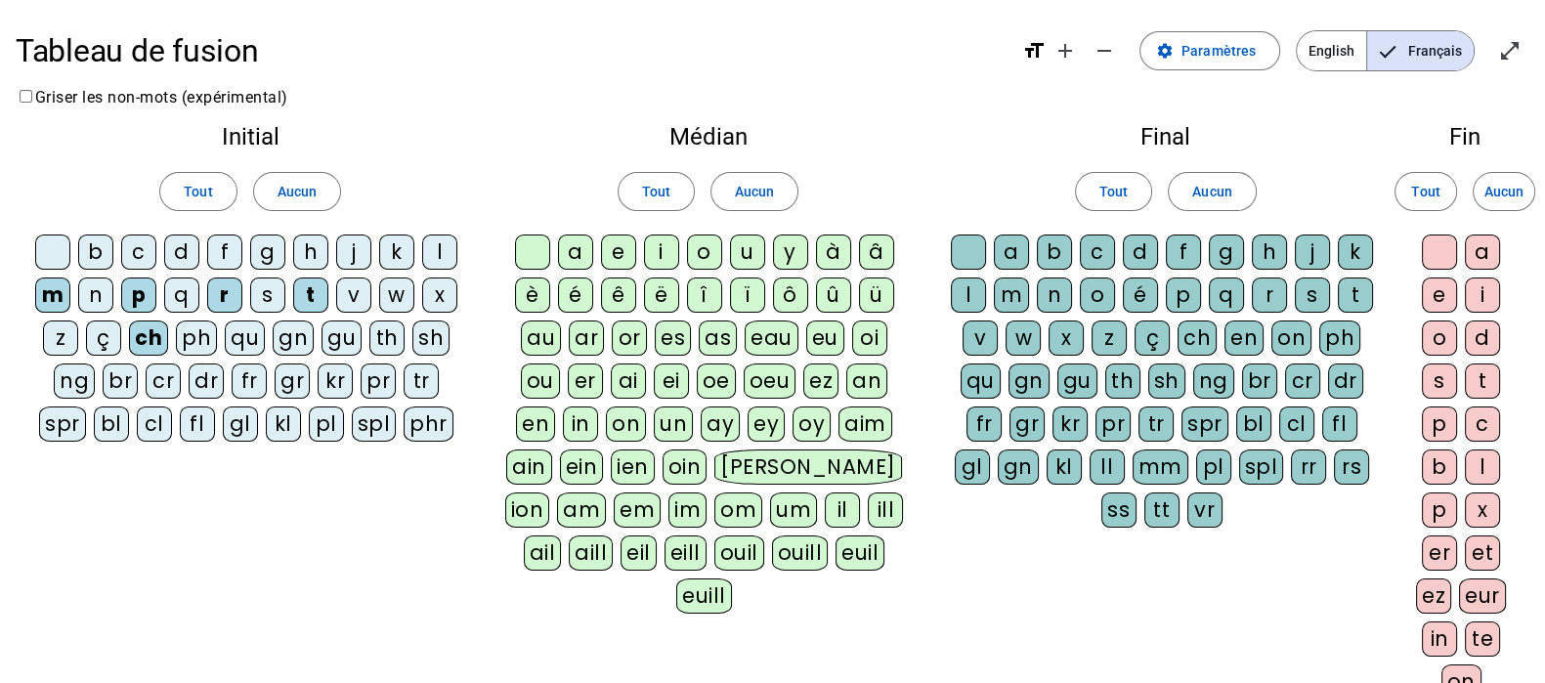
click at [207, 377] on div "dr" at bounding box center [206, 380] width 35 height 35
click at [576, 260] on div "a" at bounding box center [575, 251] width 35 height 35
click at [662, 256] on div "i" at bounding box center [661, 251] width 35 height 35
click at [783, 299] on div "ô" at bounding box center [790, 294] width 35 height 35
click at [976, 288] on div "l" at bounding box center [968, 294] width 35 height 35
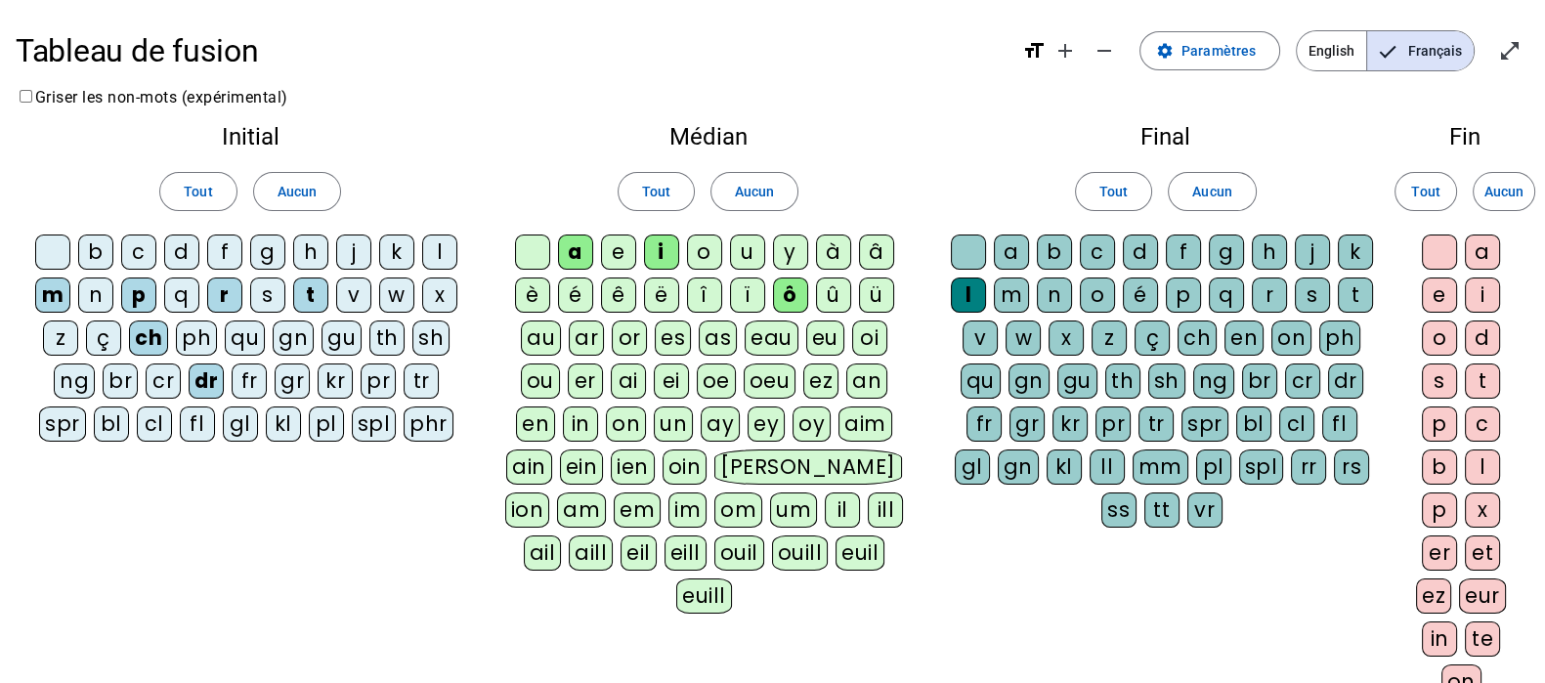
click at [1347, 298] on div "t" at bounding box center [1355, 294] width 35 height 35
click at [1435, 249] on div at bounding box center [1439, 251] width 35 height 35
click at [1436, 287] on div "e" at bounding box center [1439, 294] width 35 height 35
click at [1434, 382] on div "s" at bounding box center [1439, 380] width 35 height 35
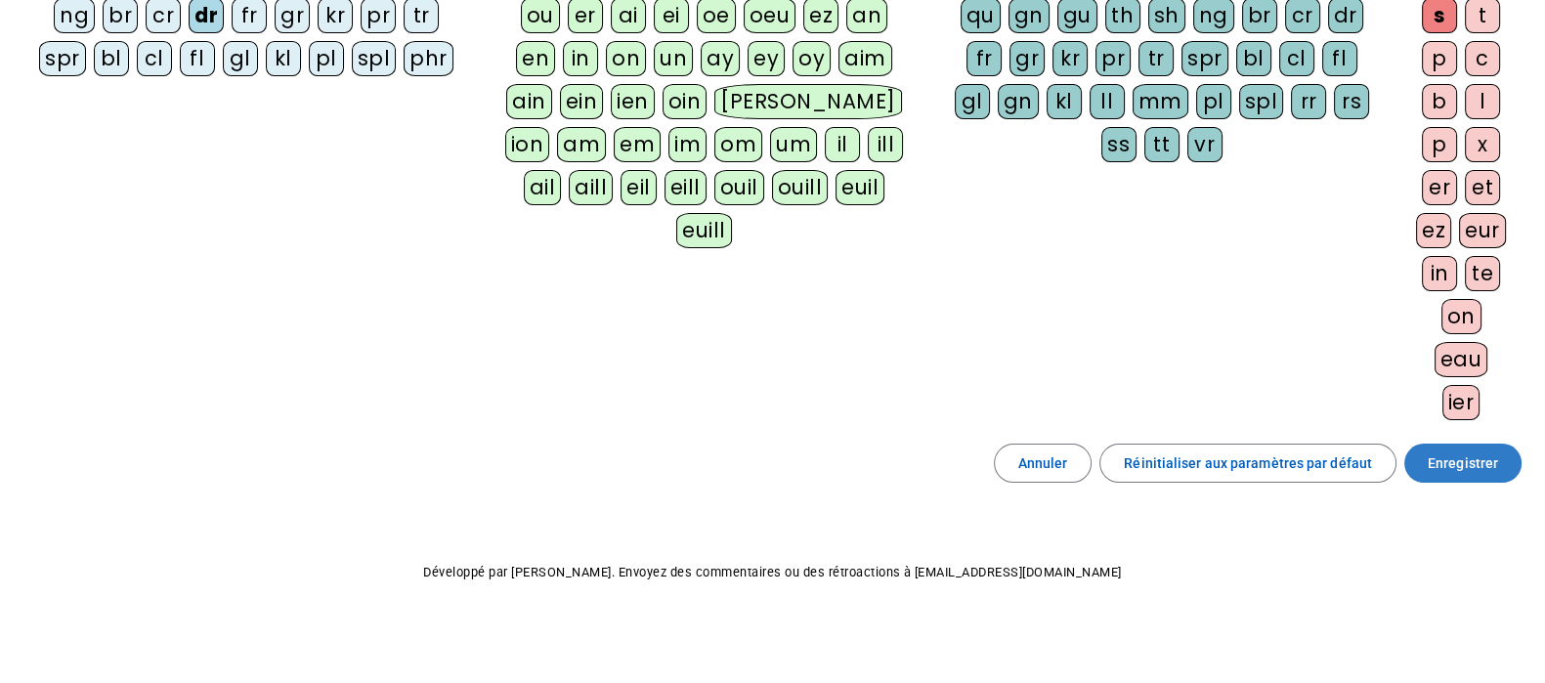
click at [1465, 451] on span "Enregistrer" at bounding box center [1462, 462] width 70 height 23
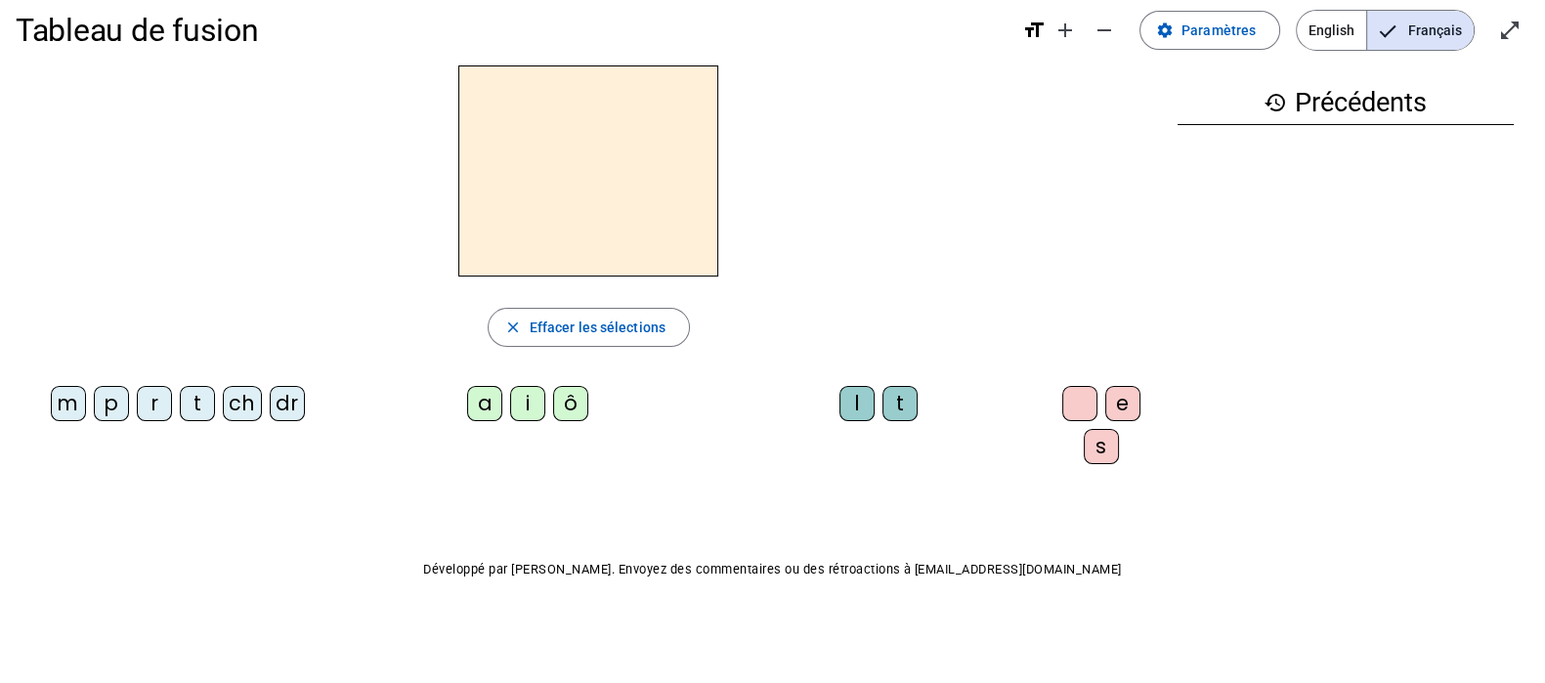
click at [238, 399] on div "ch" at bounding box center [242, 403] width 39 height 35
click at [492, 398] on div "a" at bounding box center [484, 403] width 35 height 35
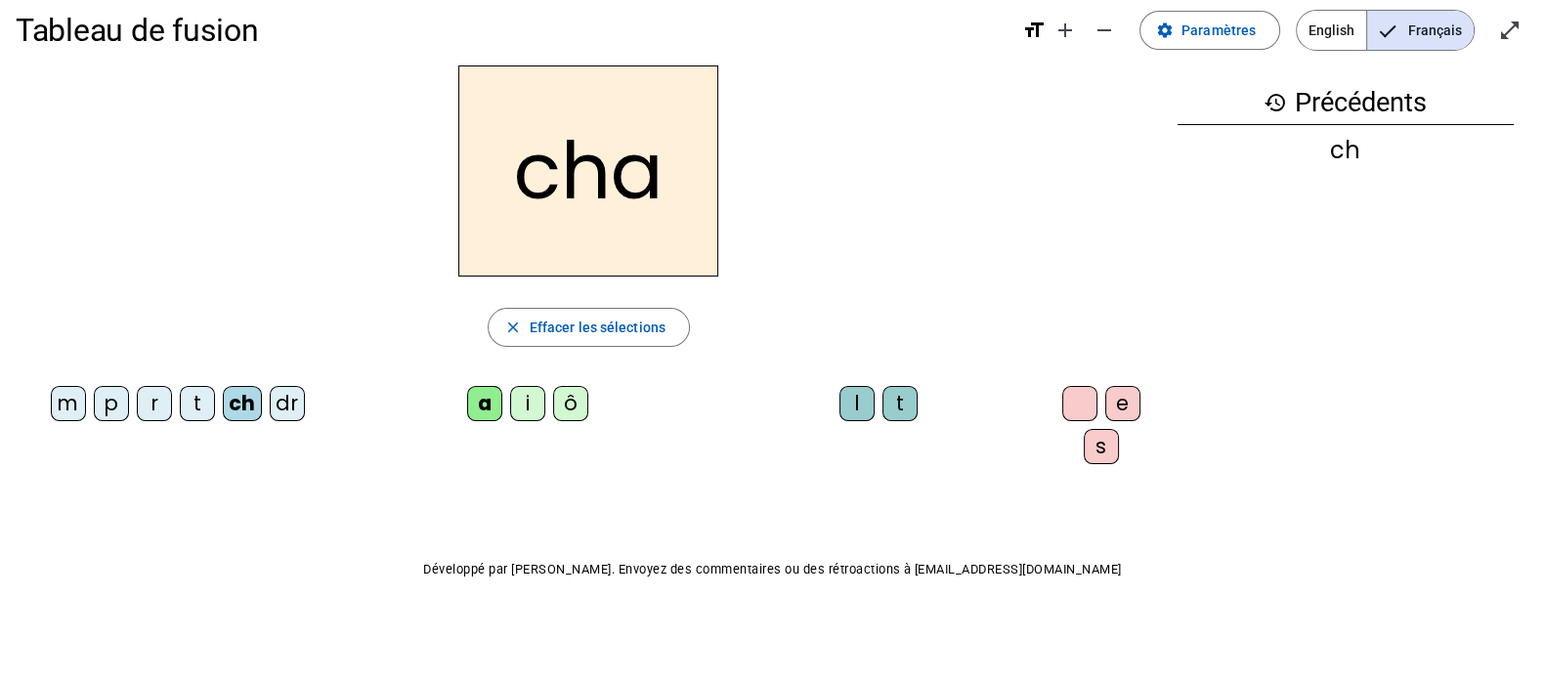
click at [884, 398] on div "t" at bounding box center [899, 403] width 35 height 35
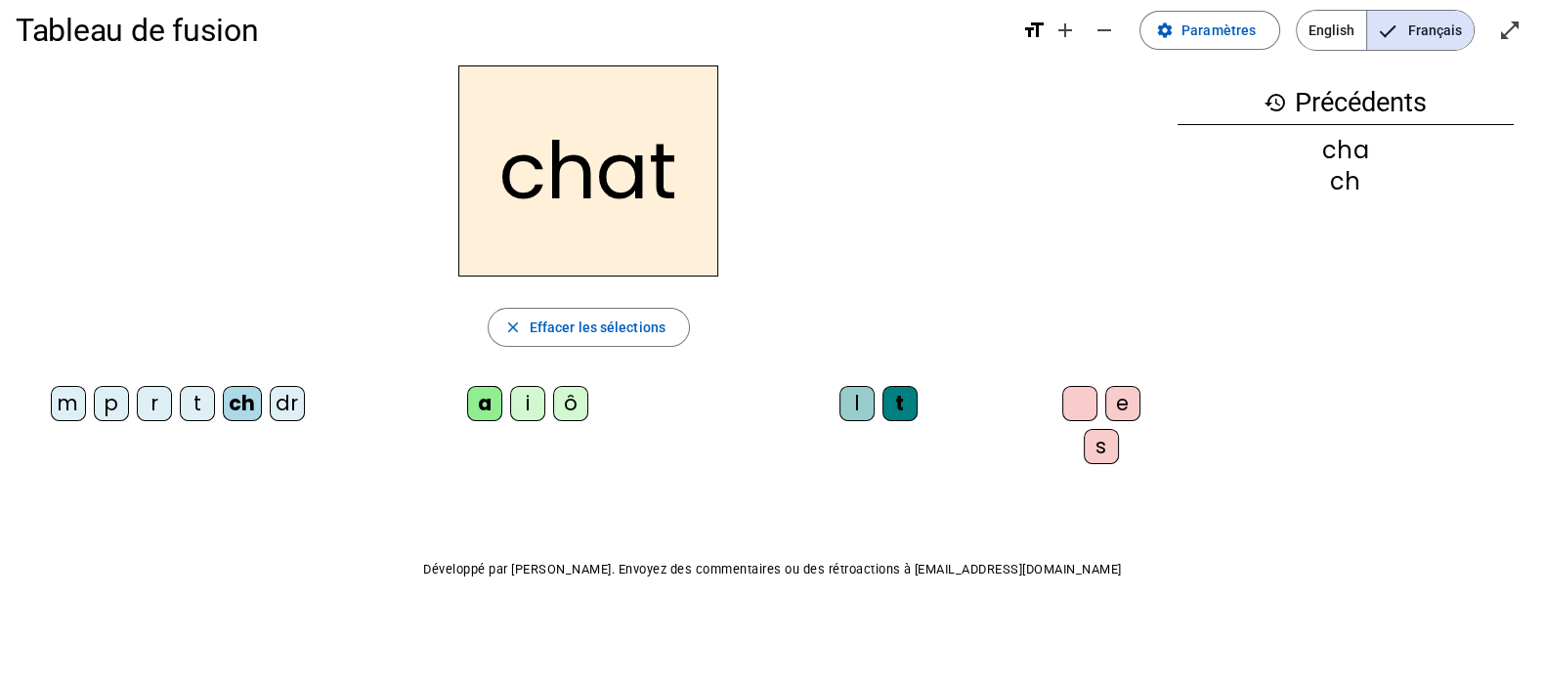
click at [156, 402] on div "r" at bounding box center [154, 403] width 35 height 35
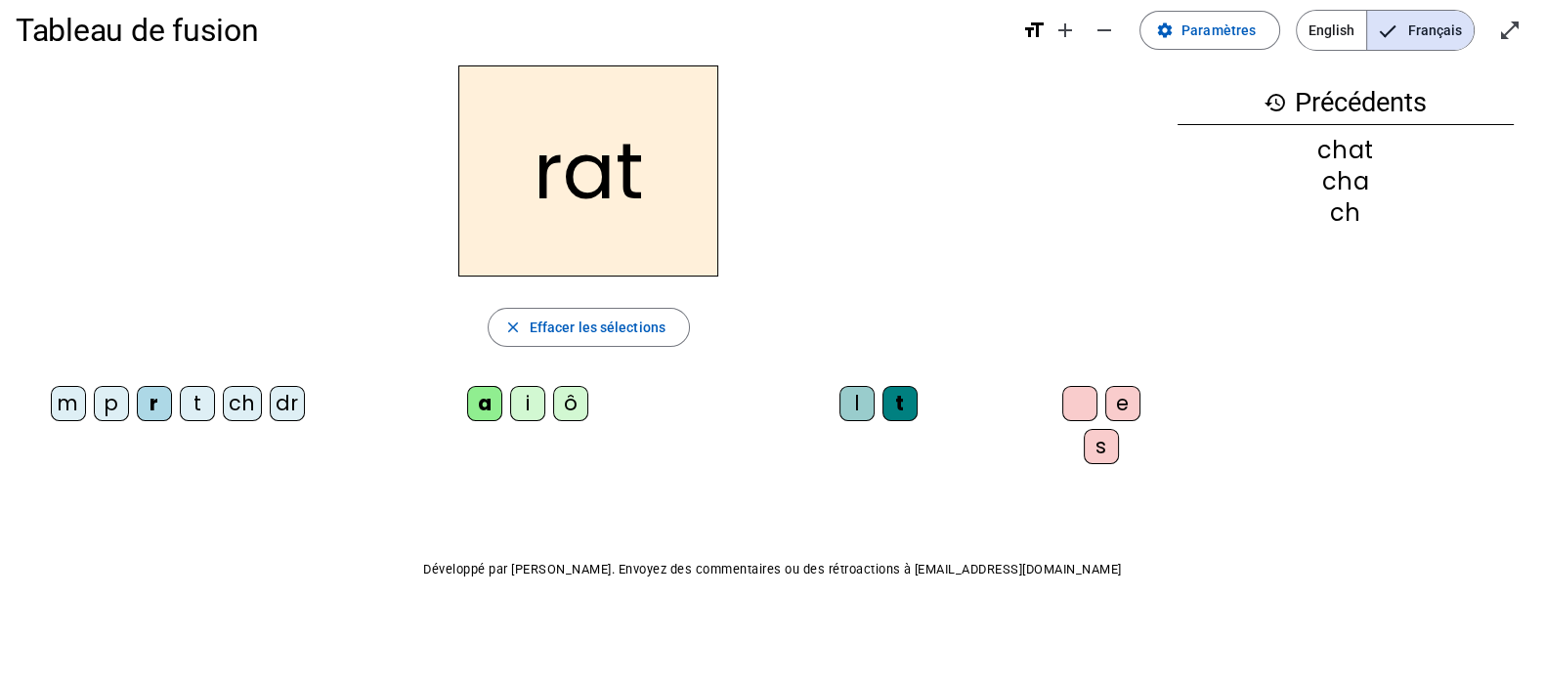
click at [519, 399] on div "i" at bounding box center [527, 403] width 35 height 35
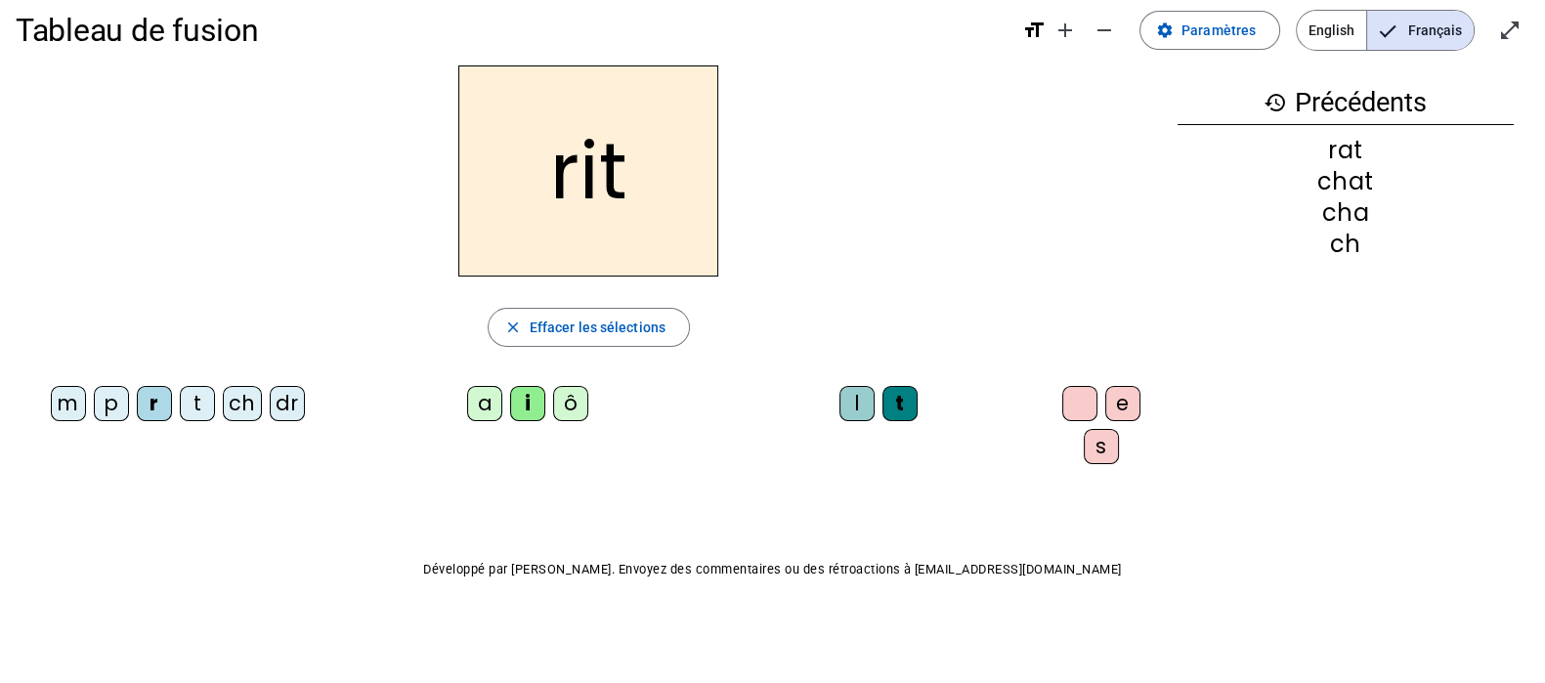
click at [566, 403] on div "ô" at bounding box center [570, 403] width 35 height 35
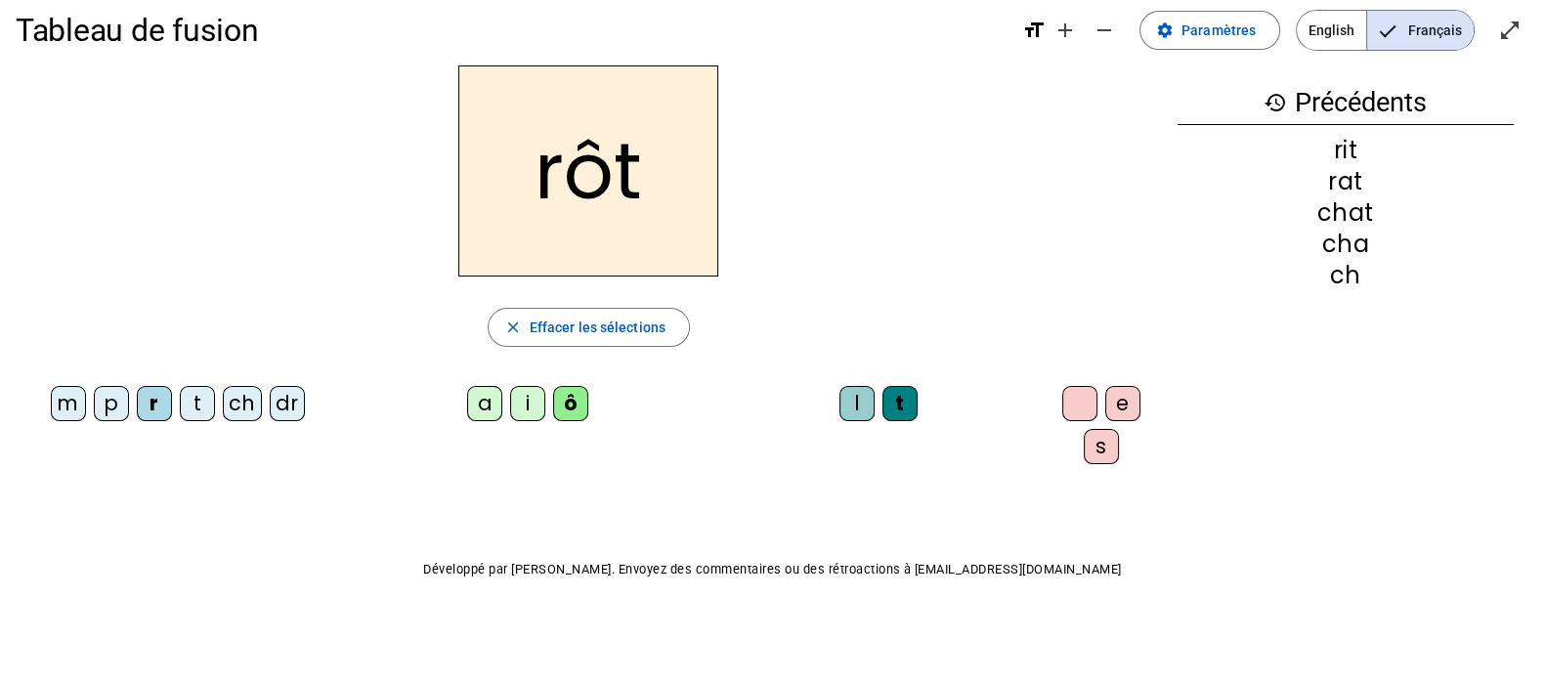
scroll to position [0, 0]
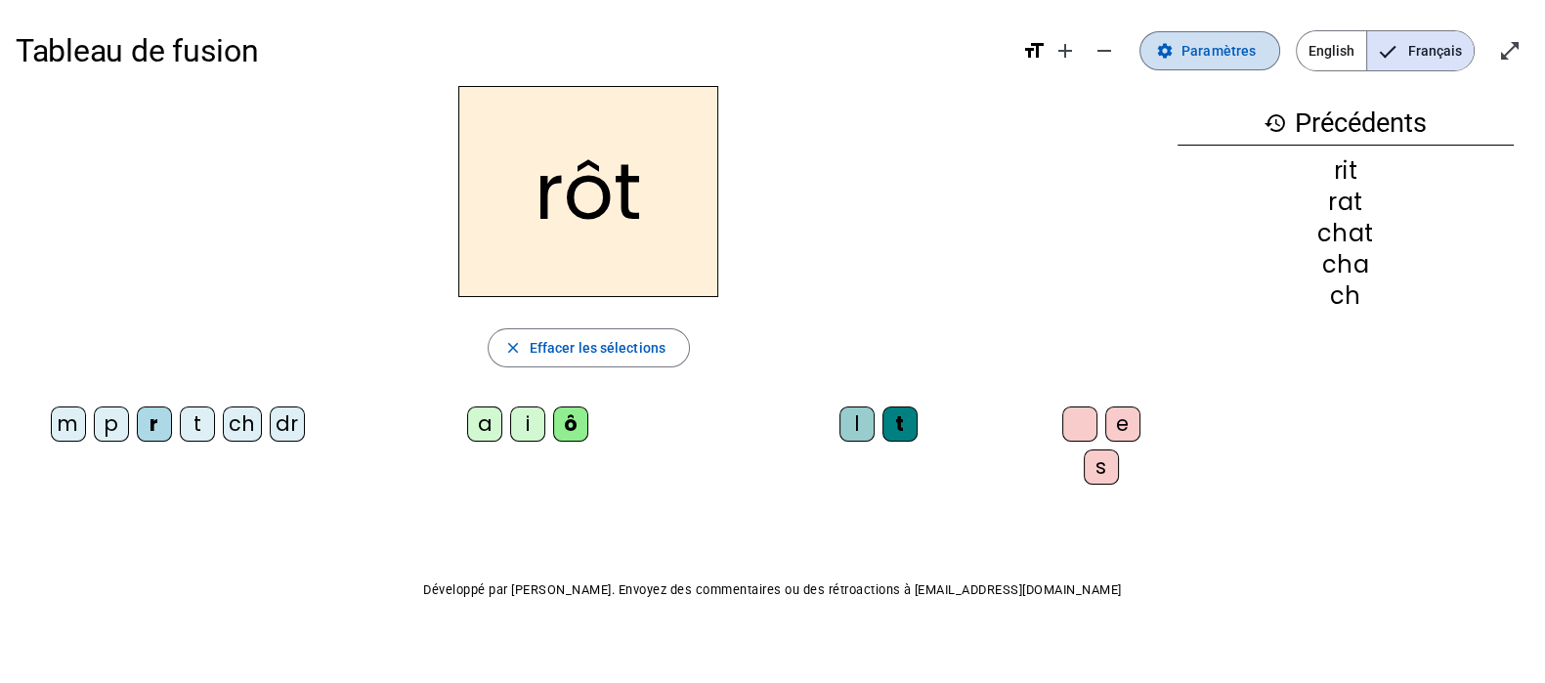
click at [1211, 55] on span "Paramètres" at bounding box center [1218, 50] width 74 height 23
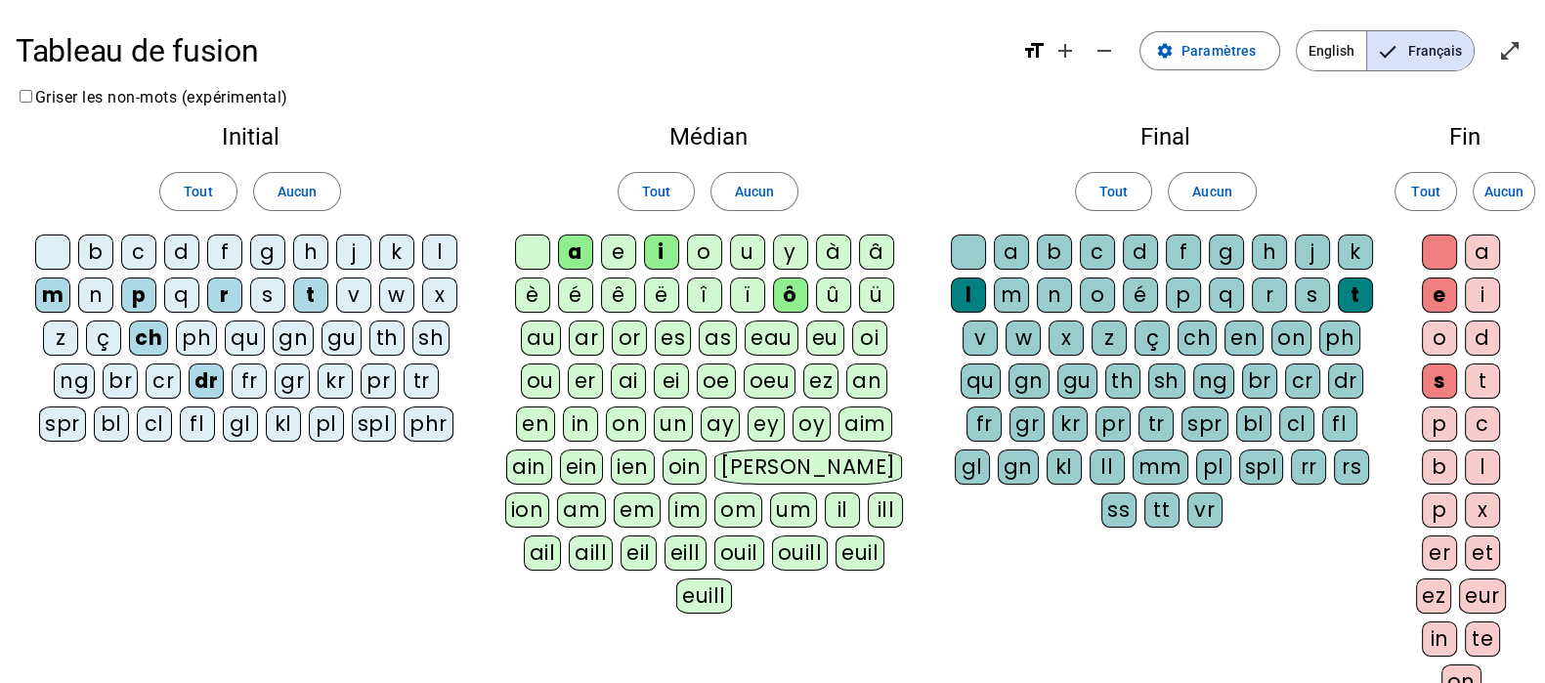
click at [1437, 255] on div at bounding box center [1439, 251] width 35 height 35
click at [1431, 378] on div "s" at bounding box center [1439, 380] width 35 height 35
click at [1477, 284] on div "i" at bounding box center [1482, 294] width 35 height 35
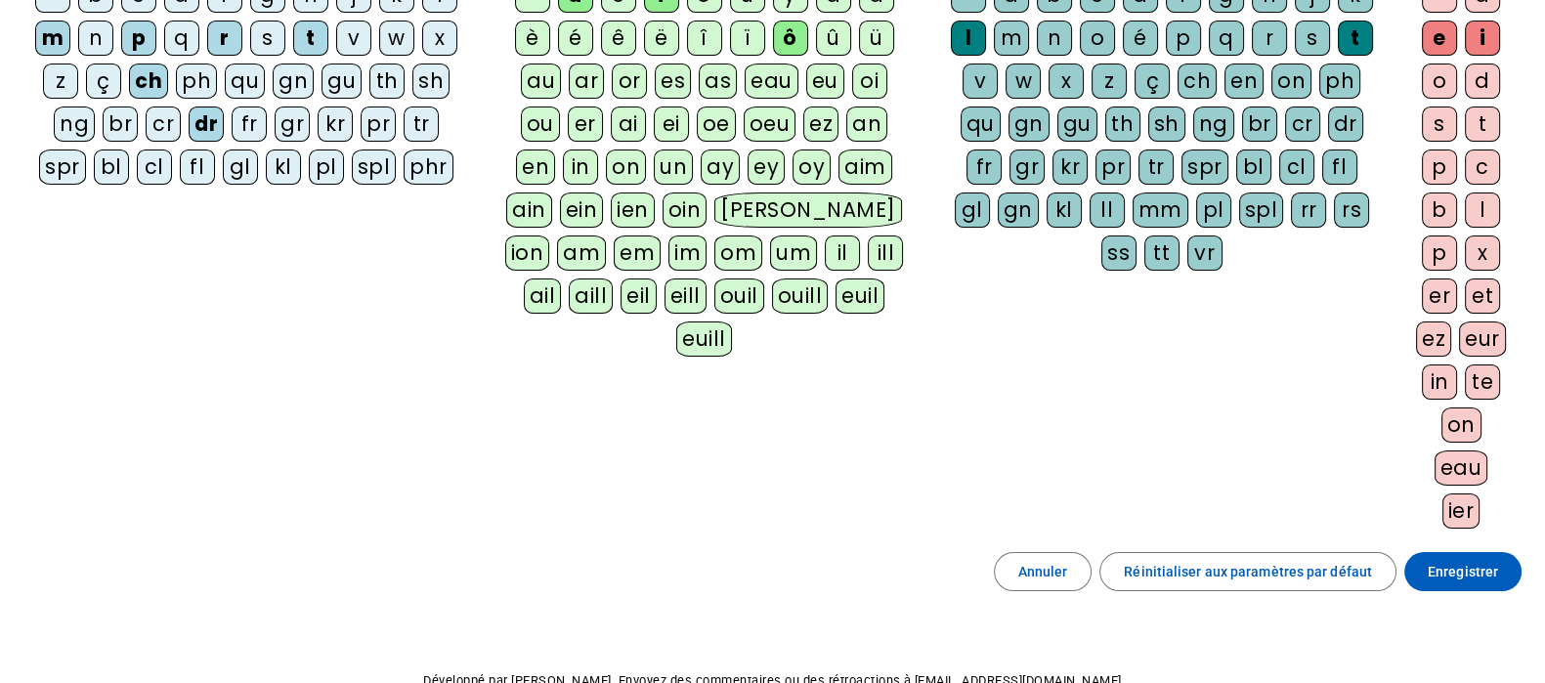
scroll to position [365, 0]
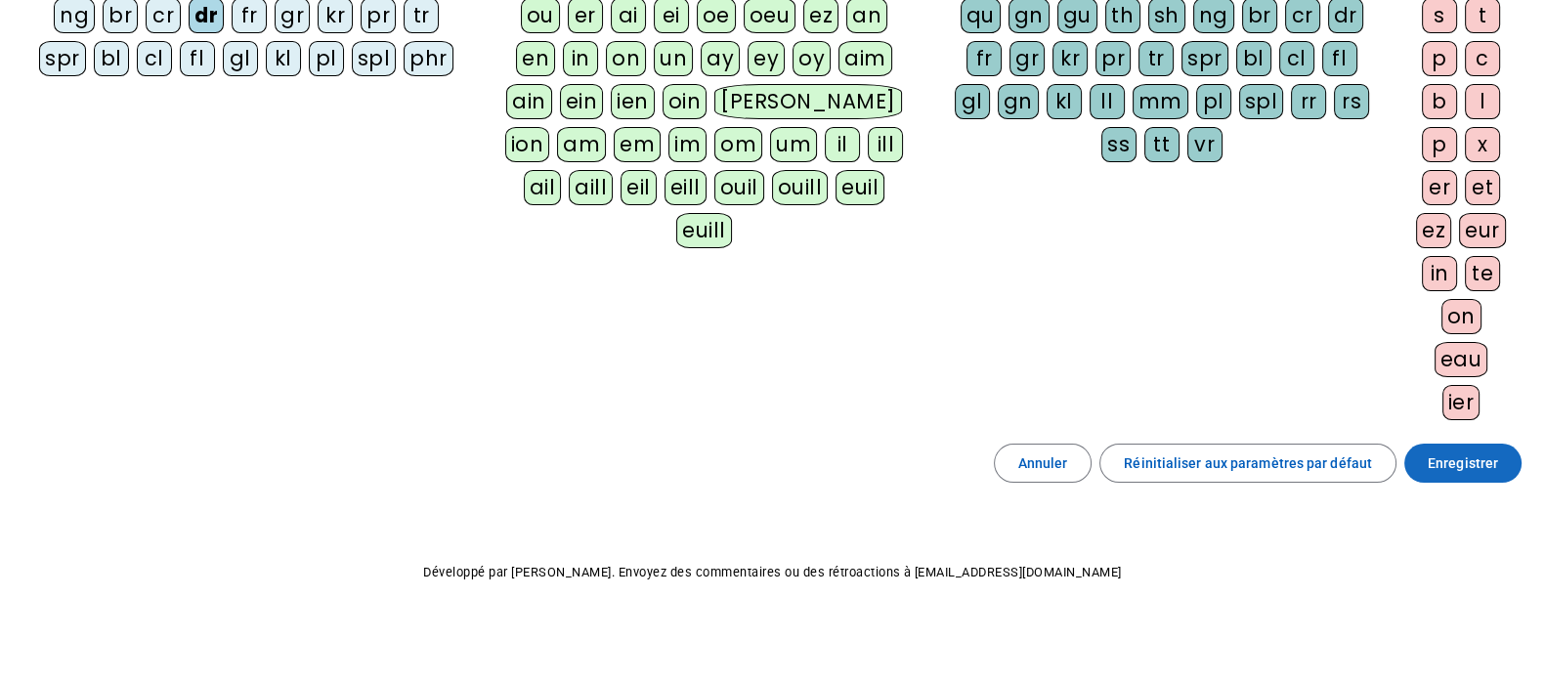
click at [1470, 463] on span "Enregistrer" at bounding box center [1462, 462] width 70 height 23
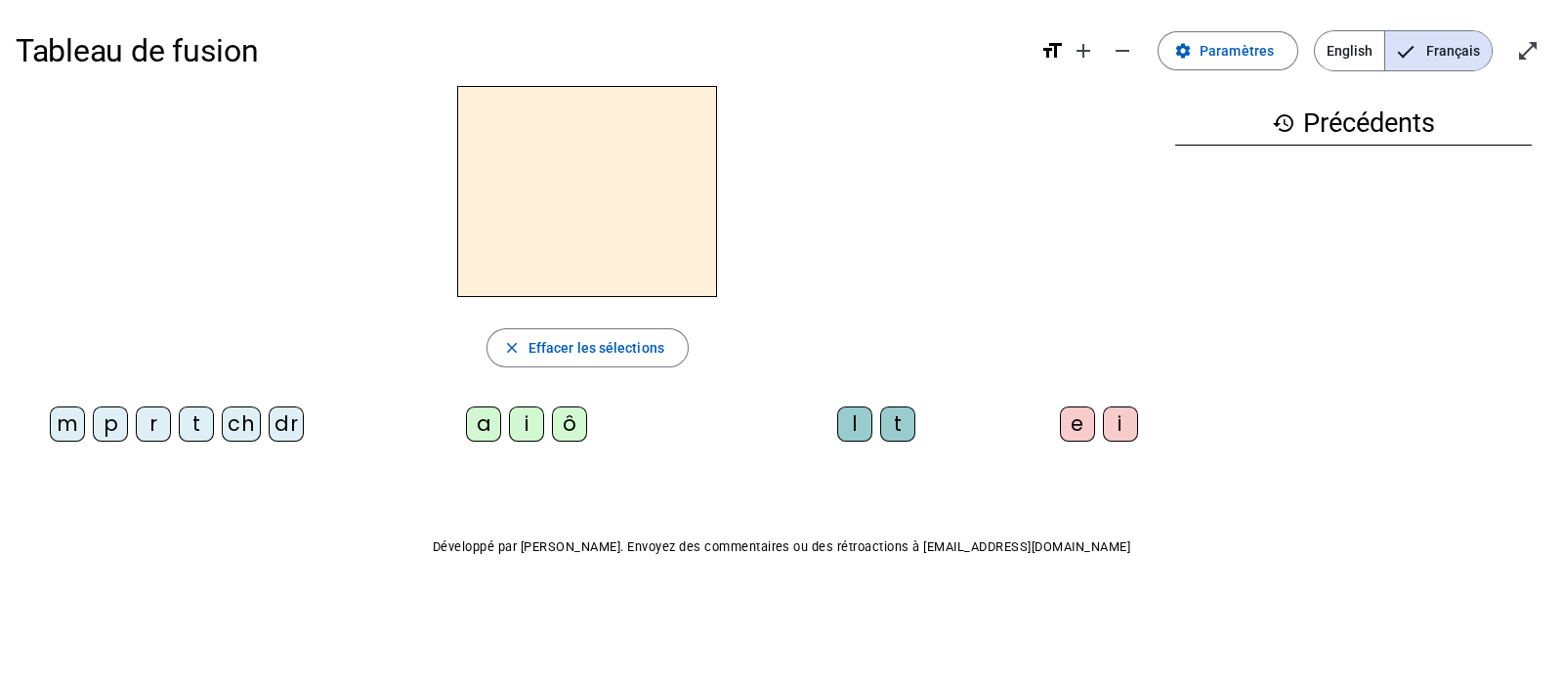
click at [239, 425] on div "ch" at bounding box center [241, 423] width 39 height 35
click at [490, 418] on div "a" at bounding box center [483, 423] width 35 height 35
click at [897, 421] on div "t" at bounding box center [897, 423] width 35 height 35
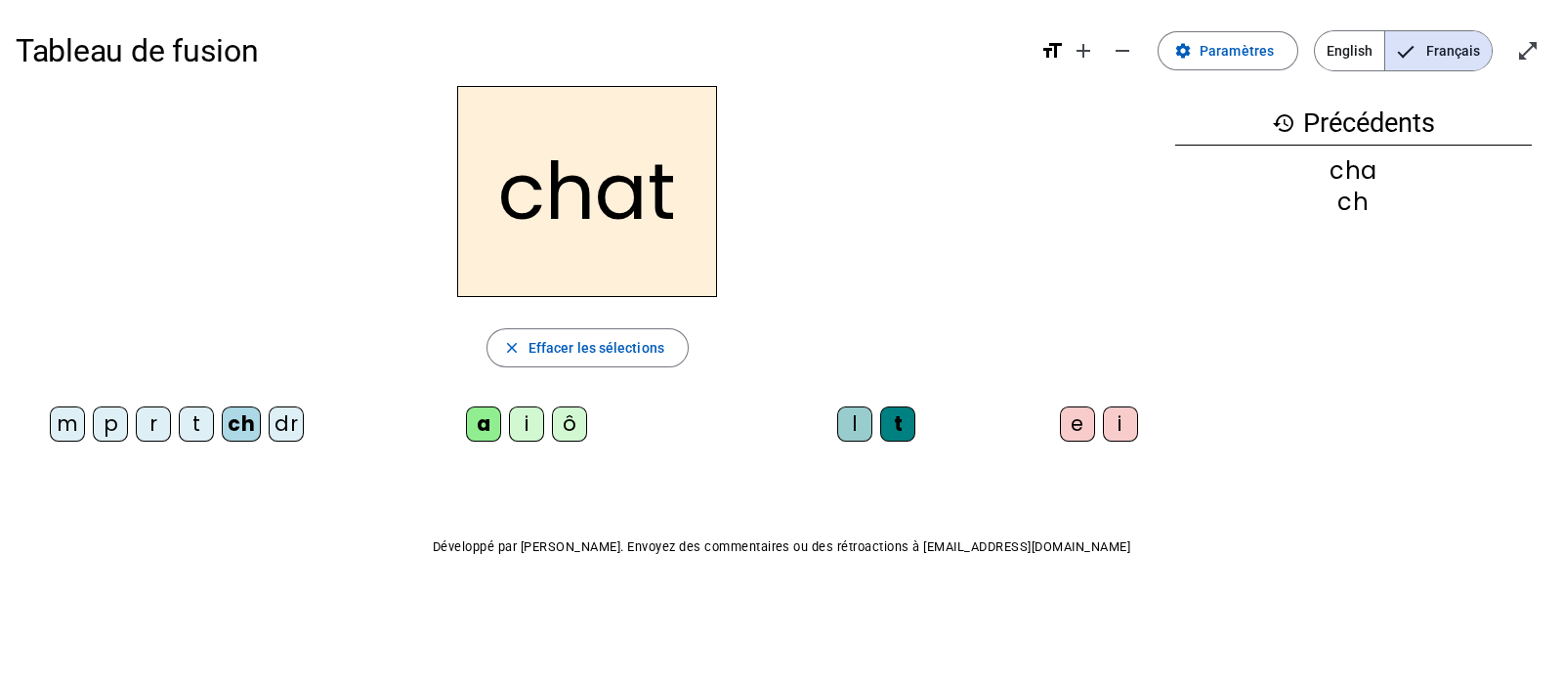
click at [147, 422] on div "r" at bounding box center [153, 423] width 35 height 35
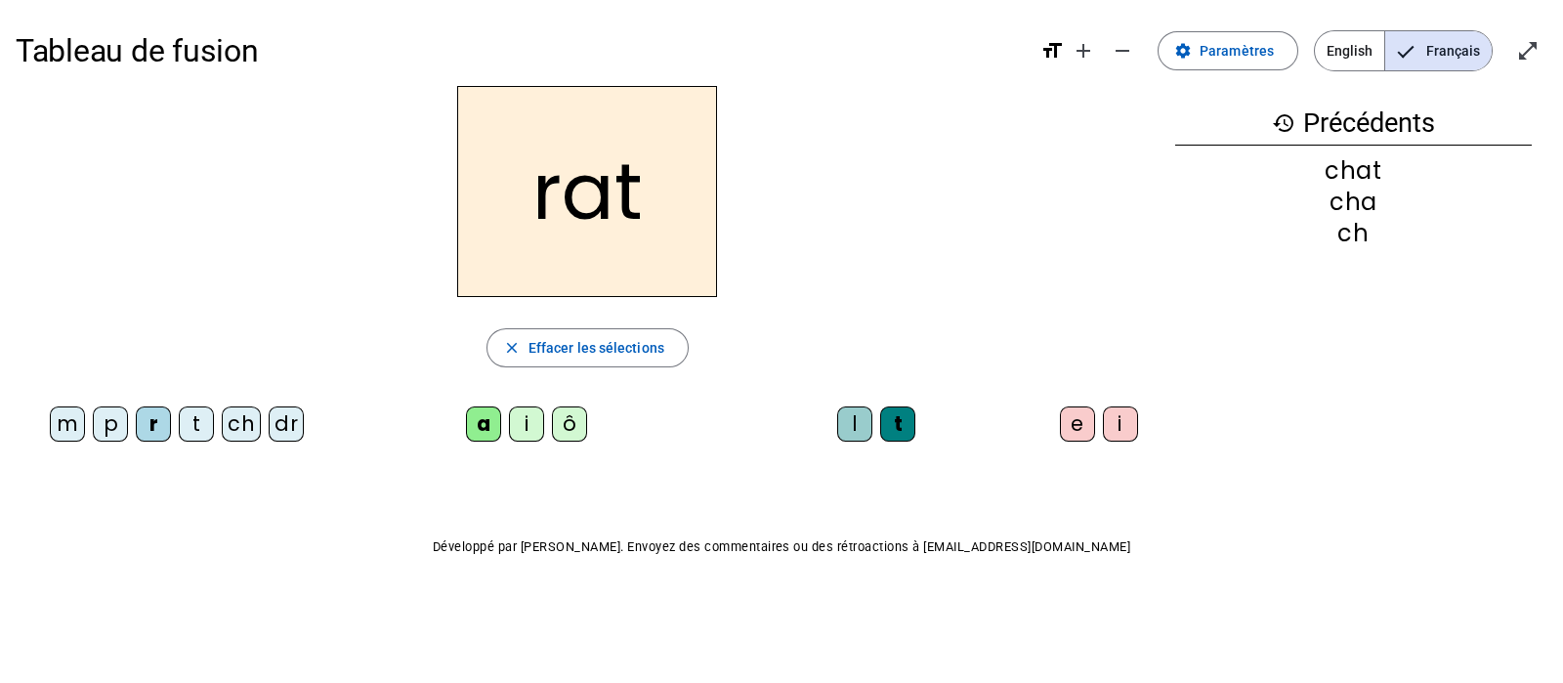
click at [525, 422] on div "i" at bounding box center [526, 423] width 35 height 35
click at [572, 421] on div "ô" at bounding box center [569, 423] width 35 height 35
click at [1128, 419] on div "i" at bounding box center [1120, 423] width 35 height 35
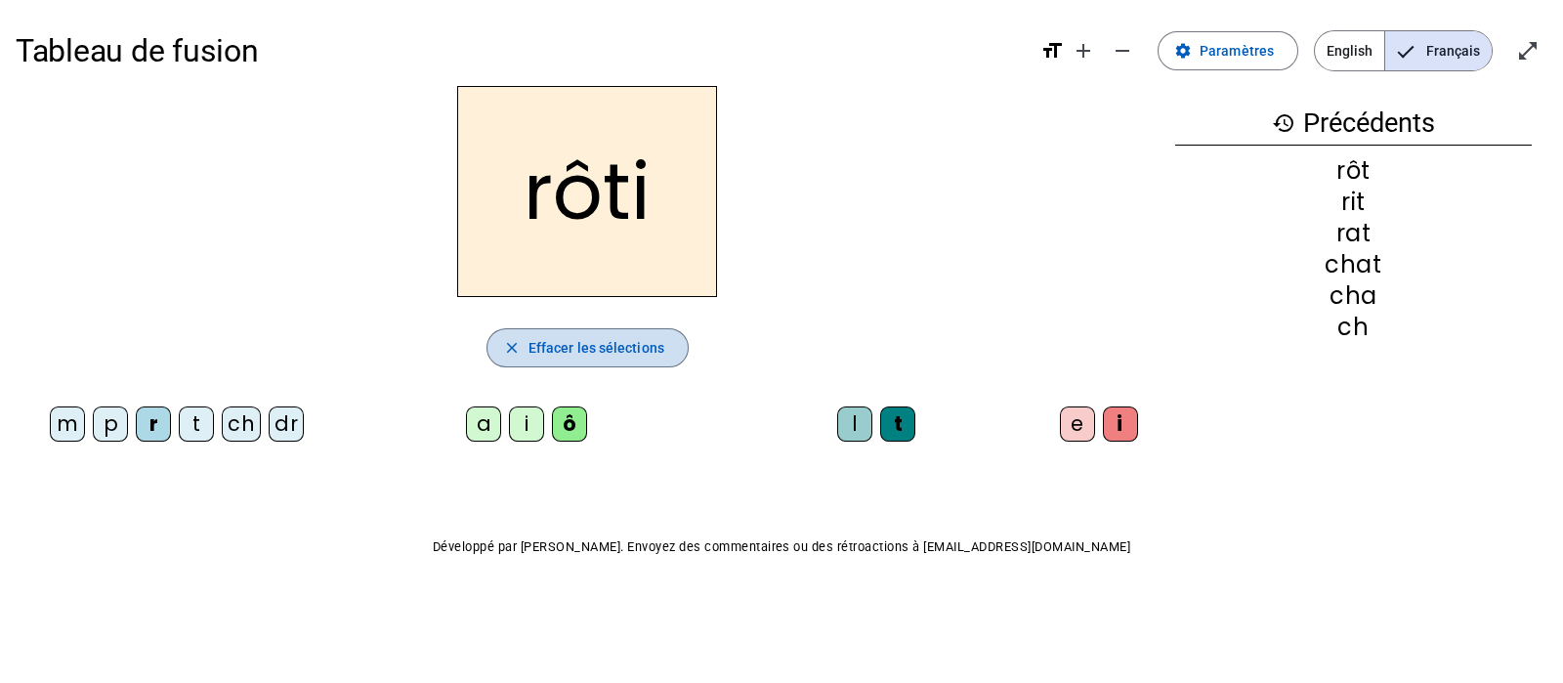
click at [608, 348] on span "Effacer les sélections" at bounding box center [597, 347] width 136 height 23
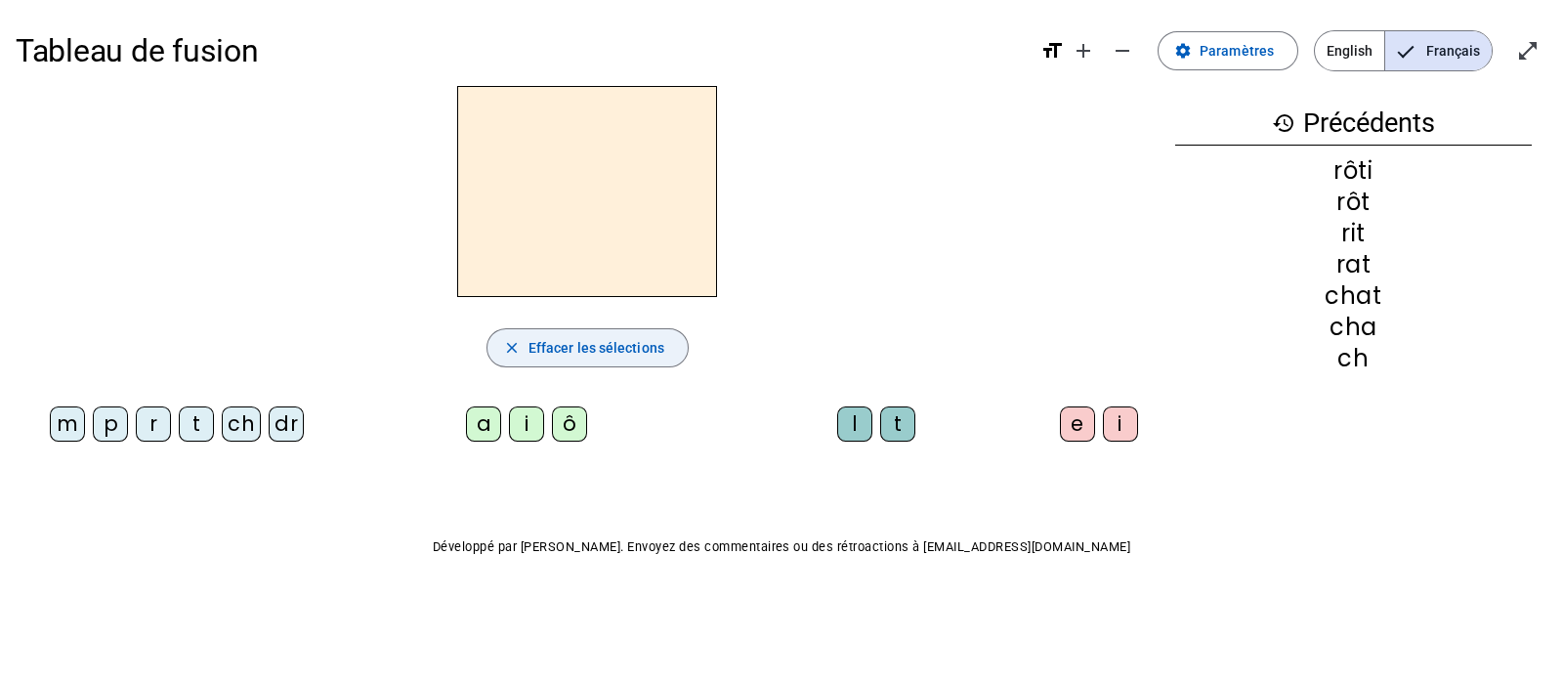
click at [541, 351] on span "Effacer les sélections" at bounding box center [597, 347] width 136 height 23
drag, startPoint x: 524, startPoint y: 346, endPoint x: 656, endPoint y: 350, distance: 132.0
click at [656, 350] on button "close Effacer les sélections" at bounding box center [588, 347] width 202 height 39
click at [191, 422] on div "t" at bounding box center [196, 423] width 35 height 35
click at [565, 431] on div "ô" at bounding box center [569, 423] width 35 height 35
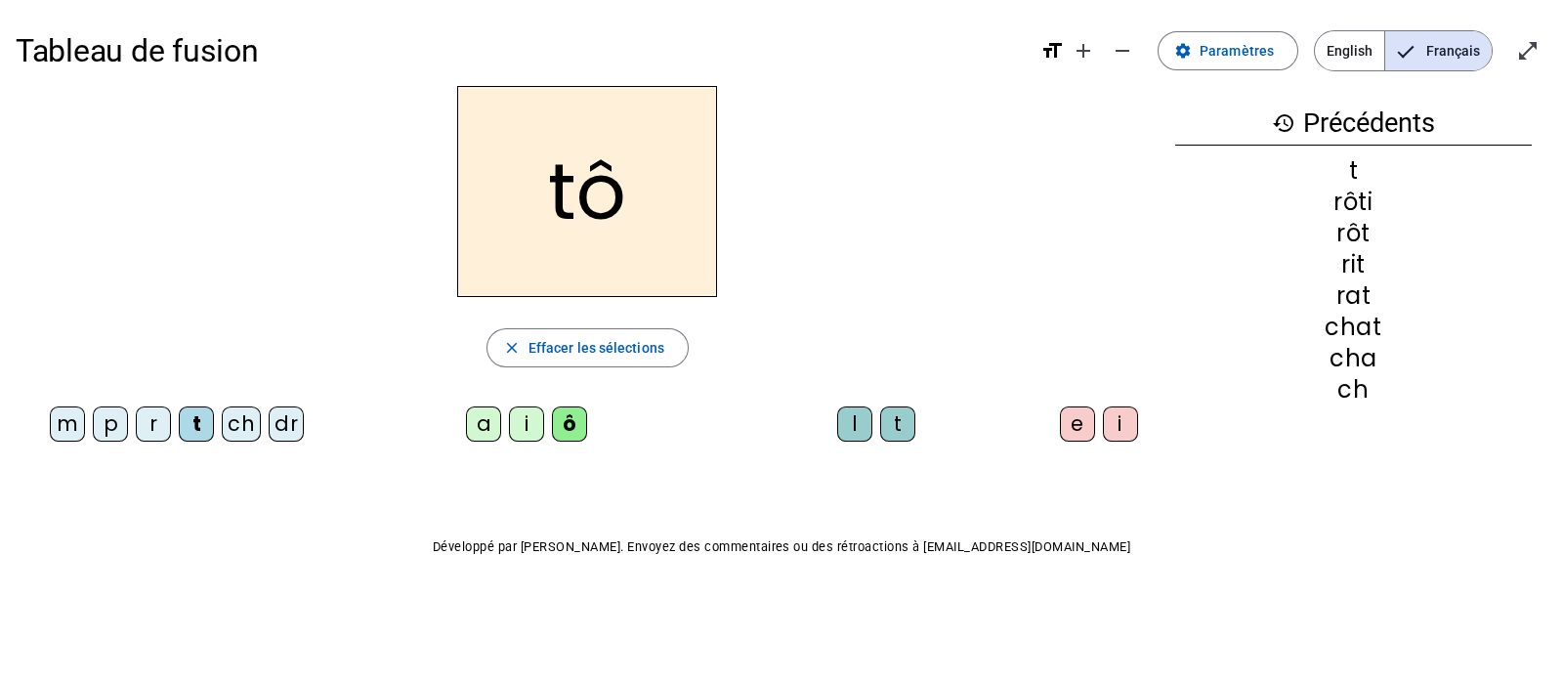
click at [852, 422] on div "l" at bounding box center [854, 423] width 35 height 35
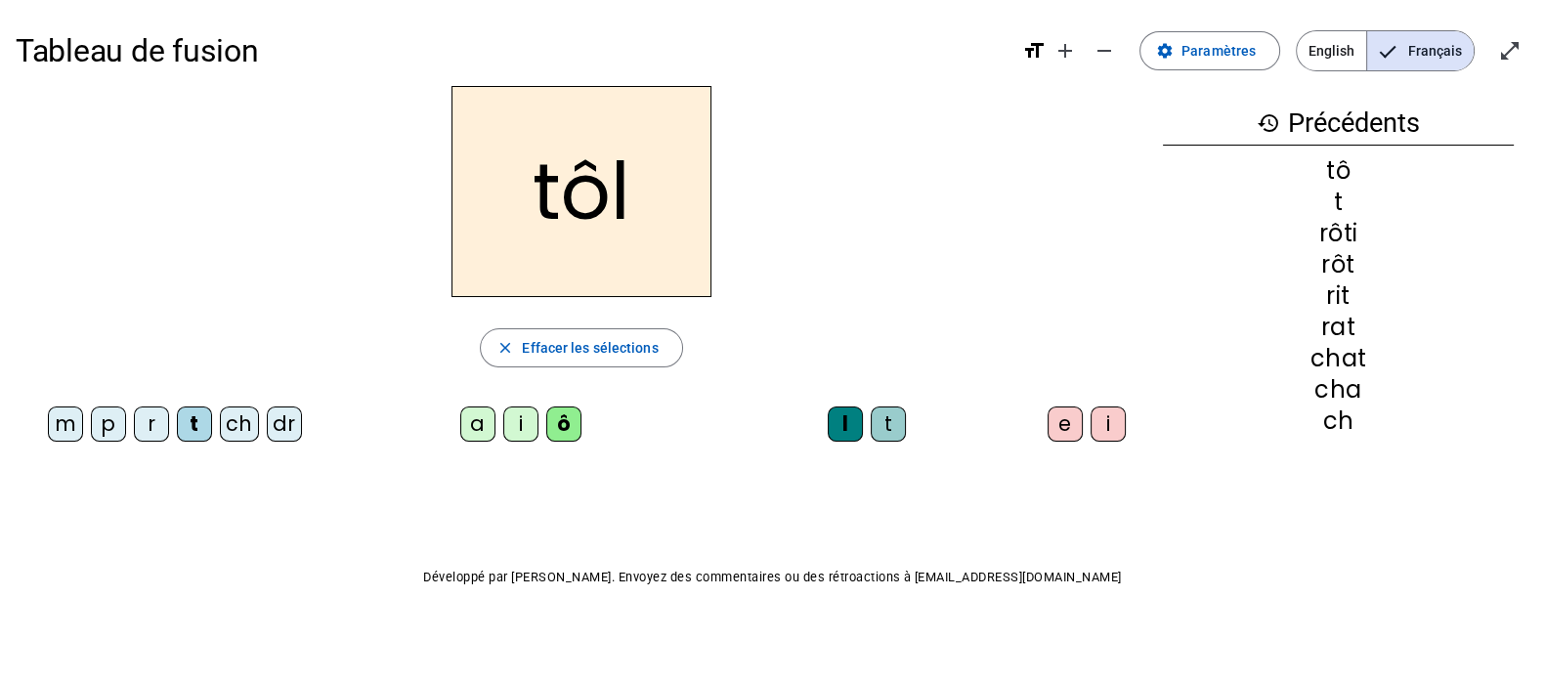
click at [1083, 427] on letter-bubble "e" at bounding box center [1068, 427] width 43 height 43
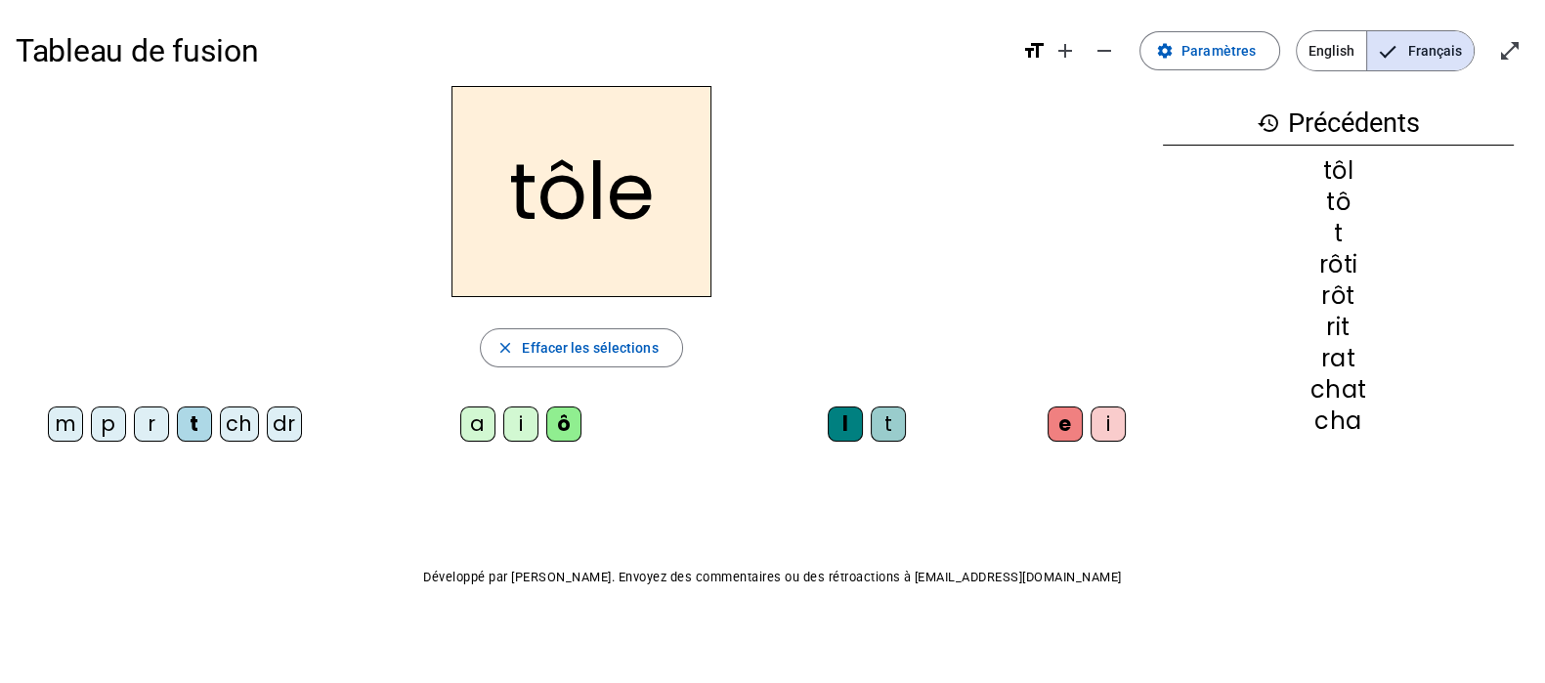
click at [65, 423] on div "m" at bounding box center [65, 423] width 35 height 35
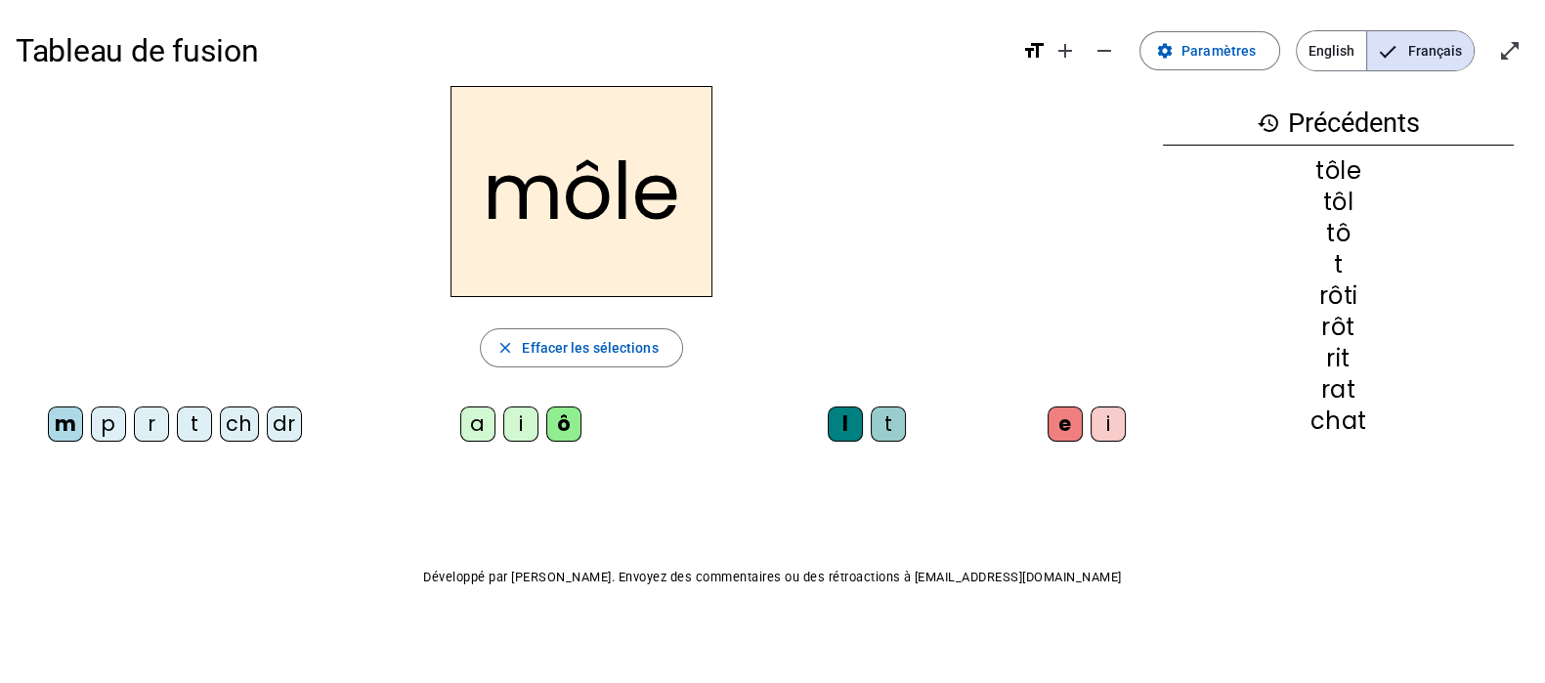
click at [112, 422] on div "p" at bounding box center [108, 423] width 35 height 35
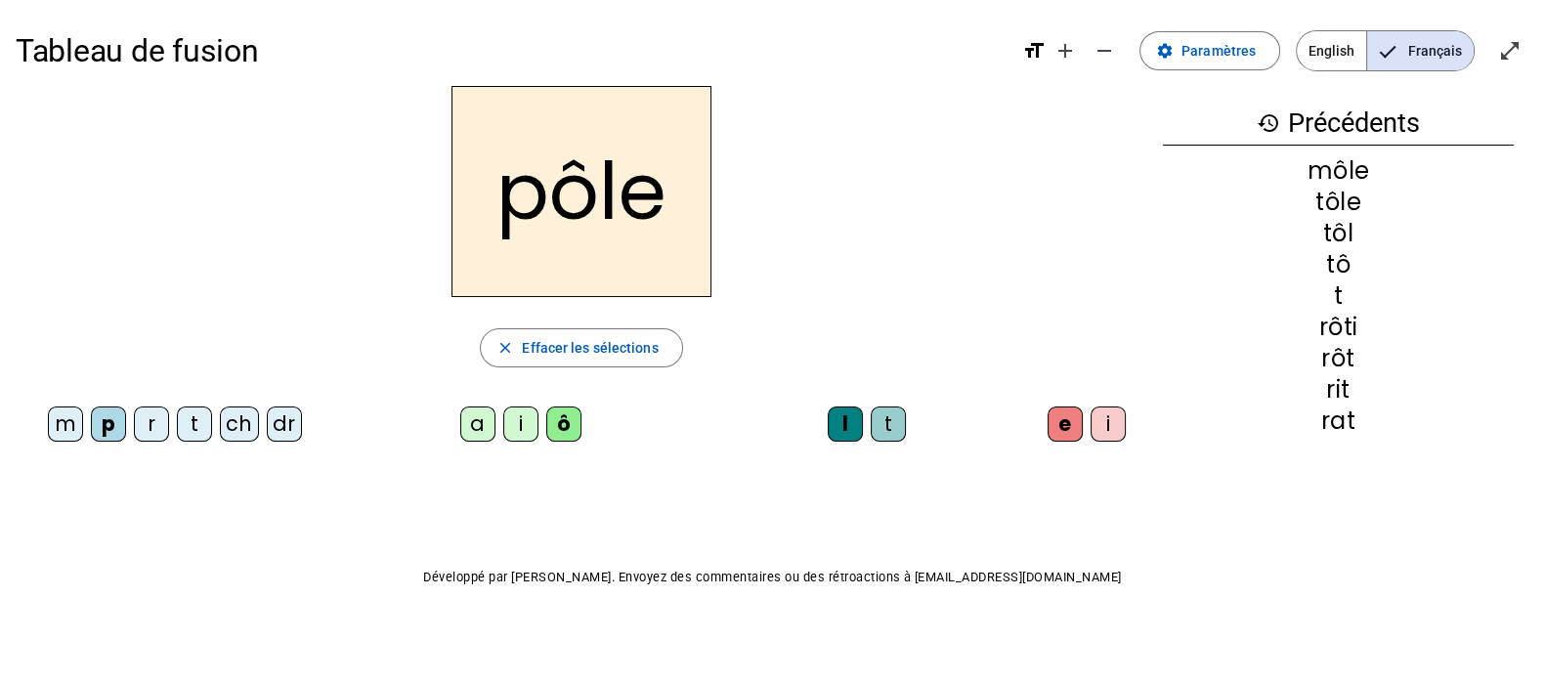
click at [142, 422] on div "r" at bounding box center [151, 423] width 35 height 35
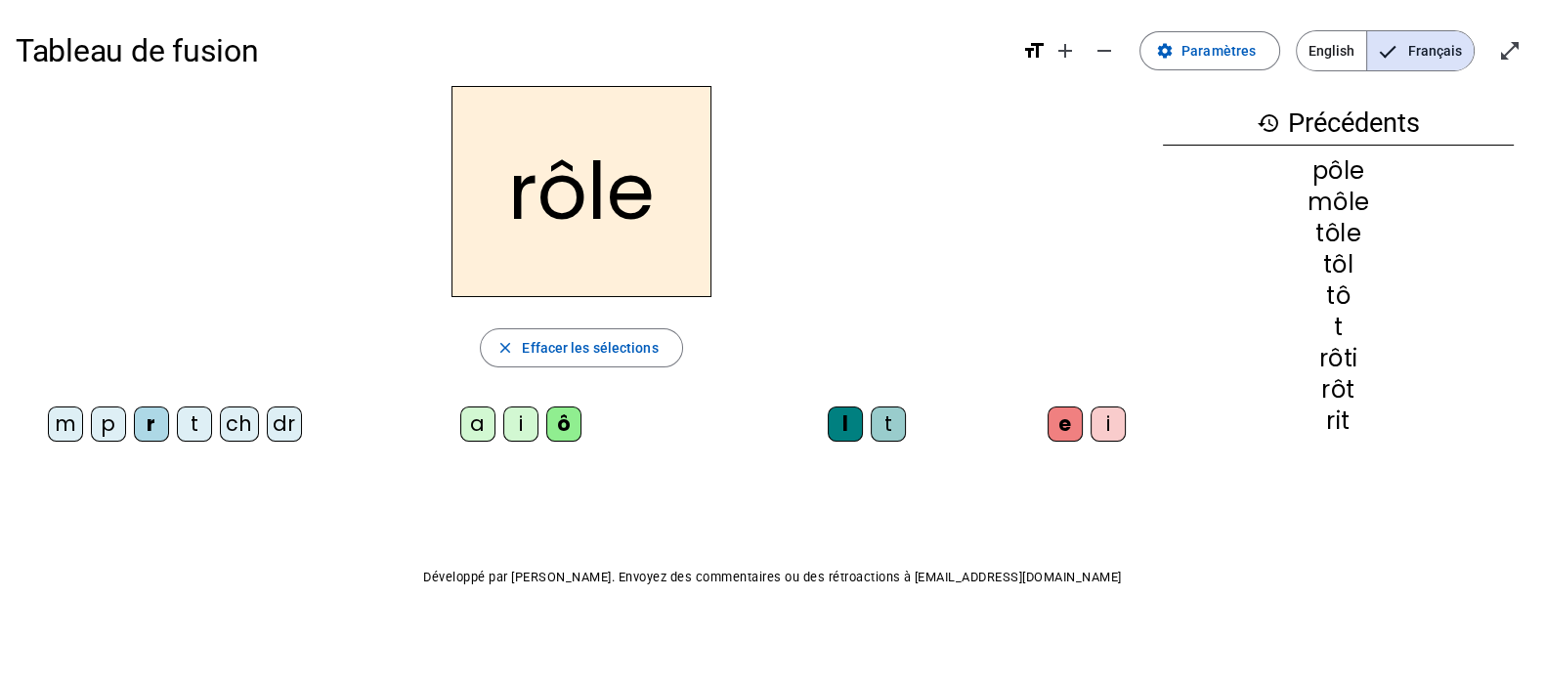
click at [288, 428] on div "dr" at bounding box center [284, 423] width 35 height 35
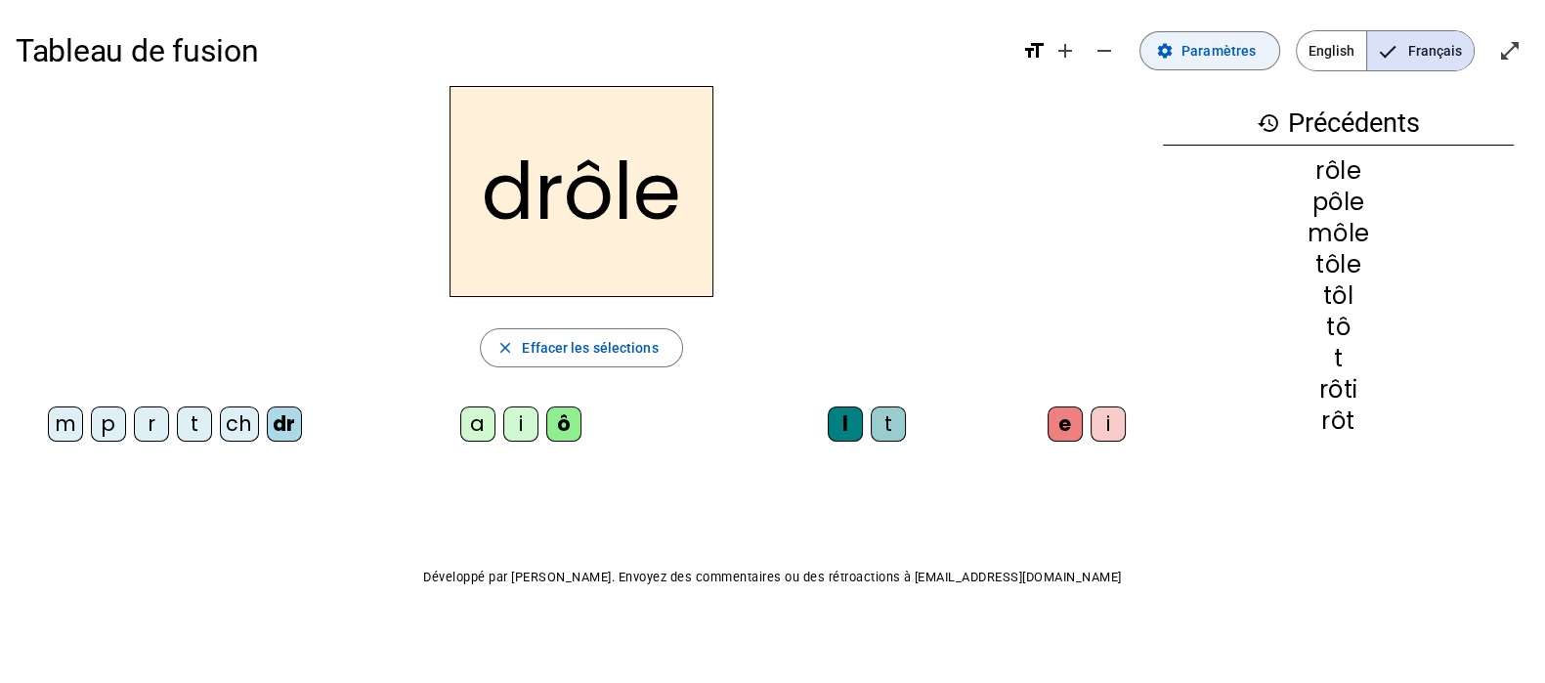
click at [1194, 59] on span "Paramètres" at bounding box center [1218, 50] width 74 height 23
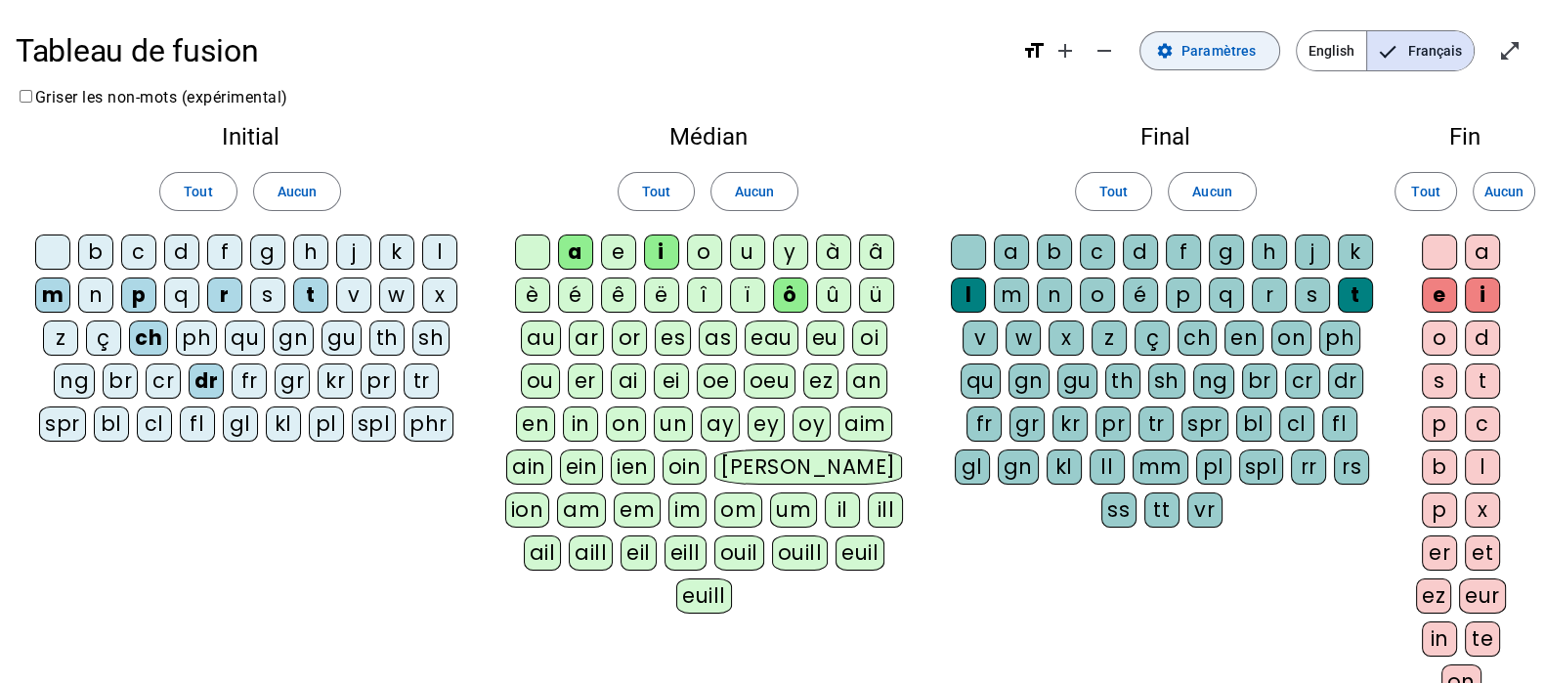
click at [1200, 52] on span "Paramètres" at bounding box center [1218, 50] width 74 height 23
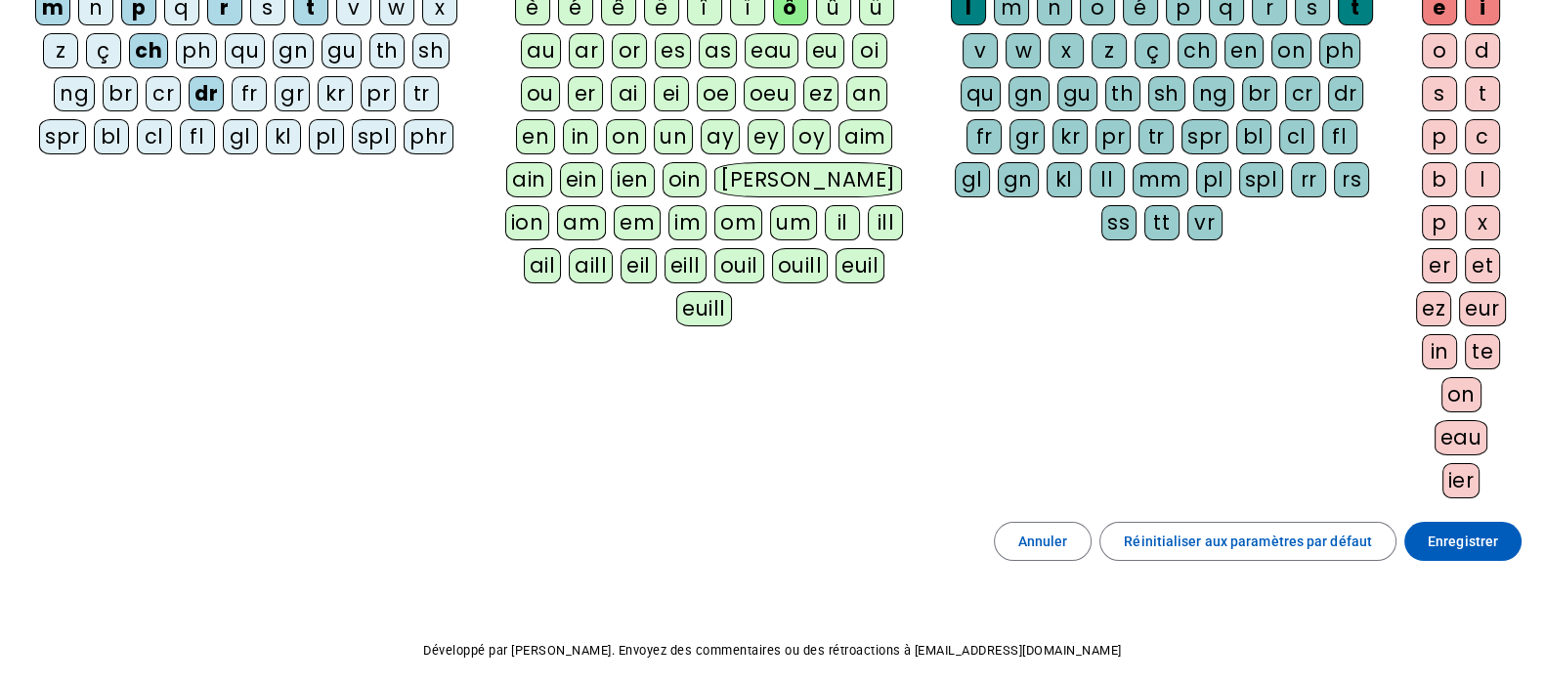
scroll to position [365, 0]
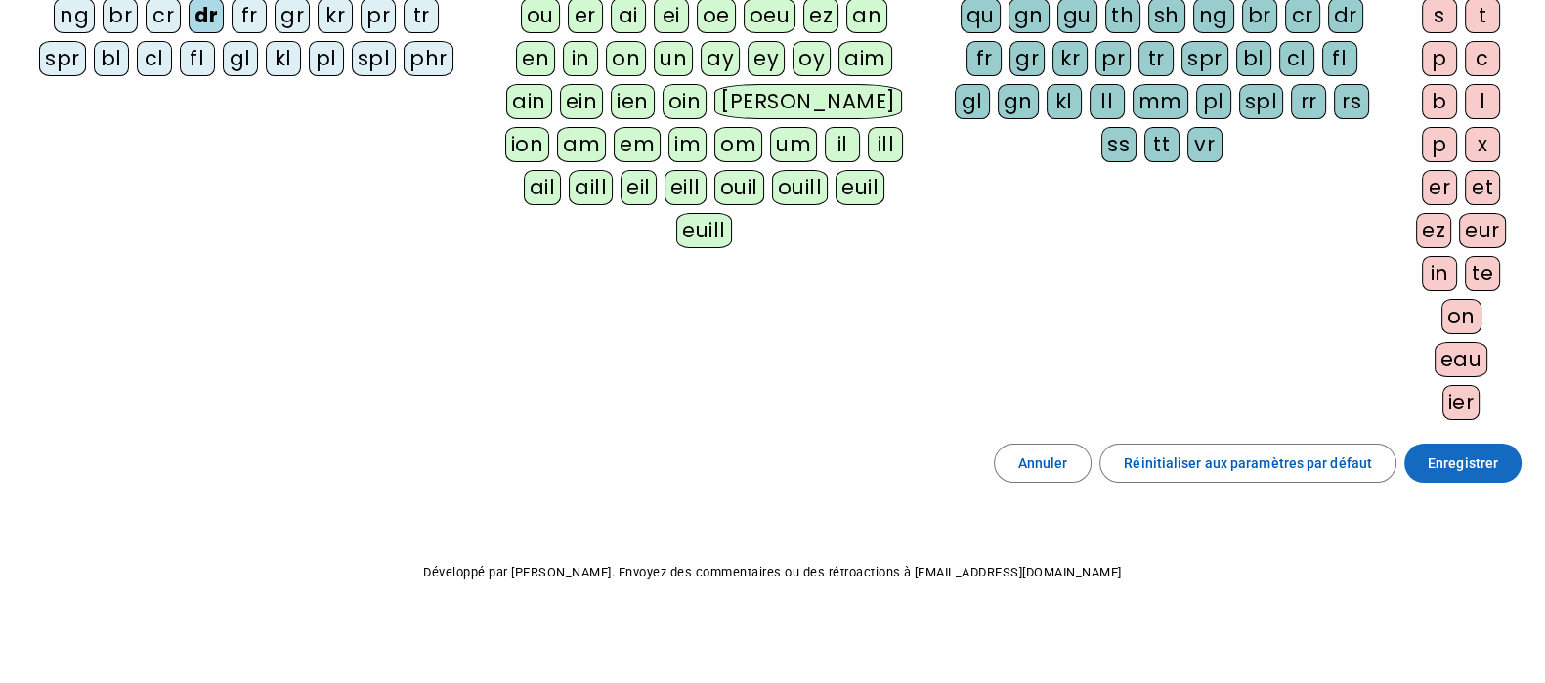
click at [1457, 451] on span "Enregistrer" at bounding box center [1462, 462] width 70 height 23
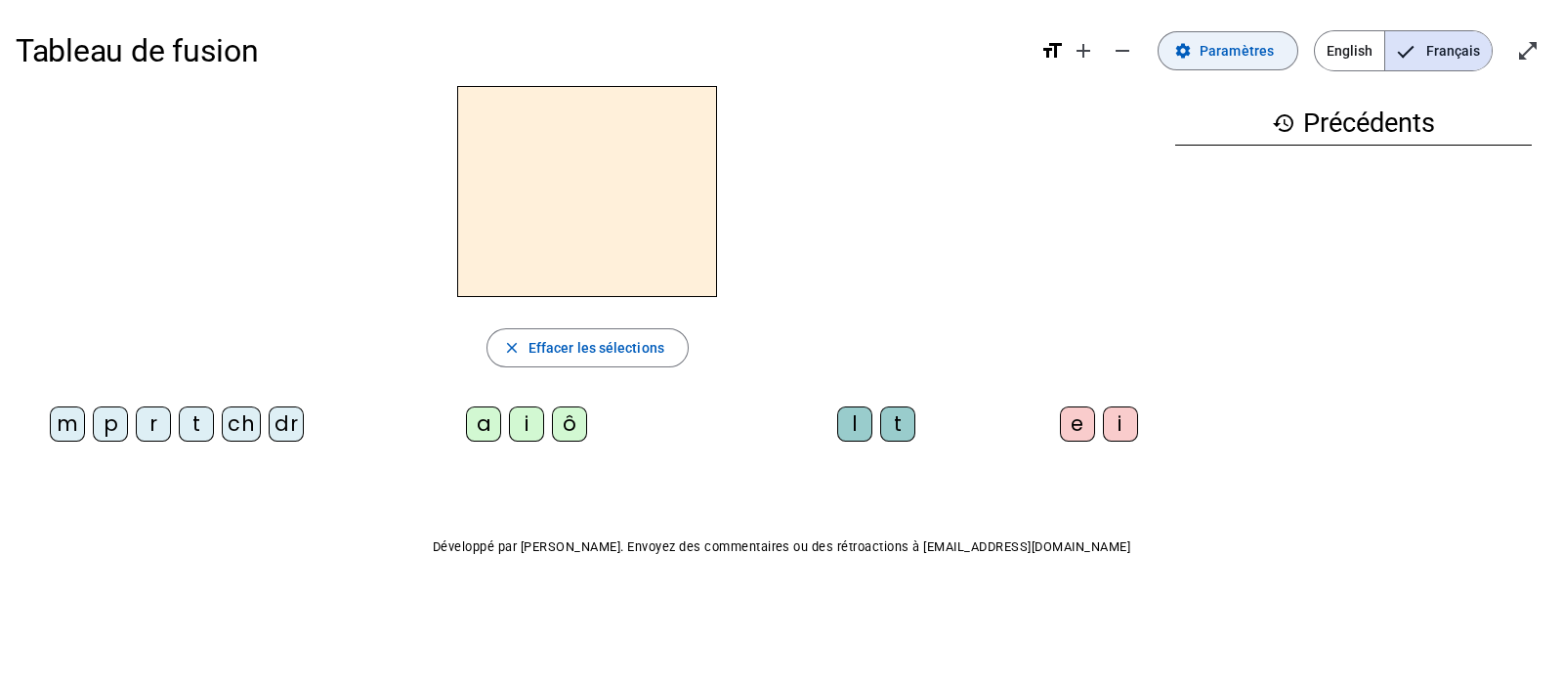
click at [1182, 64] on span at bounding box center [1228, 50] width 139 height 47
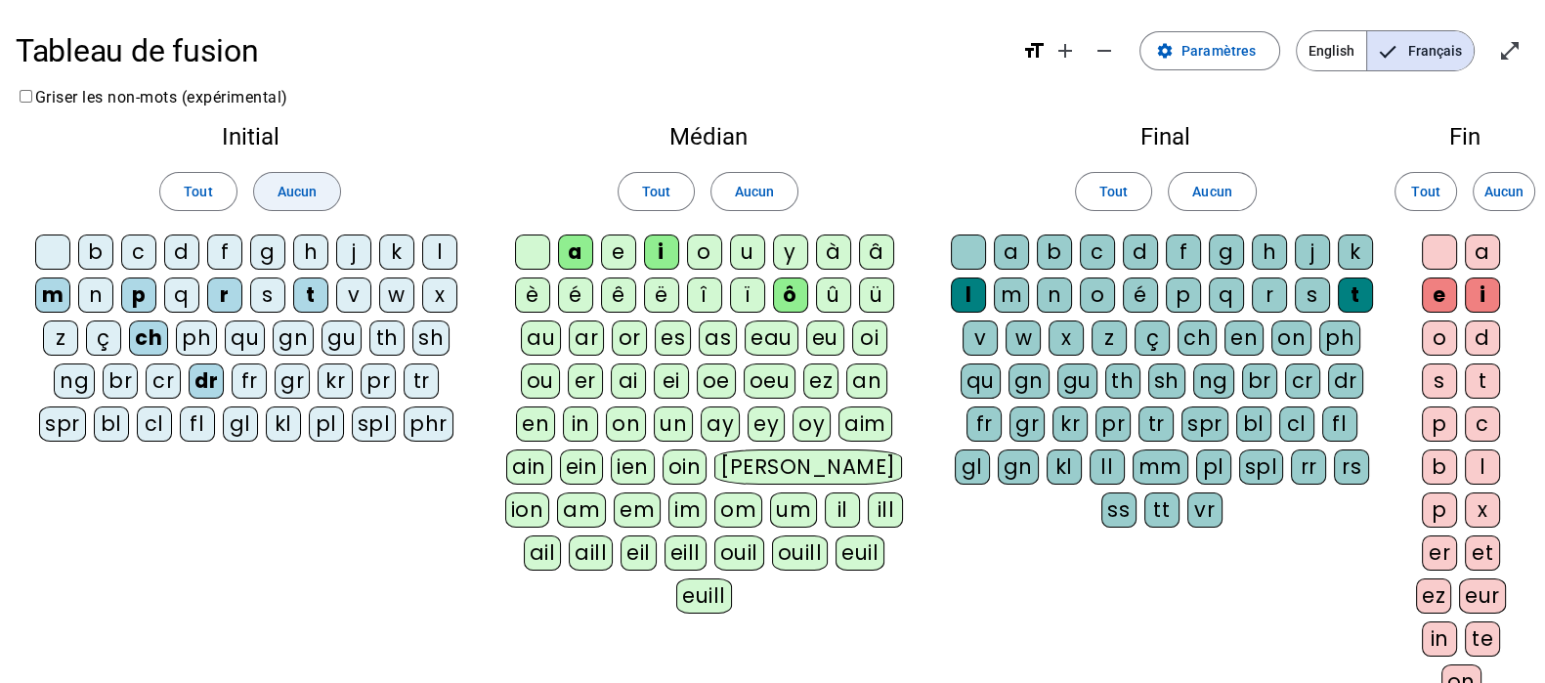
click at [312, 178] on span at bounding box center [297, 191] width 86 height 47
click at [805, 191] on div "Tout Aucun" at bounding box center [707, 191] width 414 height 55
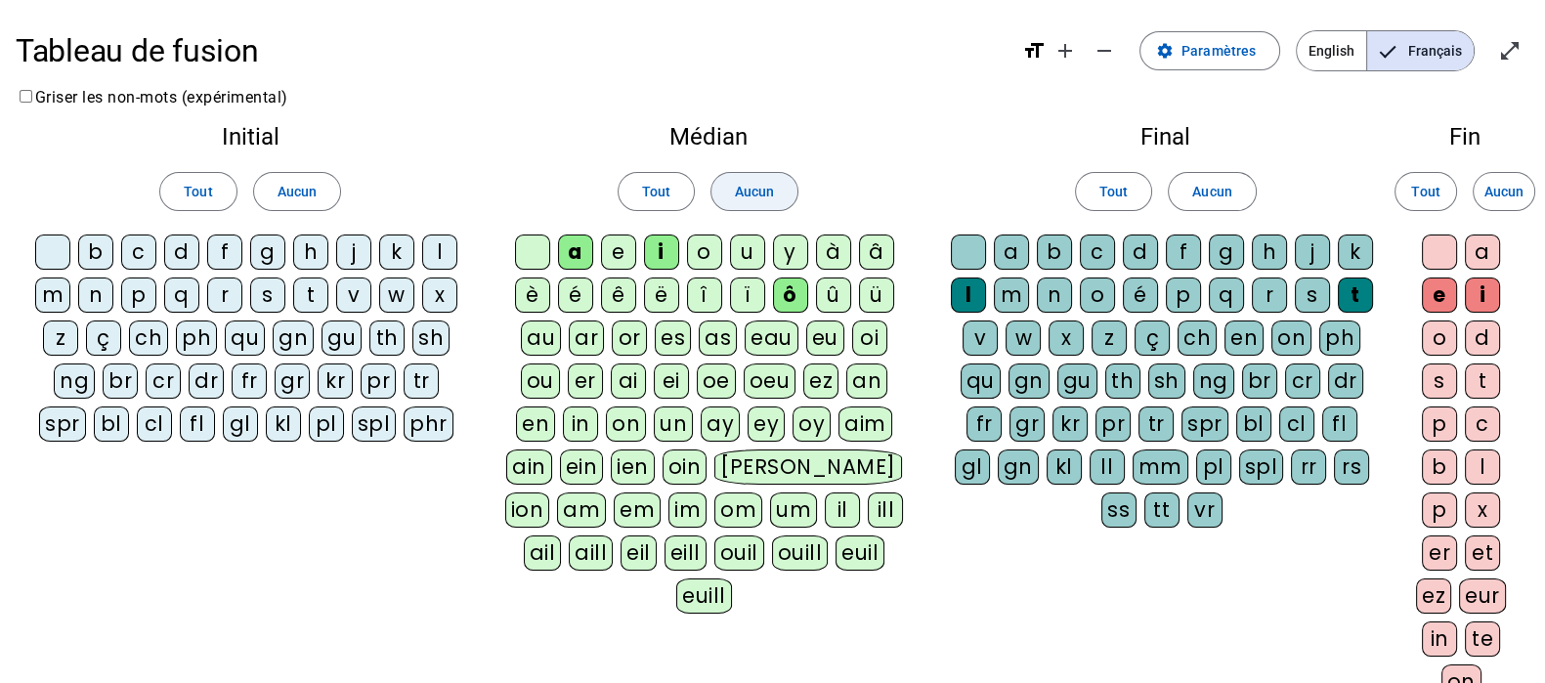
click at [780, 190] on span at bounding box center [754, 191] width 86 height 47
click at [1202, 188] on span "Aucun" at bounding box center [1211, 191] width 39 height 23
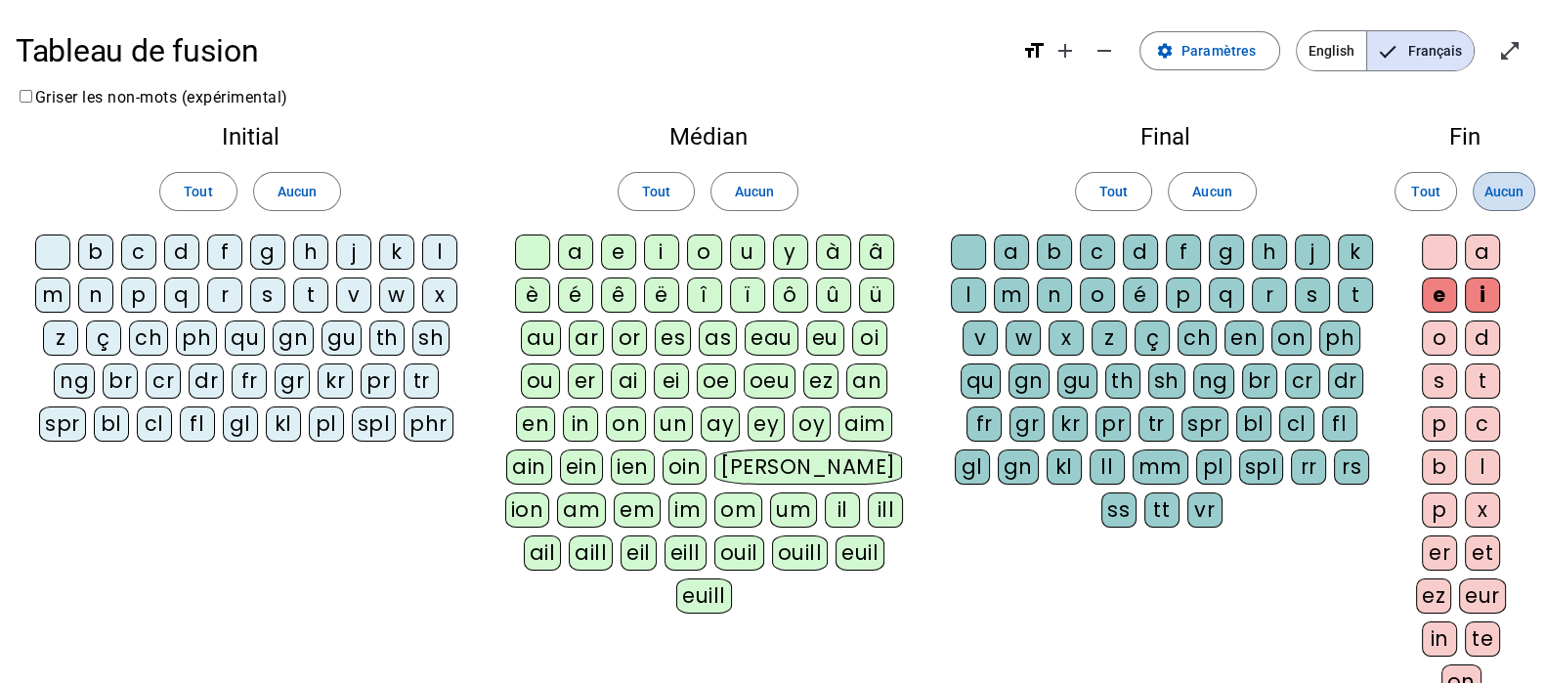
click at [1496, 196] on span "Aucun" at bounding box center [1503, 191] width 39 height 23
click at [122, 250] on div "c" at bounding box center [138, 251] width 35 height 35
click at [435, 253] on div "l" at bounding box center [439, 251] width 35 height 35
click at [60, 290] on div "m" at bounding box center [52, 294] width 35 height 35
click at [149, 290] on div "p" at bounding box center [138, 294] width 35 height 35
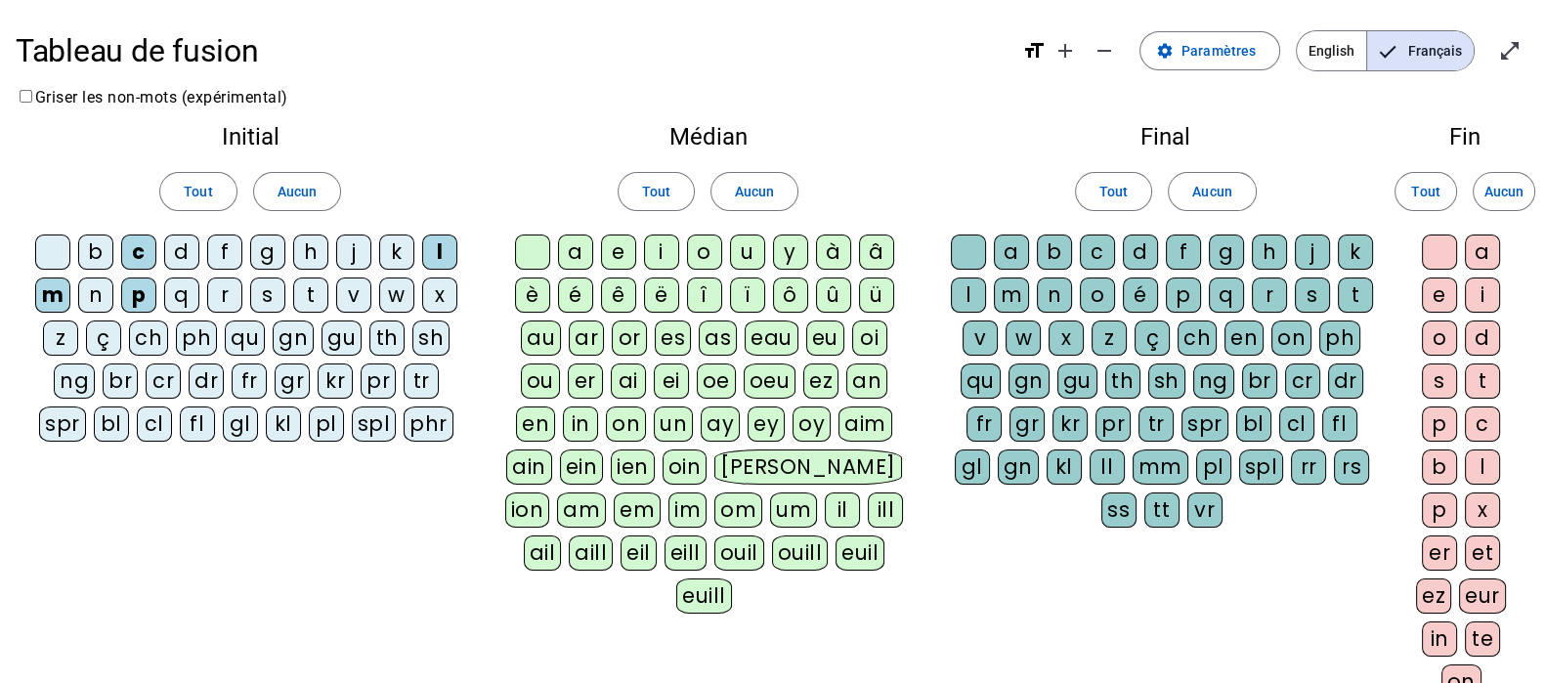
click at [154, 333] on div "ch" at bounding box center [148, 337] width 39 height 35
click at [586, 246] on div "a" at bounding box center [575, 251] width 35 height 35
click at [1136, 492] on div "ss" at bounding box center [1118, 509] width 35 height 35
click at [1440, 296] on div "e" at bounding box center [1439, 294] width 35 height 35
click at [1441, 551] on div "er" at bounding box center [1439, 552] width 35 height 35
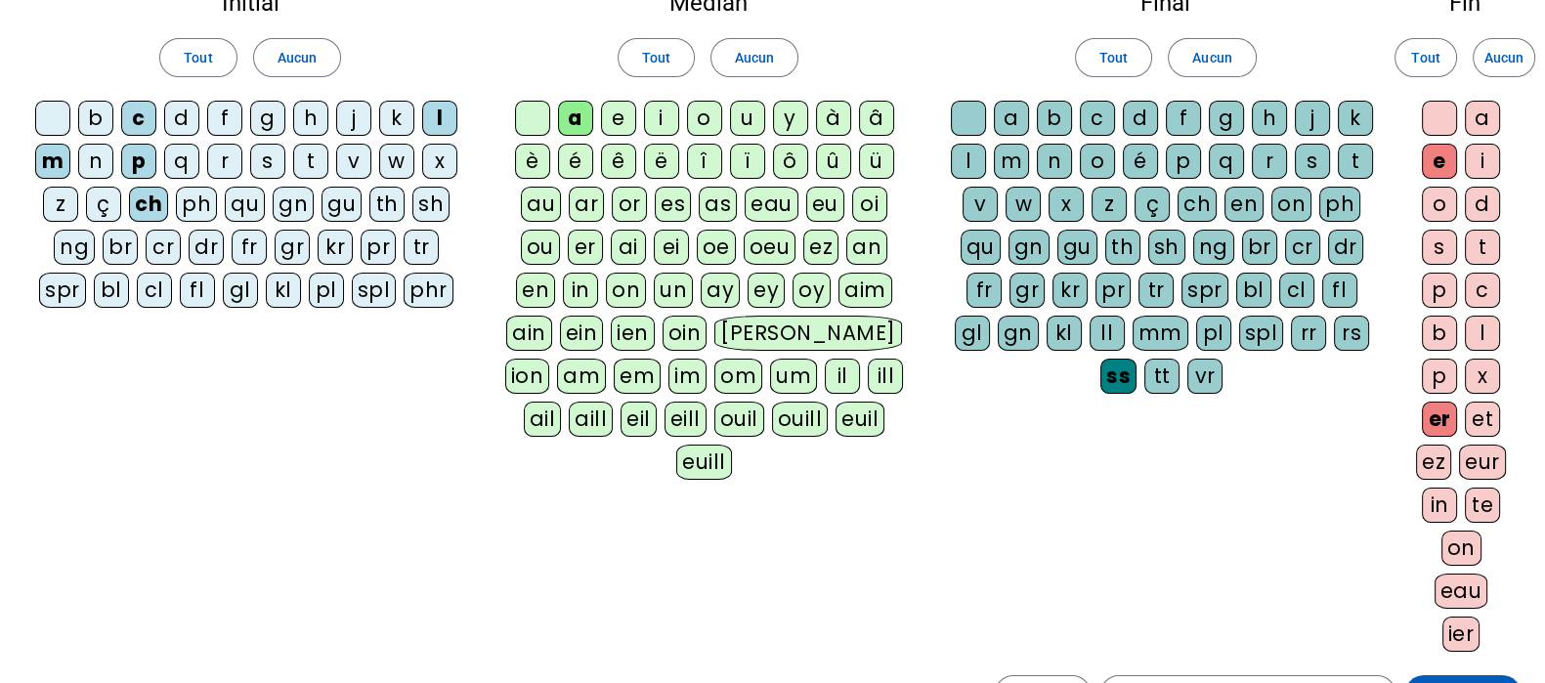
scroll to position [243, 0]
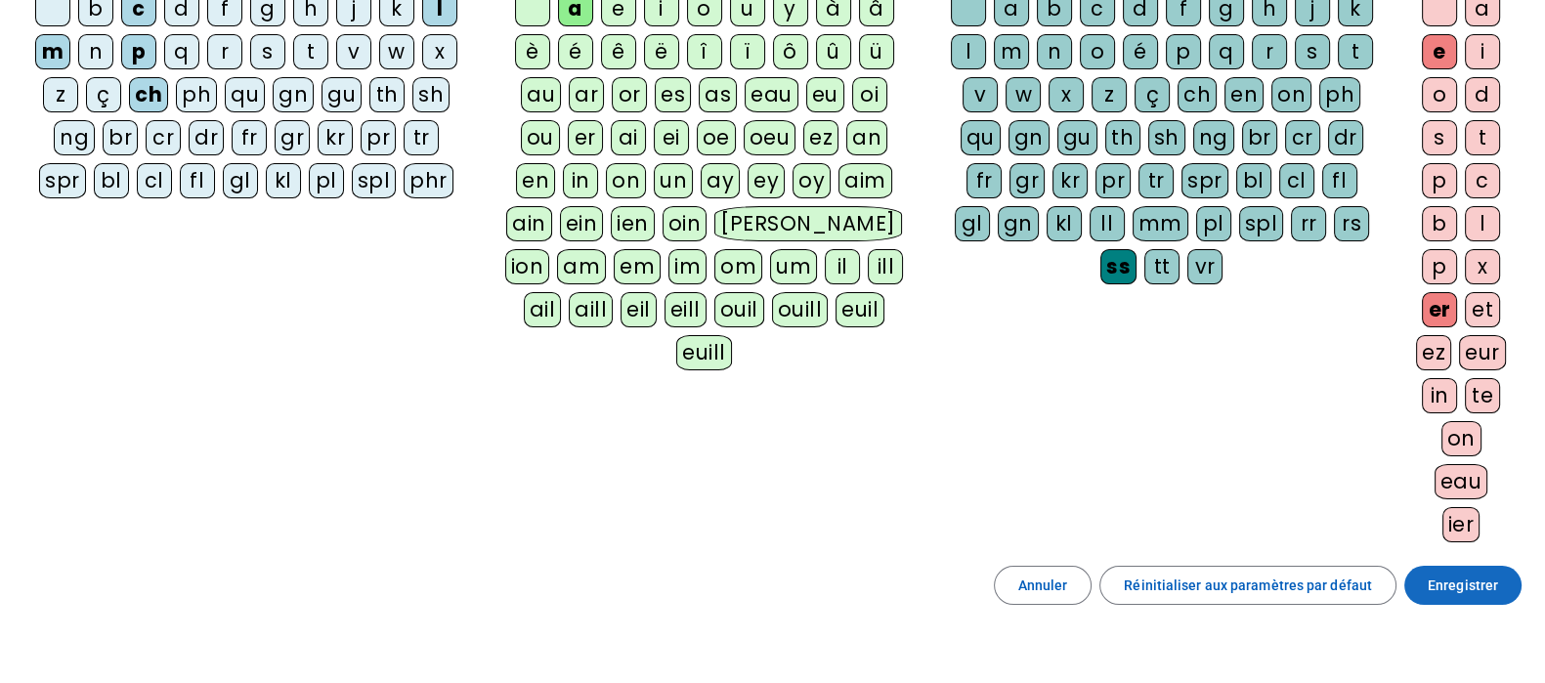
click at [1450, 578] on span "Enregistrer" at bounding box center [1462, 584] width 70 height 23
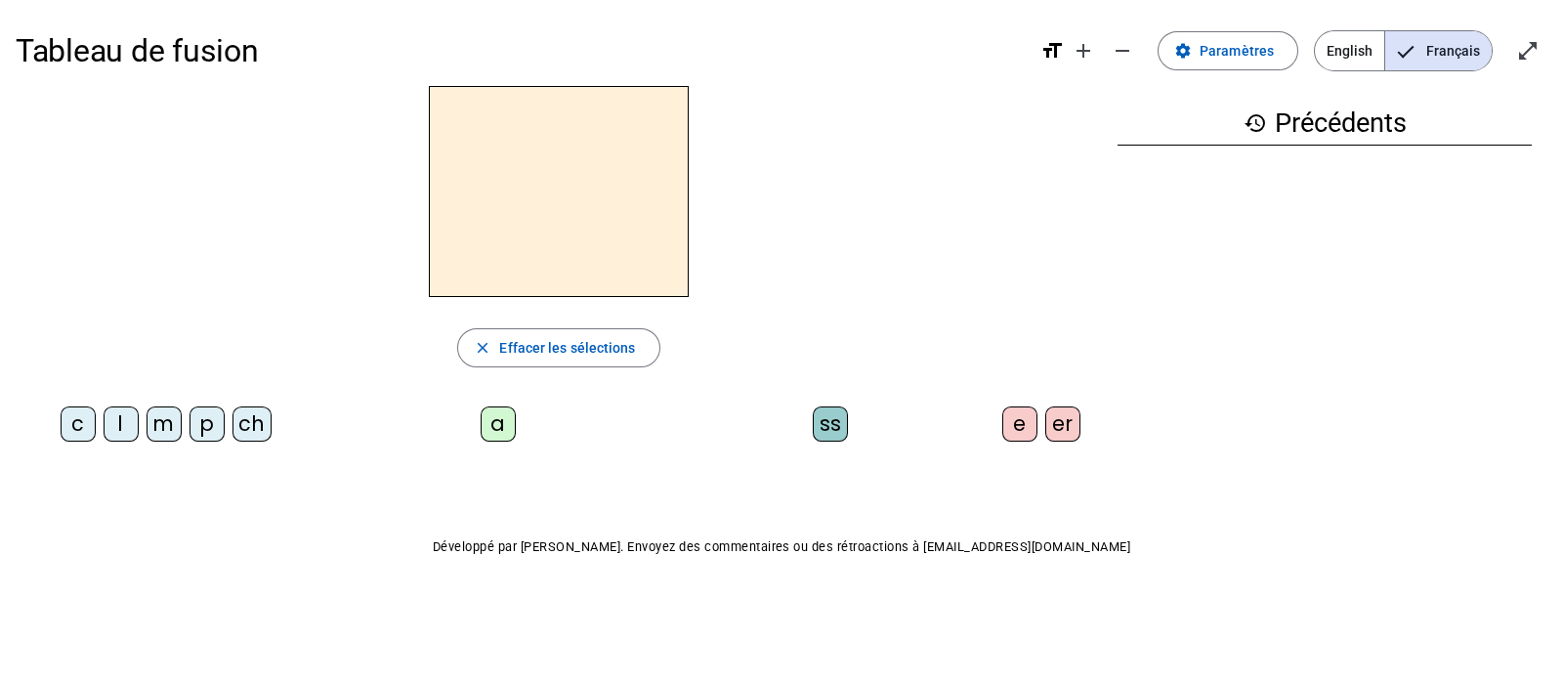
click at [200, 426] on div "p" at bounding box center [207, 423] width 35 height 35
click at [498, 422] on div "a" at bounding box center [498, 423] width 35 height 35
click at [838, 417] on div "ss" at bounding box center [830, 423] width 35 height 35
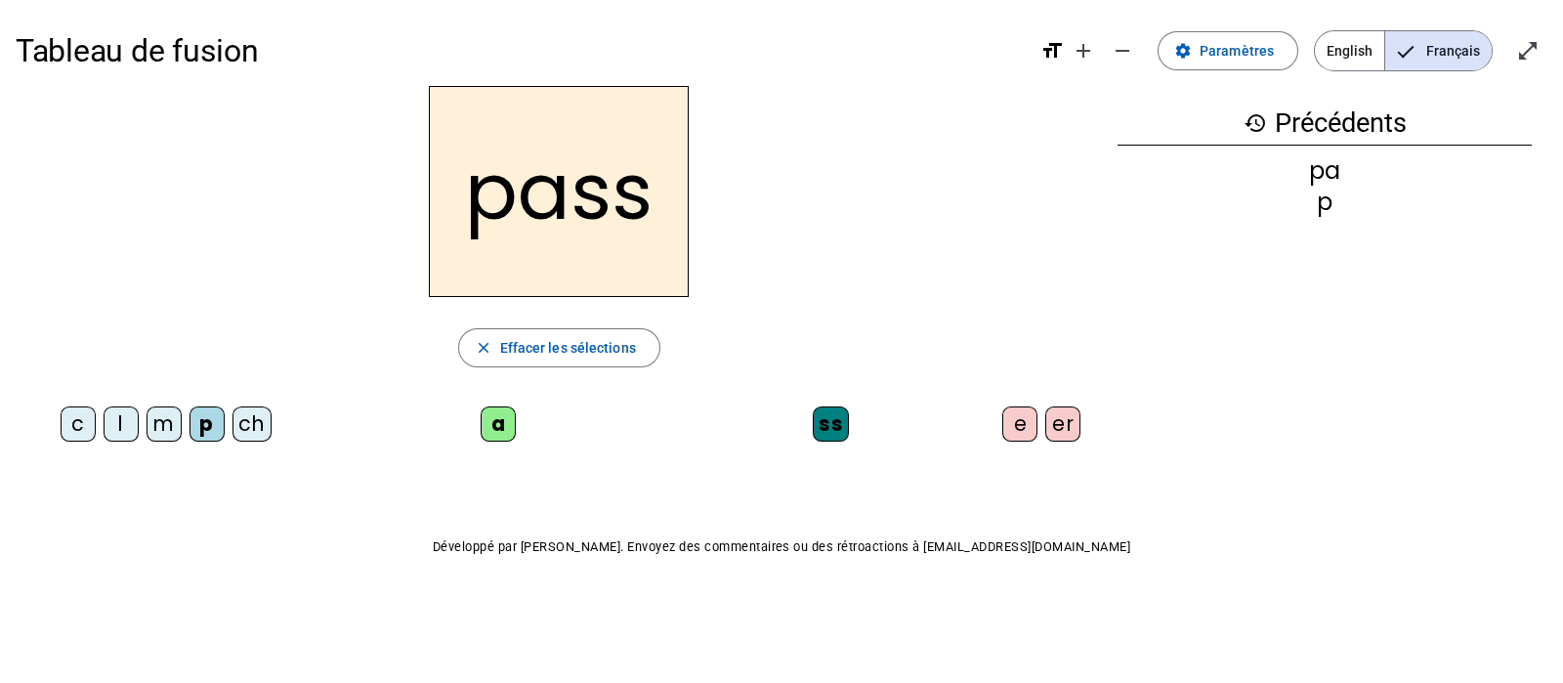
click at [1074, 417] on div "er" at bounding box center [1062, 423] width 35 height 35
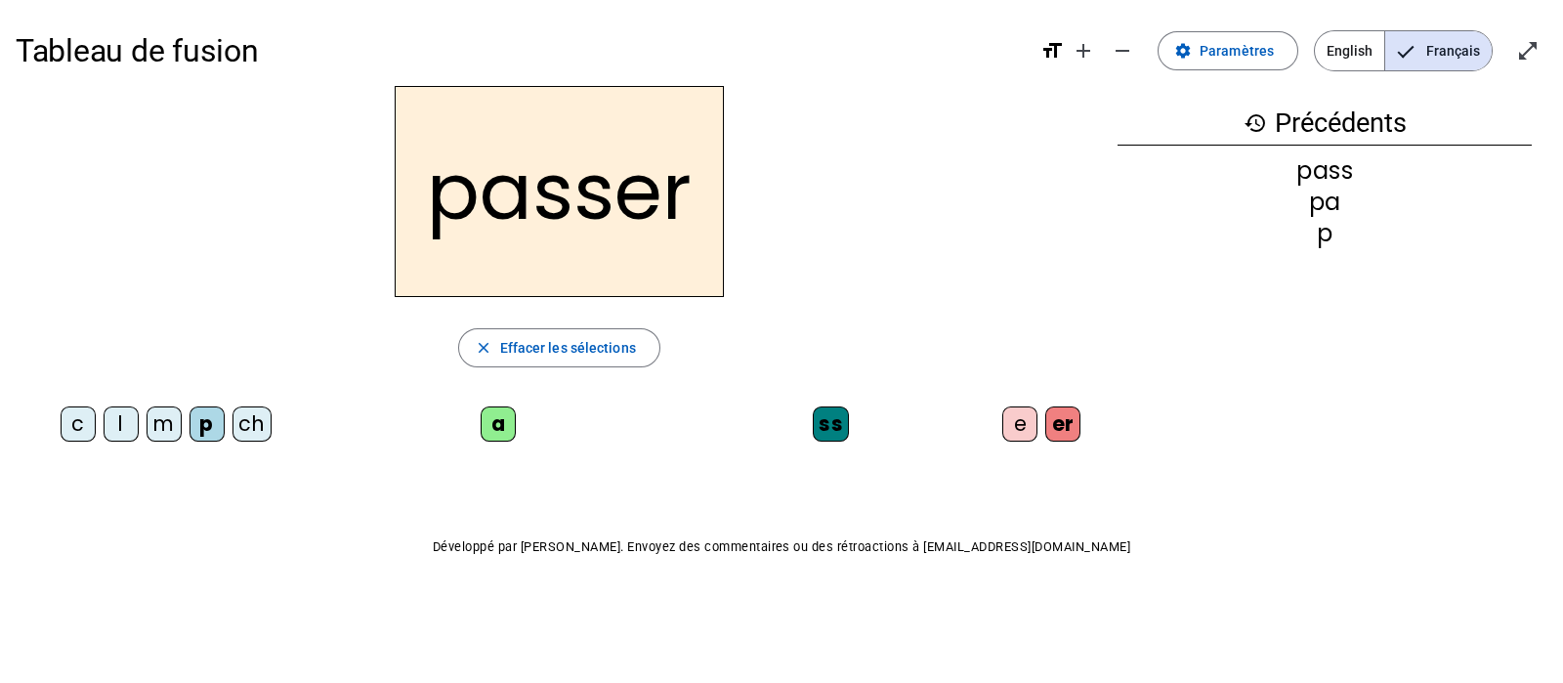
click at [1027, 424] on div "e" at bounding box center [1019, 423] width 35 height 35
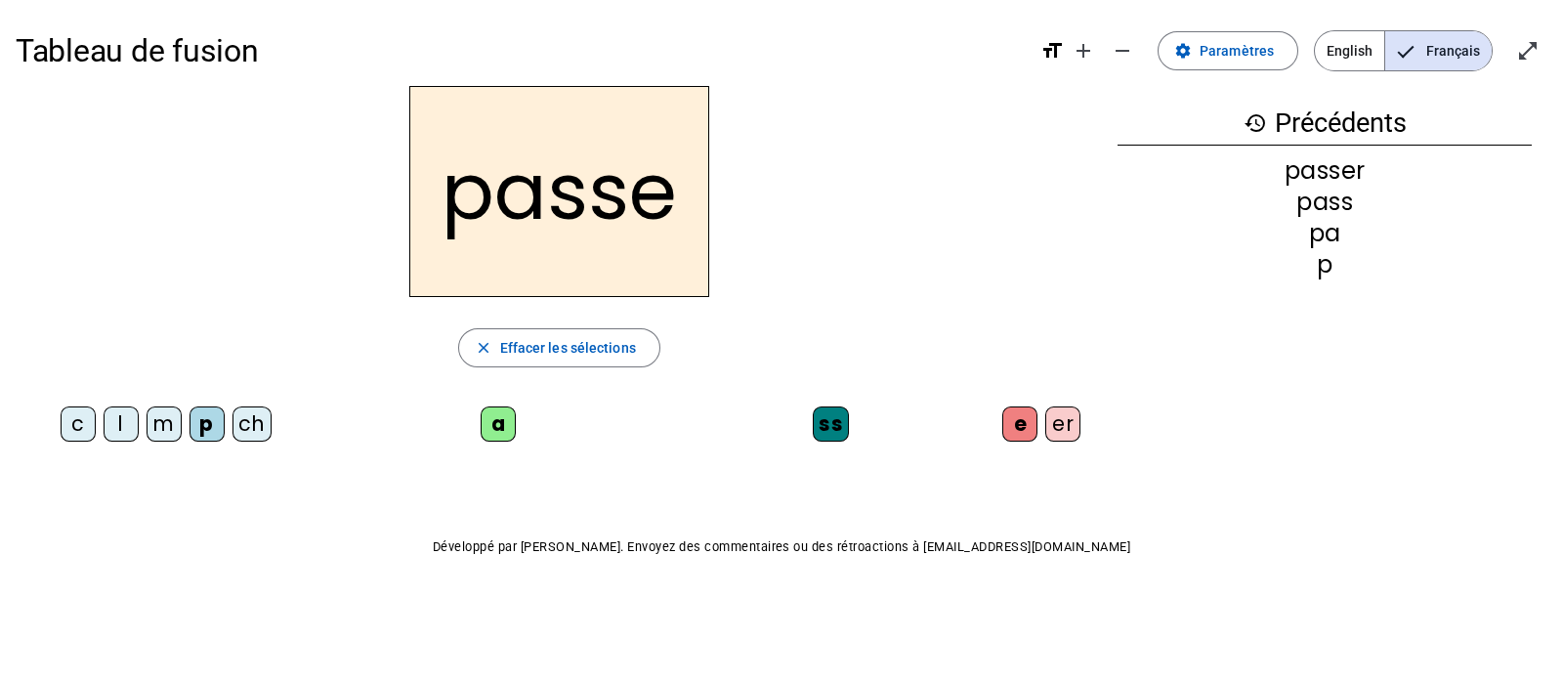
click at [118, 431] on div "l" at bounding box center [121, 423] width 35 height 35
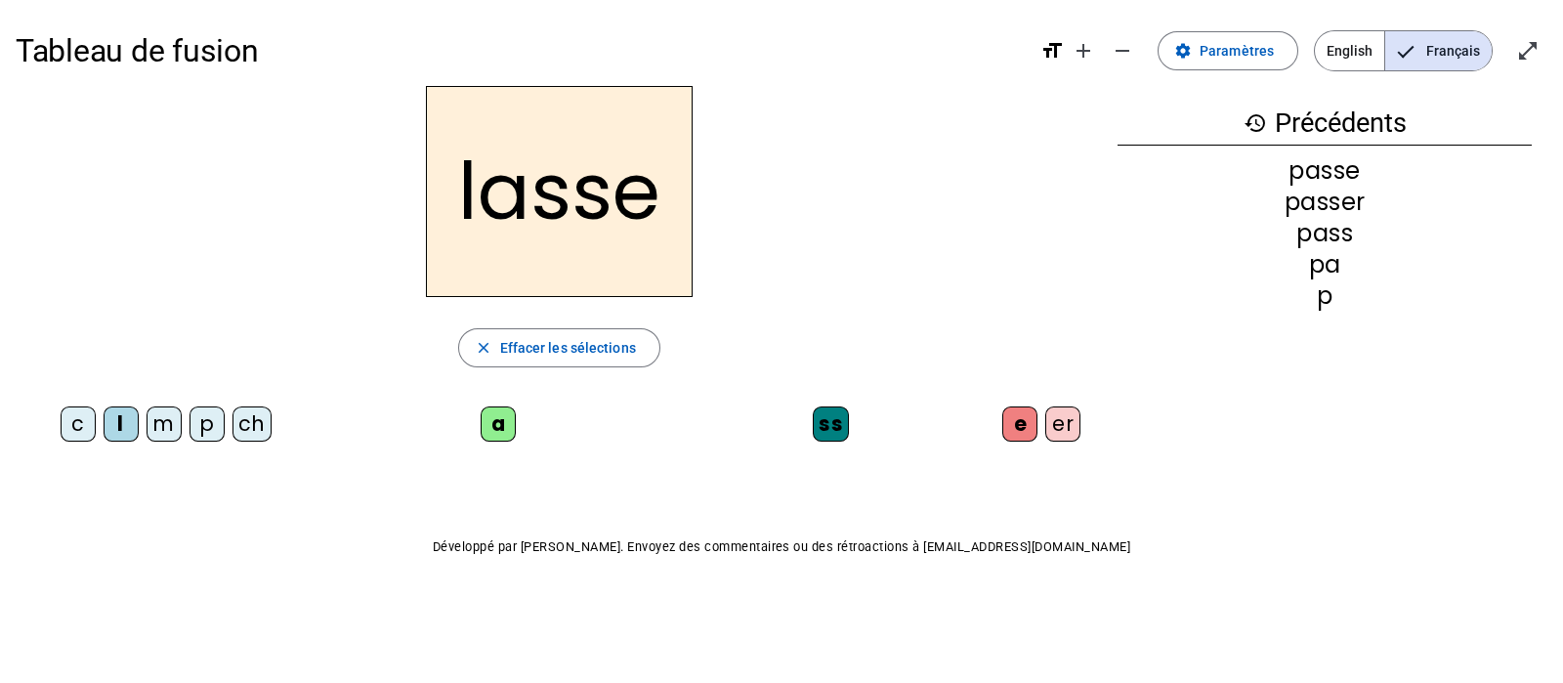
click at [1065, 427] on div "er" at bounding box center [1062, 423] width 35 height 35
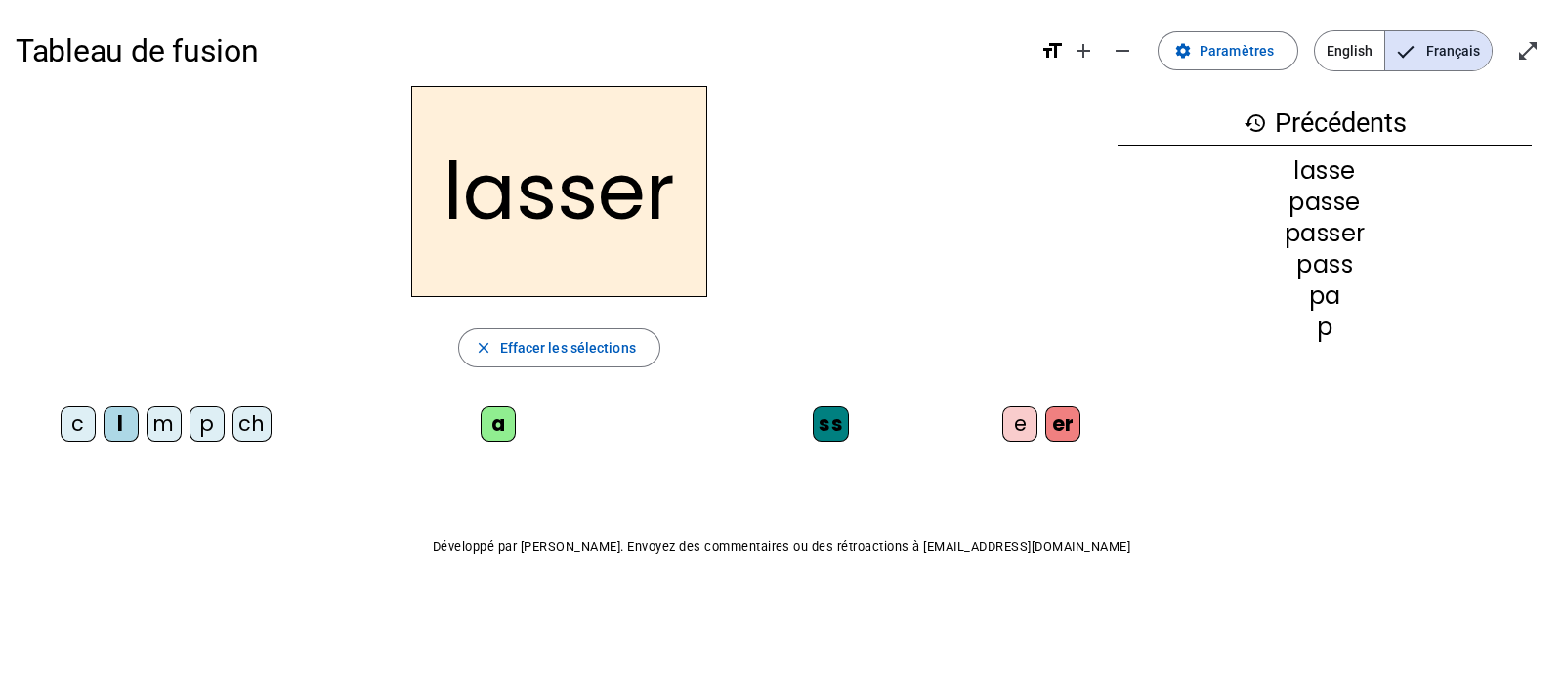
click at [170, 427] on div "m" at bounding box center [164, 423] width 35 height 35
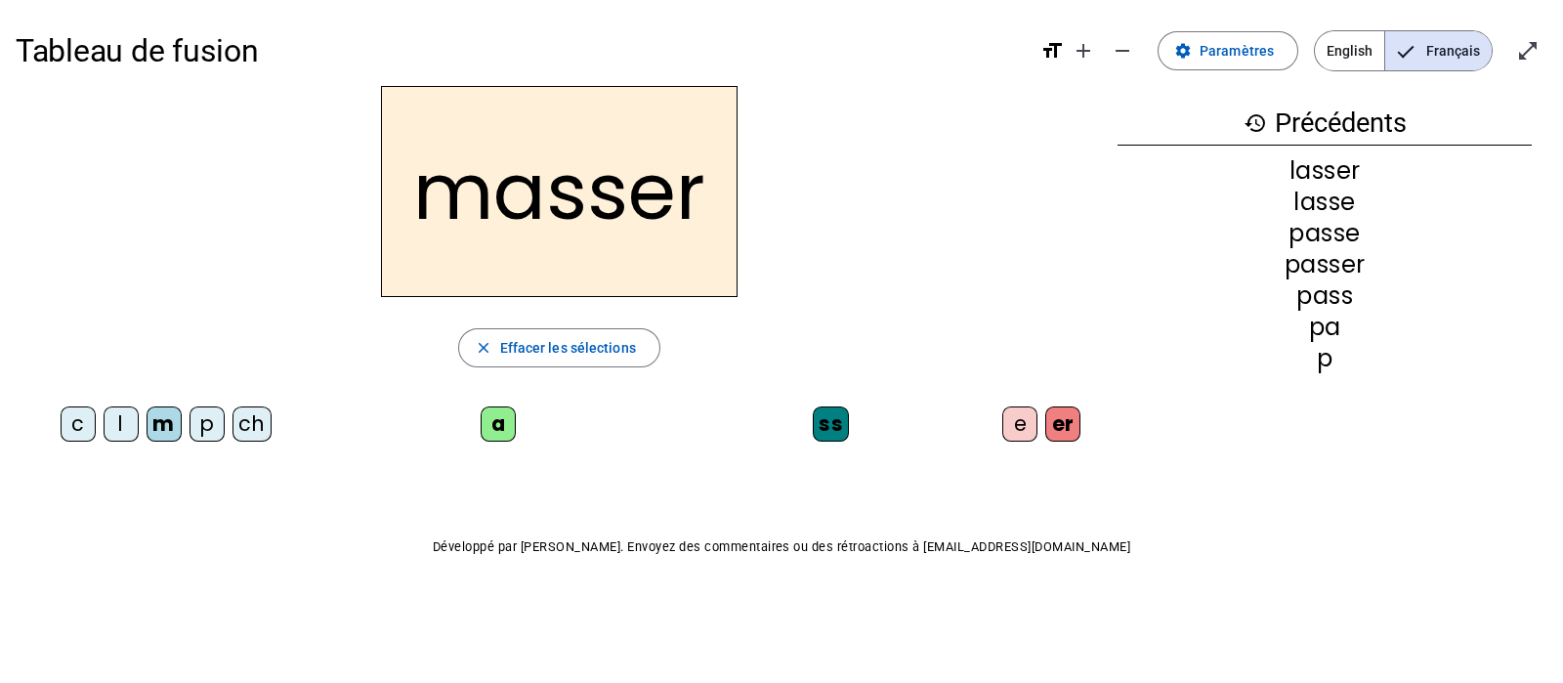
click at [170, 427] on div "m" at bounding box center [164, 423] width 35 height 35
click at [1026, 423] on div "e" at bounding box center [1019, 423] width 35 height 35
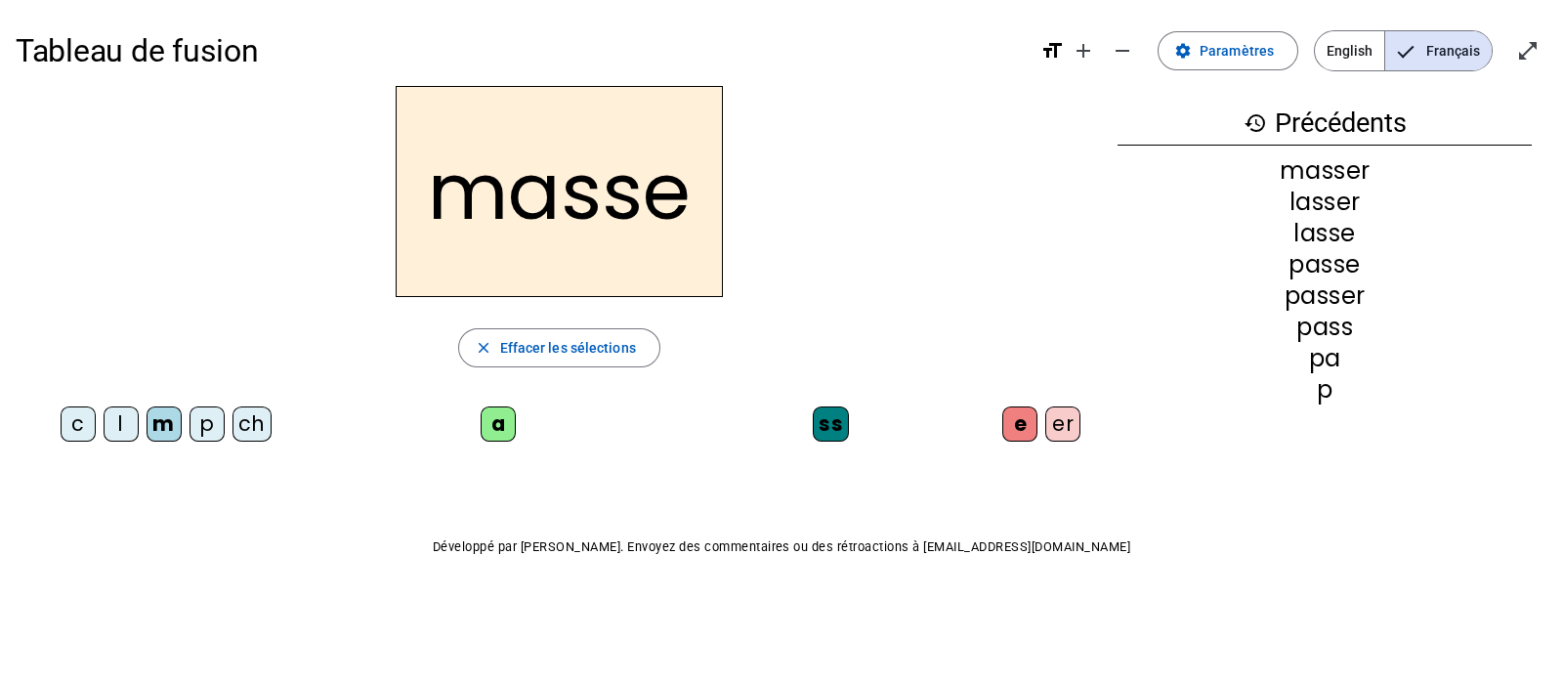
click at [85, 421] on div "c" at bounding box center [78, 423] width 35 height 35
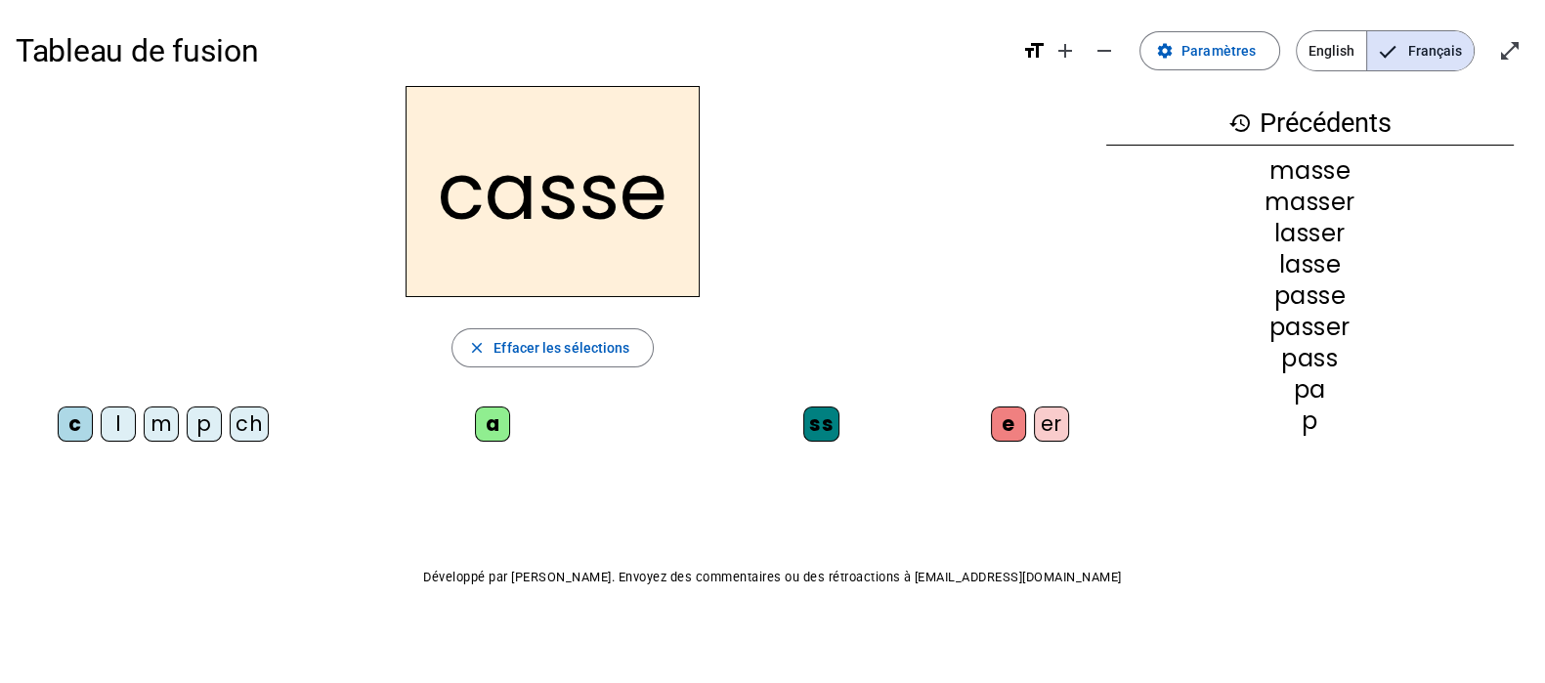
click at [267, 424] on div "ch" at bounding box center [249, 423] width 39 height 35
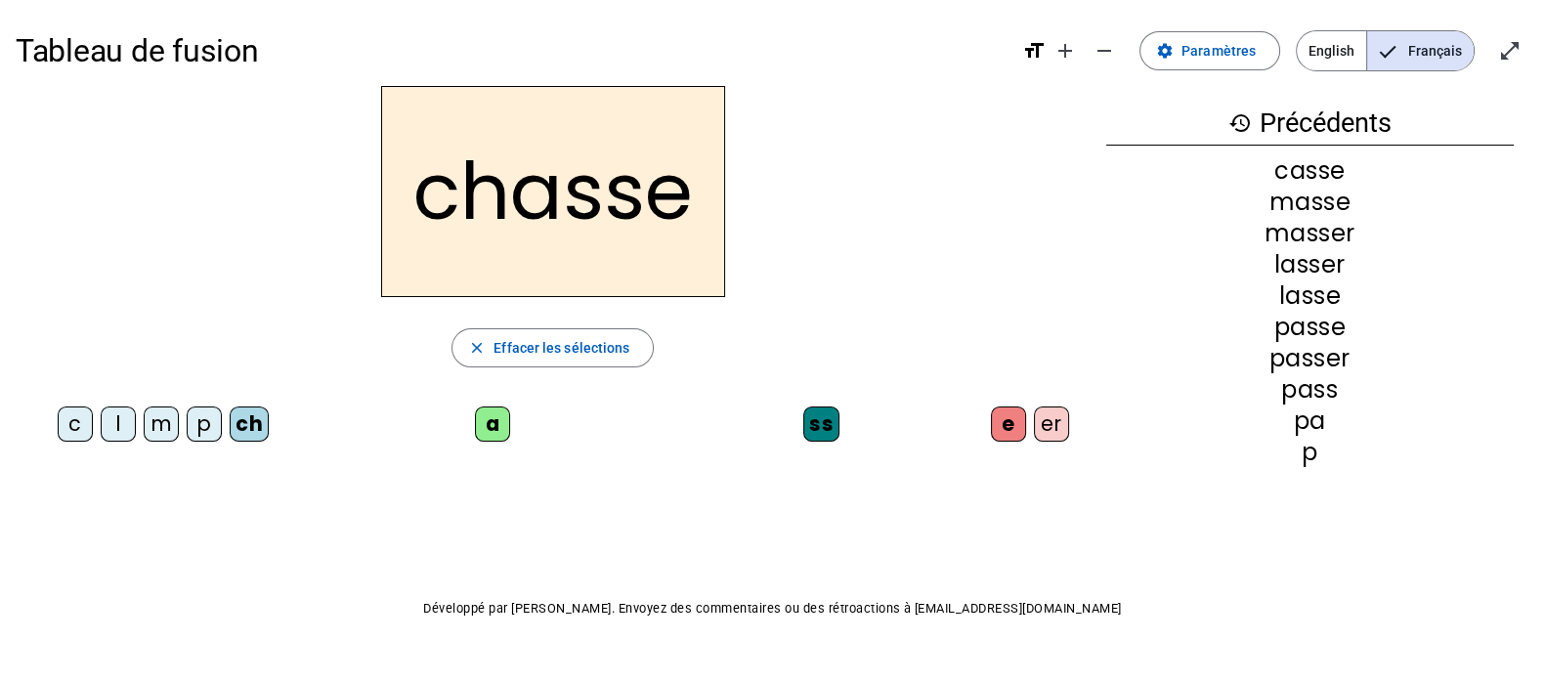
click at [1050, 427] on div "er" at bounding box center [1051, 423] width 35 height 35
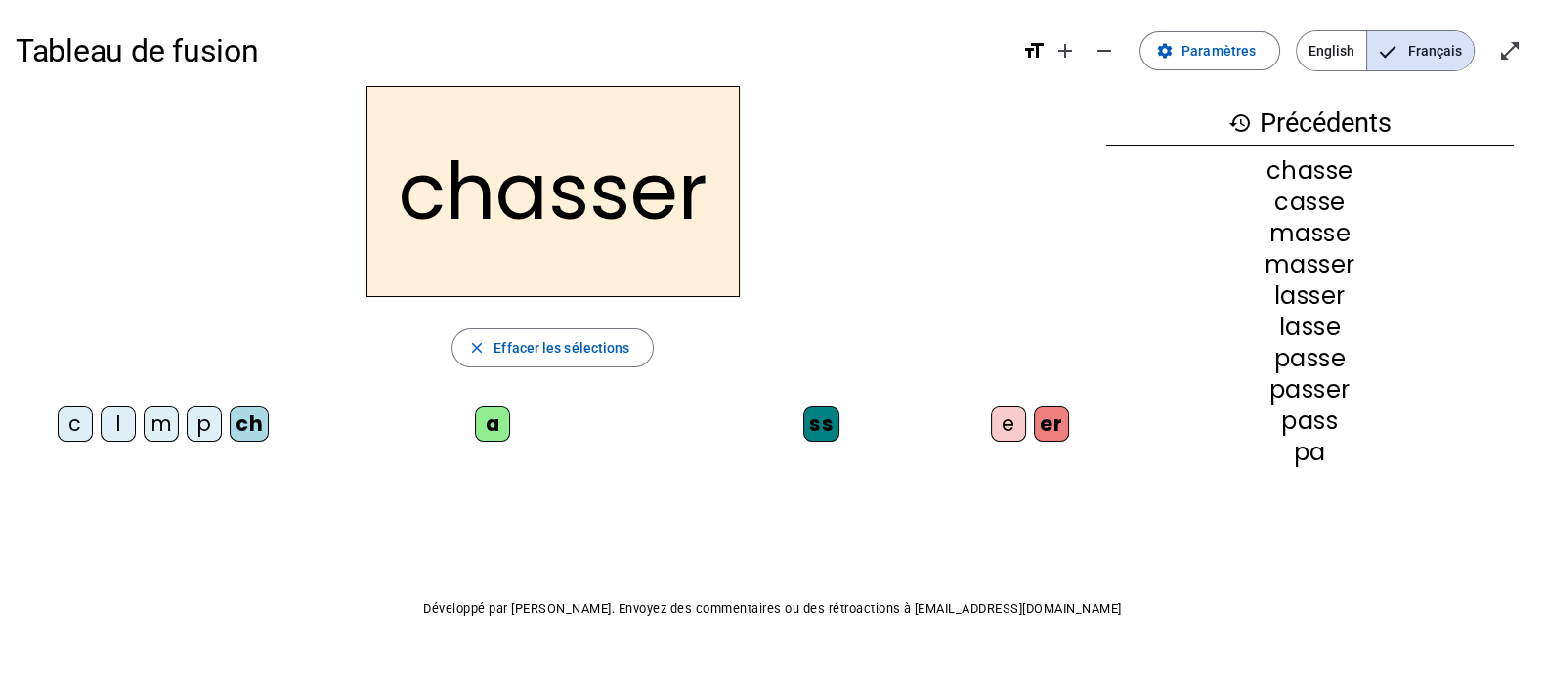
click at [75, 432] on div "c" at bounding box center [75, 423] width 35 height 35
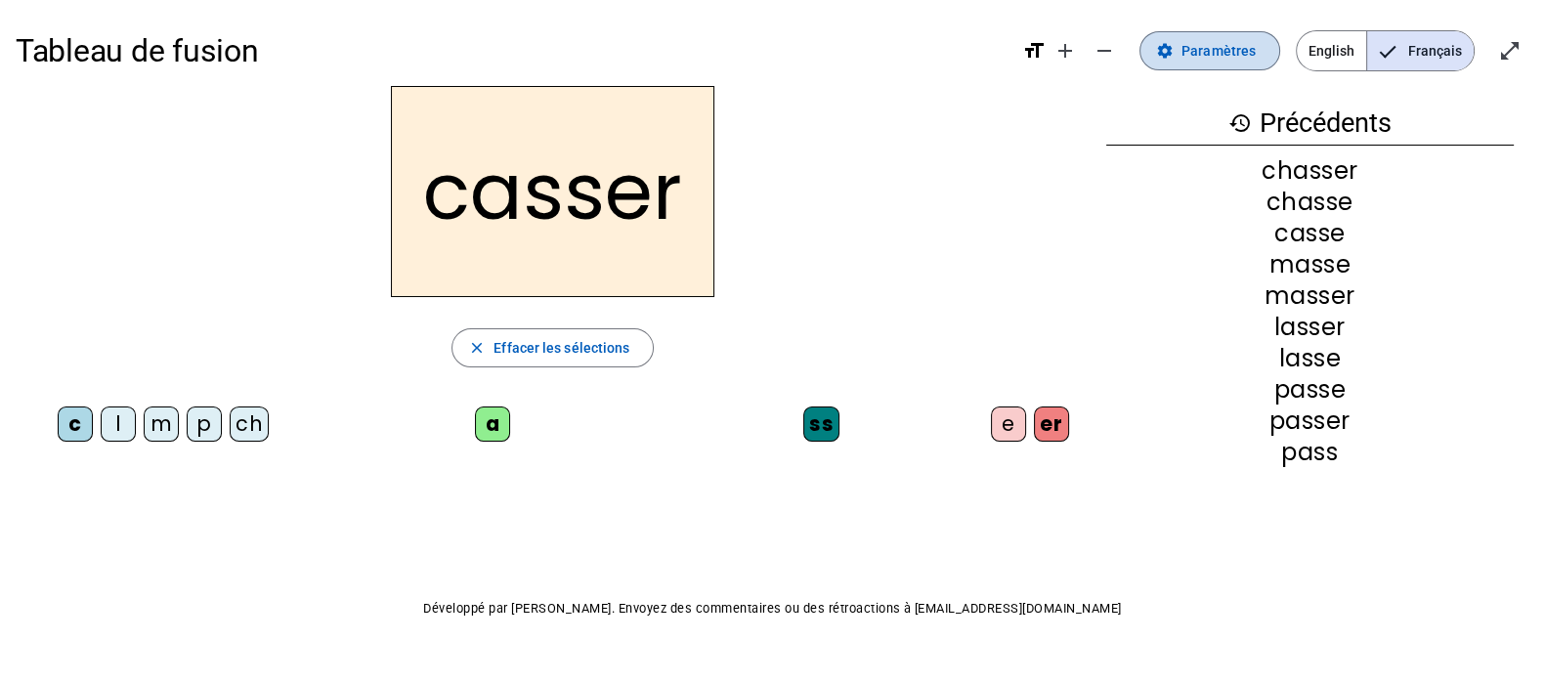
click at [1216, 52] on span "Paramètres" at bounding box center [1218, 50] width 74 height 23
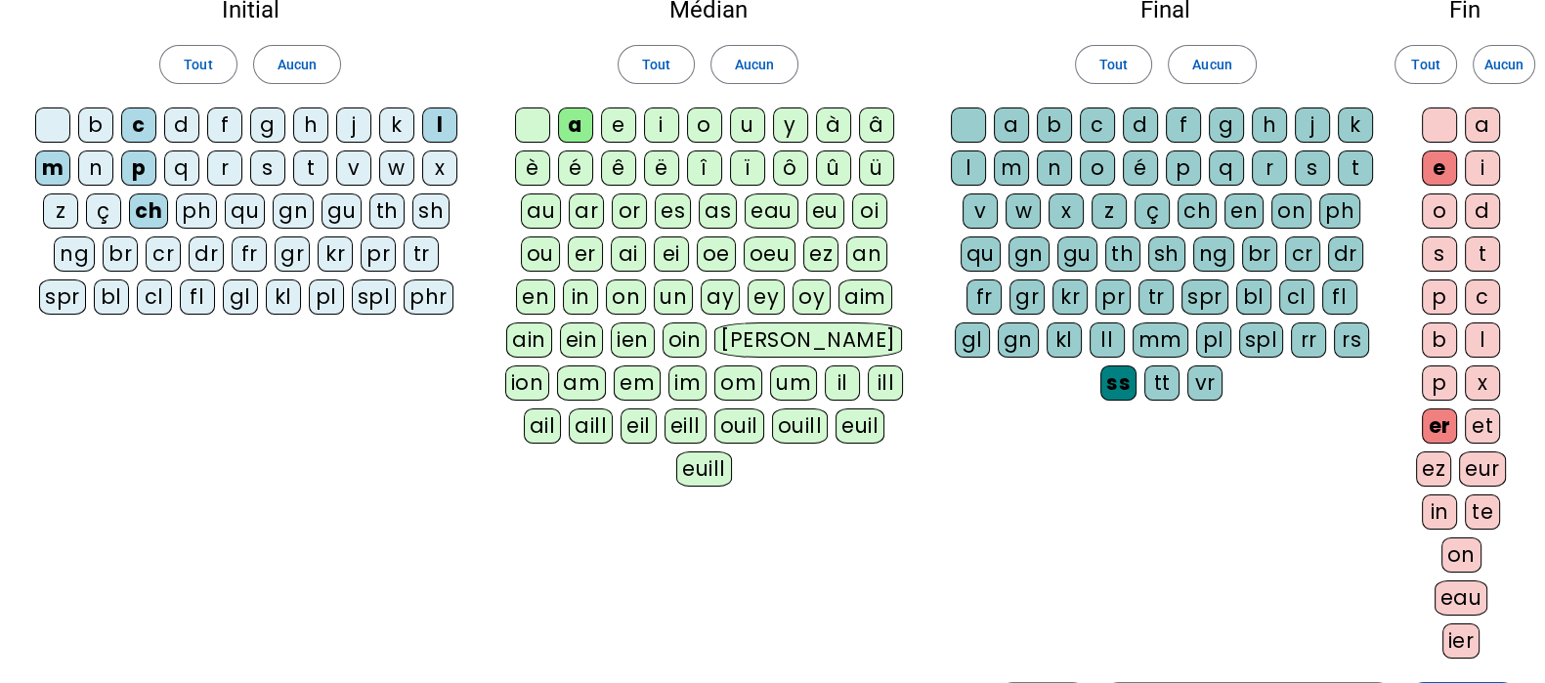
scroll to position [121, 0]
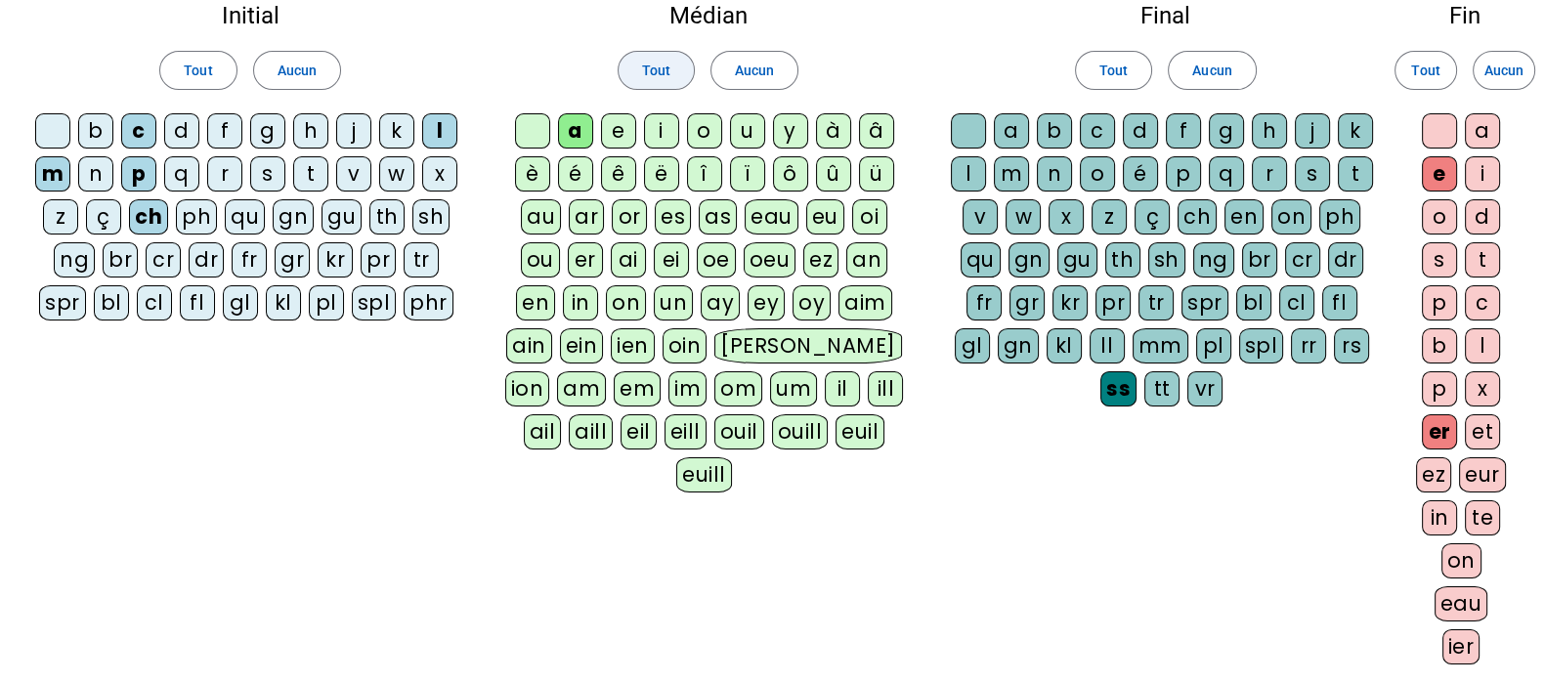
drag, startPoint x: 282, startPoint y: 74, endPoint x: 685, endPoint y: 61, distance: 402.8
click at [282, 74] on span "Aucun" at bounding box center [296, 70] width 39 height 23
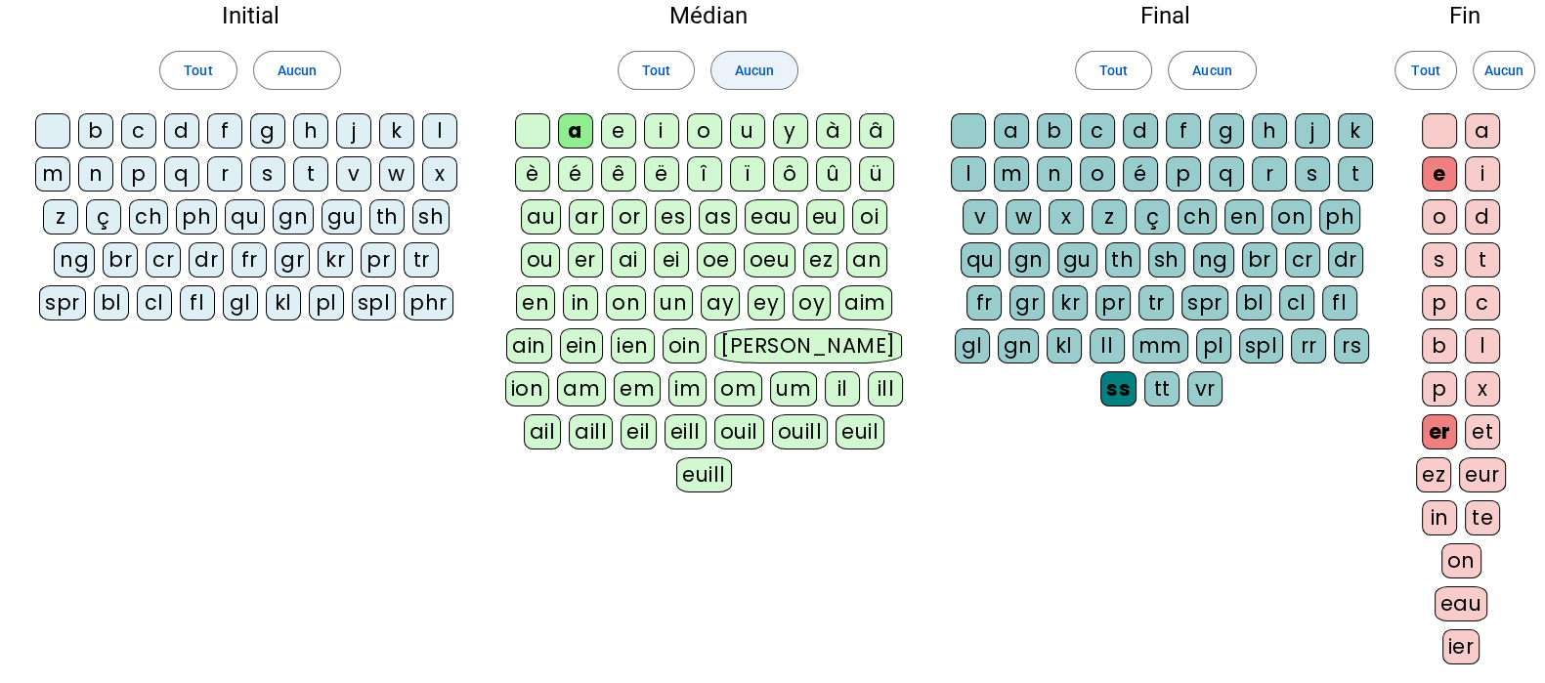
click at [741, 60] on span "Aucun" at bounding box center [754, 70] width 39 height 23
drag, startPoint x: 1215, startPoint y: 66, endPoint x: 1404, endPoint y: 57, distance: 188.8
click at [1217, 65] on span "Aucun" at bounding box center [1211, 70] width 39 height 23
click at [1490, 61] on span "Aucun" at bounding box center [1503, 70] width 39 height 23
click at [179, 134] on div "d" at bounding box center [181, 130] width 35 height 35
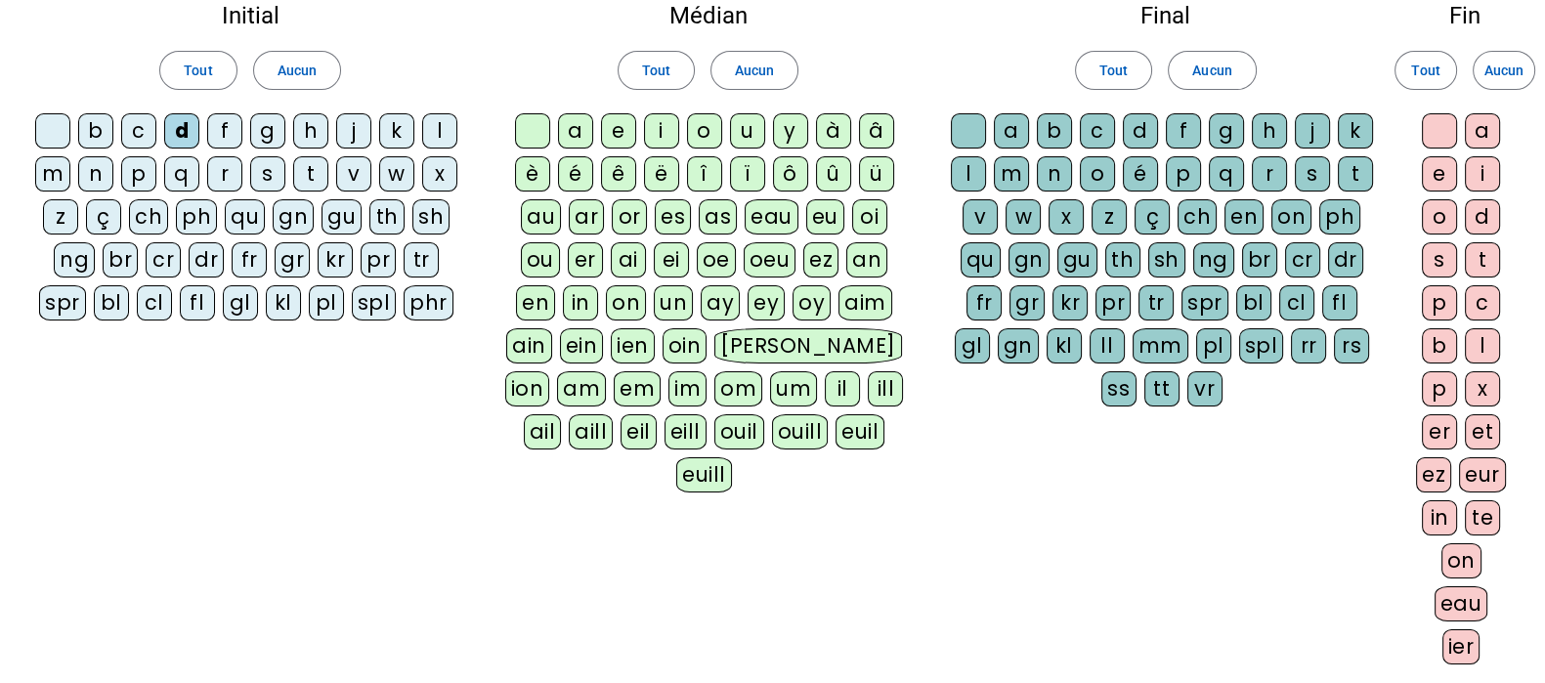
click at [224, 134] on div "f" at bounding box center [224, 130] width 35 height 35
click at [63, 173] on div "m" at bounding box center [52, 173] width 35 height 35
drag, startPoint x: 141, startPoint y: 174, endPoint x: 259, endPoint y: 171, distance: 118.3
click at [144, 174] on div "p" at bounding box center [138, 173] width 35 height 35
click at [260, 171] on div "s" at bounding box center [267, 173] width 35 height 35
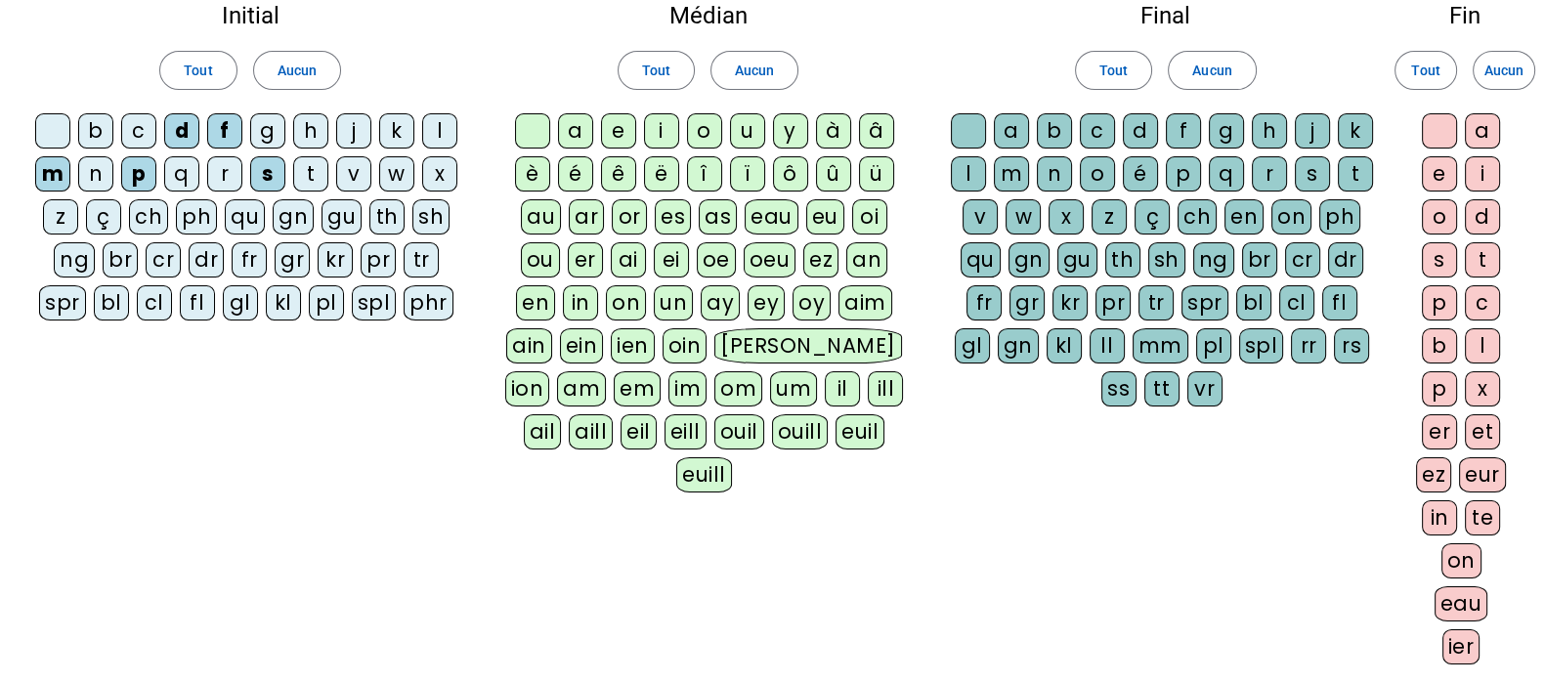
click at [625, 222] on div "or" at bounding box center [629, 216] width 35 height 35
click at [1353, 177] on div "t" at bounding box center [1355, 173] width 35 height 35
click at [1447, 175] on div "e" at bounding box center [1439, 173] width 35 height 35
click at [1435, 425] on div "er" at bounding box center [1439, 431] width 35 height 35
click at [1465, 641] on div "ier" at bounding box center [1461, 646] width 38 height 35
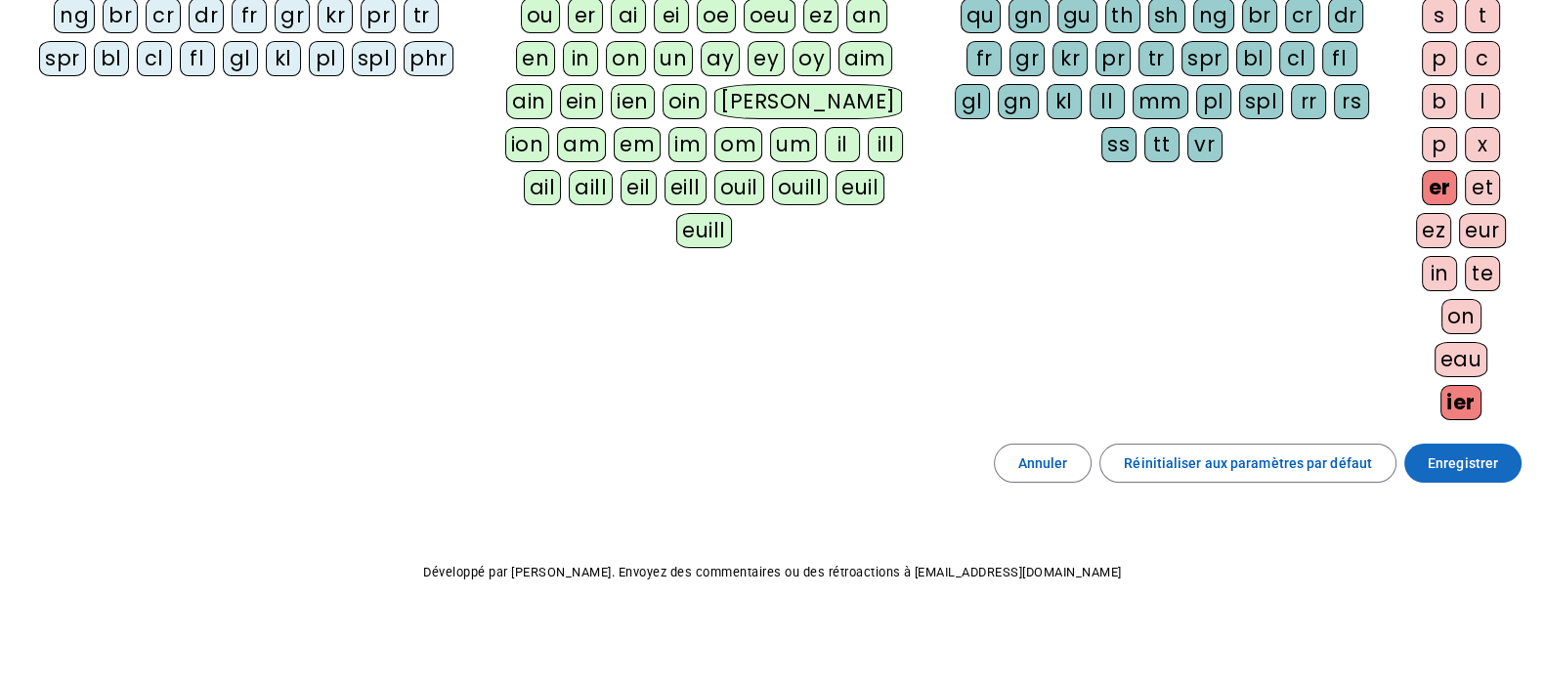
click at [1470, 460] on span "Enregistrer" at bounding box center [1462, 462] width 70 height 23
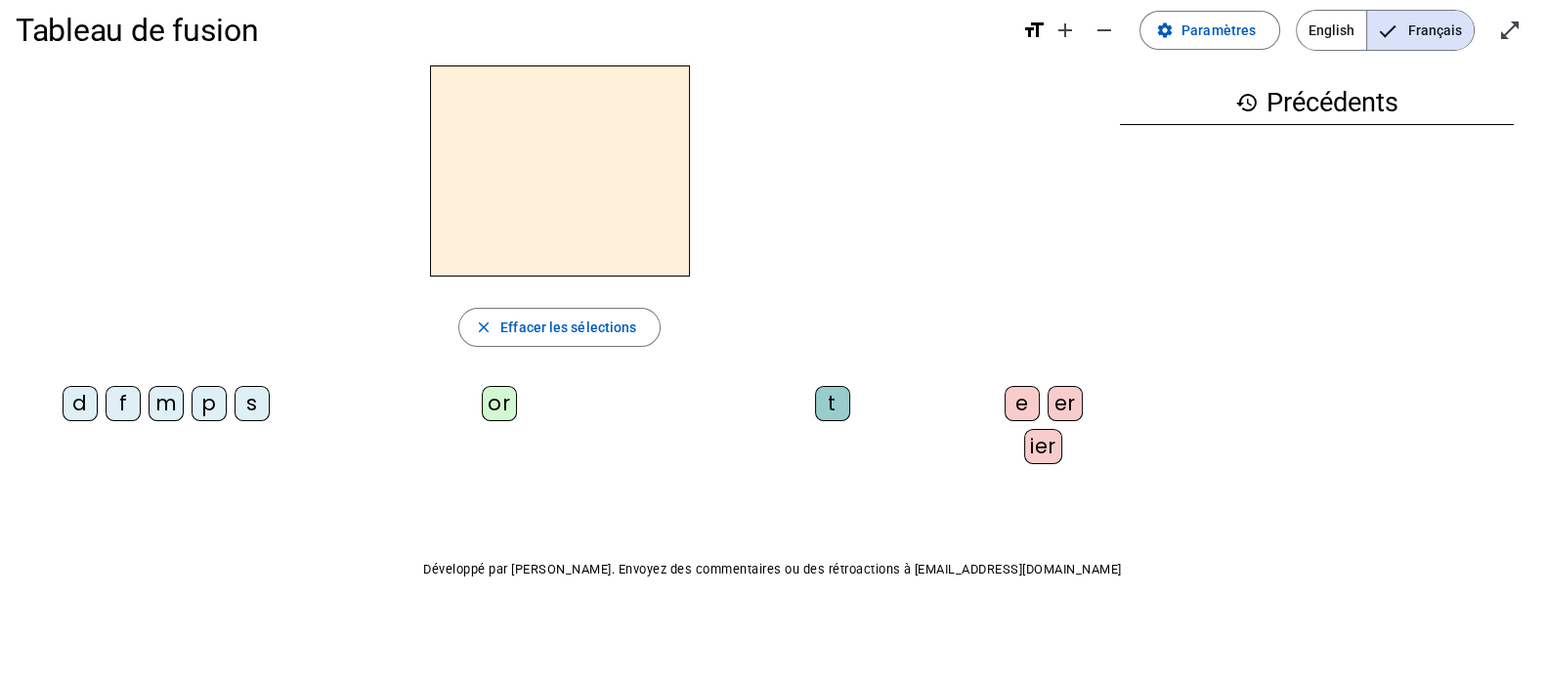
click at [166, 398] on div "m" at bounding box center [166, 403] width 35 height 35
click at [489, 397] on div "or" at bounding box center [499, 403] width 35 height 35
click at [830, 403] on div "t" at bounding box center [832, 403] width 35 height 35
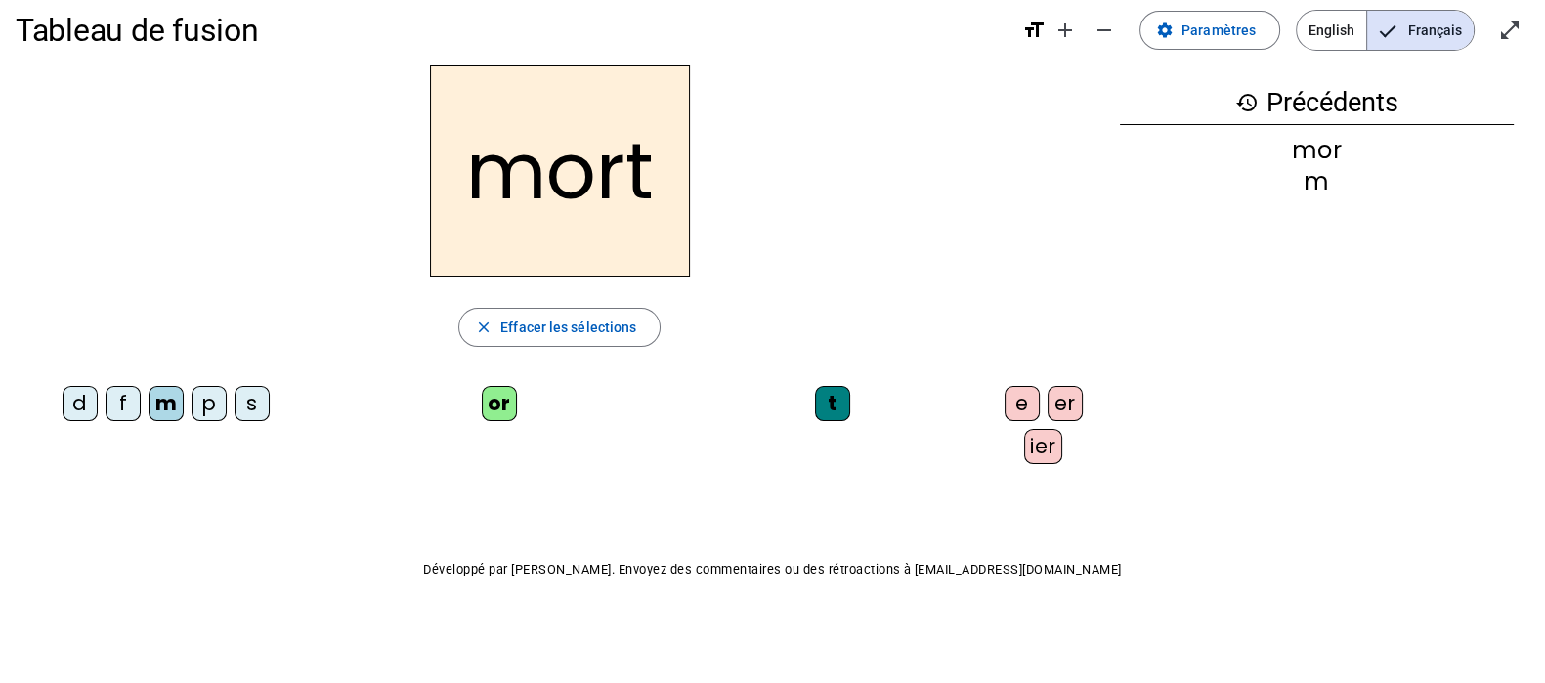
click at [66, 397] on div "d" at bounding box center [80, 403] width 35 height 35
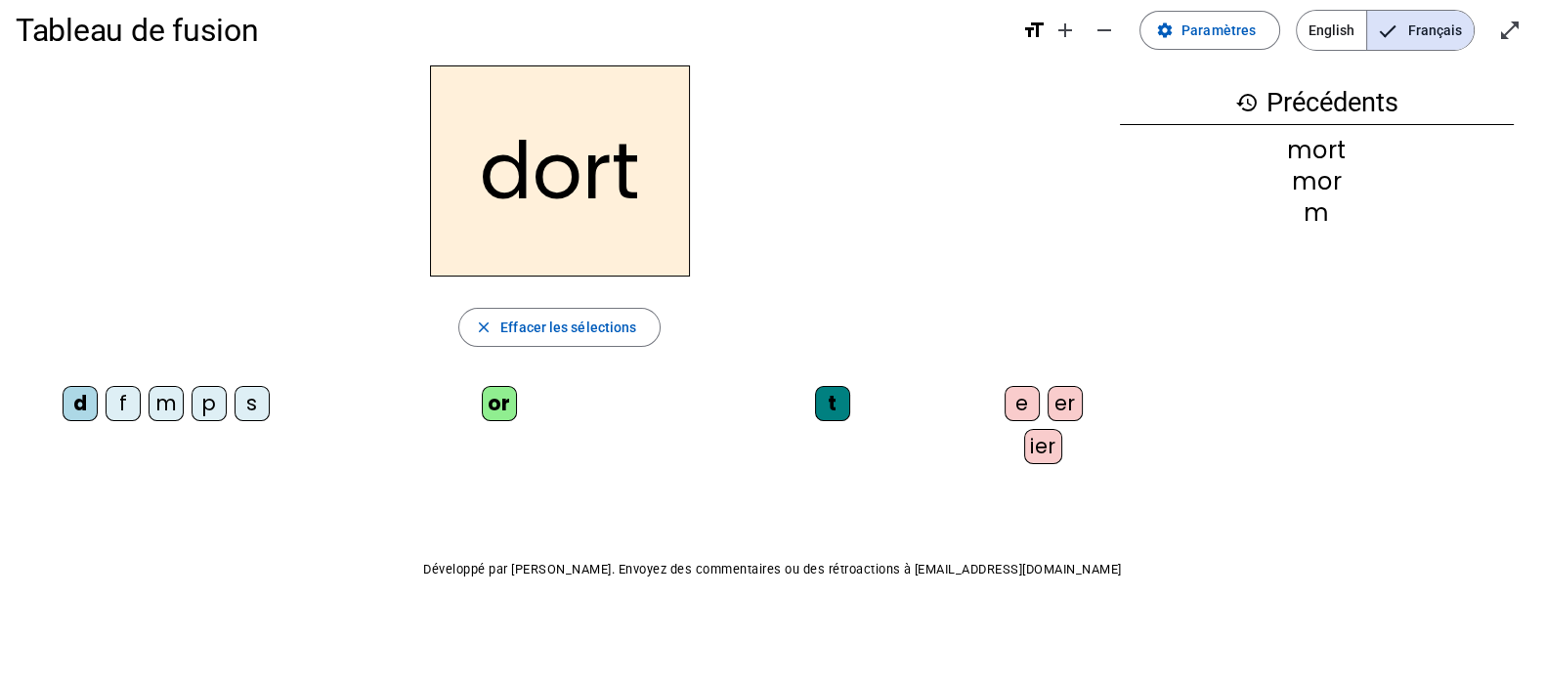
click at [258, 406] on div "s" at bounding box center [251, 403] width 35 height 35
click at [122, 398] on div "f" at bounding box center [123, 403] width 35 height 35
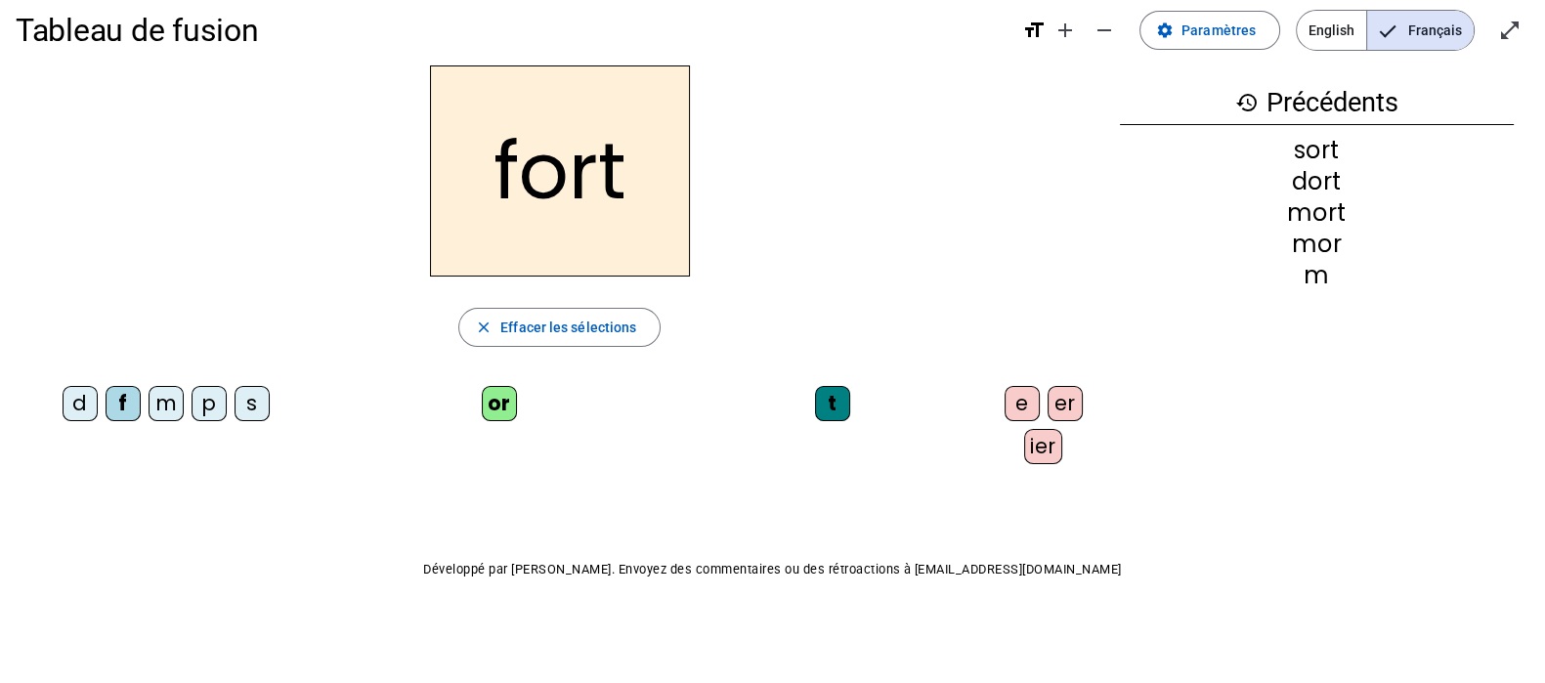
click at [201, 399] on div "p" at bounding box center [208, 403] width 35 height 35
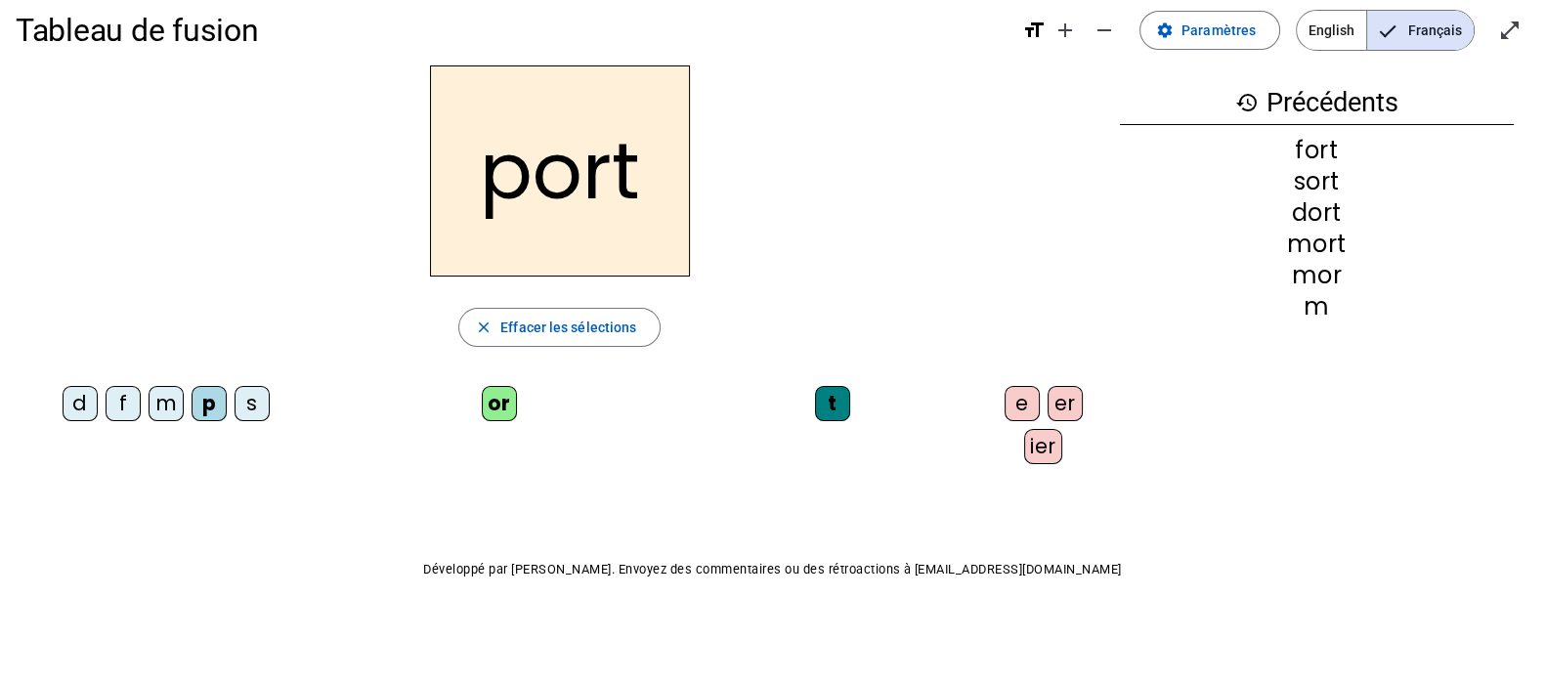
click at [1005, 407] on div "e" at bounding box center [1021, 403] width 35 height 35
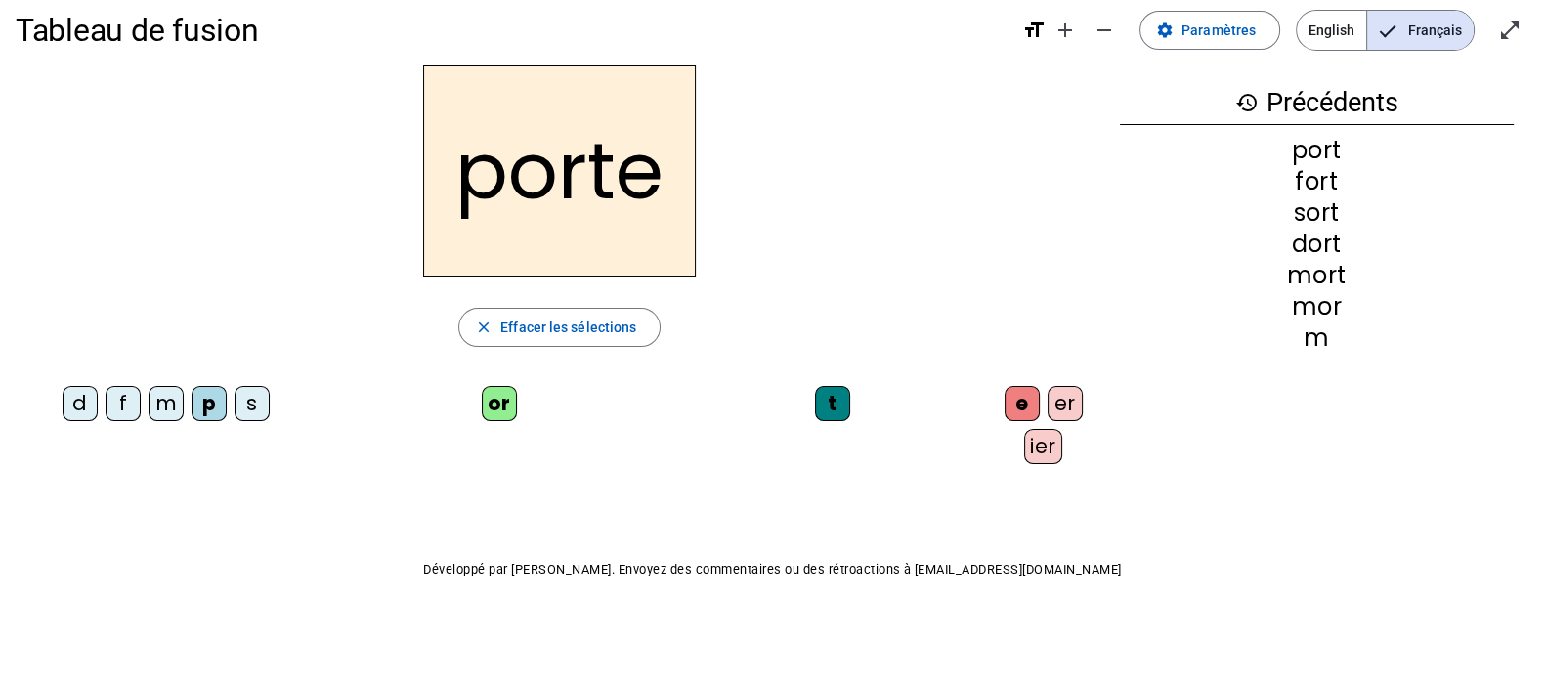
click at [1060, 406] on div "er" at bounding box center [1064, 403] width 35 height 35
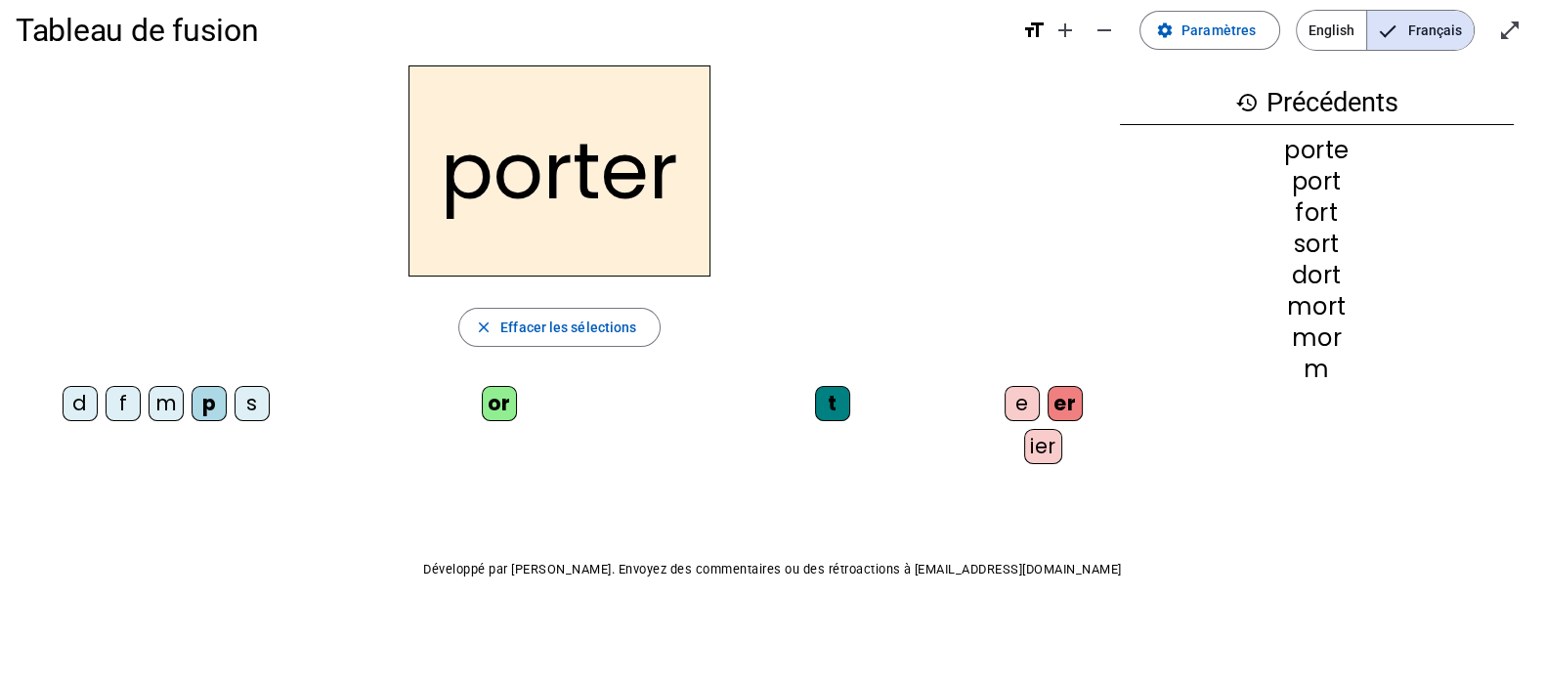
click at [1031, 456] on div "ier" at bounding box center [1043, 446] width 38 height 35
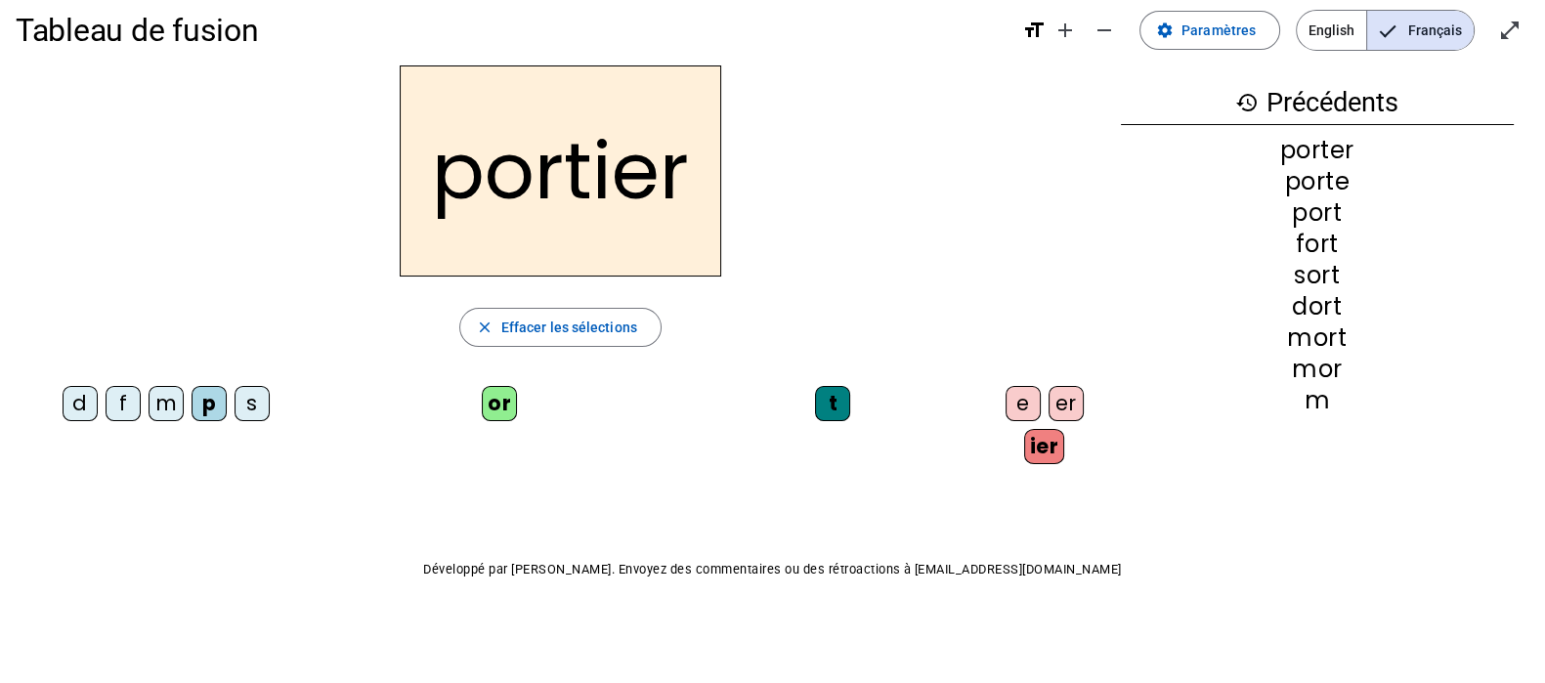
click at [163, 403] on div "m" at bounding box center [166, 403] width 35 height 35
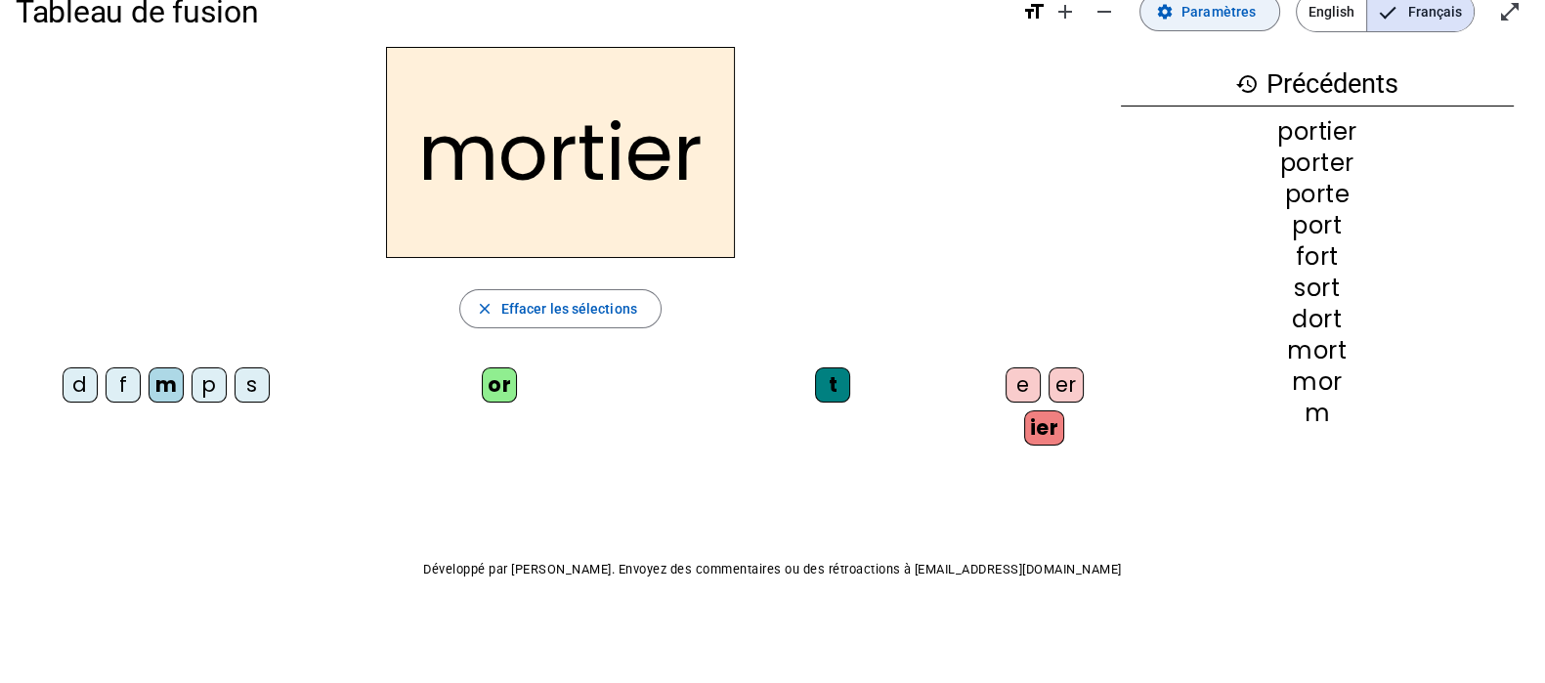
click at [1231, 17] on span "Paramètres" at bounding box center [1218, 11] width 74 height 23
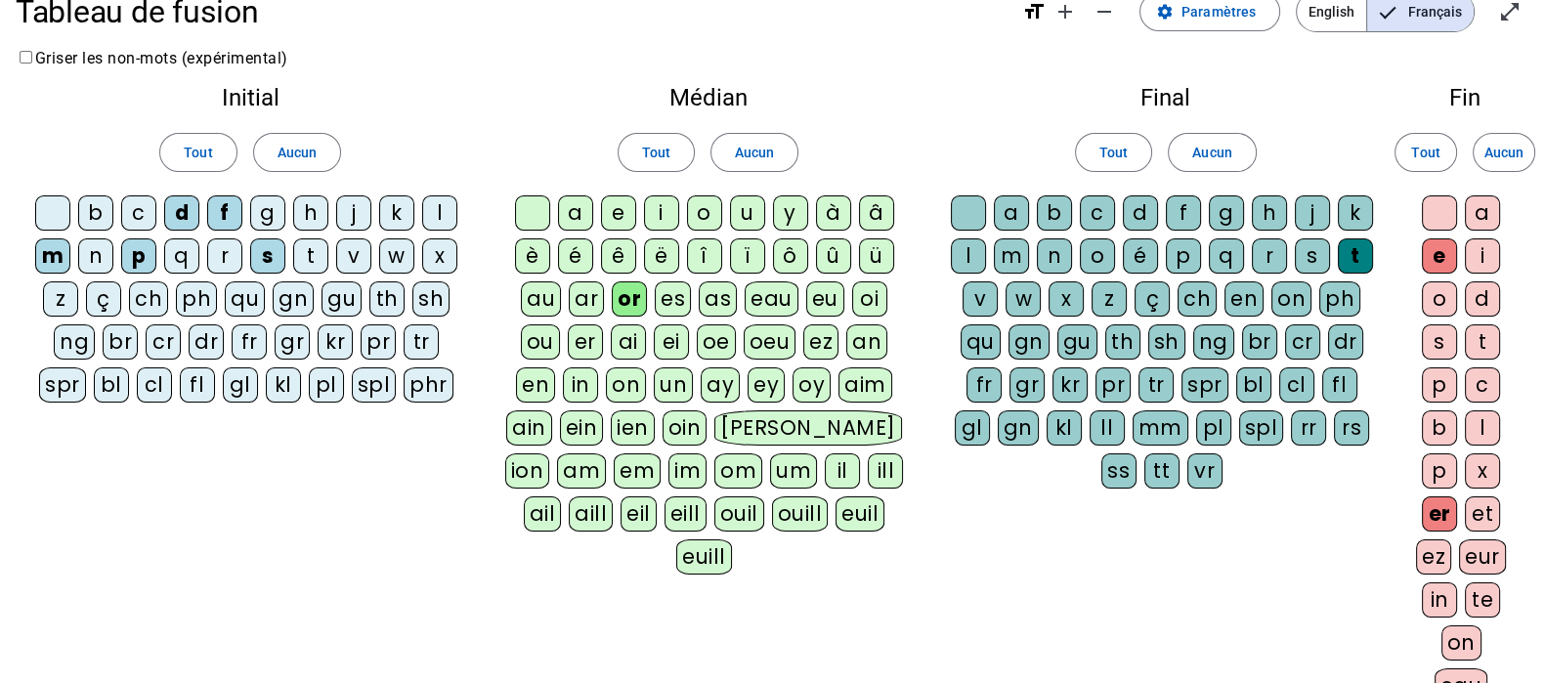
drag, startPoint x: 318, startPoint y: 155, endPoint x: 530, endPoint y: 147, distance: 212.2
click at [318, 155] on span at bounding box center [297, 152] width 86 height 47
drag, startPoint x: 766, startPoint y: 154, endPoint x: 1084, endPoint y: 151, distance: 318.5
click at [767, 154] on span "Aucun" at bounding box center [754, 152] width 39 height 23
click at [1223, 158] on span "Aucun" at bounding box center [1211, 152] width 39 height 23
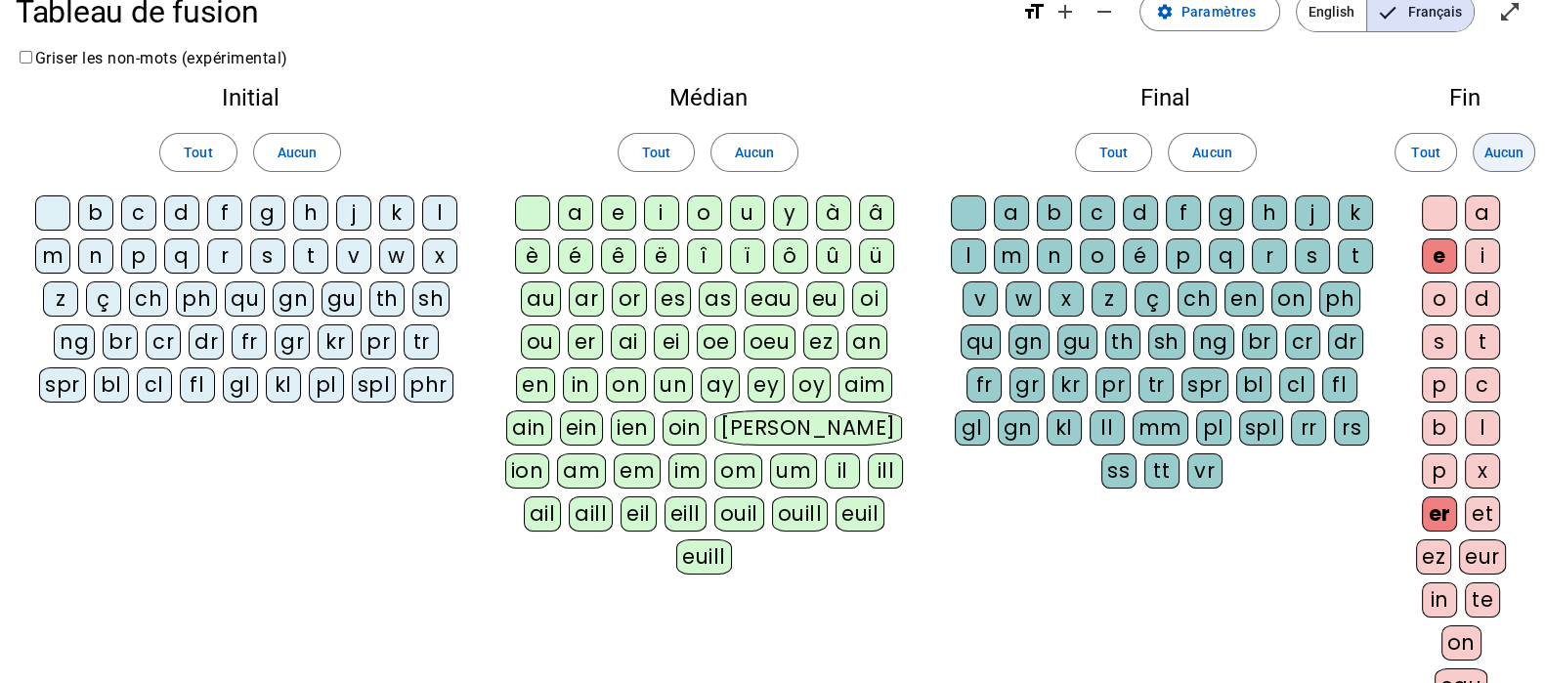
click at [1496, 151] on span "Aucun" at bounding box center [1503, 152] width 39 height 23
click at [57, 221] on div at bounding box center [52, 212] width 35 height 35
click at [273, 217] on div "g" at bounding box center [267, 212] width 35 height 35
click at [132, 255] on div "p" at bounding box center [138, 255] width 35 height 35
click at [234, 260] on div "r" at bounding box center [224, 255] width 35 height 35
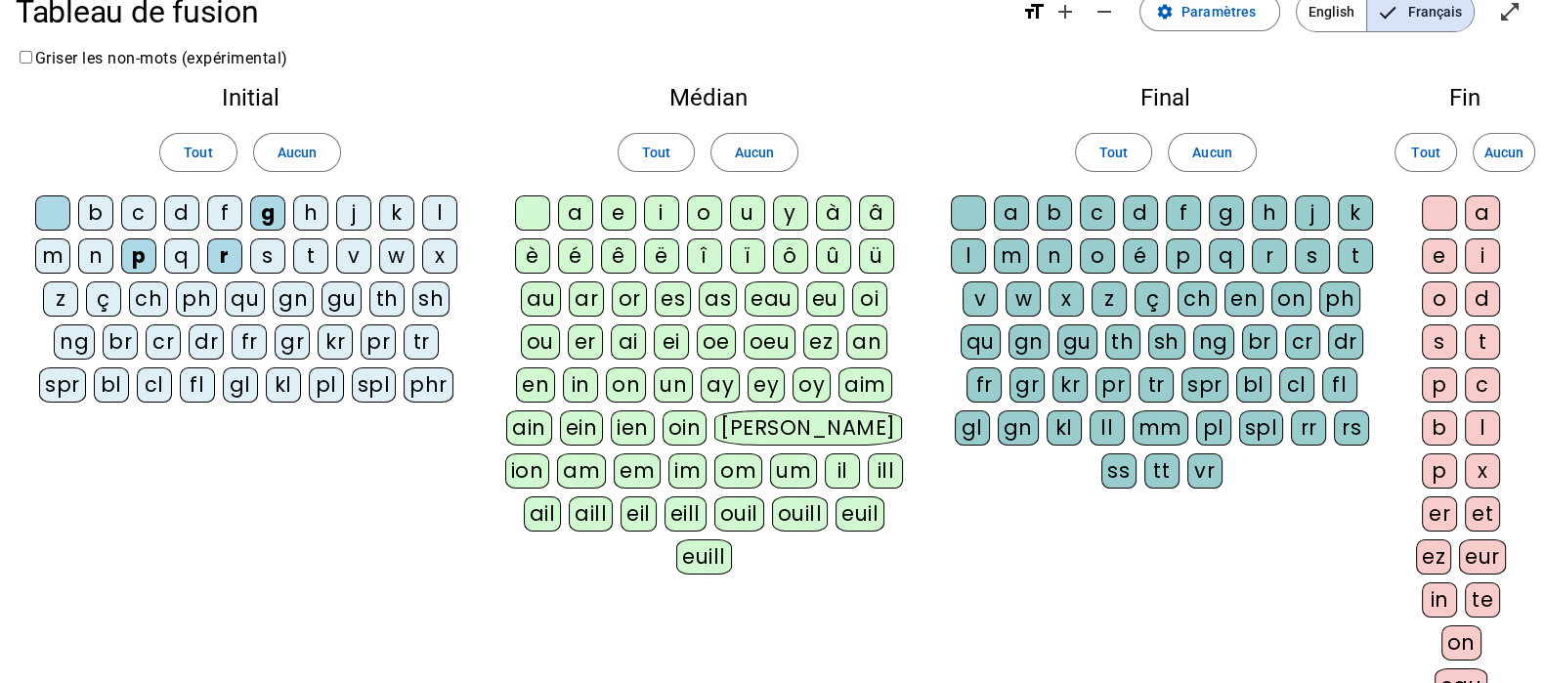
click at [278, 259] on div "s" at bounding box center [267, 255] width 35 height 35
click at [304, 251] on div "t" at bounding box center [310, 255] width 35 height 35
click at [366, 254] on div "v" at bounding box center [353, 255] width 35 height 35
click at [579, 295] on div "ar" at bounding box center [586, 298] width 35 height 35
click at [633, 300] on div "or" at bounding box center [629, 298] width 35 height 35
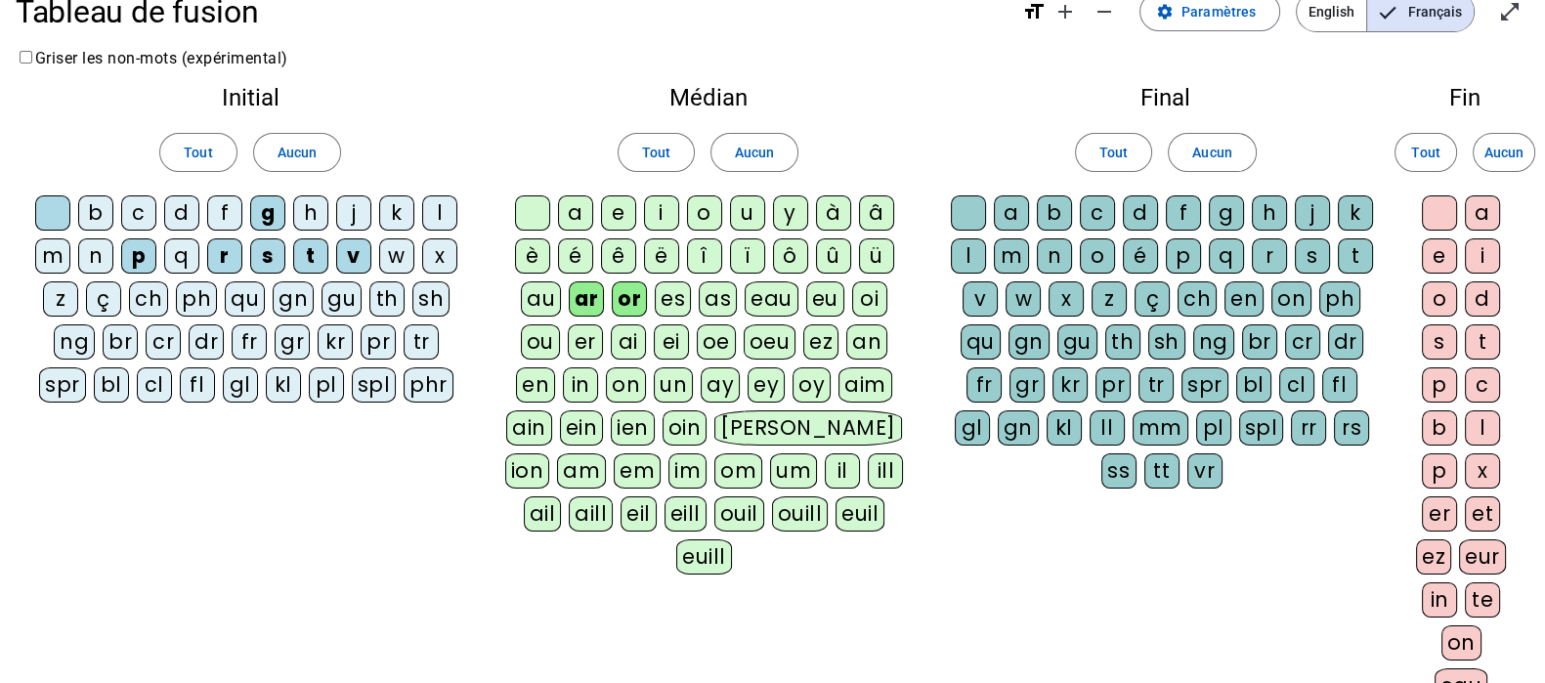
click at [664, 300] on div "es" at bounding box center [673, 298] width 36 height 35
click at [586, 340] on div "er" at bounding box center [585, 341] width 35 height 35
click at [1143, 207] on div "d" at bounding box center [1140, 212] width 35 height 35
click at [1275, 251] on div "r" at bounding box center [1269, 255] width 35 height 35
click at [1301, 251] on div "s" at bounding box center [1312, 255] width 35 height 35
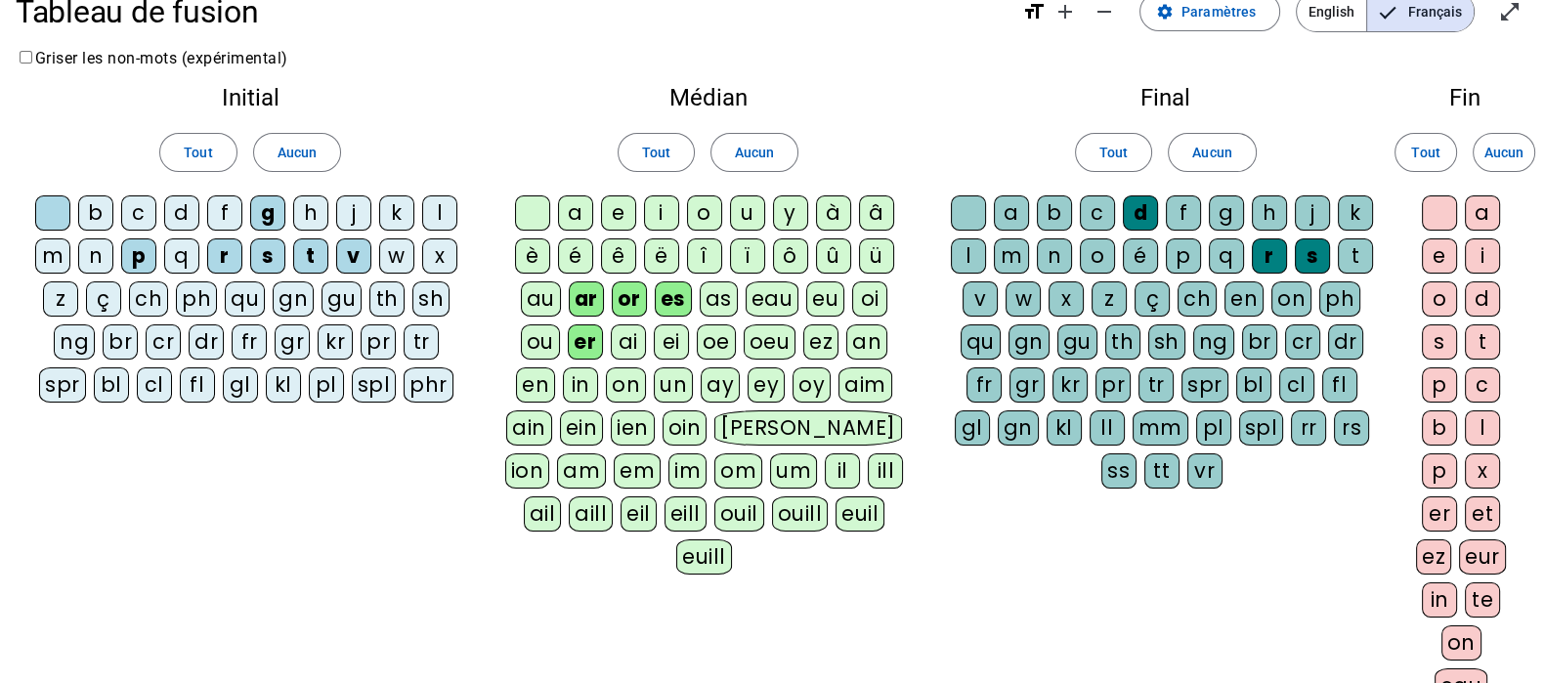
click at [1363, 251] on div "t" at bounding box center [1355, 255] width 35 height 35
click at [1441, 251] on div "e" at bounding box center [1439, 255] width 35 height 35
click at [1432, 511] on div "er" at bounding box center [1439, 513] width 35 height 35
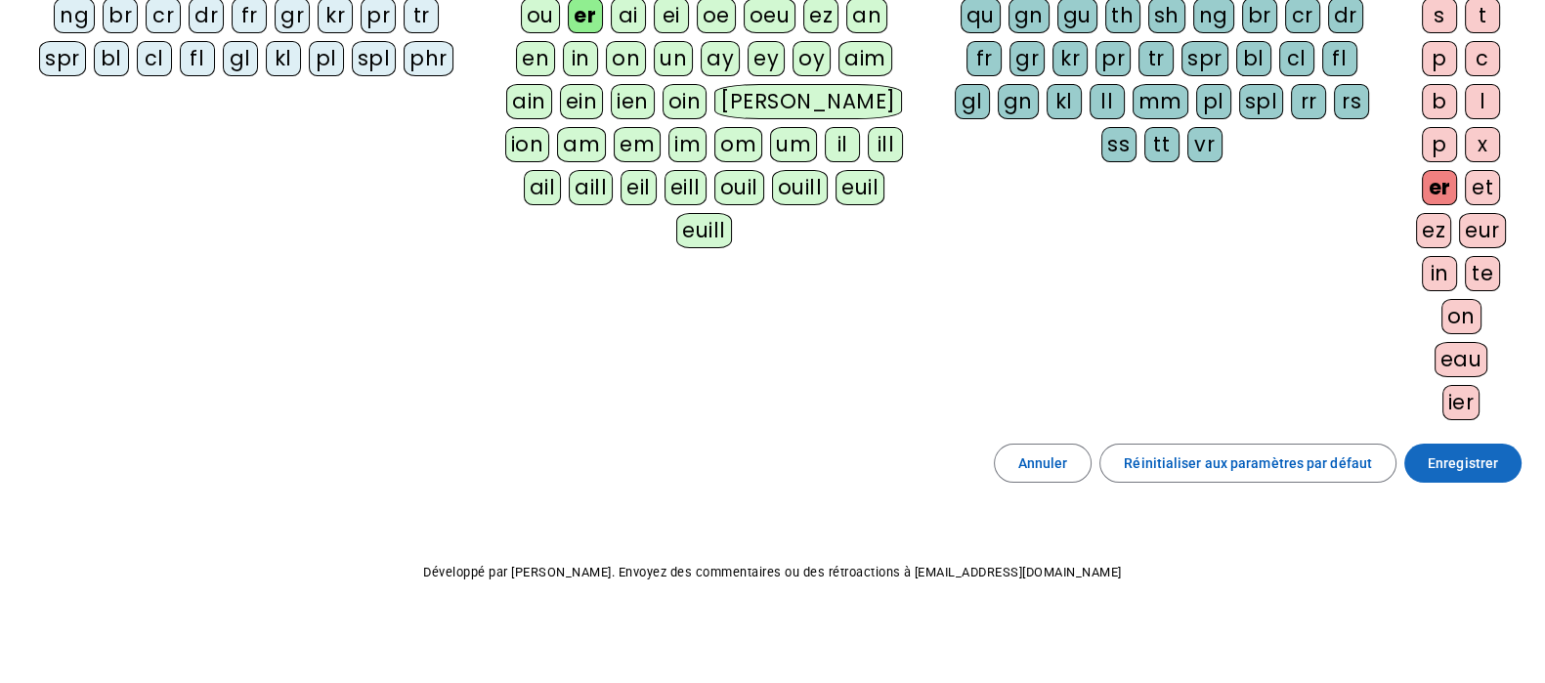
click at [1486, 451] on span "Enregistrer" at bounding box center [1462, 462] width 70 height 23
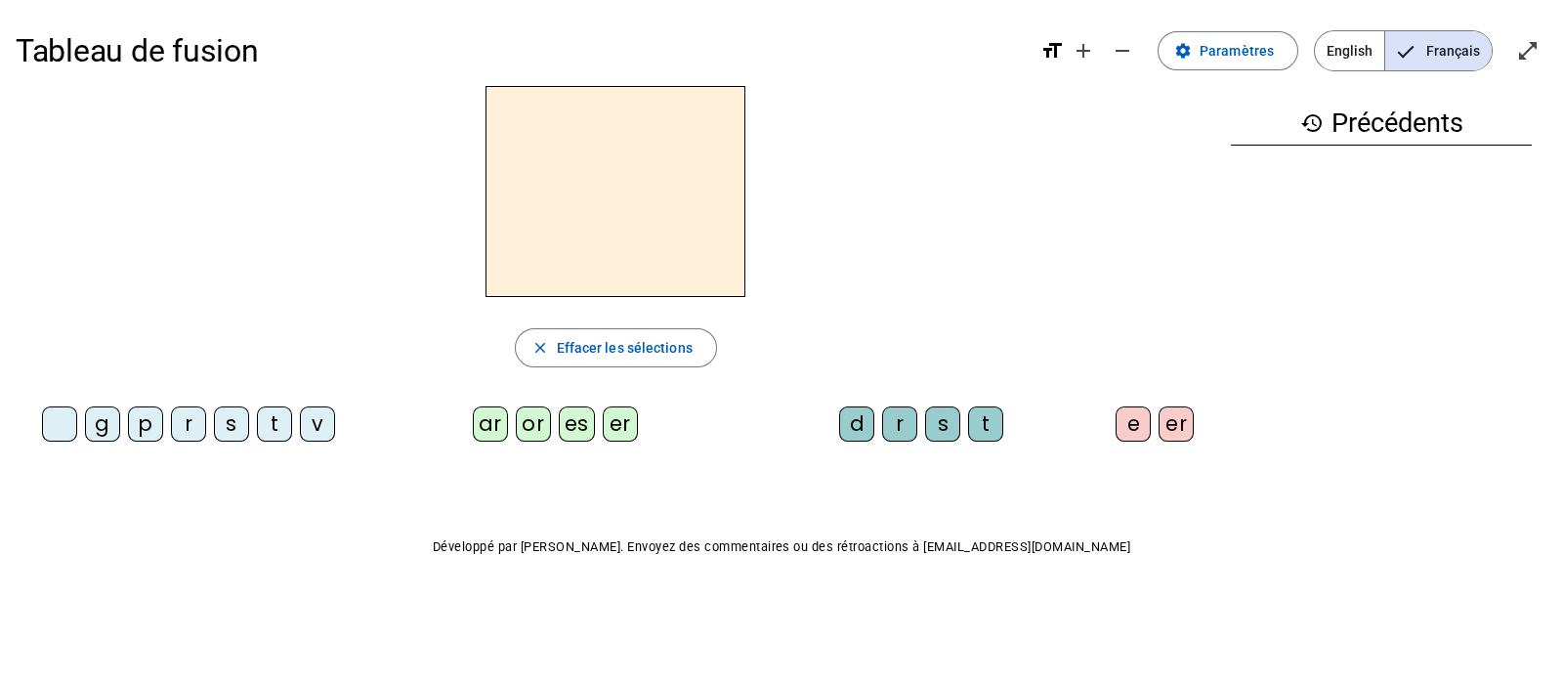
click at [115, 422] on div "g" at bounding box center [102, 423] width 35 height 35
click at [574, 423] on div "es" at bounding box center [577, 423] width 36 height 35
click at [972, 420] on div "t" at bounding box center [986, 423] width 35 height 35
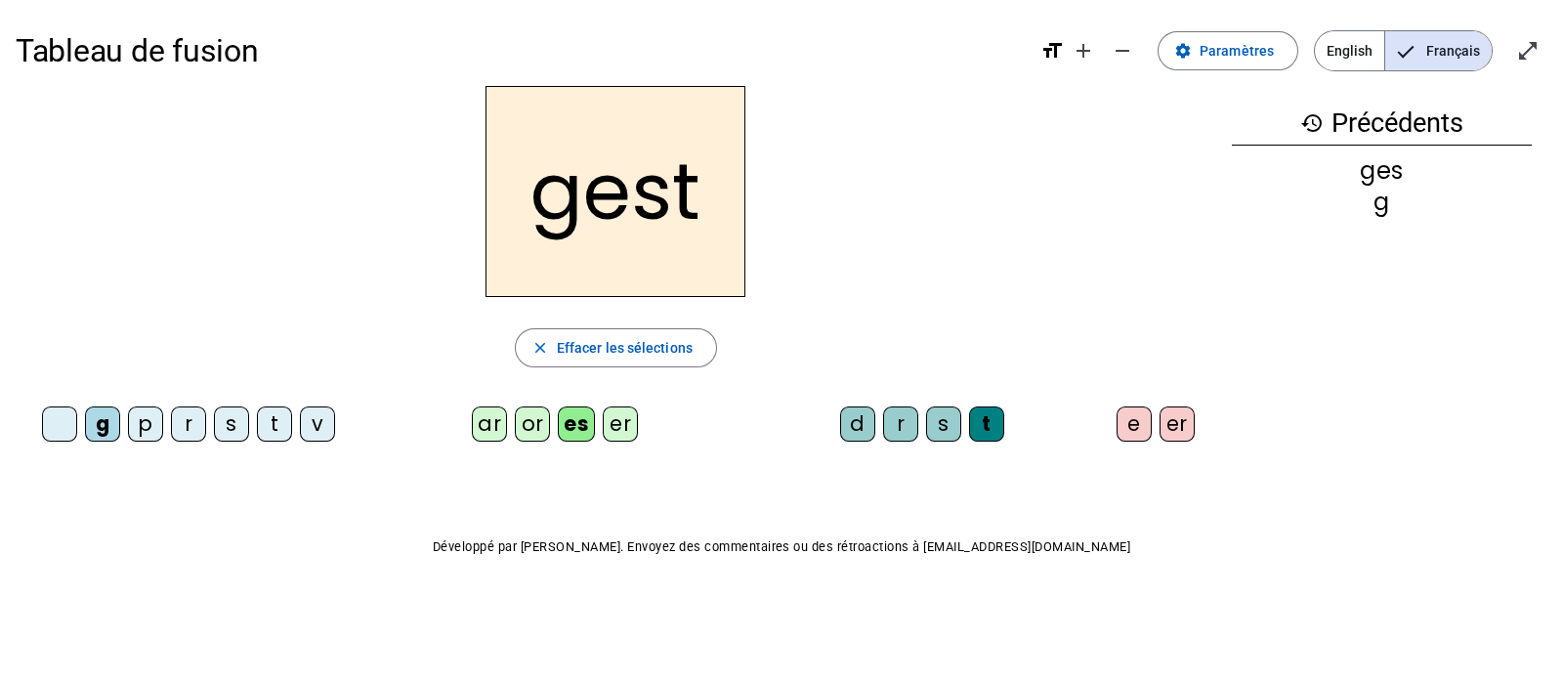
click at [1119, 422] on div "e" at bounding box center [1134, 423] width 35 height 35
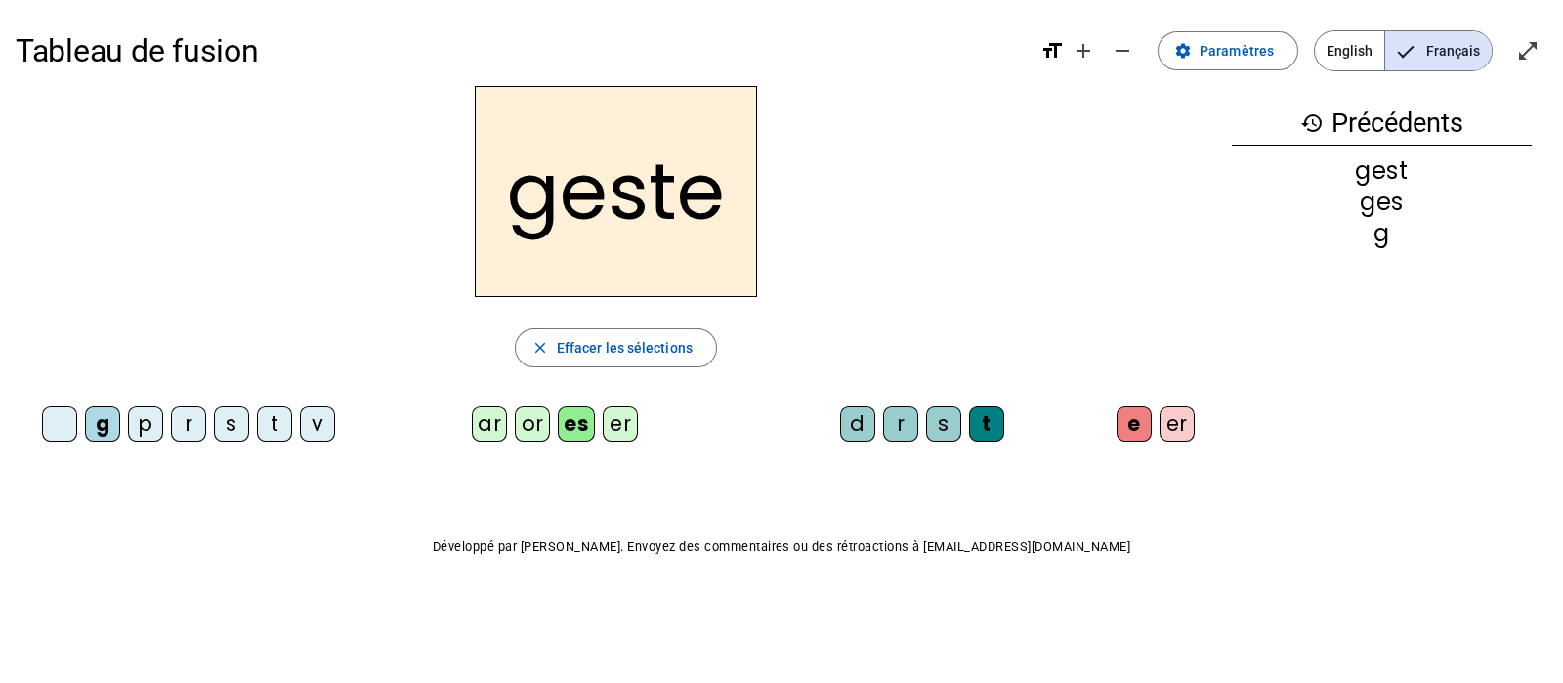
click at [310, 436] on div "v" at bounding box center [317, 423] width 35 height 35
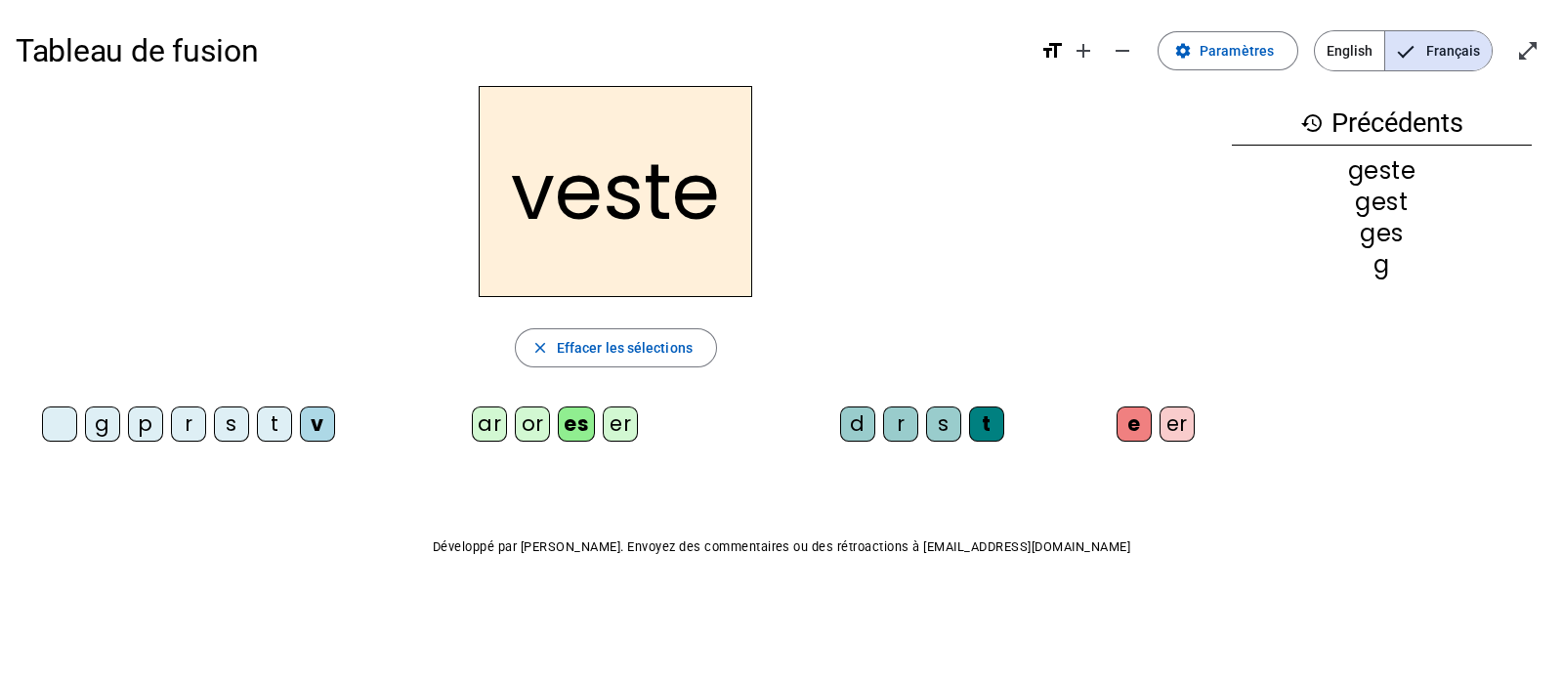
click at [149, 427] on div "p" at bounding box center [145, 423] width 35 height 35
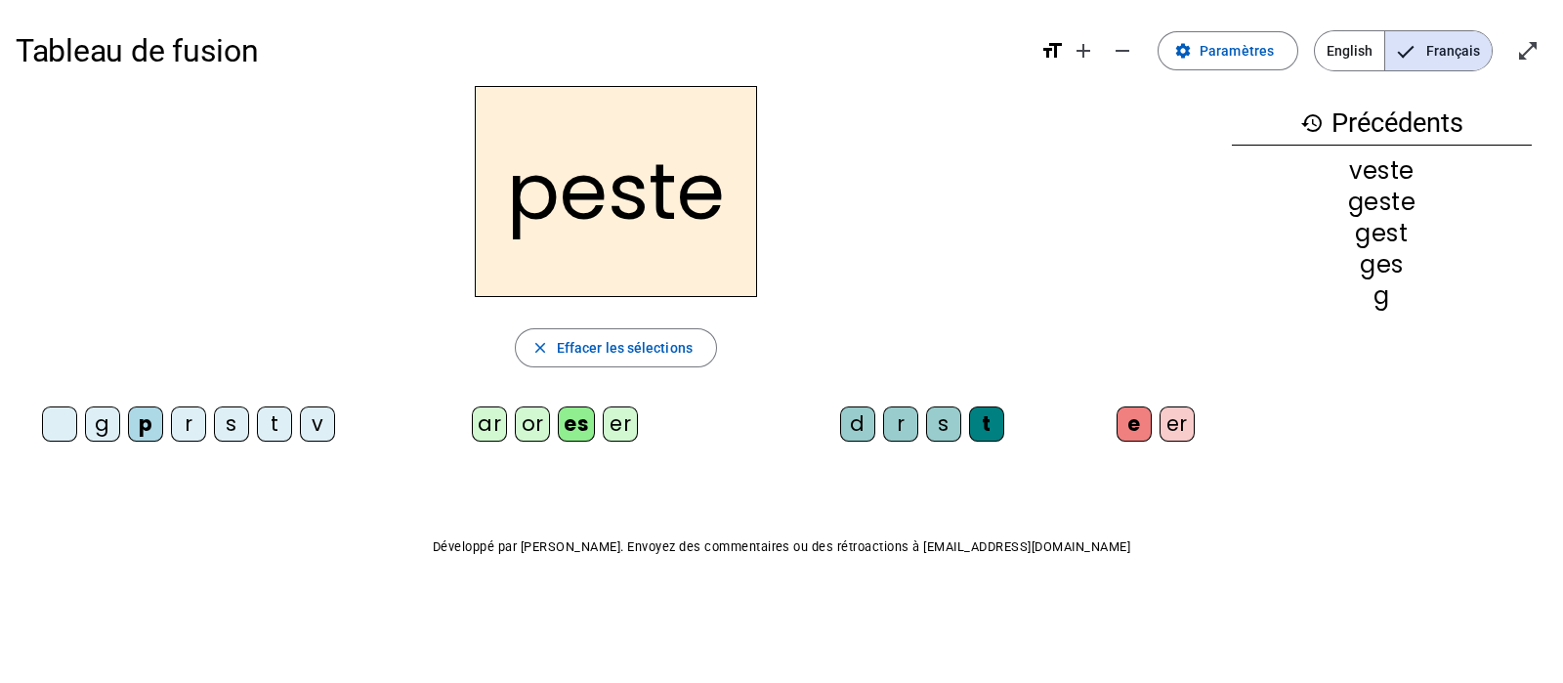
click at [622, 431] on div "er" at bounding box center [620, 423] width 35 height 35
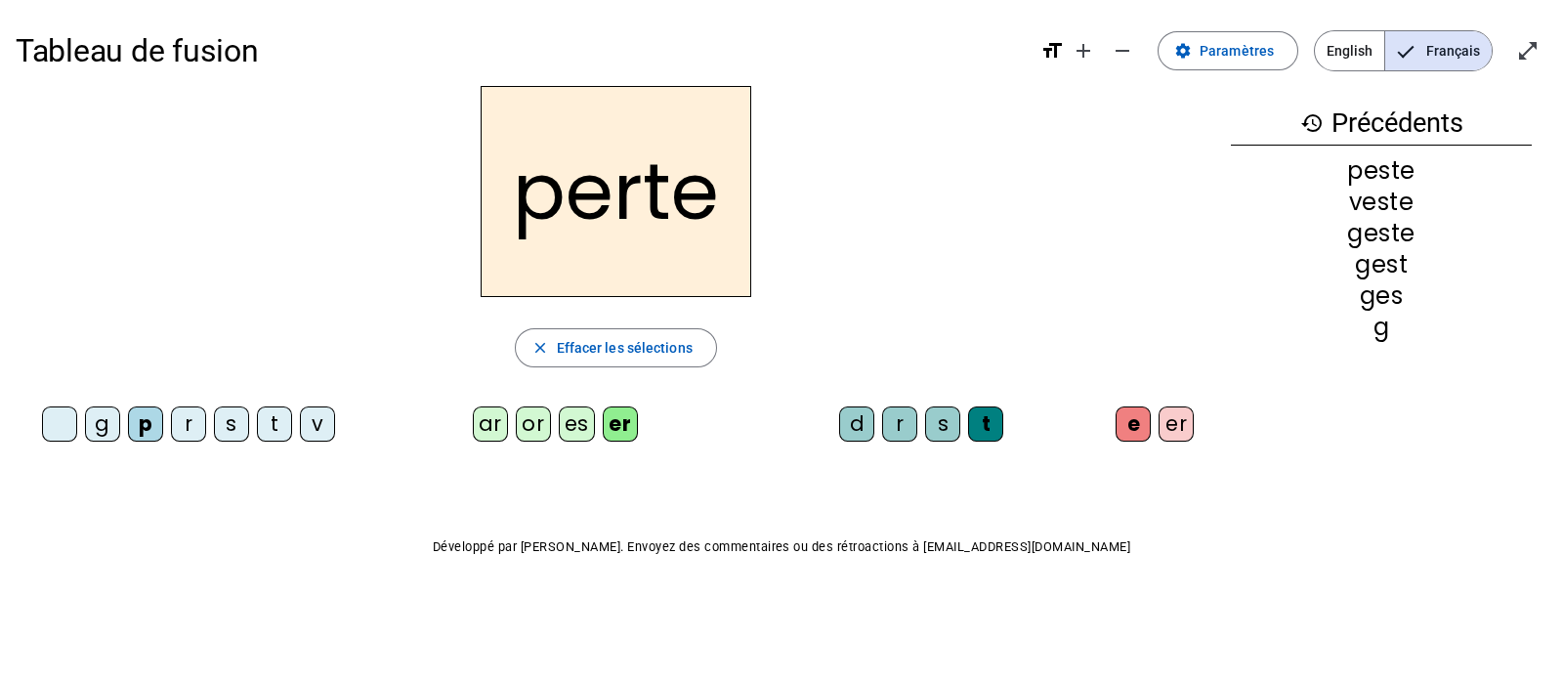
click at [592, 431] on div "es" at bounding box center [577, 423] width 36 height 35
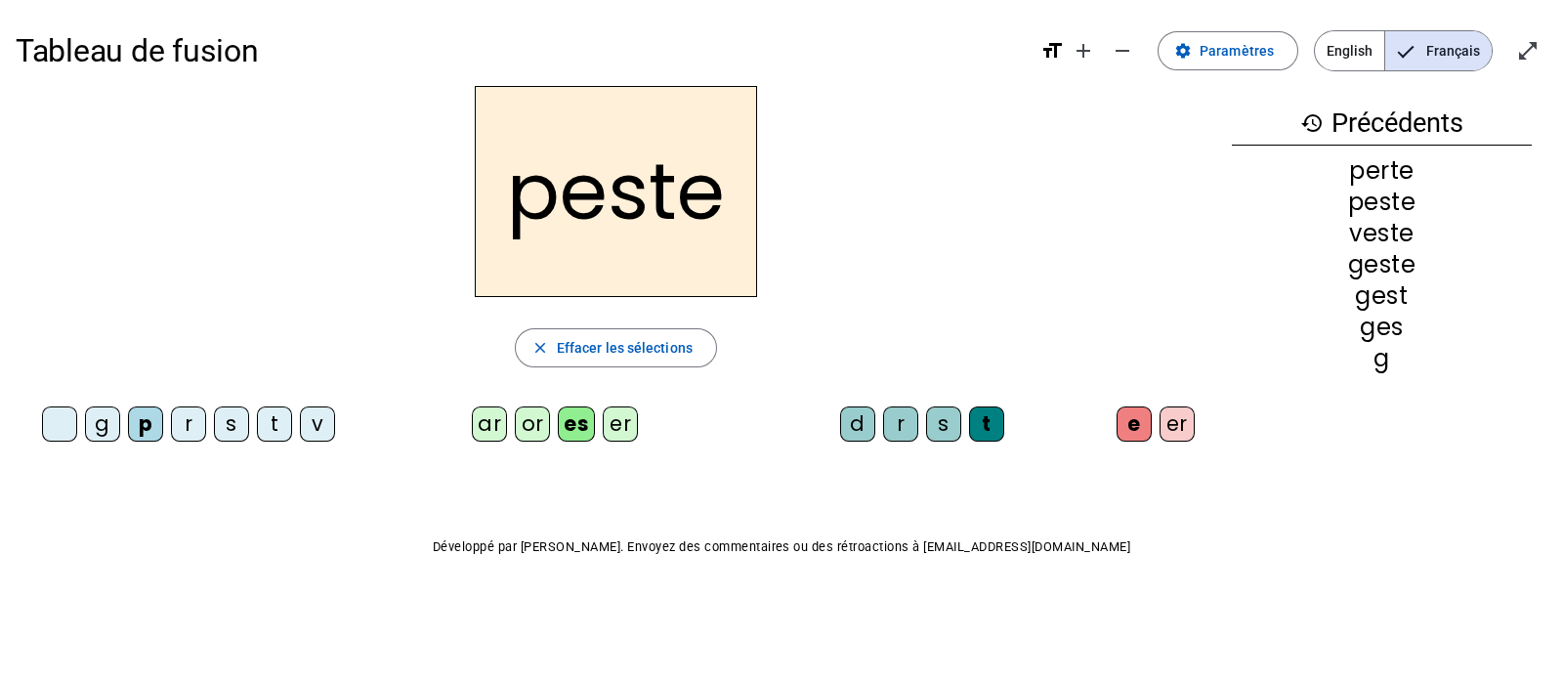
click at [1188, 422] on div "er" at bounding box center [1177, 423] width 35 height 35
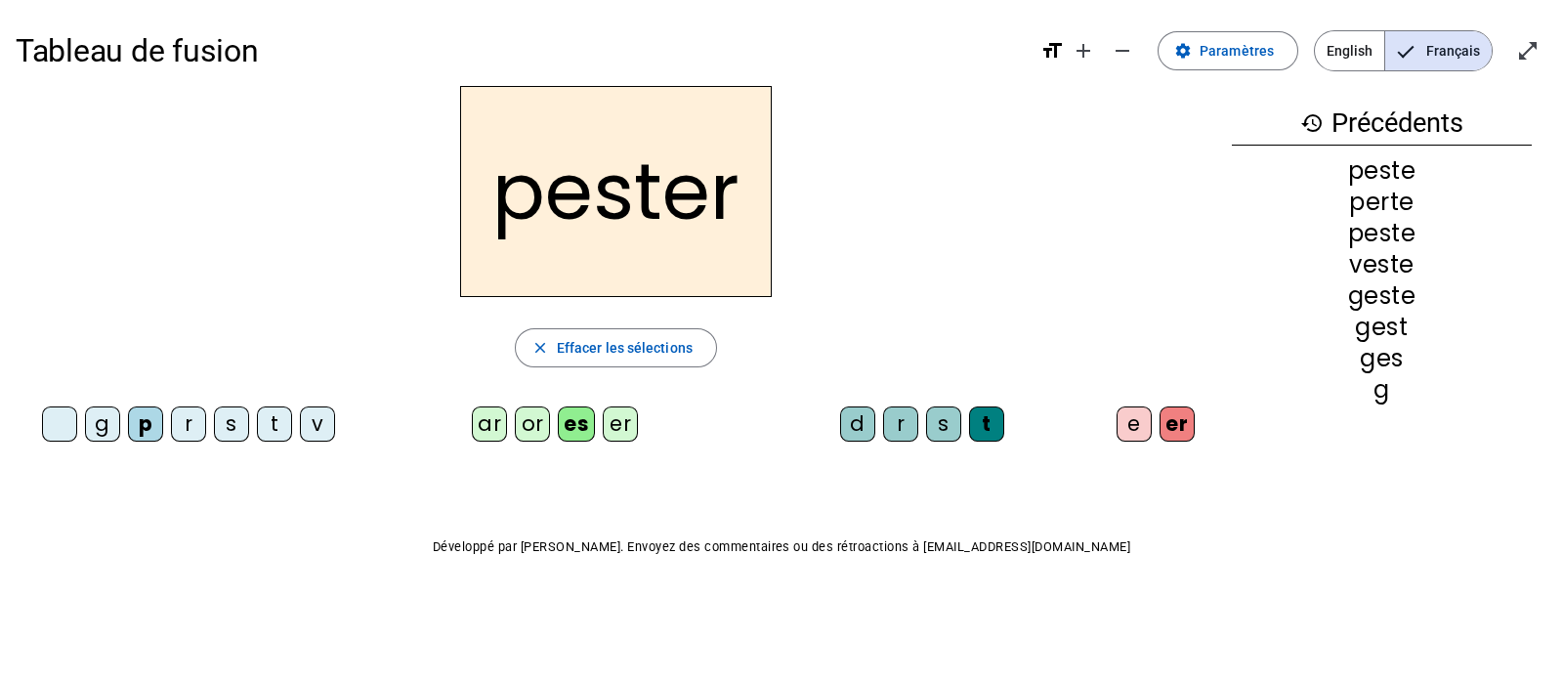
click at [193, 424] on div "r" at bounding box center [188, 423] width 35 height 35
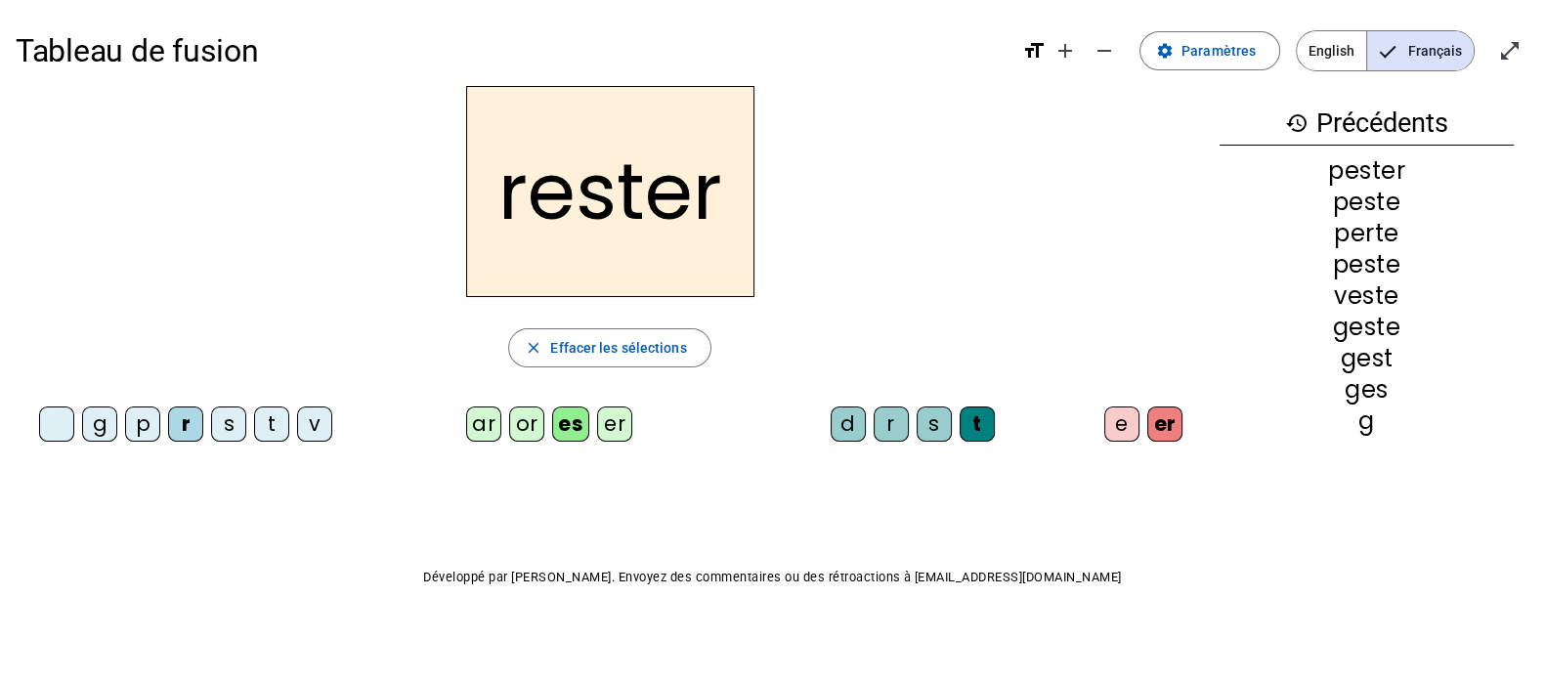
click at [273, 428] on div "t" at bounding box center [271, 423] width 35 height 35
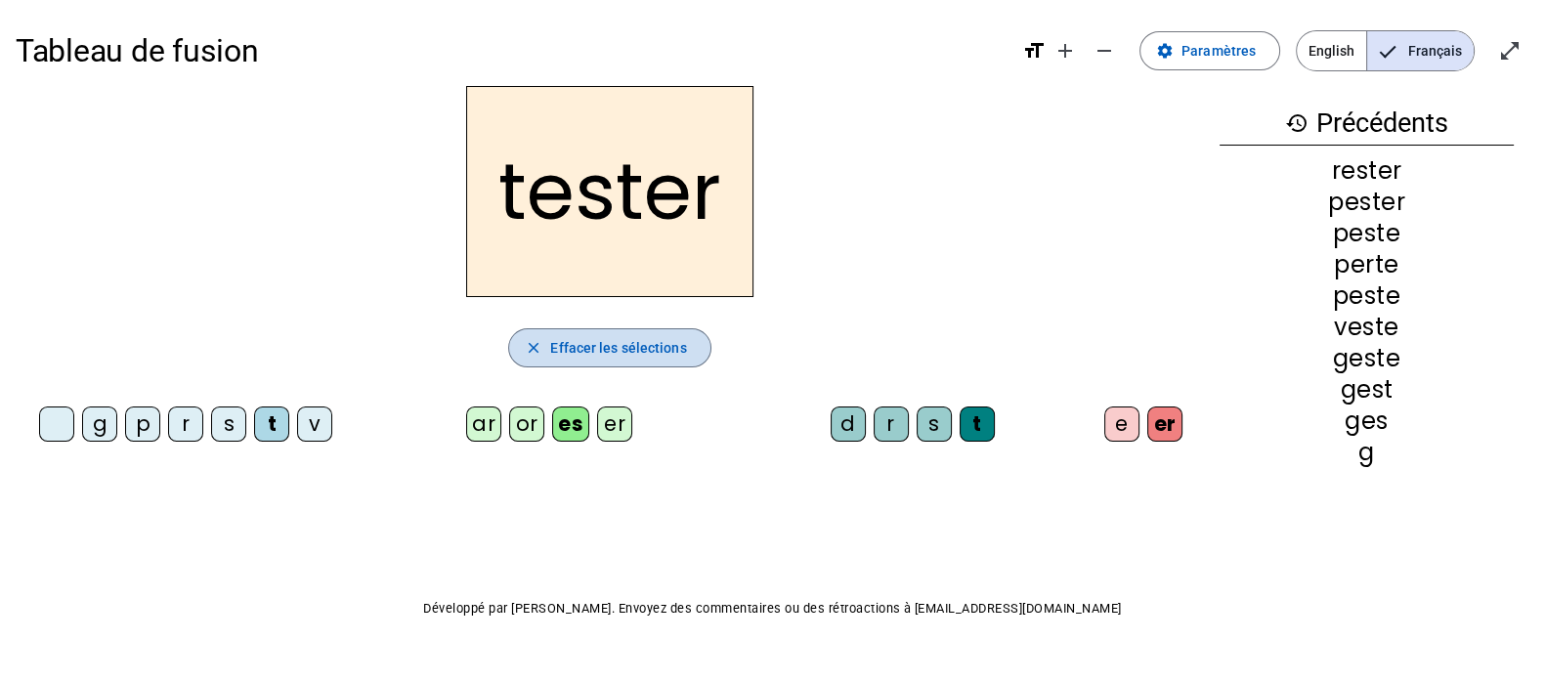
click at [612, 340] on span "Effacer les sélections" at bounding box center [618, 347] width 136 height 23
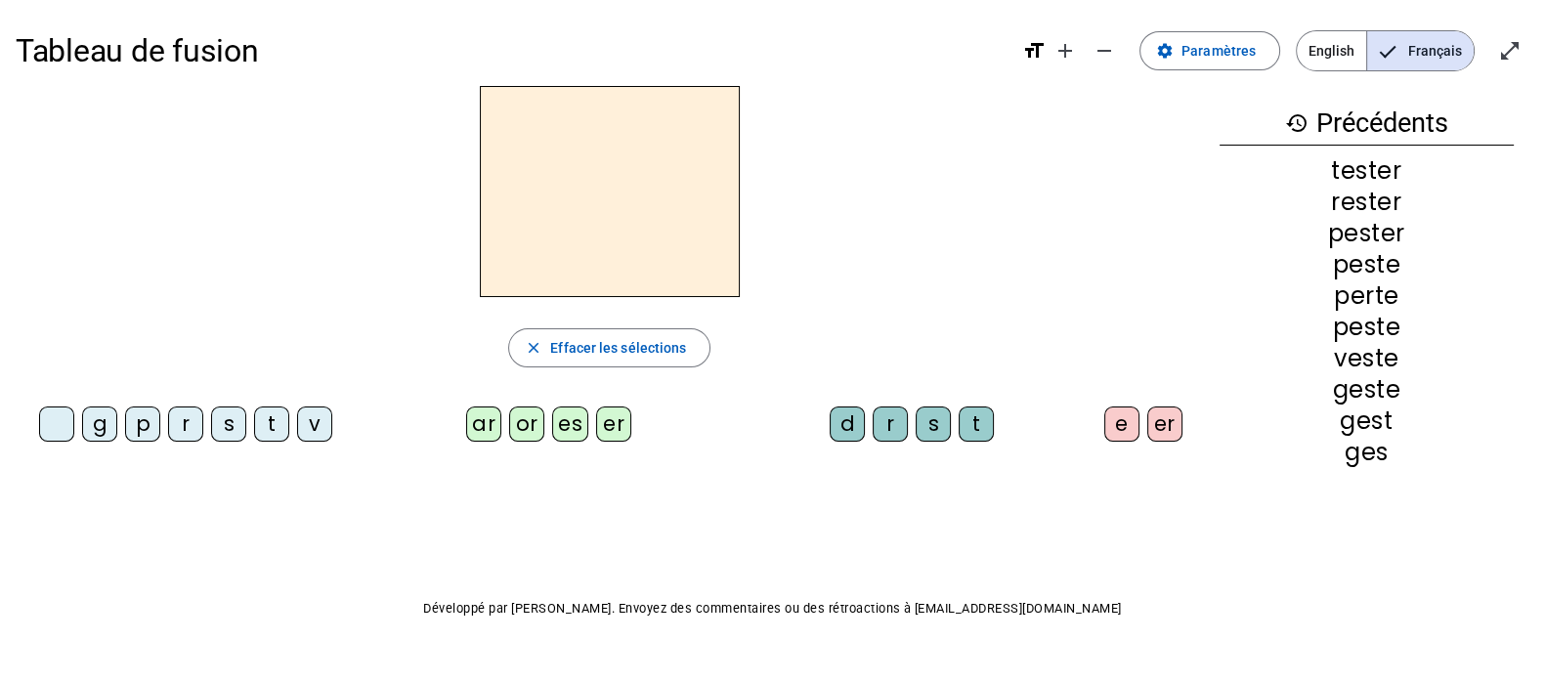
click at [303, 435] on div "v" at bounding box center [314, 423] width 35 height 35
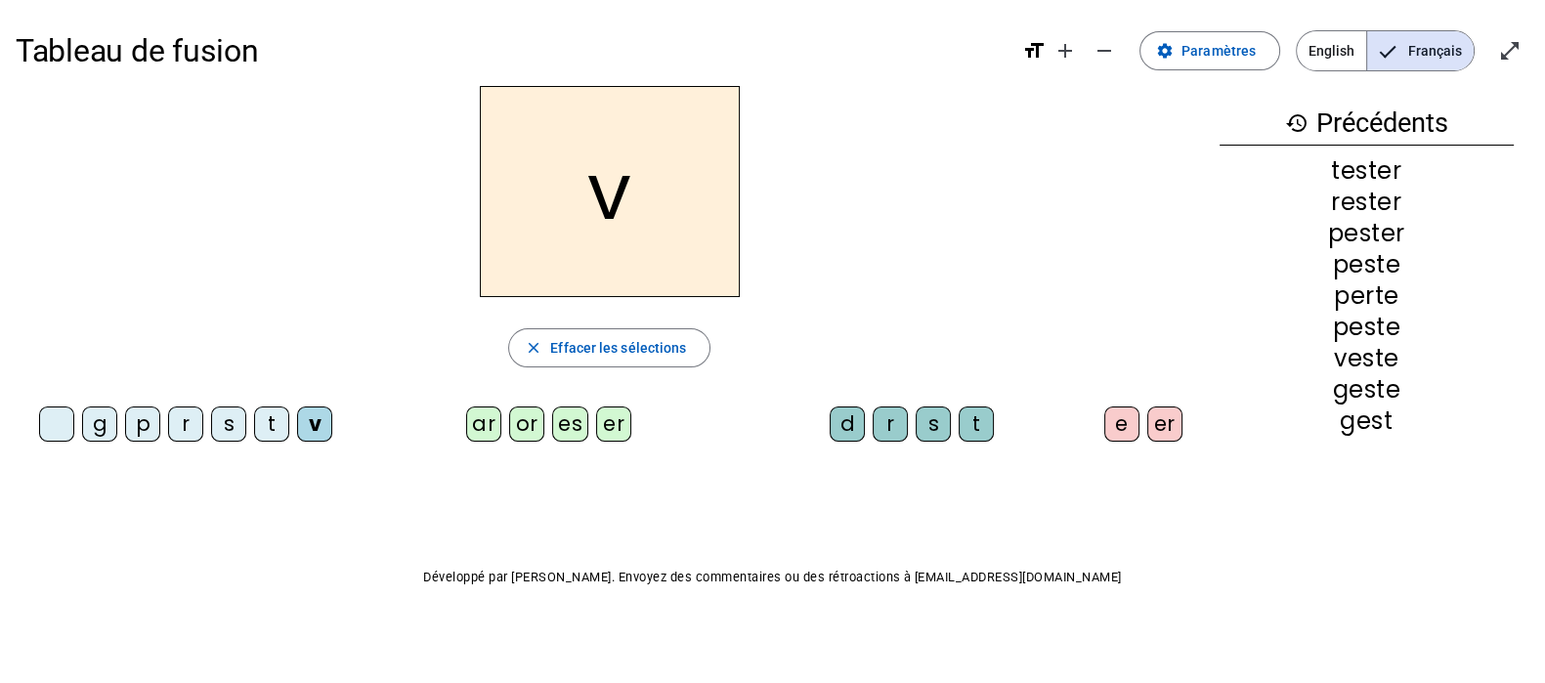
drag, startPoint x: 611, startPoint y: 429, endPoint x: 811, endPoint y: 441, distance: 200.6
click at [612, 429] on div "er" at bounding box center [613, 423] width 35 height 35
click at [887, 430] on div "r" at bounding box center [889, 423] width 35 height 35
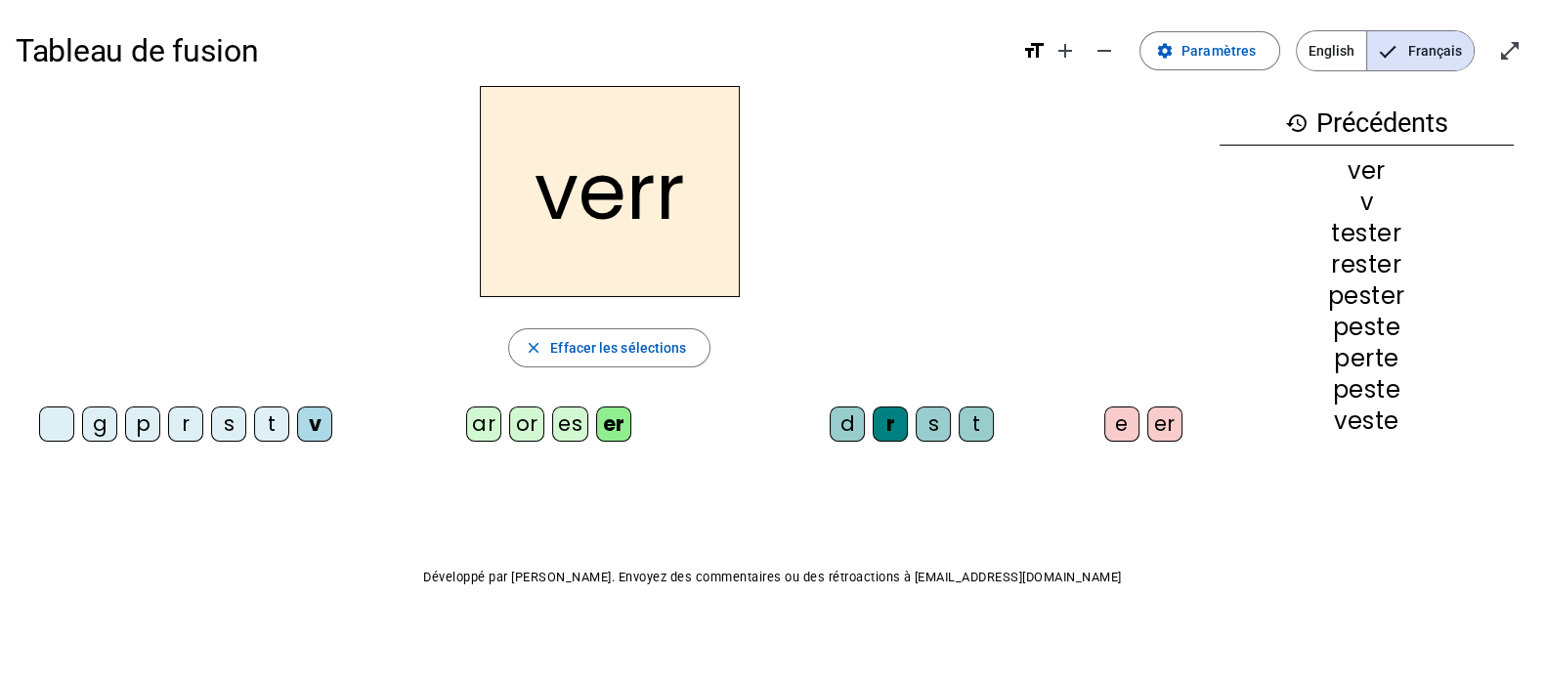
click at [1124, 430] on div "e" at bounding box center [1121, 423] width 35 height 35
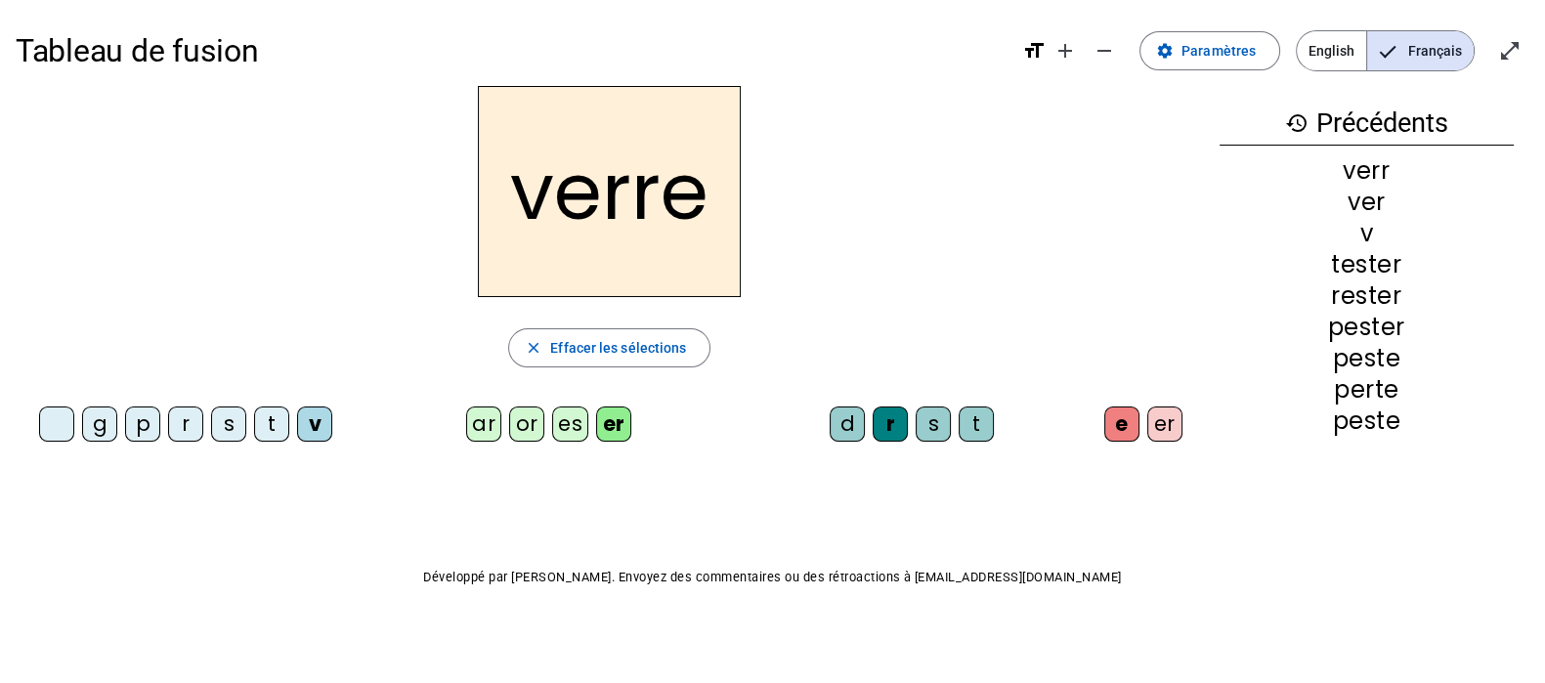
click at [56, 427] on div at bounding box center [56, 423] width 35 height 35
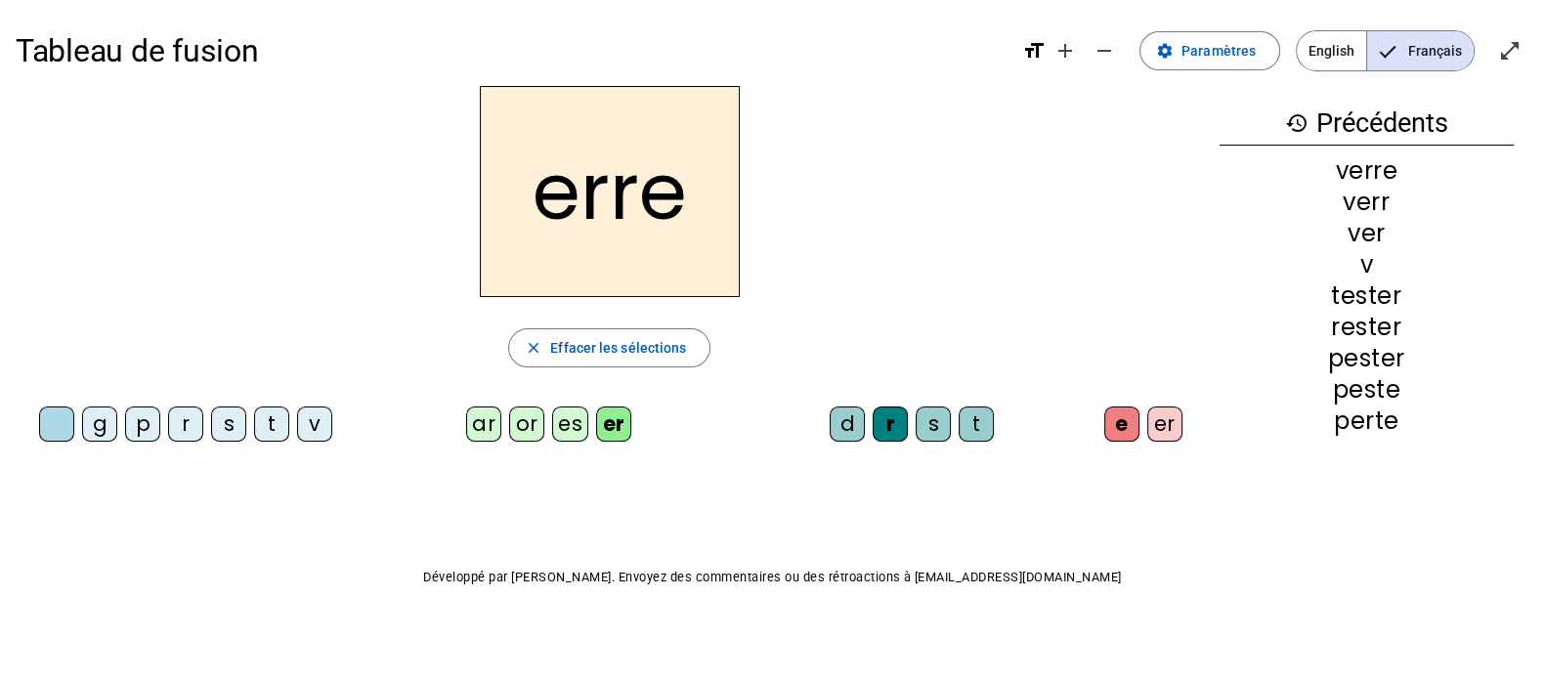
click at [239, 426] on div "s" at bounding box center [228, 423] width 35 height 35
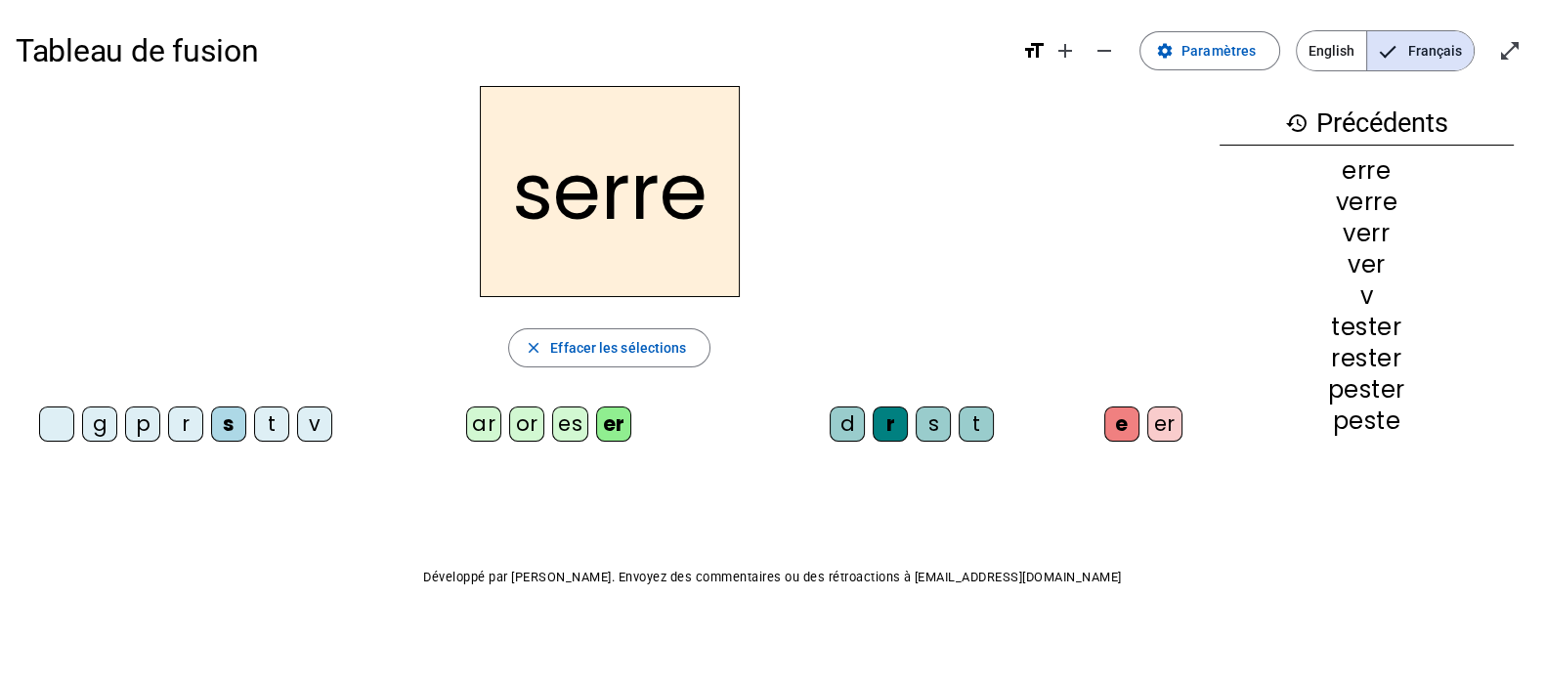
click at [260, 428] on div "t" at bounding box center [271, 423] width 35 height 35
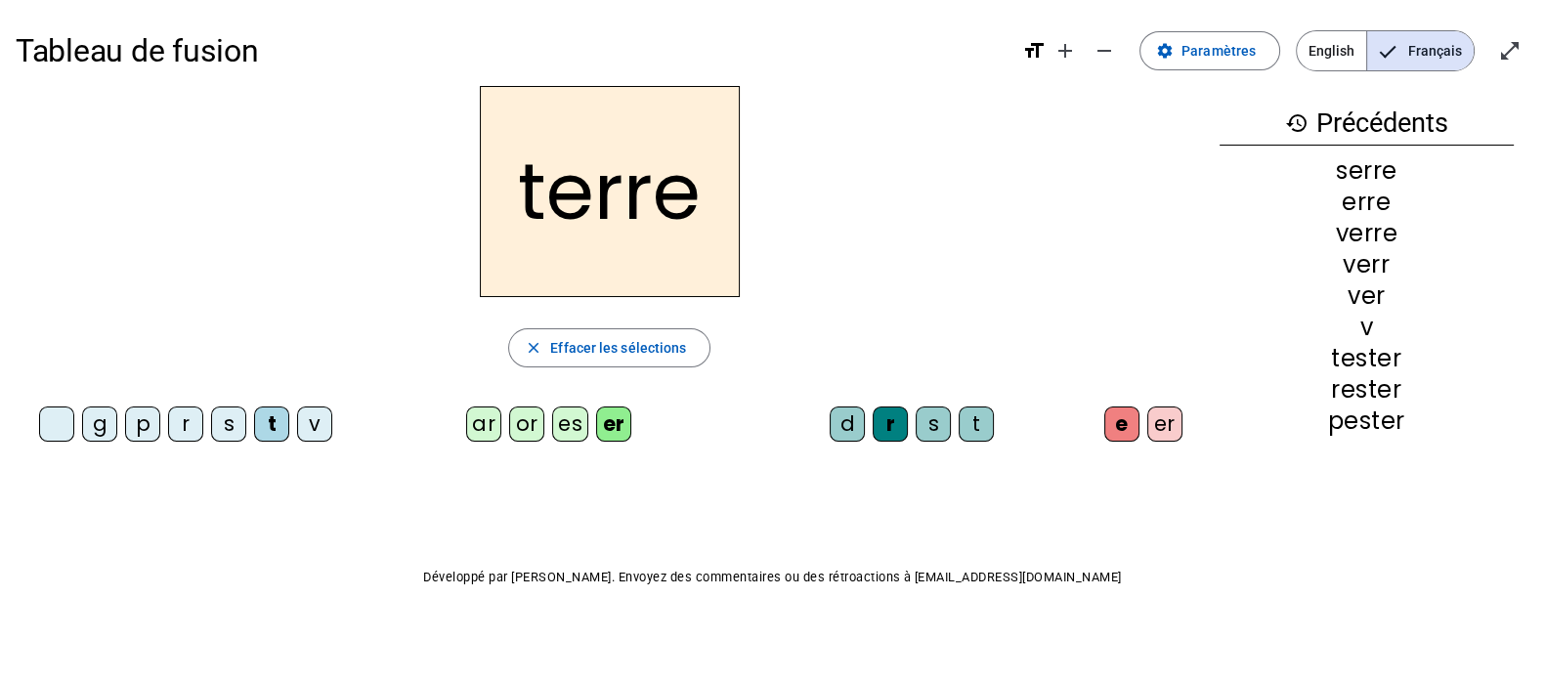
click at [931, 421] on div "s" at bounding box center [932, 423] width 35 height 35
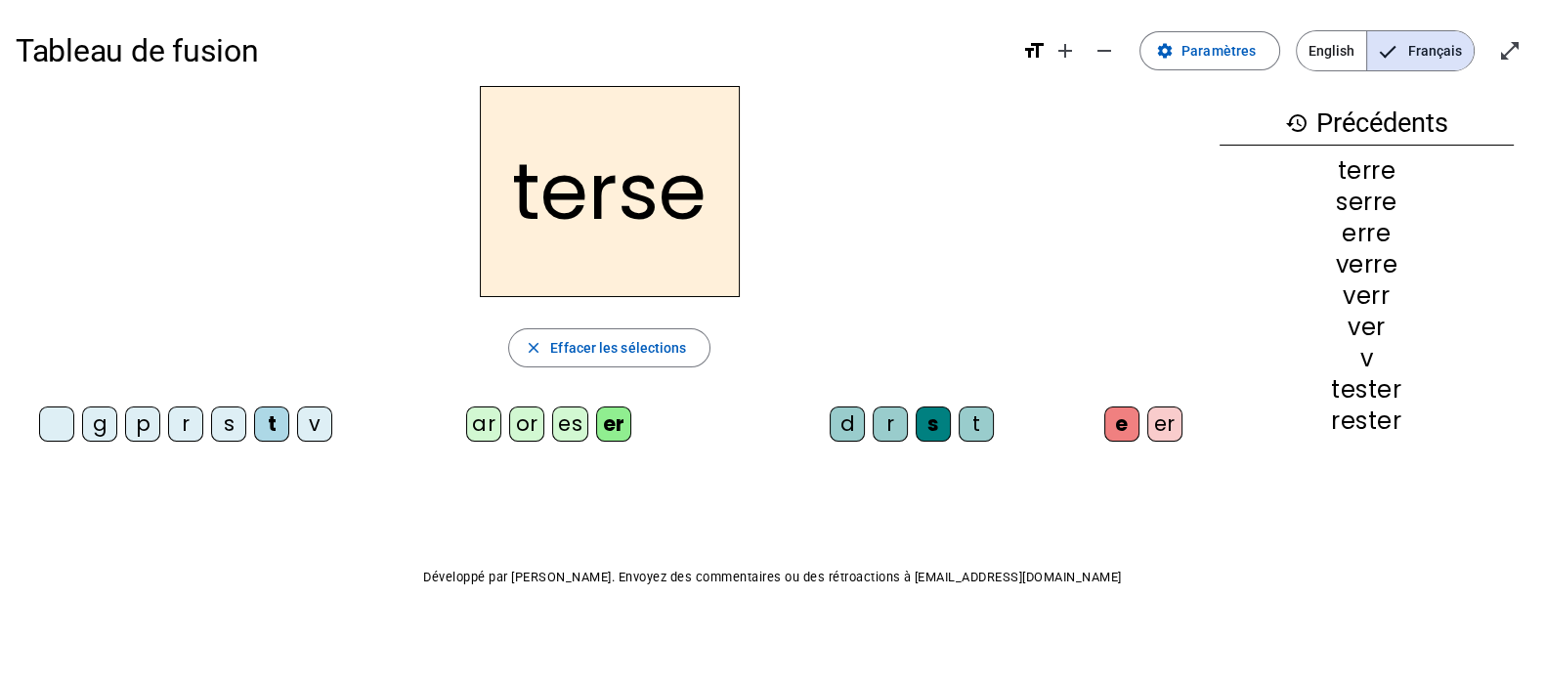
click at [536, 423] on div "or" at bounding box center [526, 423] width 35 height 35
click at [976, 425] on div "t" at bounding box center [975, 423] width 35 height 35
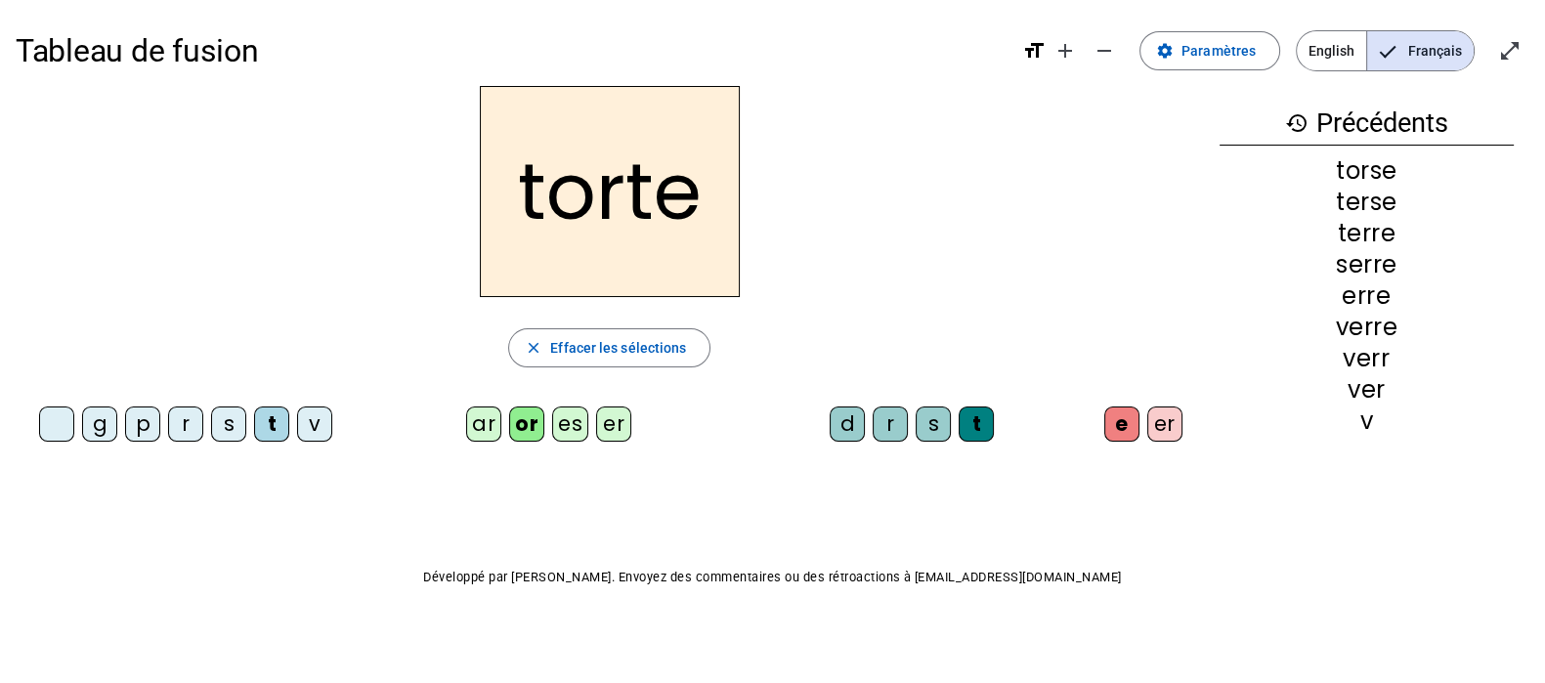
click at [493, 418] on div "ar" at bounding box center [483, 423] width 35 height 35
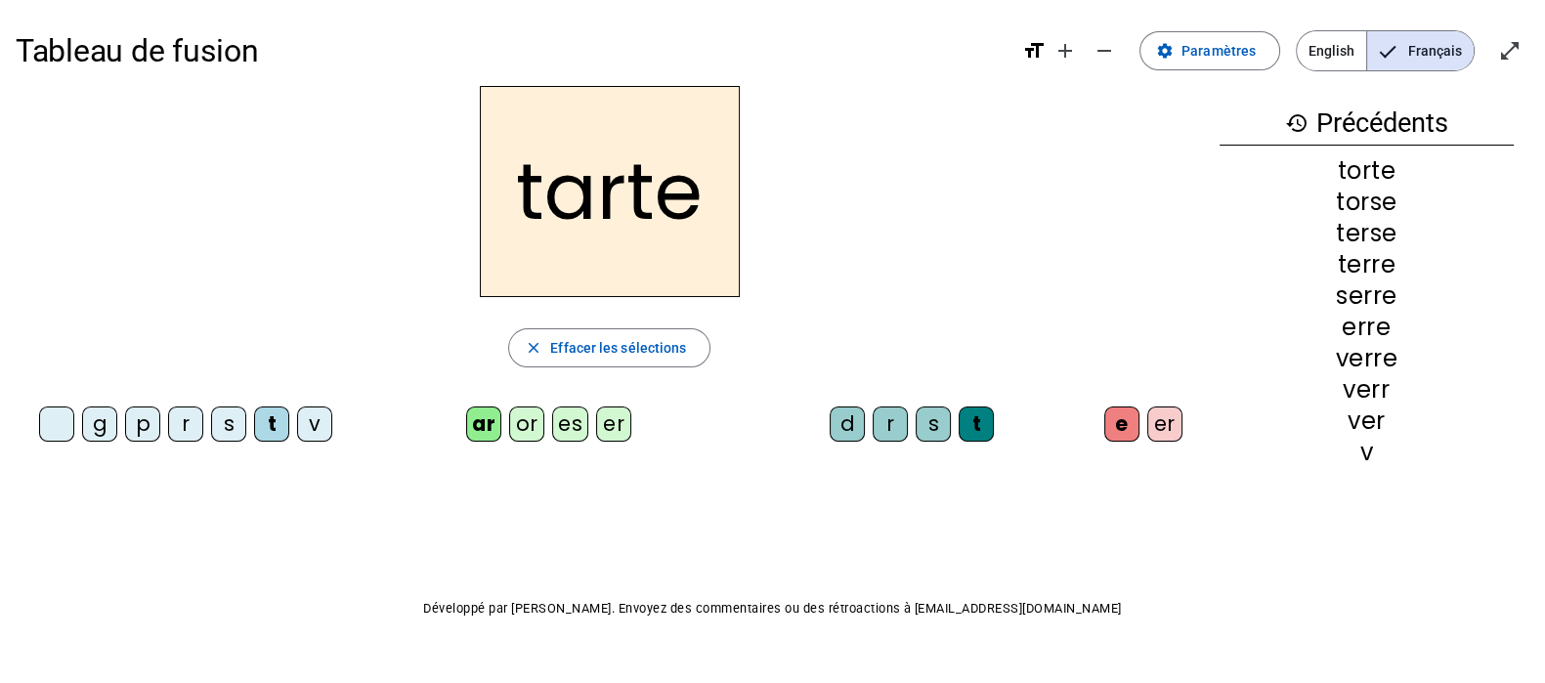
click at [835, 419] on div "d" at bounding box center [846, 423] width 35 height 35
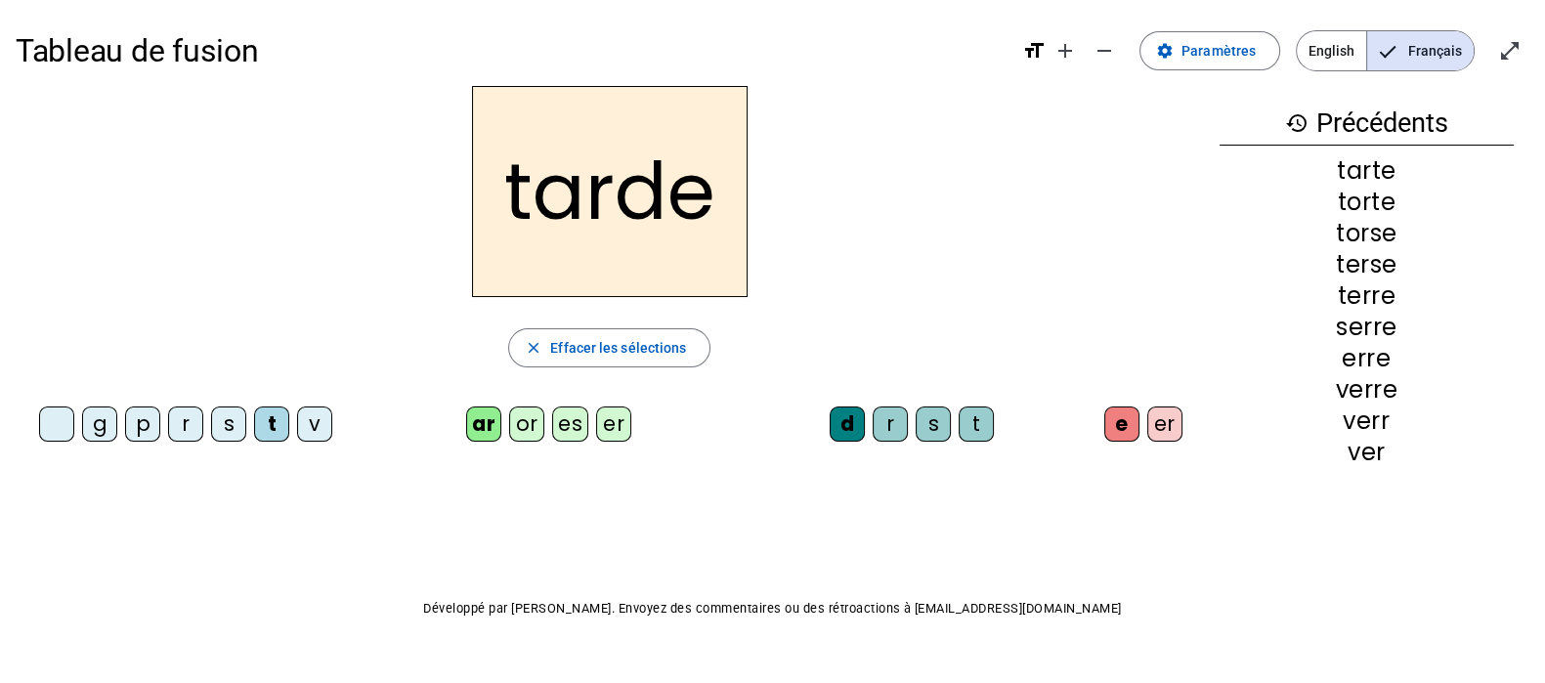
click at [1167, 422] on div "er" at bounding box center [1164, 423] width 35 height 35
